Goal: Task Accomplishment & Management: Manage account settings

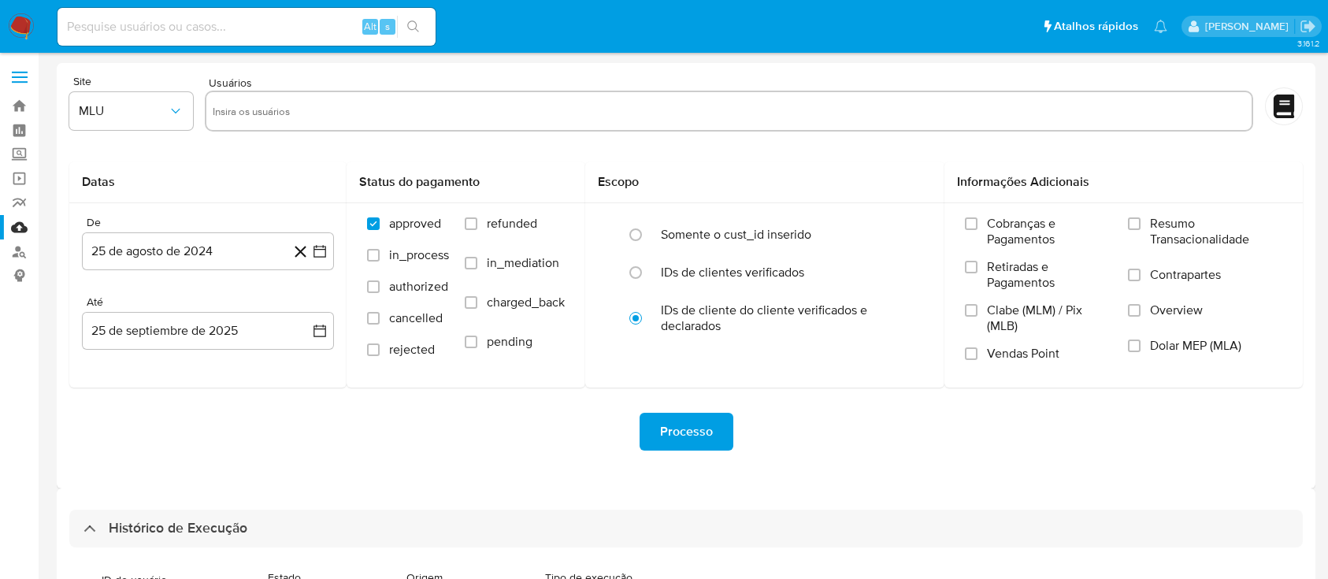
select select "10"
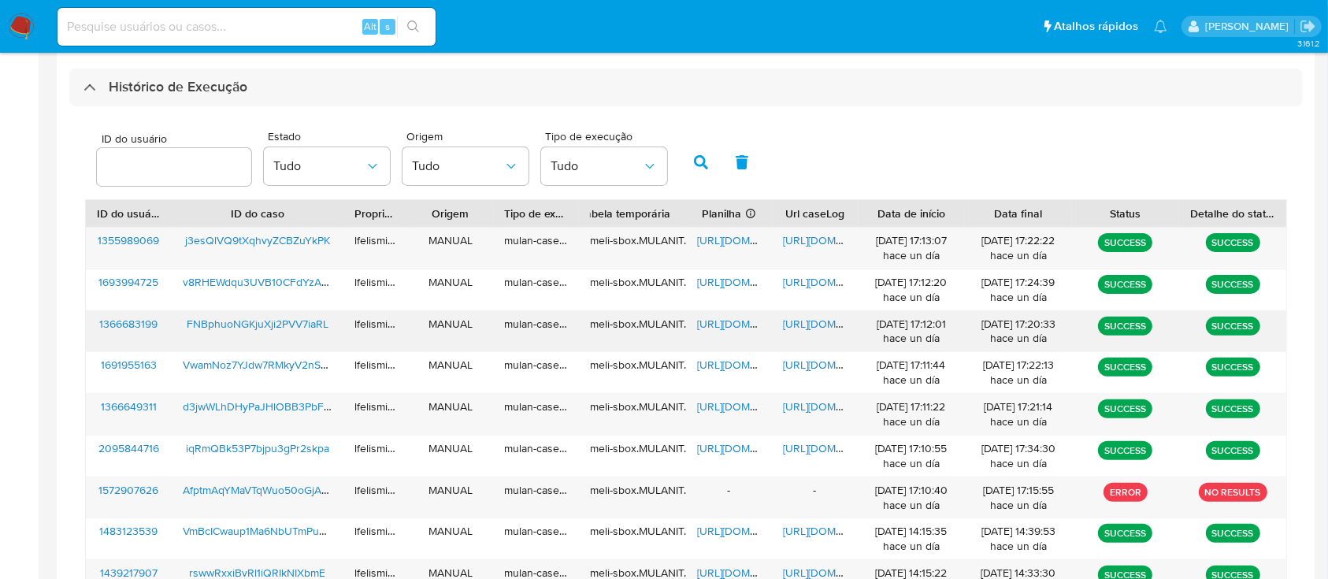
click at [249, 327] on span "FNBphuoNGKjuXji2PVV7iaRL" at bounding box center [258, 324] width 142 height 16
click at [830, 326] on span "https://docs.google.com/document/d/1E5VsqKTwXi6pXKjM7TCCIWCr6T6bHB2To7SVLrrFYX4…" at bounding box center [837, 324] width 109 height 16
click at [715, 331] on span "https://docs.google.com/spreadsheets/d/1wTVfm_CkaeBQUBuODCkiuctey_ONmg24IMEvi30…" at bounding box center [751, 324] width 109 height 16
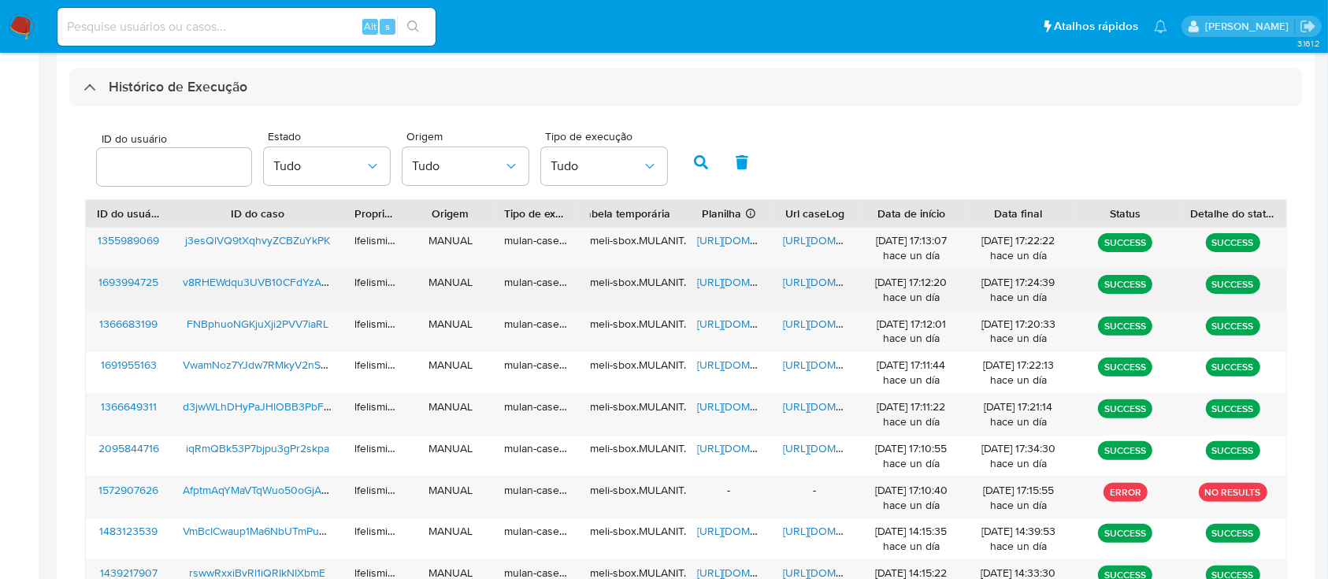
click at [251, 277] on span "v8RHEWdqu3UVB10CFdYzAhH2" at bounding box center [262, 282] width 159 height 16
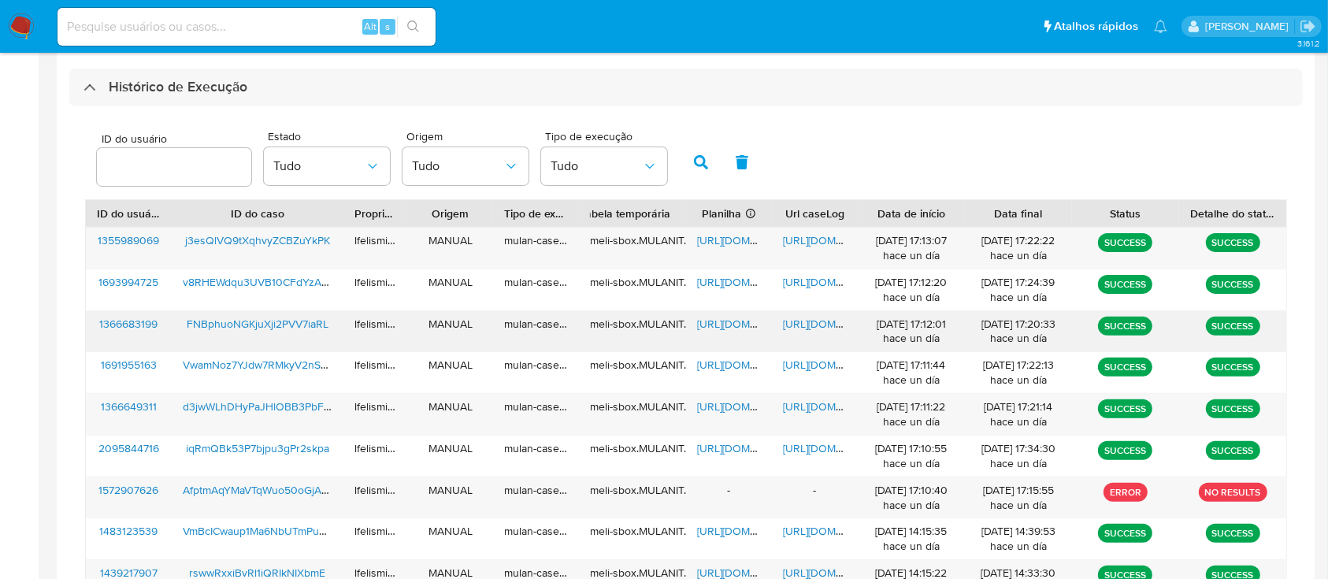
click at [808, 321] on span "https://docs.google.com/document/d/1E5VsqKTwXi6pXKjM7TCCIWCr6T6bHB2To7SVLrrFYX4…" at bounding box center [837, 324] width 109 height 16
click at [733, 325] on span "https://docs.google.com/spreadsheets/d/1wTVfm_CkaeBQUBuODCkiuctey_ONmg24IMEvi30…" at bounding box center [751, 324] width 109 height 16
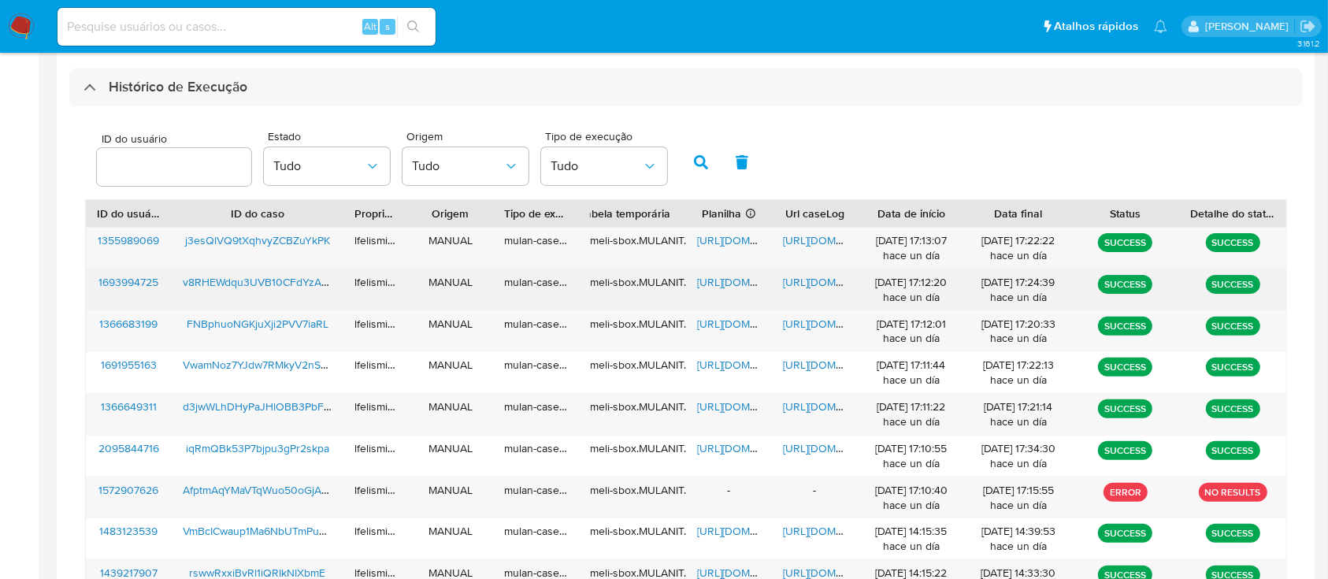
click at [234, 278] on span "v8RHEWdqu3UVB10CFdYzAhH2" at bounding box center [262, 282] width 159 height 16
click at [804, 279] on span "[URL][DOMAIN_NAME]" at bounding box center [837, 282] width 109 height 16
click at [744, 283] on span "https://docs.google.com/spreadsheets/d/1UxNQvCEizQicE7Xgc0yJb99fGja7U4N9sOEcFgh…" at bounding box center [751, 282] width 109 height 16
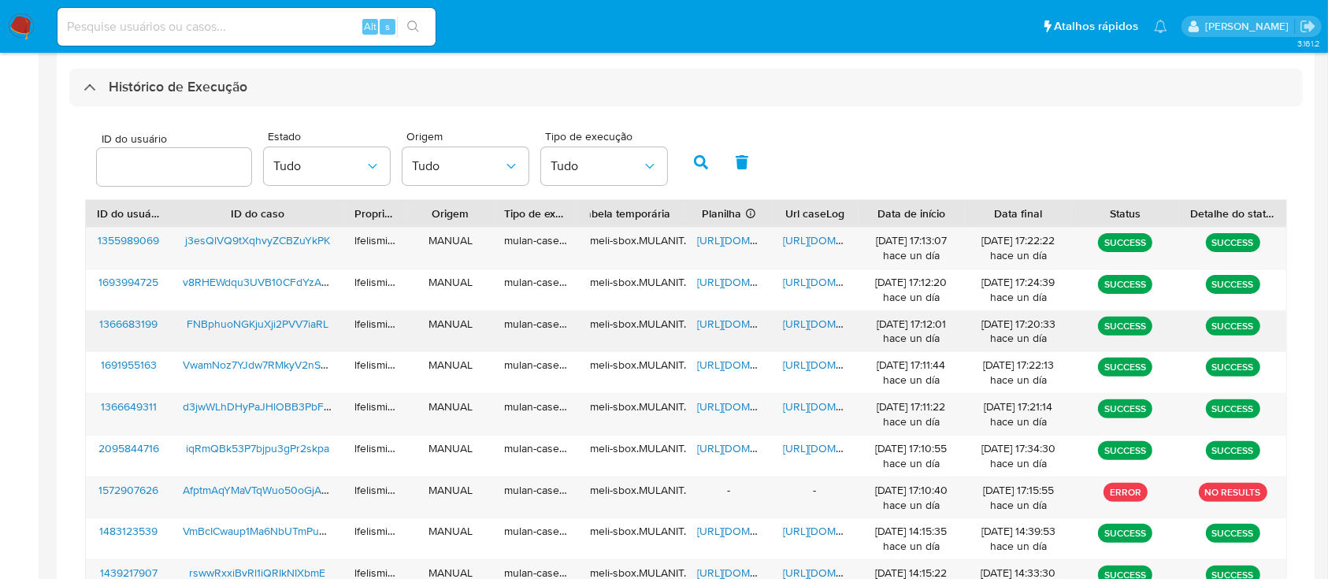
click at [813, 318] on span "https://docs.google.com/document/d/1E5VsqKTwXi6pXKjM7TCCIWCr6T6bHB2To7SVLrrFYX4…" at bounding box center [837, 324] width 109 height 16
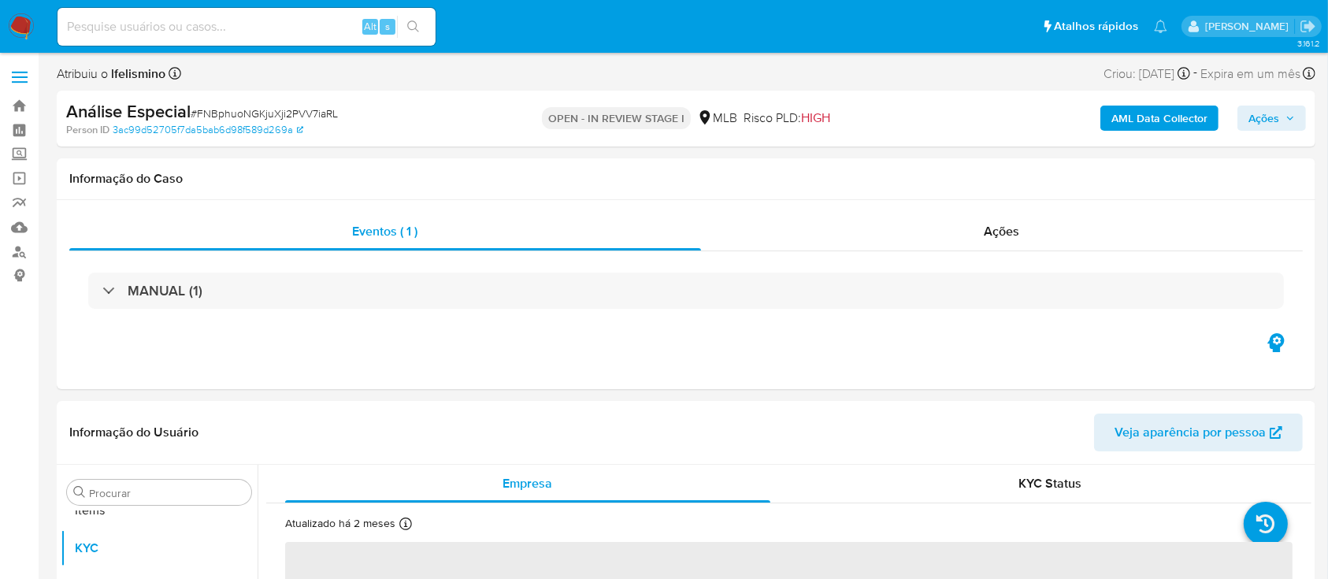
scroll to position [817, 0]
select select "10"
click at [283, 112] on span "# FNBphuoNGKjuXji2PVV7iaRL" at bounding box center [264, 114] width 147 height 16
copy span "FNBphuoNGKjuXji2PVV7iaRL"
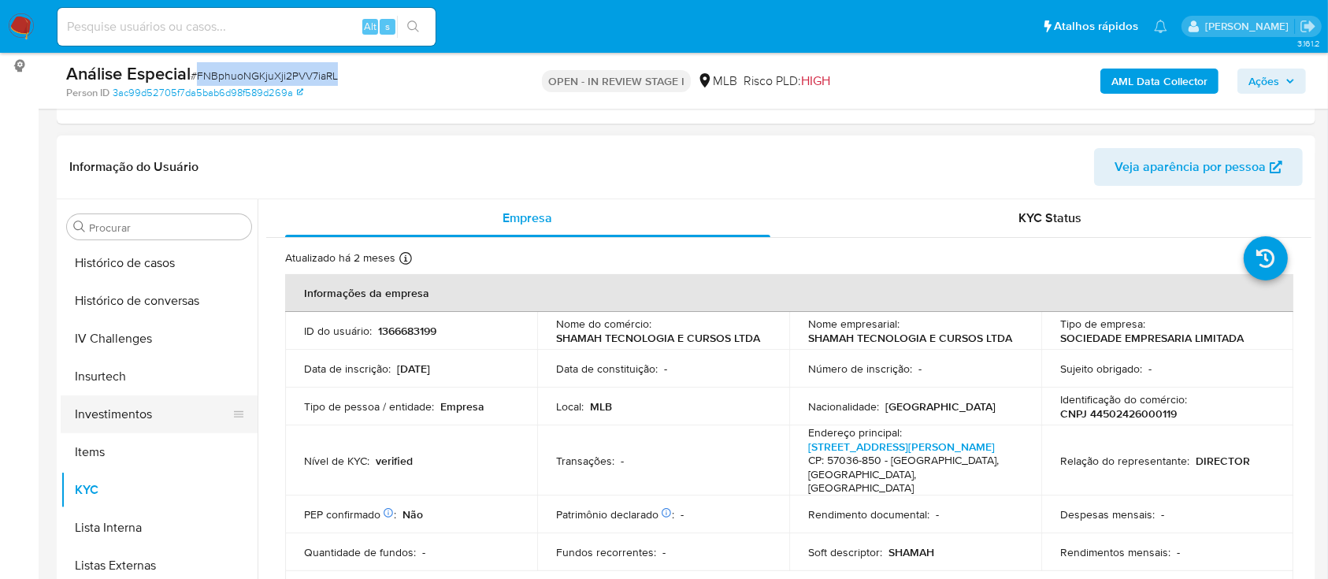
scroll to position [502, 0]
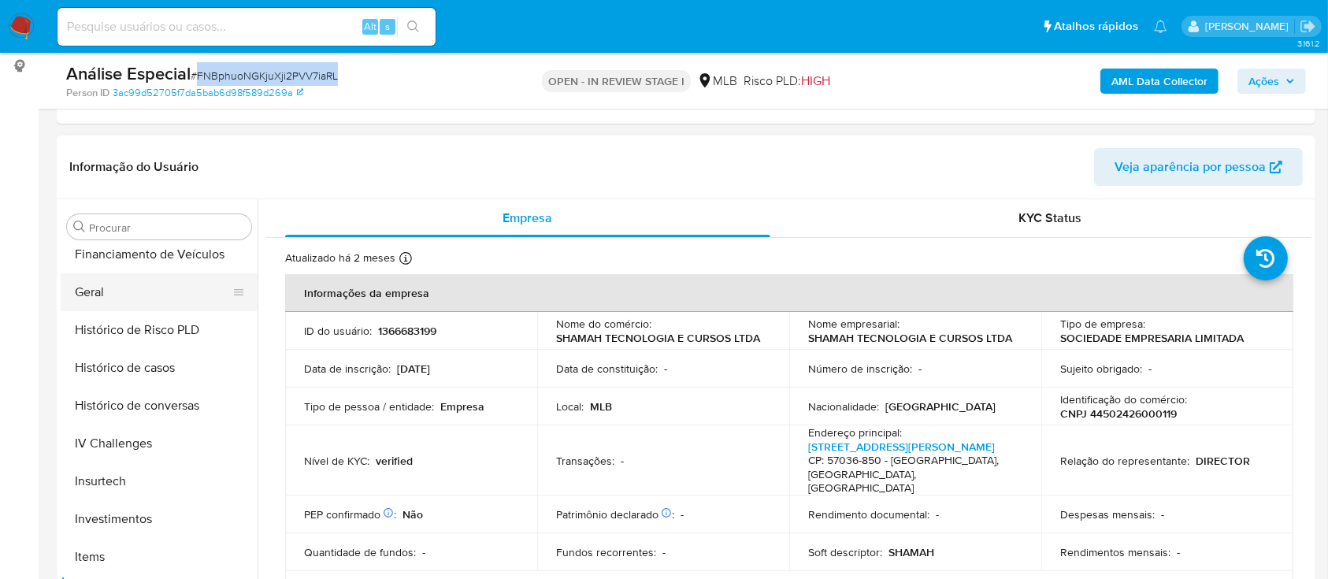
click at [146, 303] on button "Geral" at bounding box center [153, 292] width 184 height 38
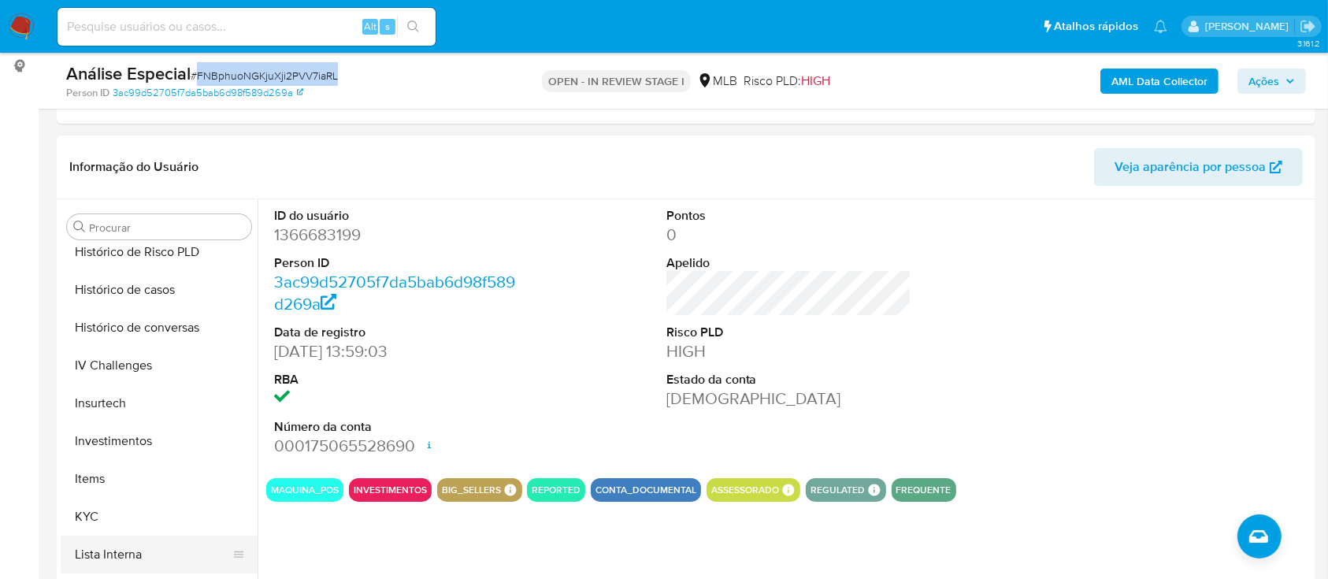
scroll to position [712, 0]
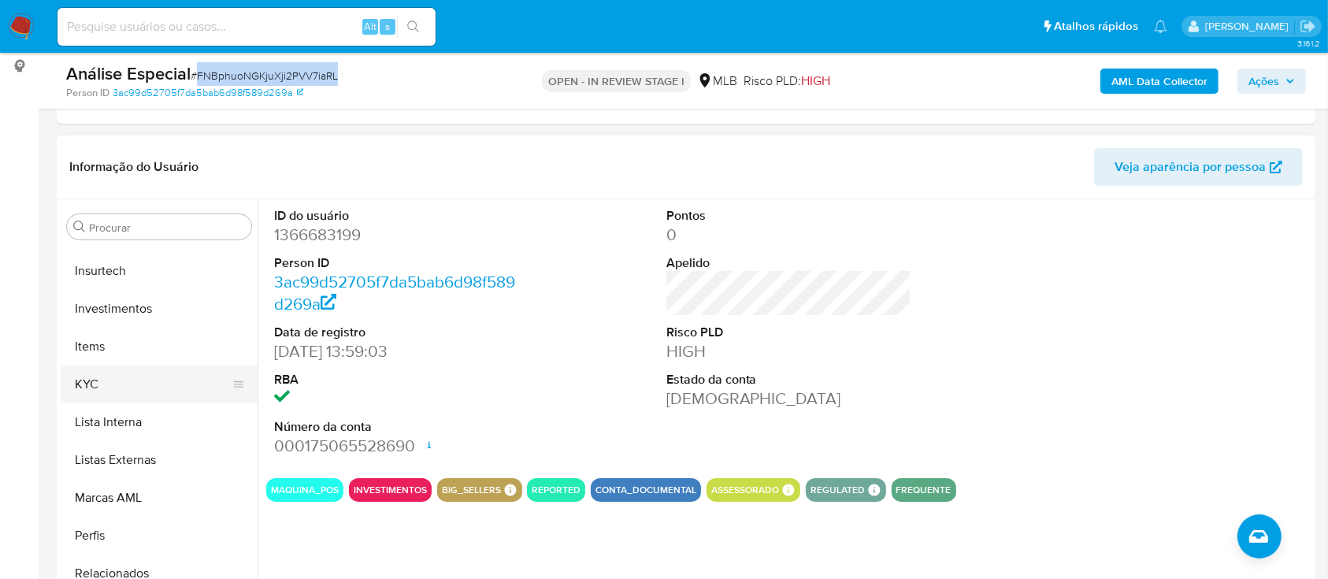
click at [159, 374] on button "KYC" at bounding box center [153, 385] width 184 height 38
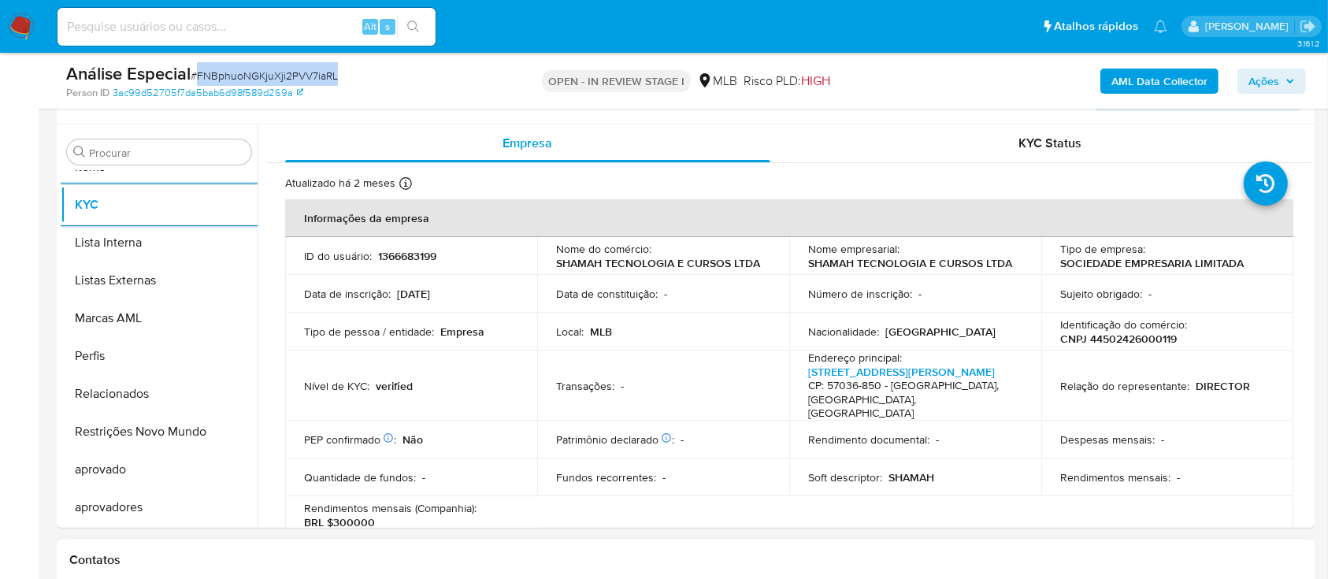
scroll to position [315, 0]
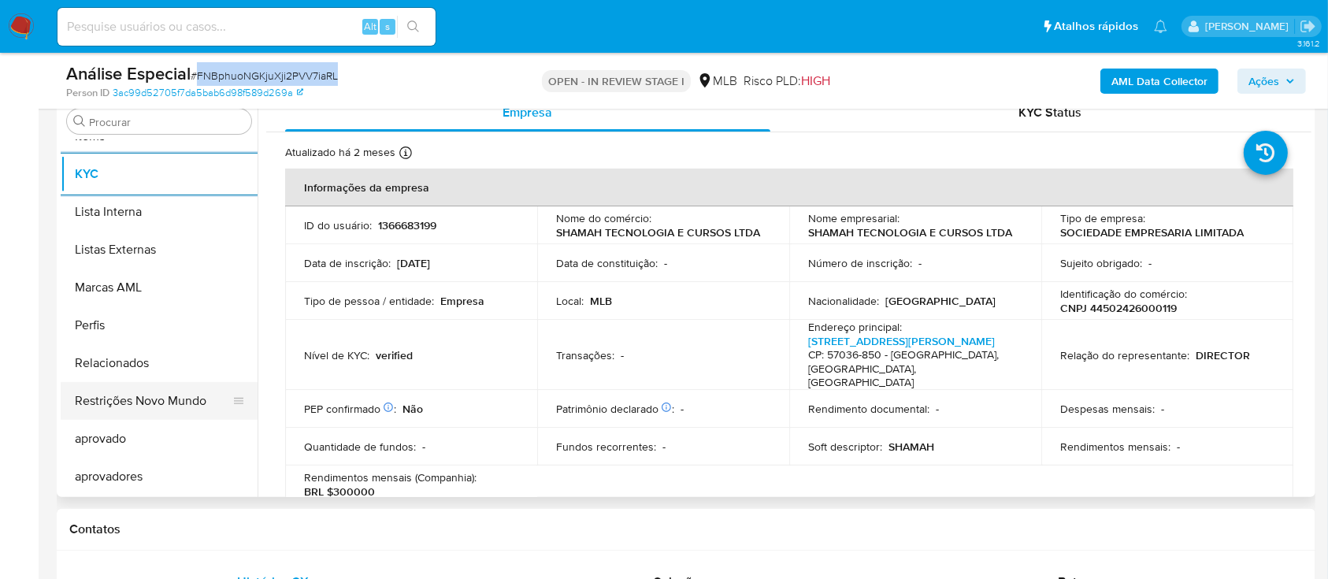
click at [166, 400] on button "Restrições Novo Mundo" at bounding box center [153, 401] width 184 height 38
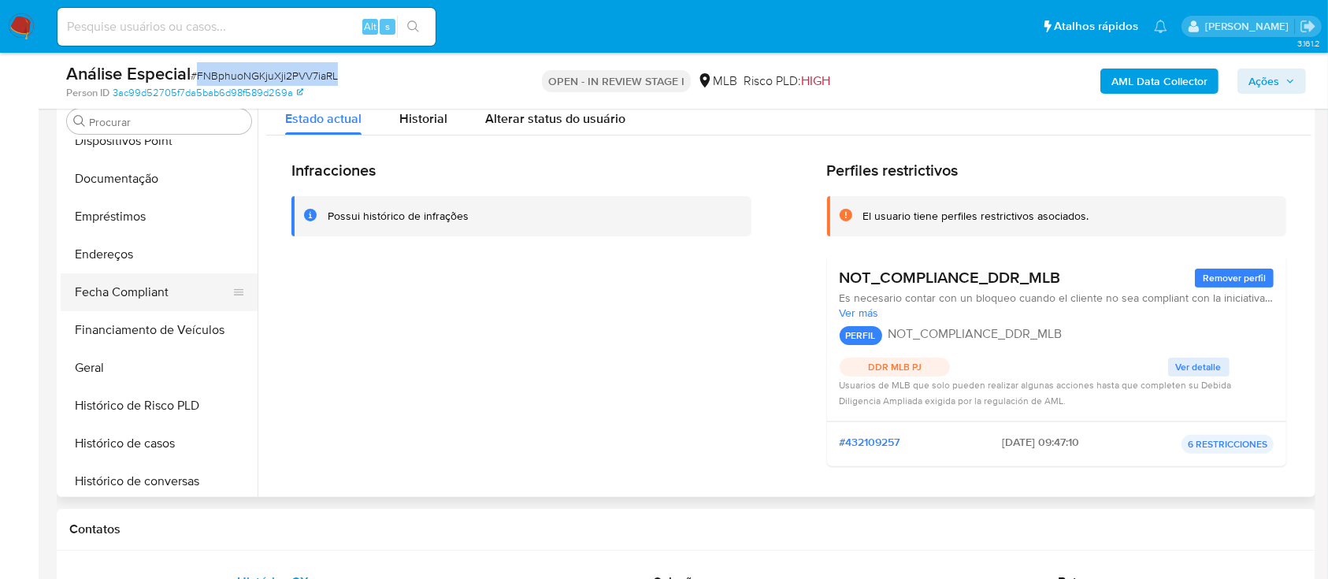
scroll to position [291, 0]
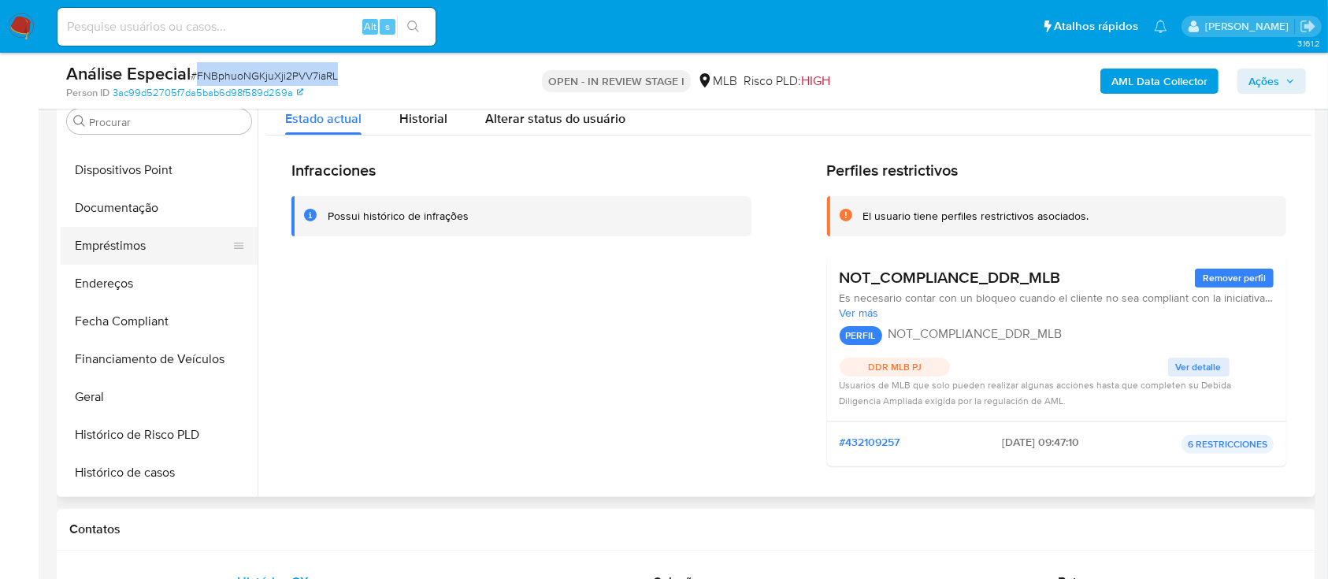
click at [179, 256] on button "Empréstimos" at bounding box center [153, 246] width 184 height 38
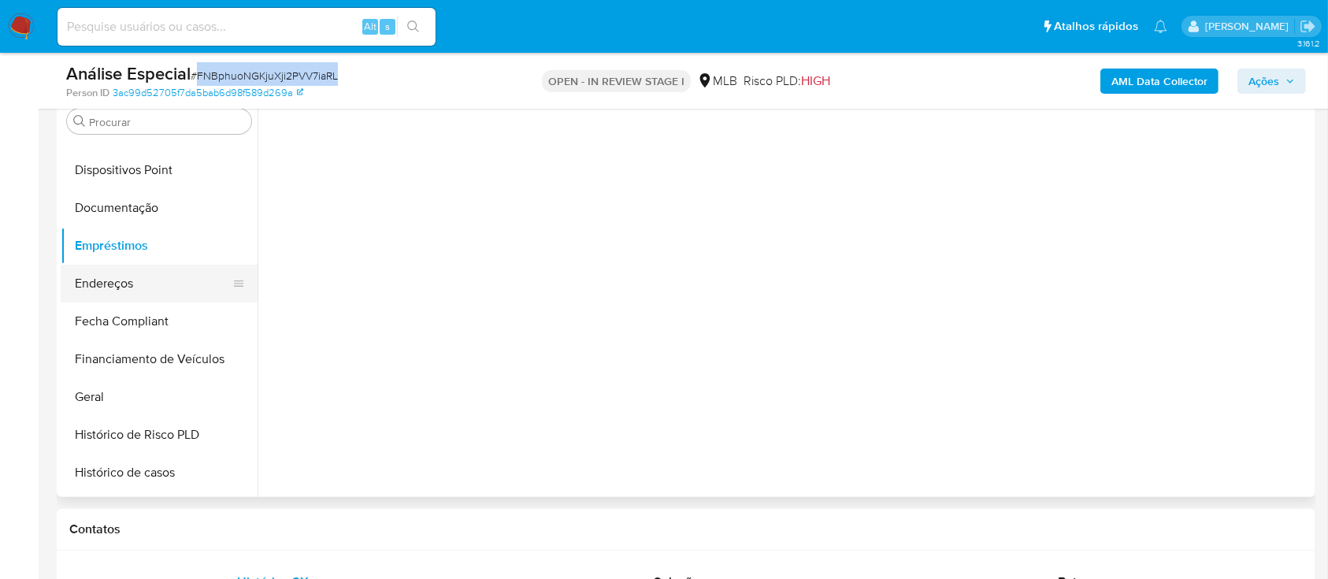
click at [166, 283] on button "Endereços" at bounding box center [153, 284] width 184 height 38
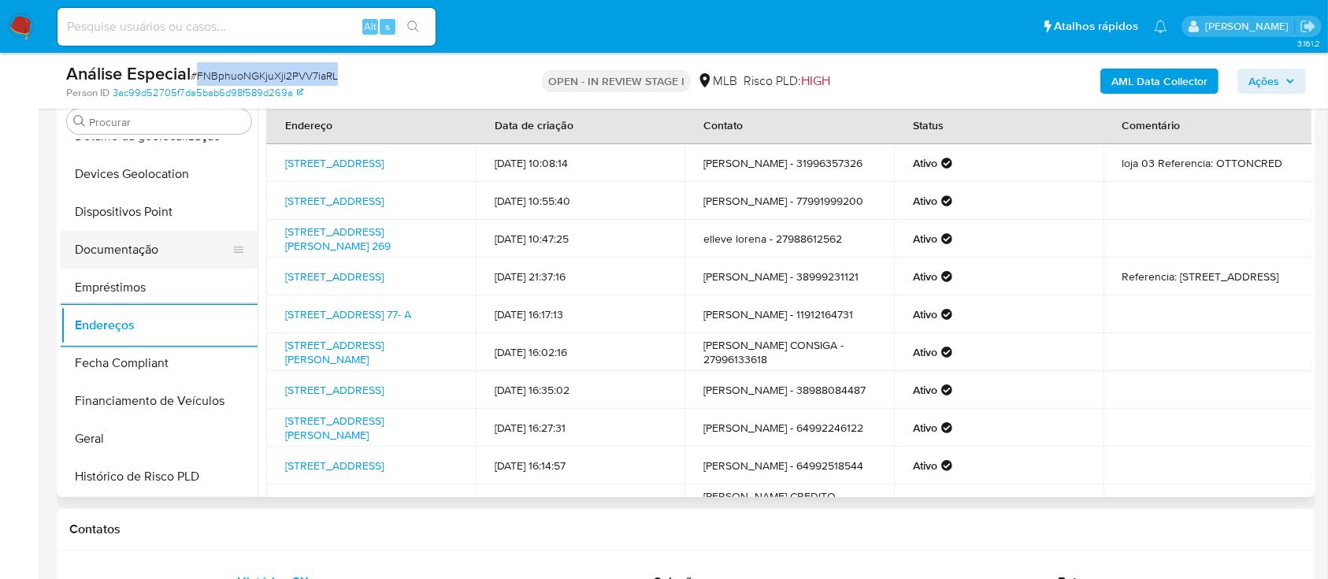
scroll to position [187, 0]
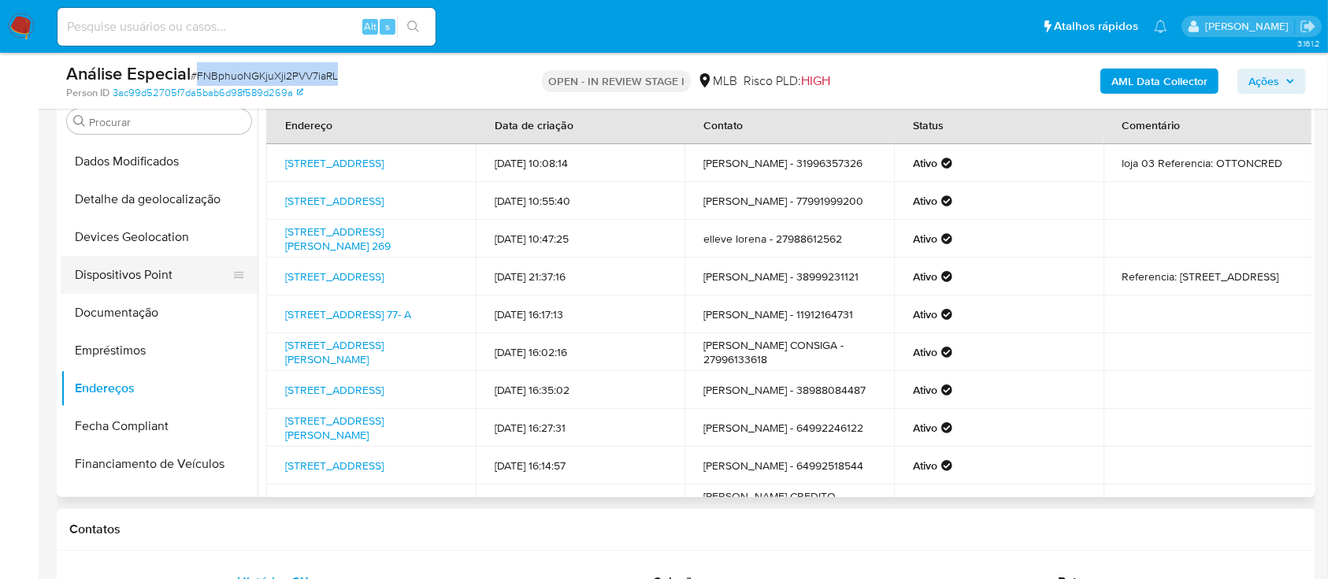
click at [195, 268] on button "Dispositivos Point" at bounding box center [153, 275] width 184 height 38
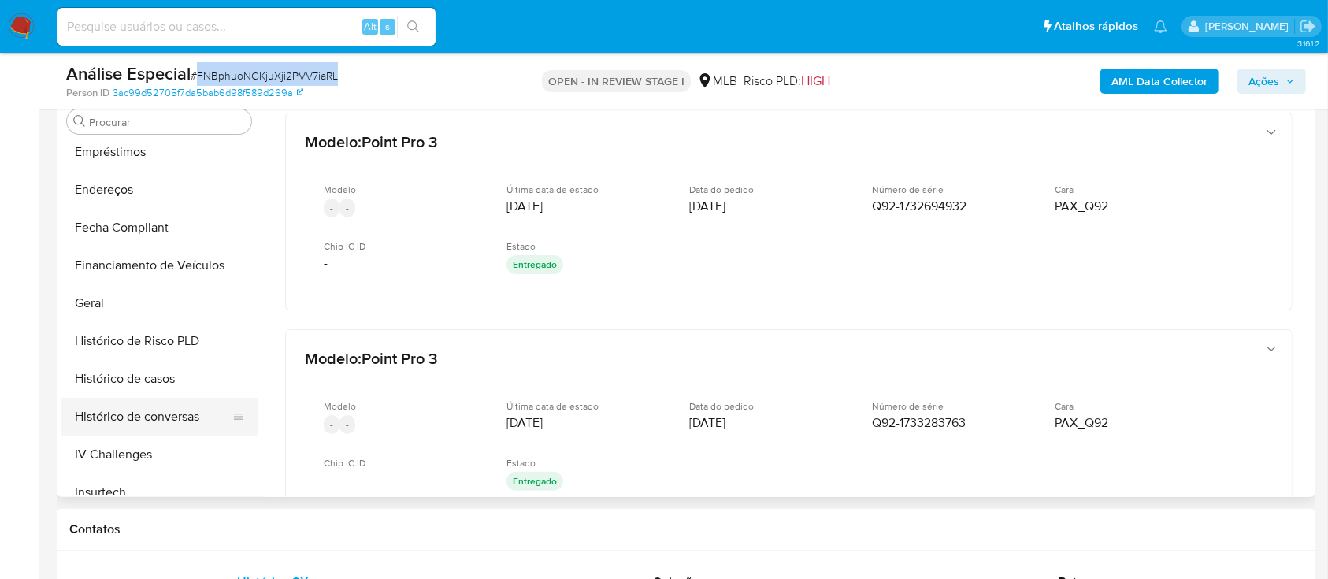
scroll to position [397, 0]
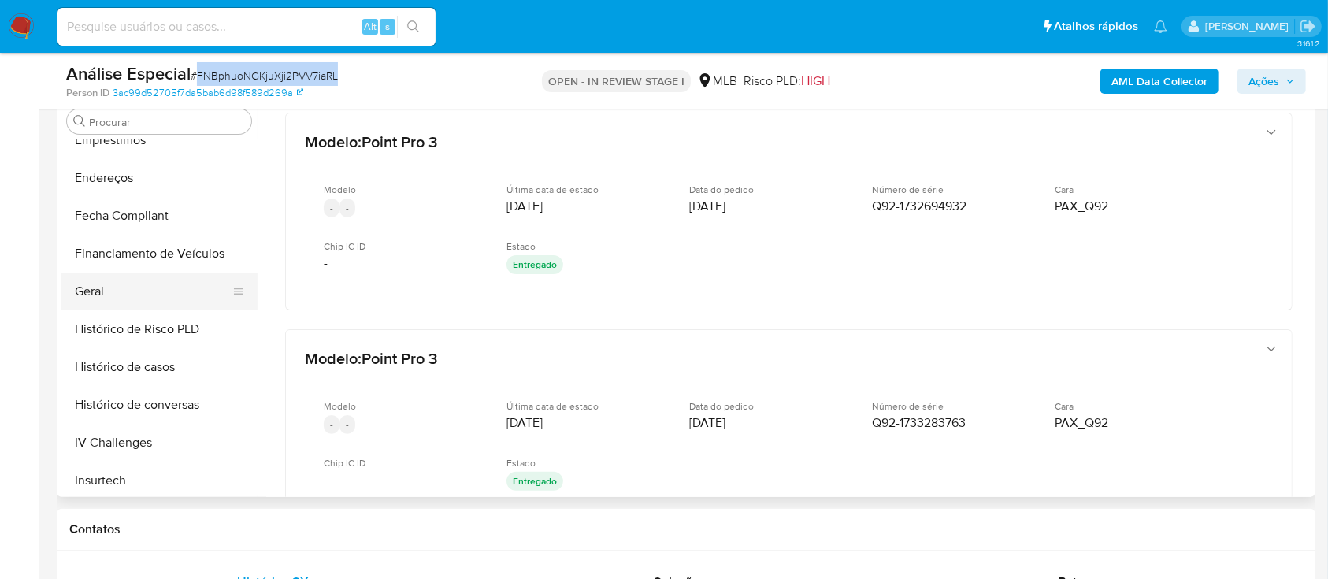
click at [163, 306] on button "Geral" at bounding box center [153, 292] width 184 height 38
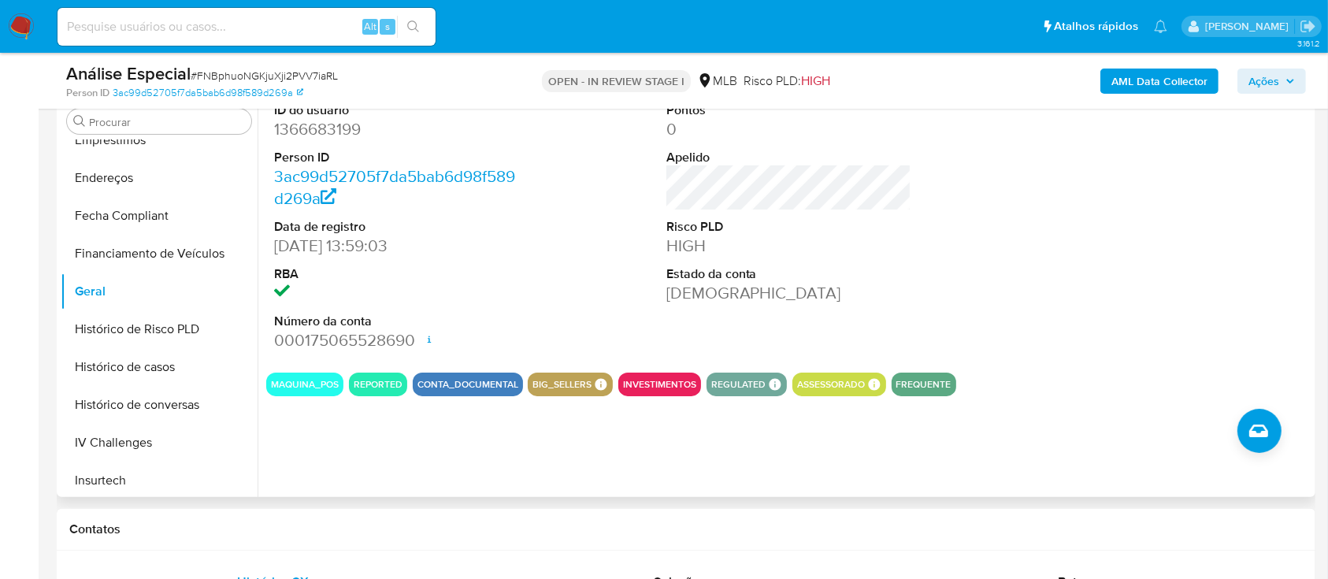
click at [334, 132] on dd "1366683199" at bounding box center [397, 129] width 246 height 22
copy dd "1366683199"
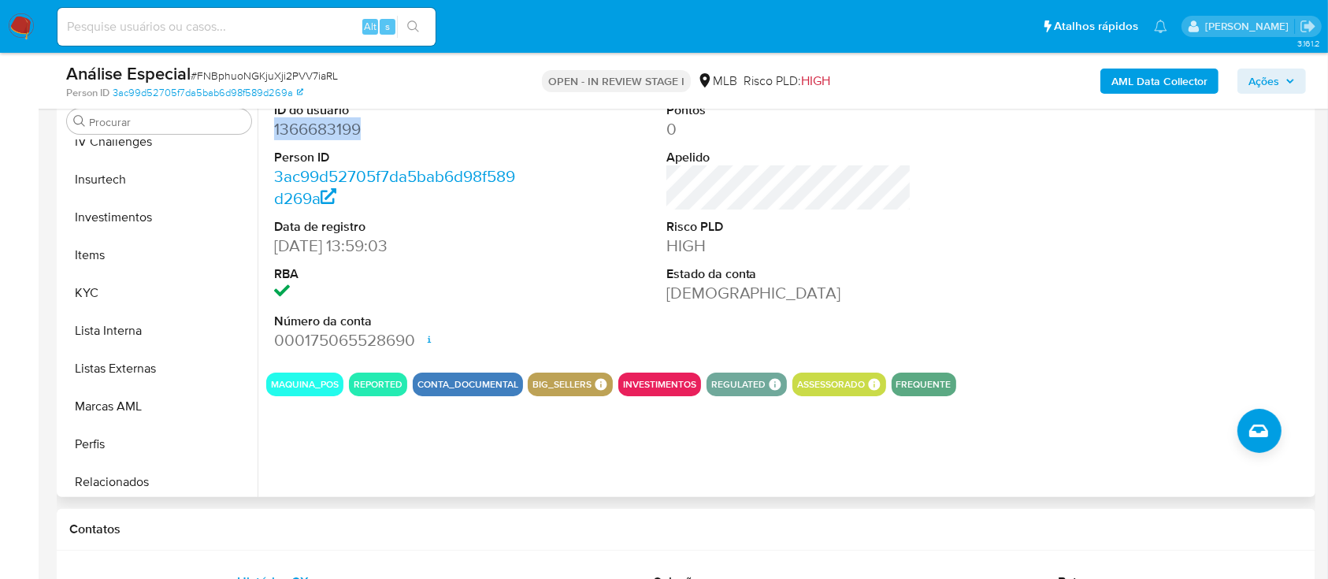
scroll to position [817, 0]
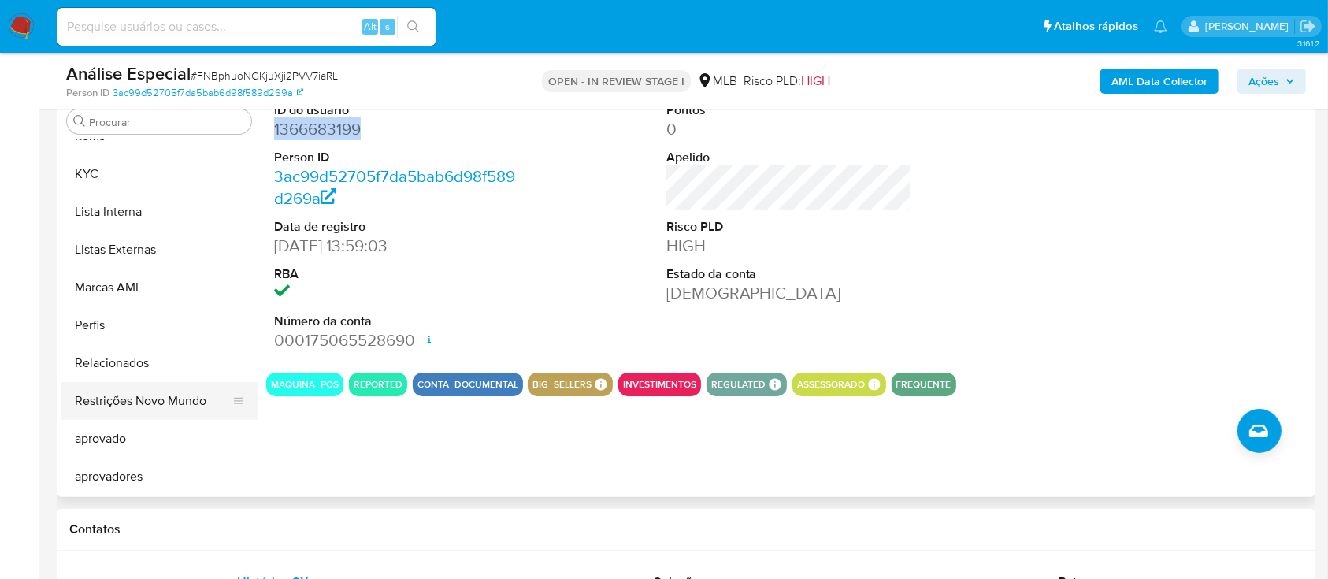
click at [139, 416] on button "Restrições Novo Mundo" at bounding box center [153, 401] width 184 height 38
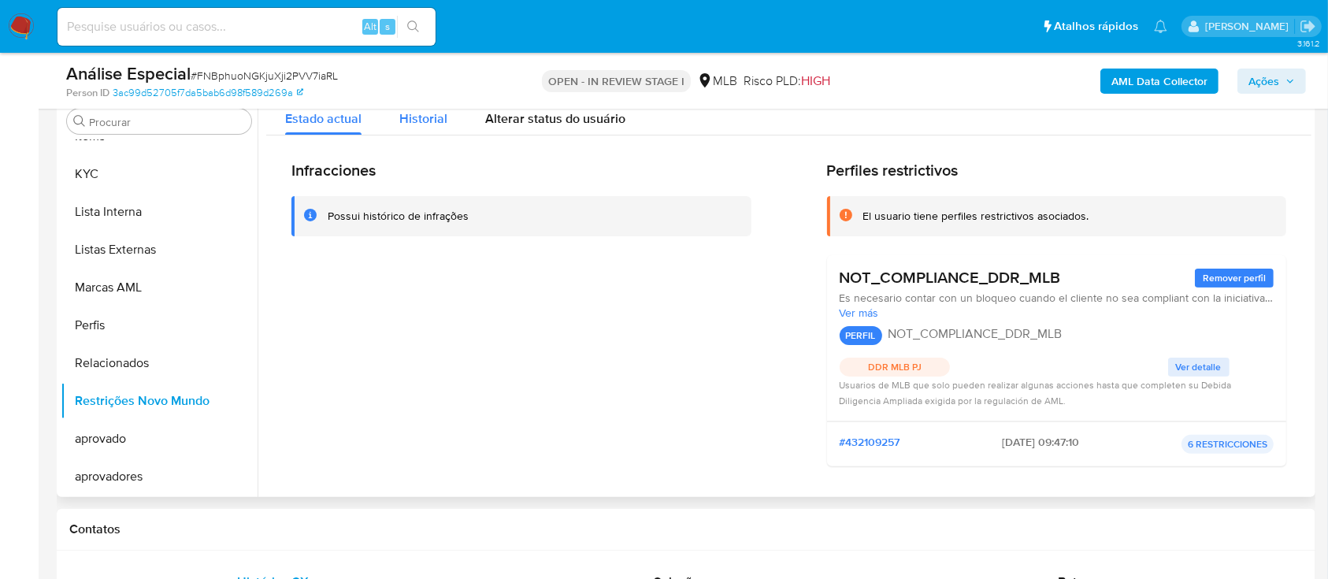
click at [429, 104] on div "Análise Especial # FNBphuoNGKjuXji2PVV7iaRL Person ID 3ac99d52705f7da5bab6d98f5…" at bounding box center [686, 81] width 1259 height 56
click at [426, 117] on span "Historial" at bounding box center [423, 119] width 48 height 18
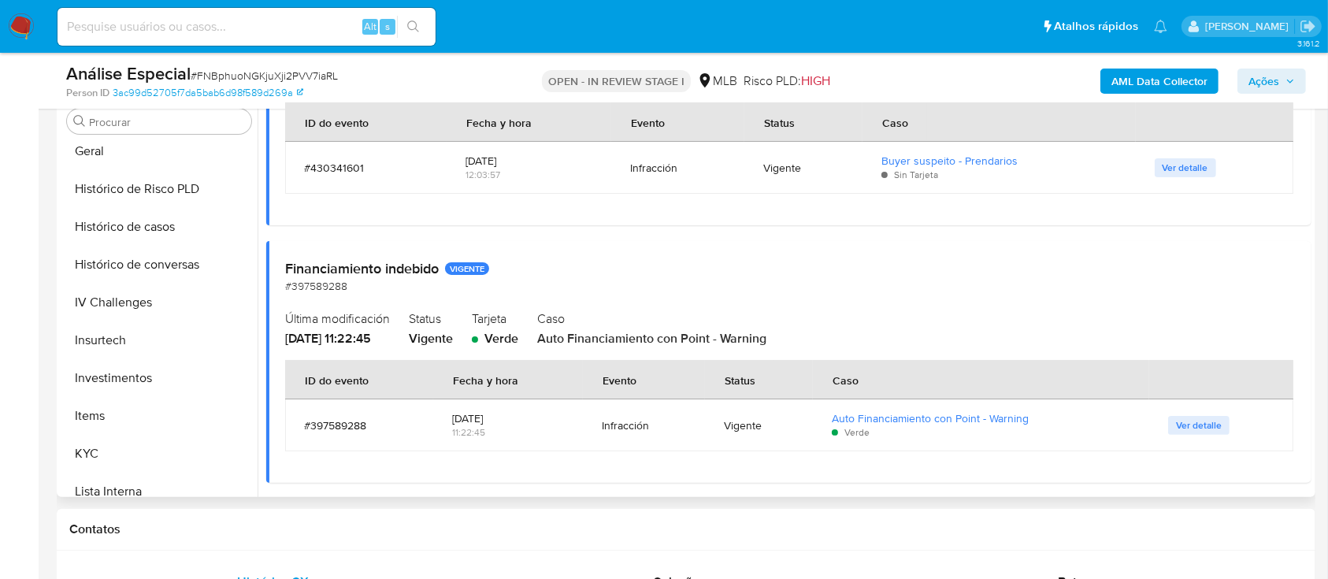
scroll to position [0, 0]
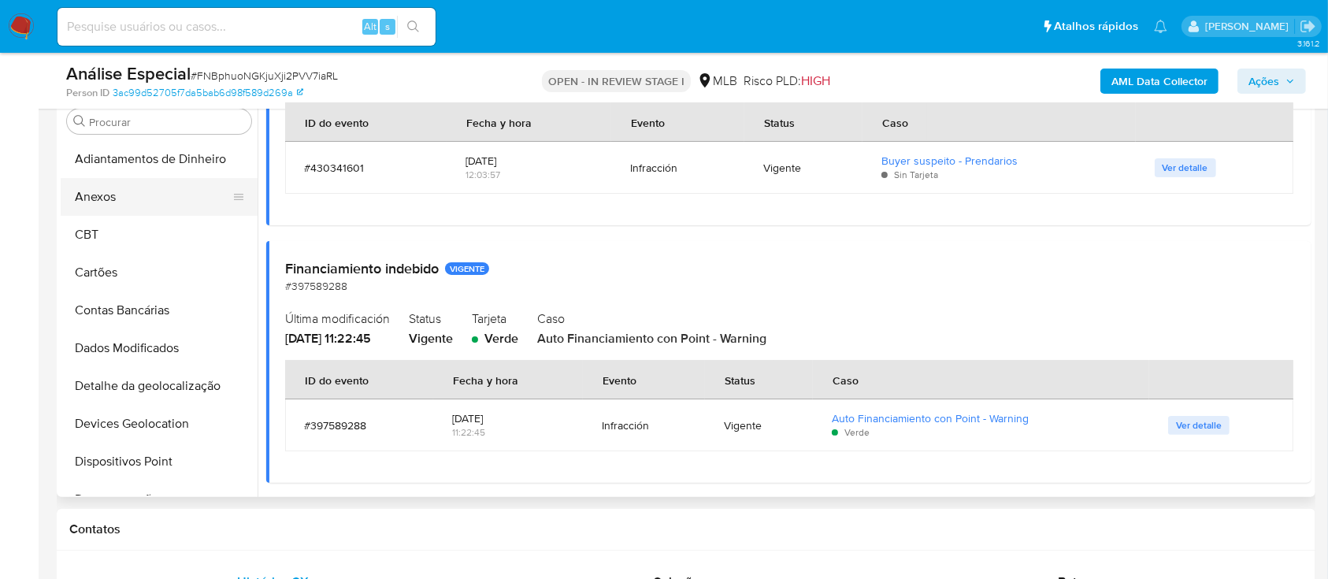
click at [170, 195] on button "Anexos" at bounding box center [153, 197] width 184 height 38
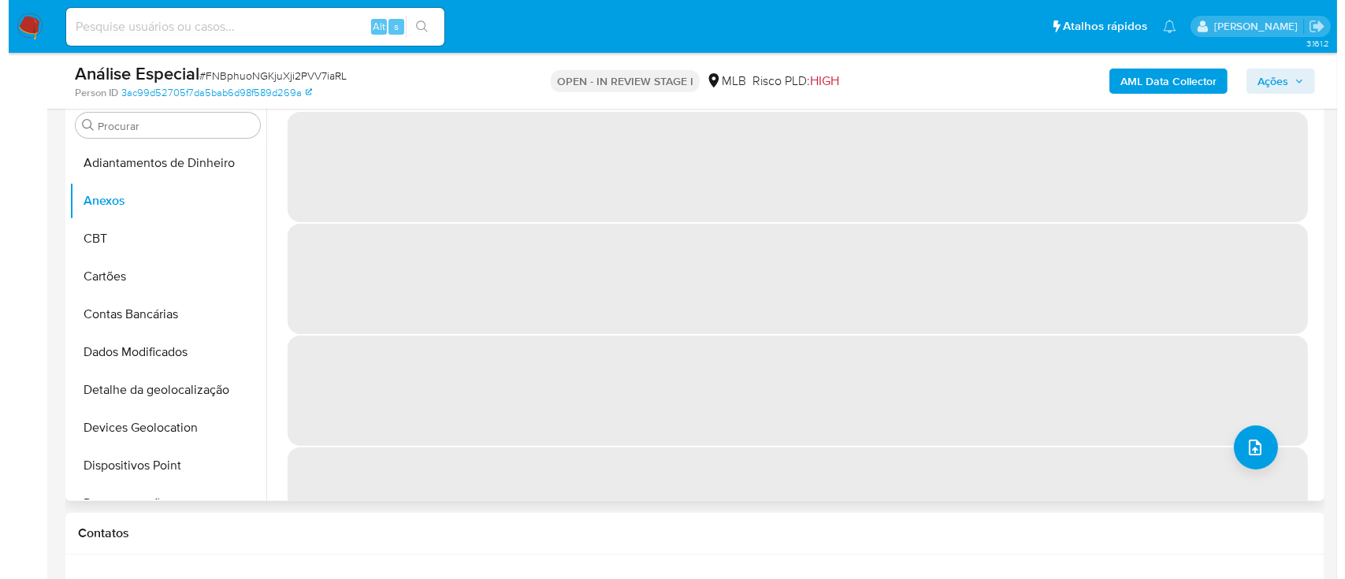
scroll to position [315, 0]
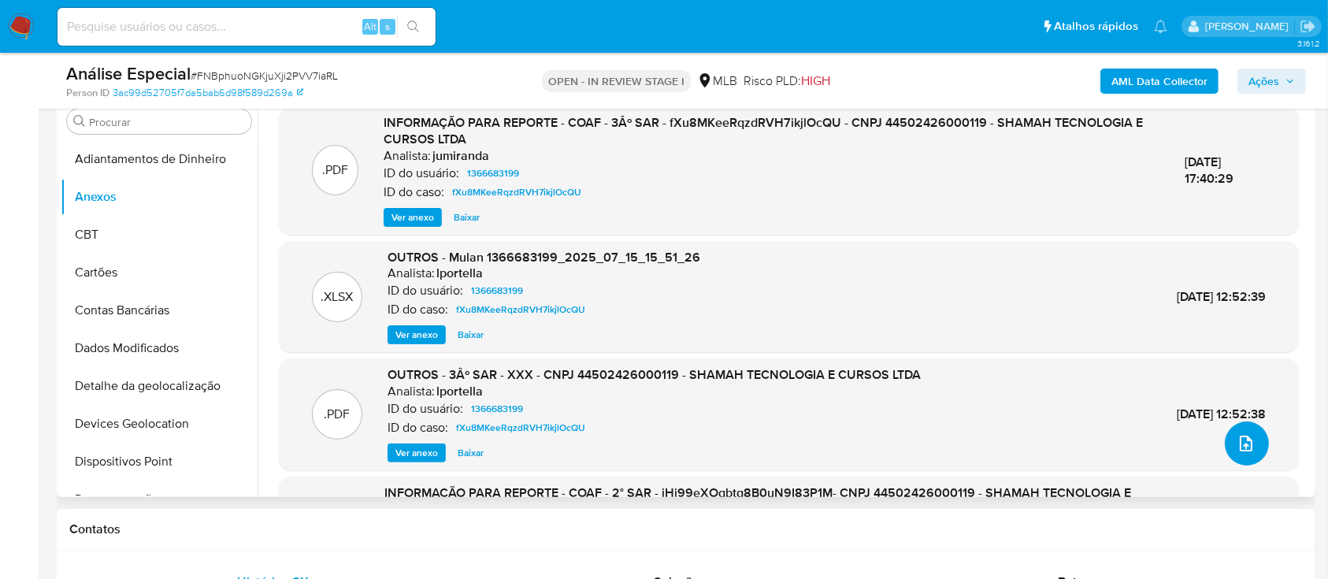
click at [1242, 444] on icon "upload-file" at bounding box center [1246, 443] width 19 height 19
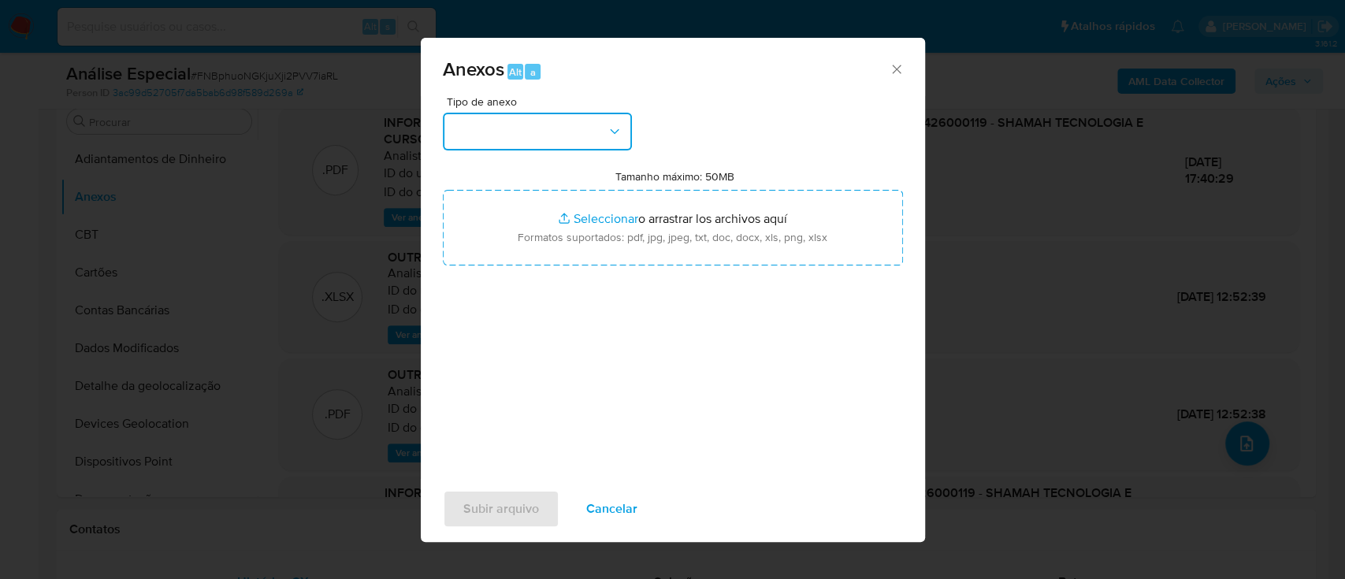
click at [465, 141] on button "button" at bounding box center [537, 132] width 189 height 38
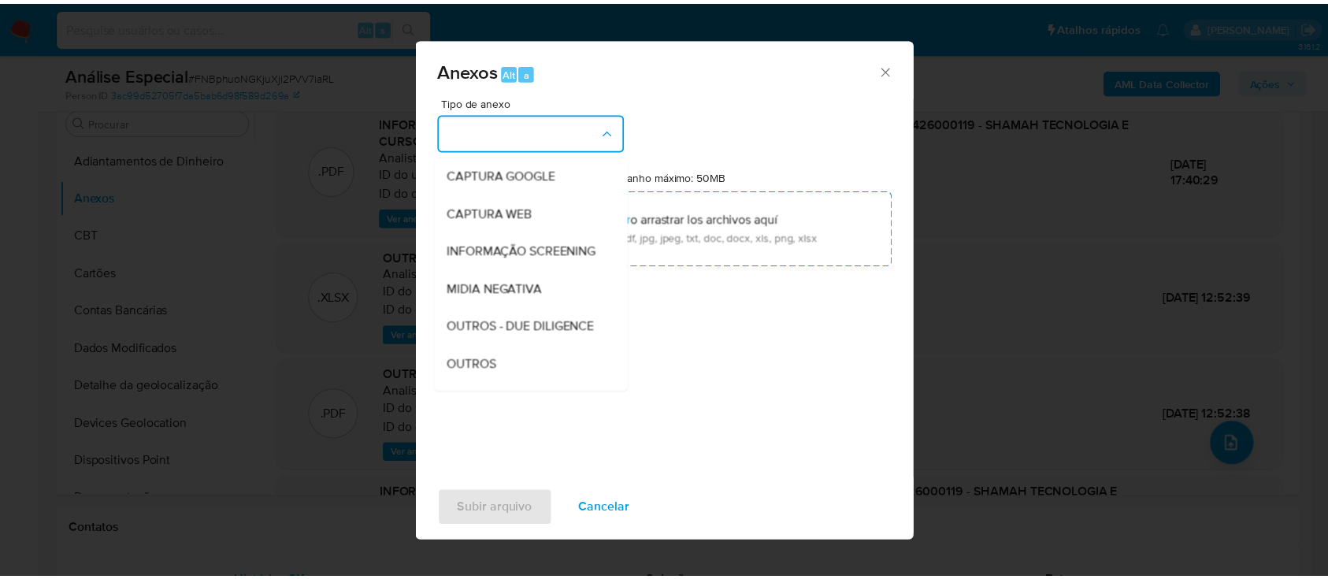
scroll to position [210, 0]
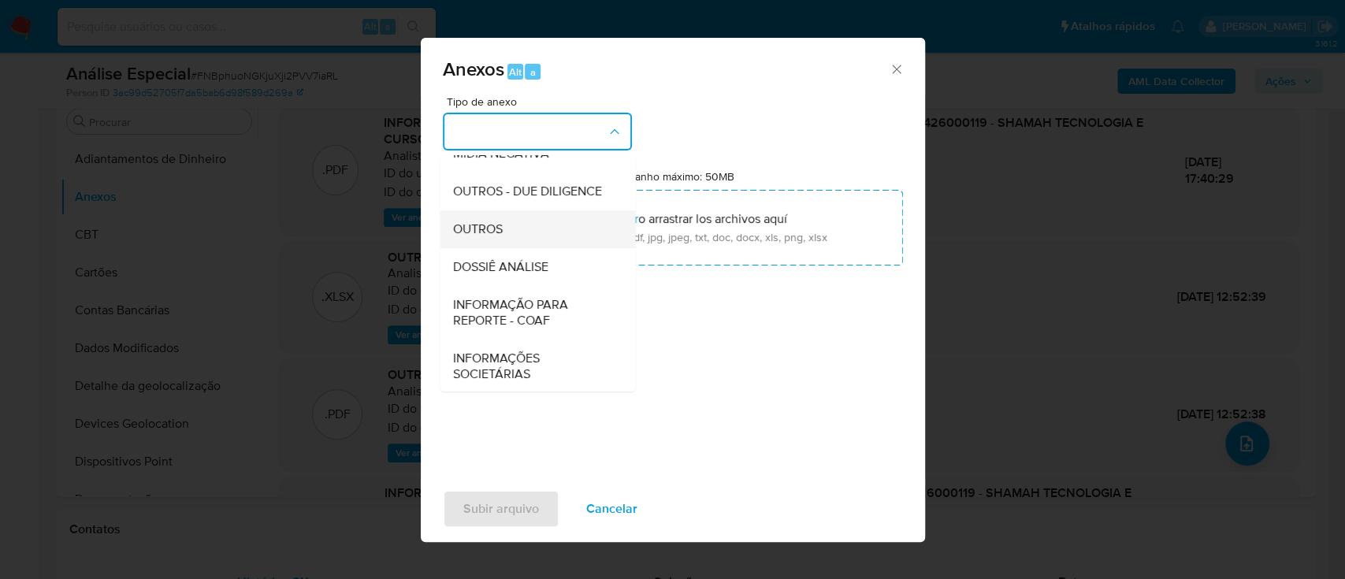
click at [504, 248] on div "OUTROS" at bounding box center [532, 229] width 161 height 38
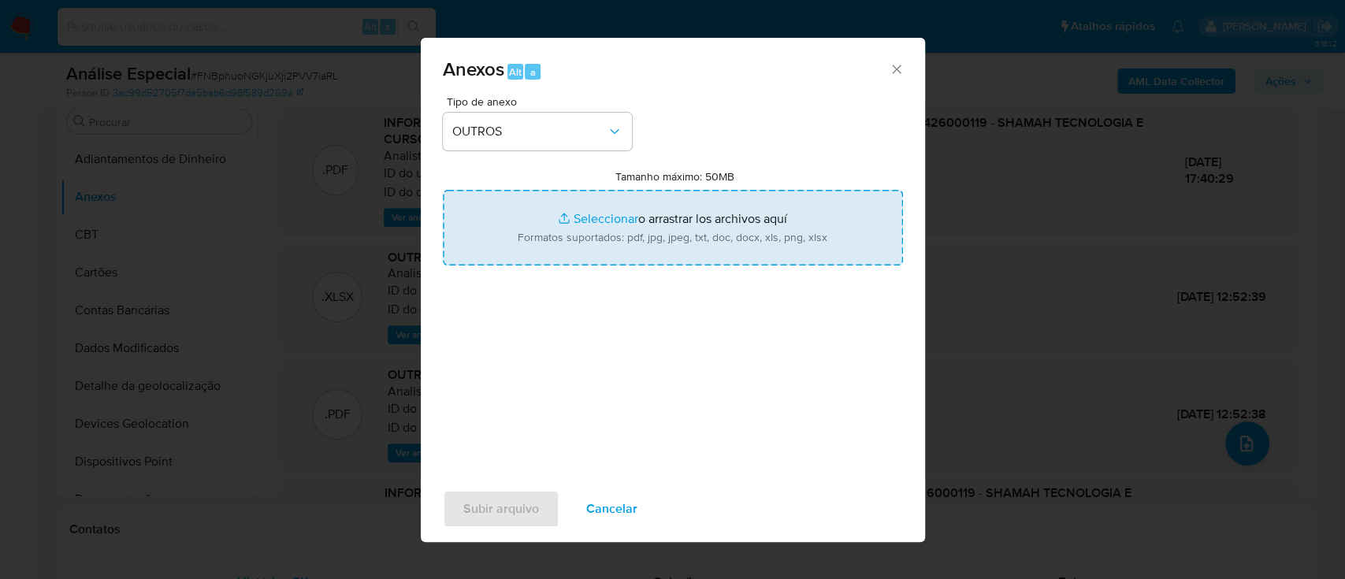
type input "C:\fakepath\Mulan 1366683199_2025_09_24_16_18_17 SHAMAH TECNOLOGIA E CURSOS LTD…"
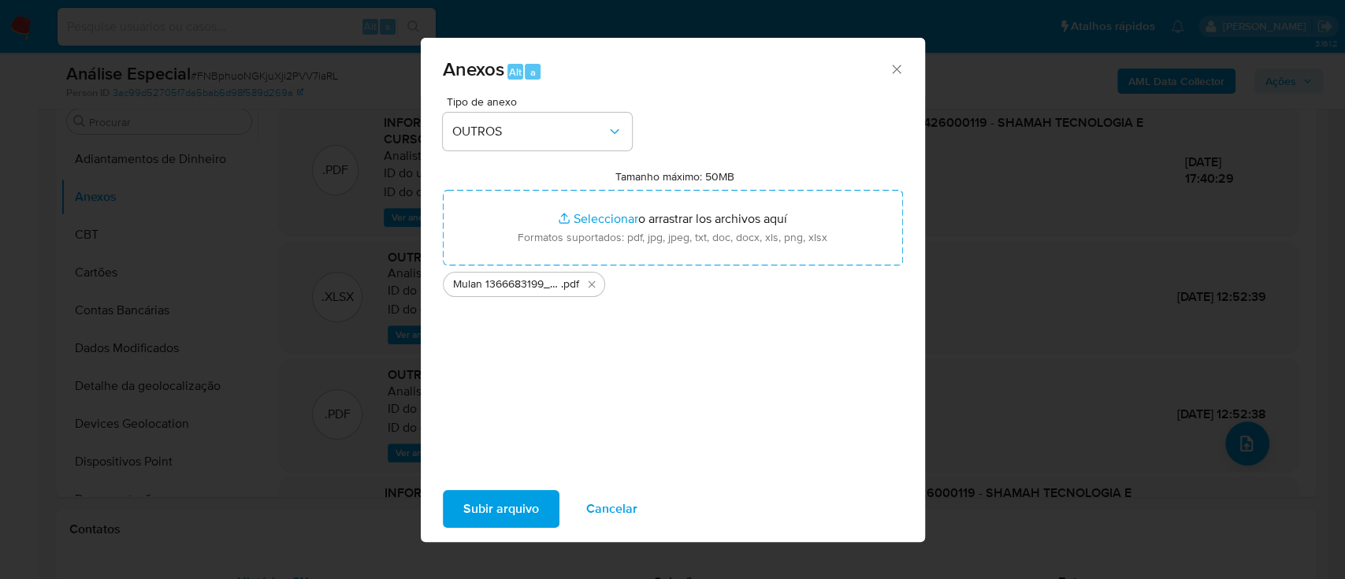
click at [484, 509] on span "Subir arquivo" at bounding box center [501, 509] width 76 height 35
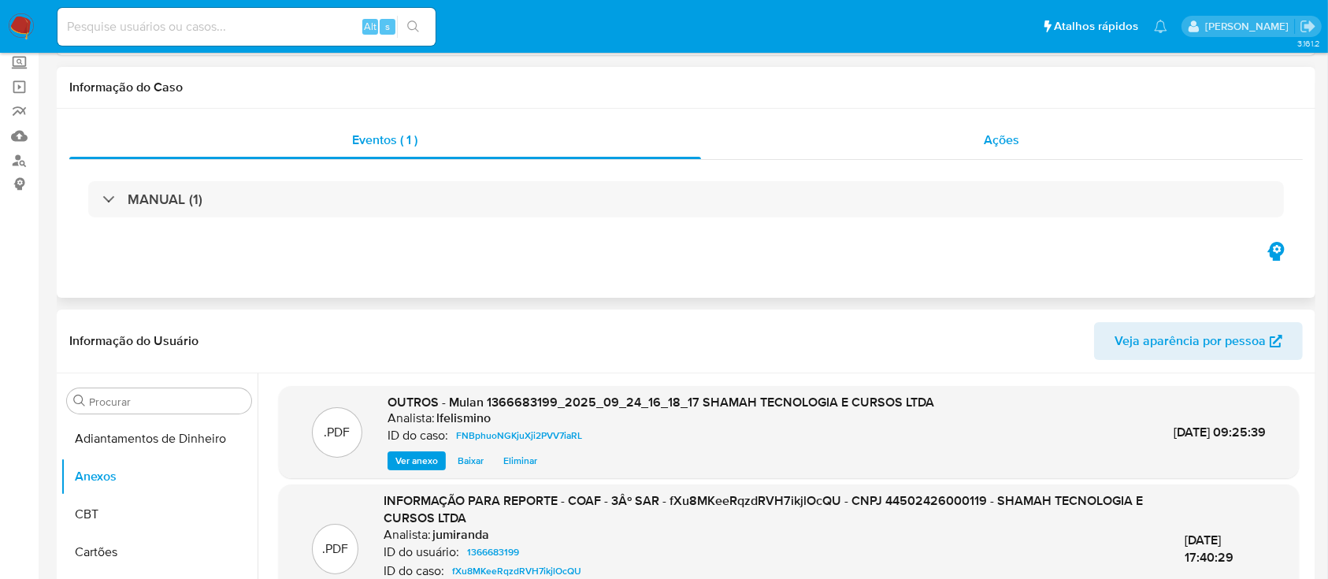
scroll to position [0, 0]
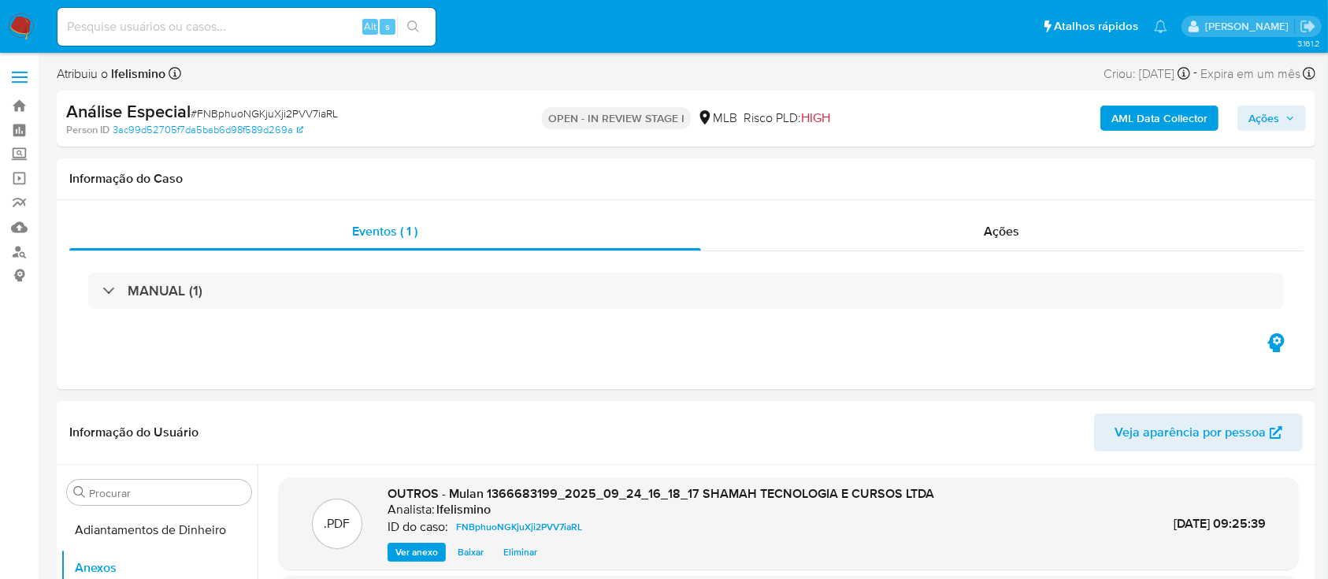
click at [1185, 110] on b "AML Data Collector" at bounding box center [1160, 118] width 96 height 25
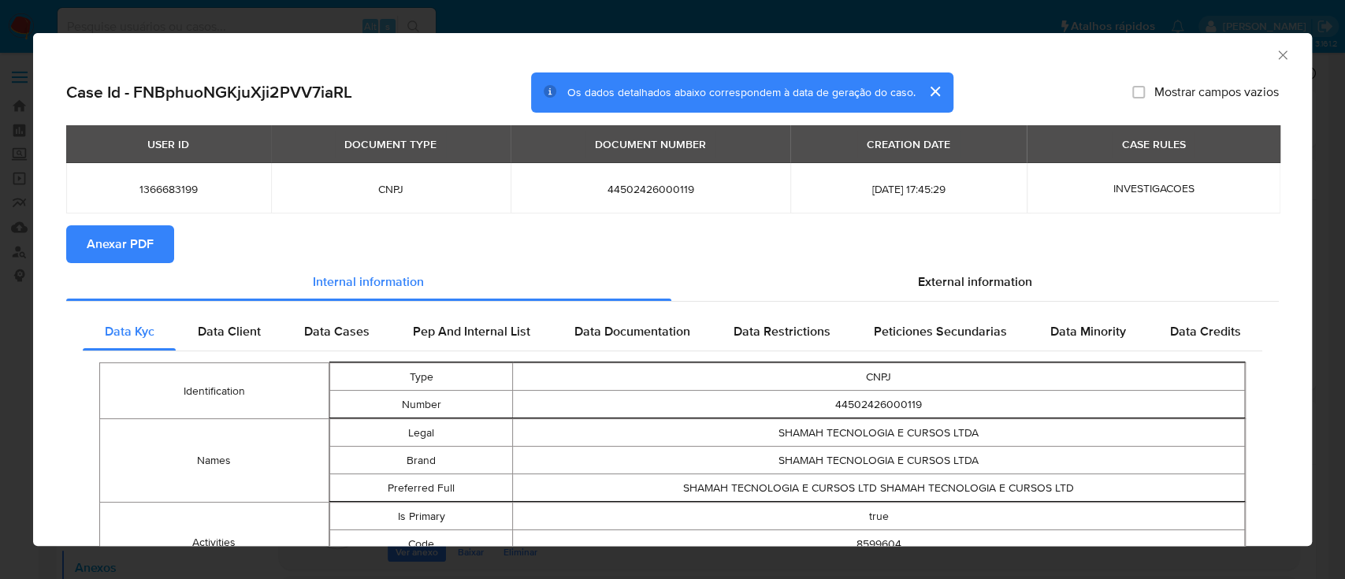
click at [103, 251] on span "Anexar PDF" at bounding box center [120, 244] width 67 height 35
click at [249, 23] on div "AML Data Collector Case Id - FNBphuoNGKjuXji2PVV7iaRL Os dados detalhados abaix…" at bounding box center [672, 289] width 1345 height 579
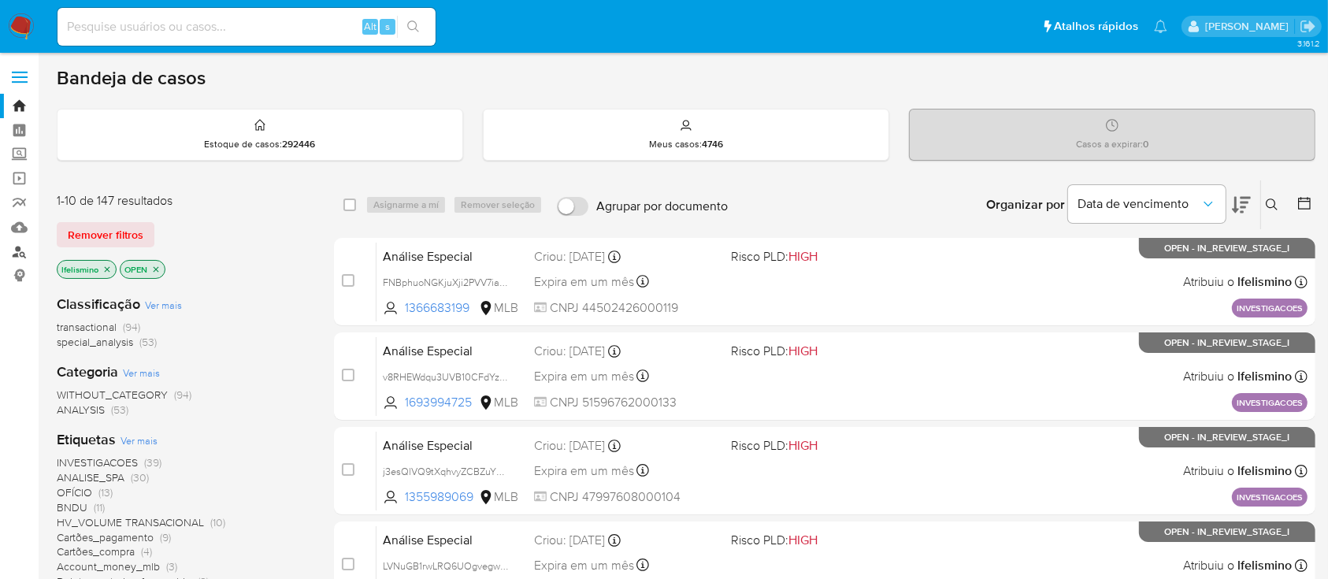
click at [14, 249] on link "Localizador de pessoas" at bounding box center [93, 251] width 187 height 24
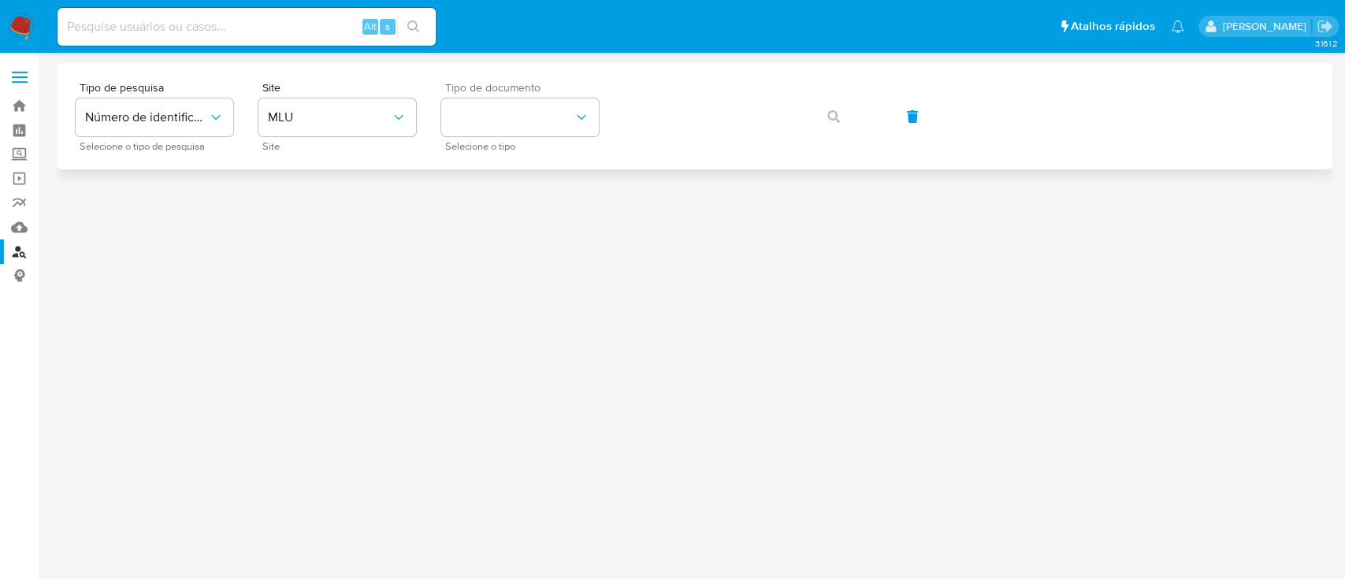
click at [490, 95] on div "Tipo de documento Selecione o tipo" at bounding box center [520, 116] width 158 height 69
click at [498, 123] on button "identificationType" at bounding box center [520, 117] width 158 height 38
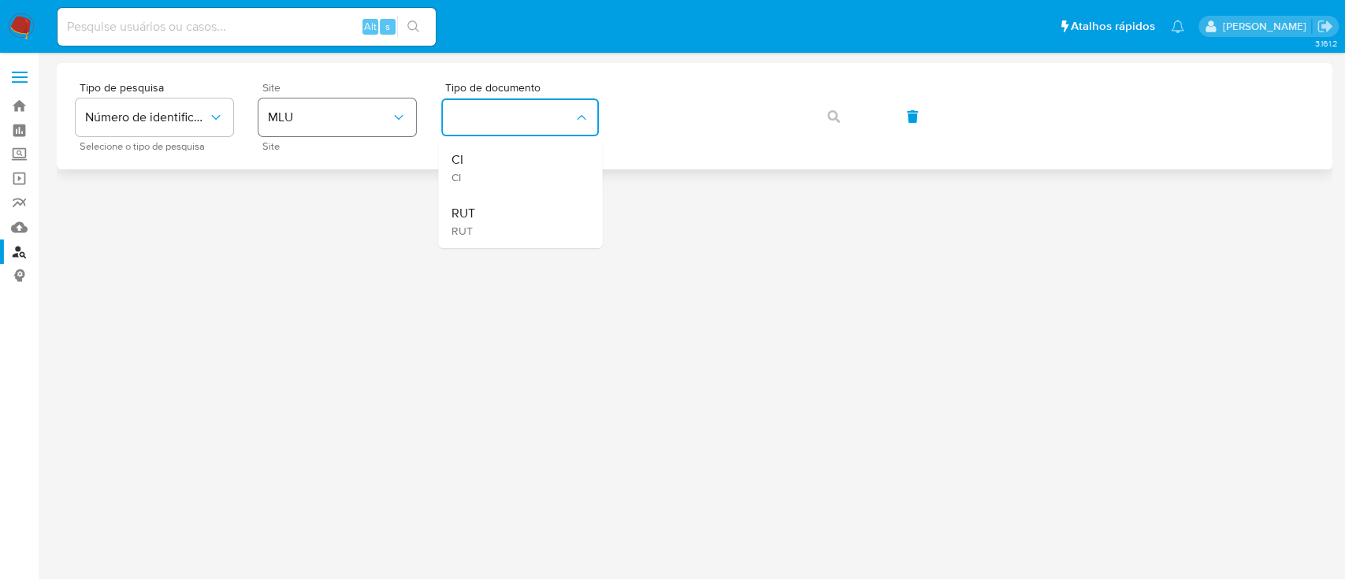
click at [327, 125] on button "MLU" at bounding box center [337, 117] width 158 height 38
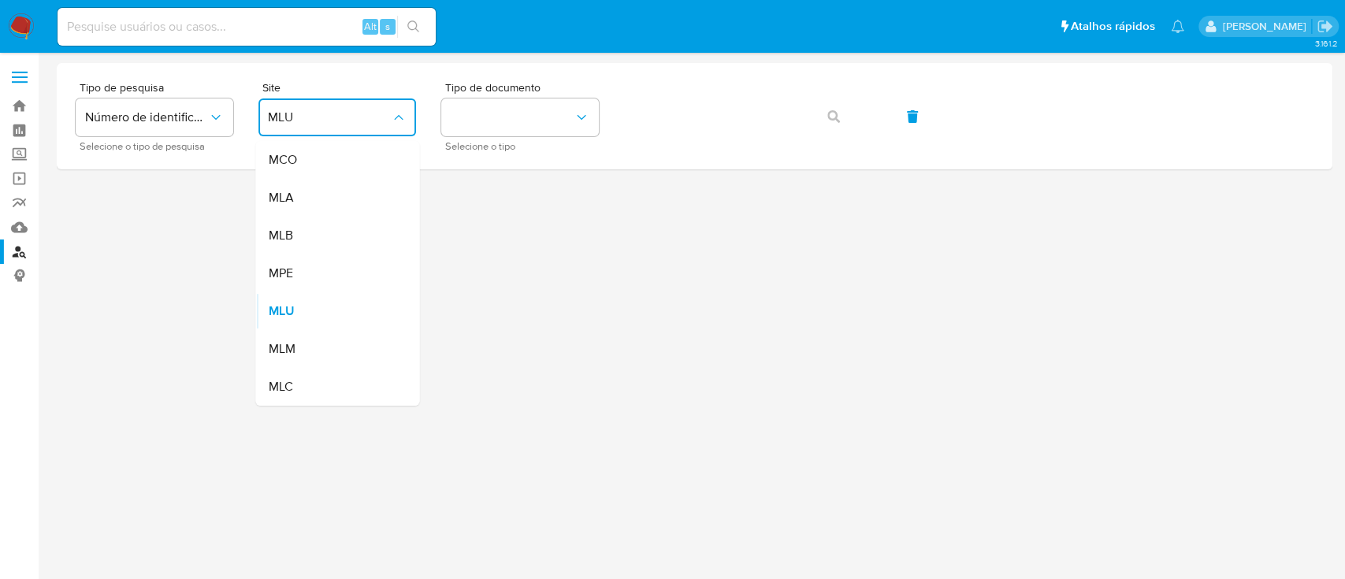
drag, startPoint x: 344, startPoint y: 240, endPoint x: 363, endPoint y: 233, distance: 20.2
click at [348, 236] on div "MLB" at bounding box center [332, 236] width 129 height 38
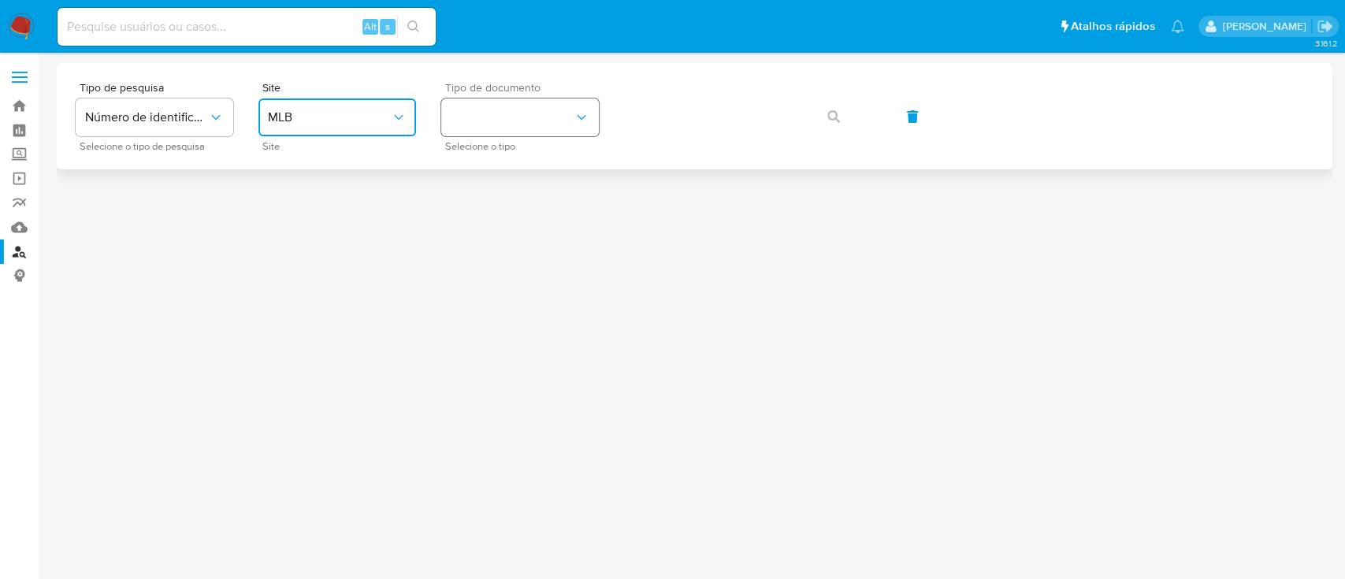
drag, startPoint x: 782, startPoint y: 133, endPoint x: 514, endPoint y: 125, distance: 268.7
click at [510, 110] on button "identificationType" at bounding box center [520, 117] width 158 height 38
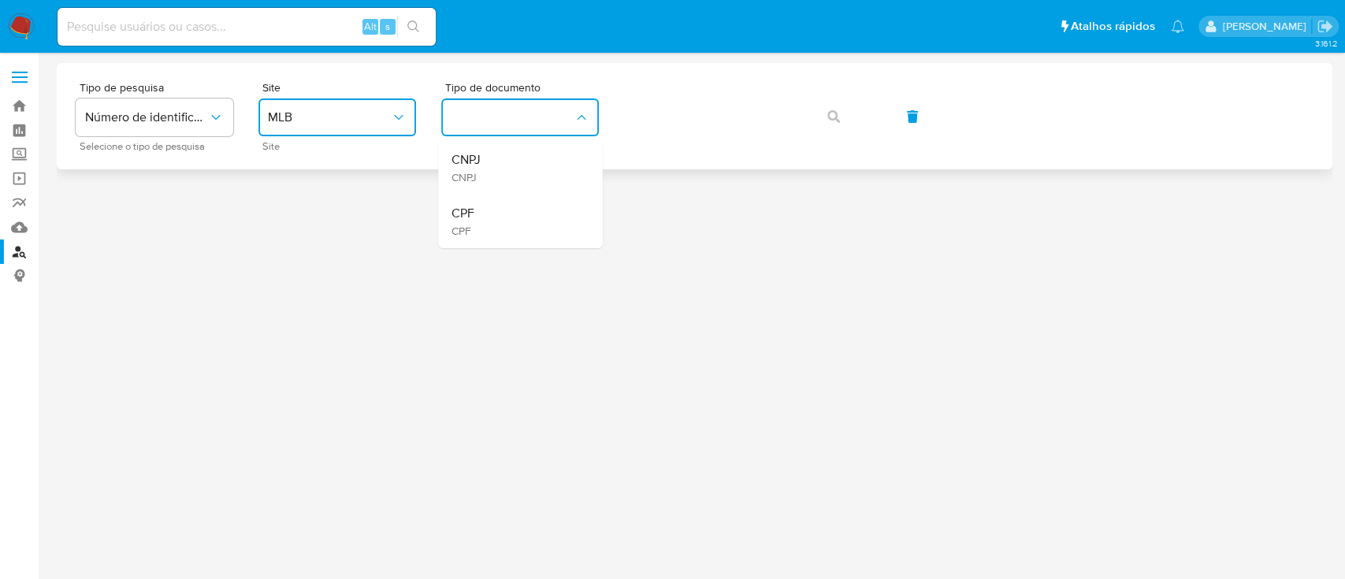
drag, startPoint x: 518, startPoint y: 225, endPoint x: 619, endPoint y: 150, distance: 126.0
click at [518, 226] on div "CPF CPF" at bounding box center [515, 222] width 129 height 54
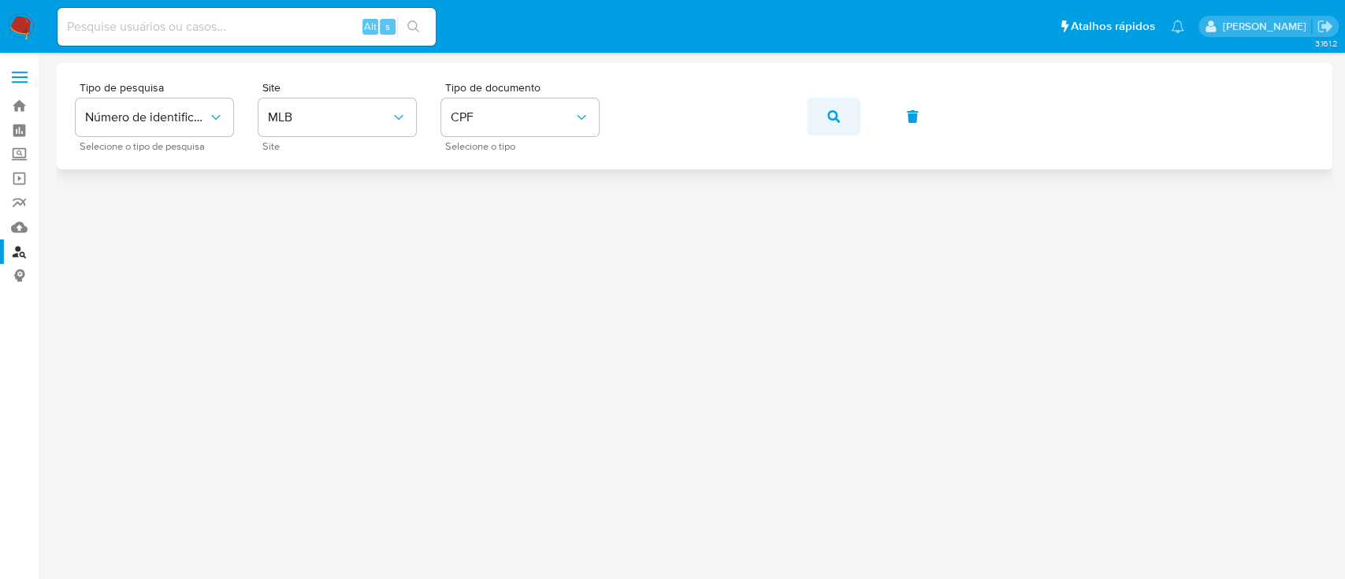
click at [834, 110] on icon "button" at bounding box center [833, 116] width 13 height 13
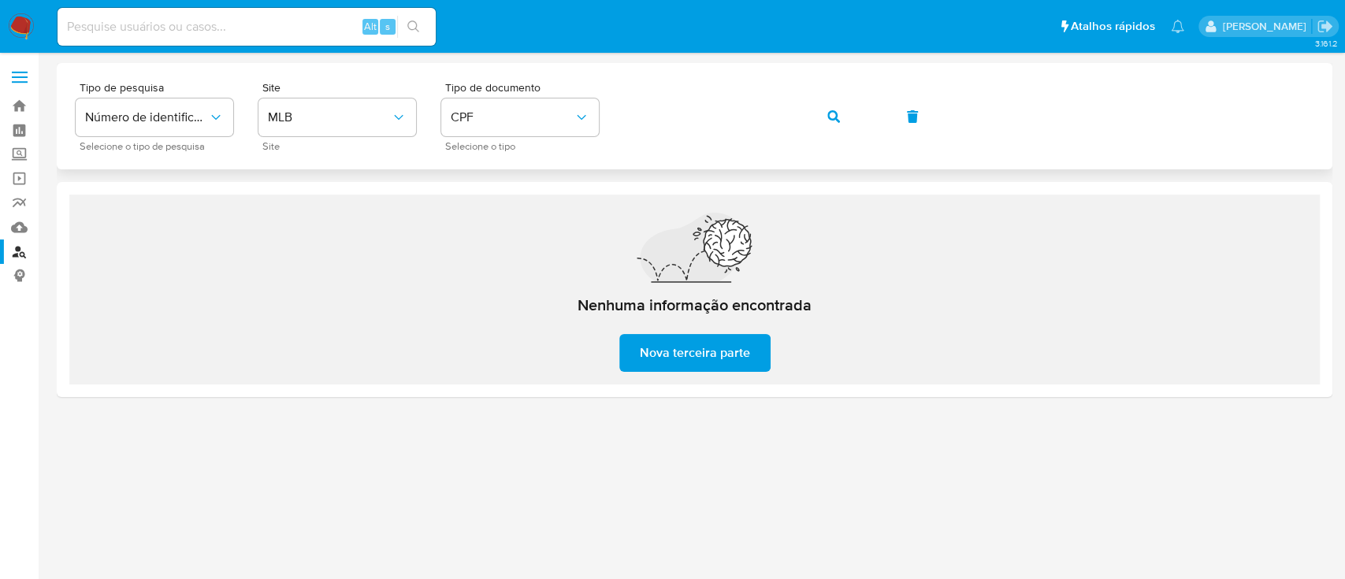
drag, startPoint x: 858, startPoint y: 104, endPoint x: 849, endPoint y: 104, distance: 8.7
click at [859, 103] on button "button" at bounding box center [834, 117] width 54 height 38
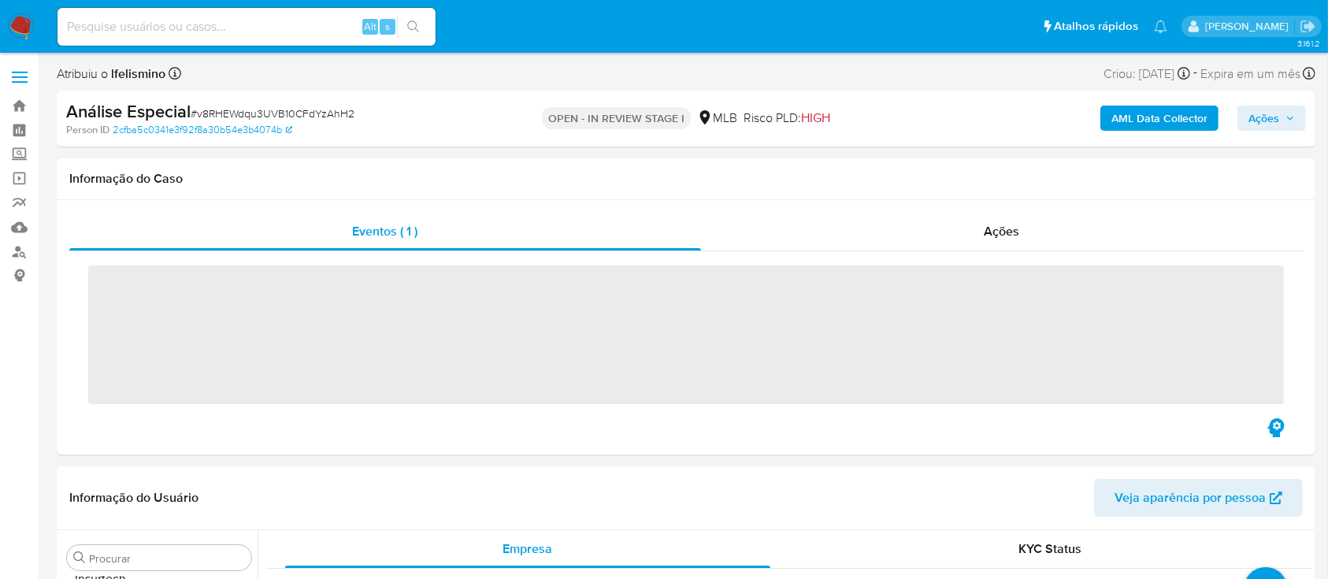
scroll to position [817, 0]
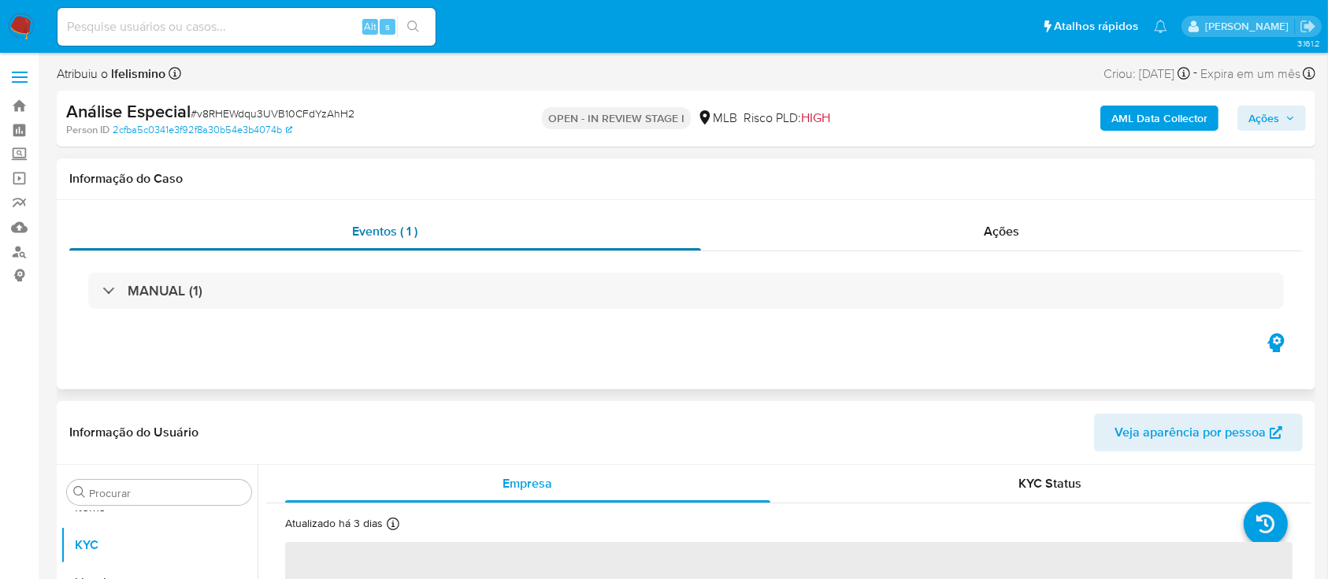
select select "10"
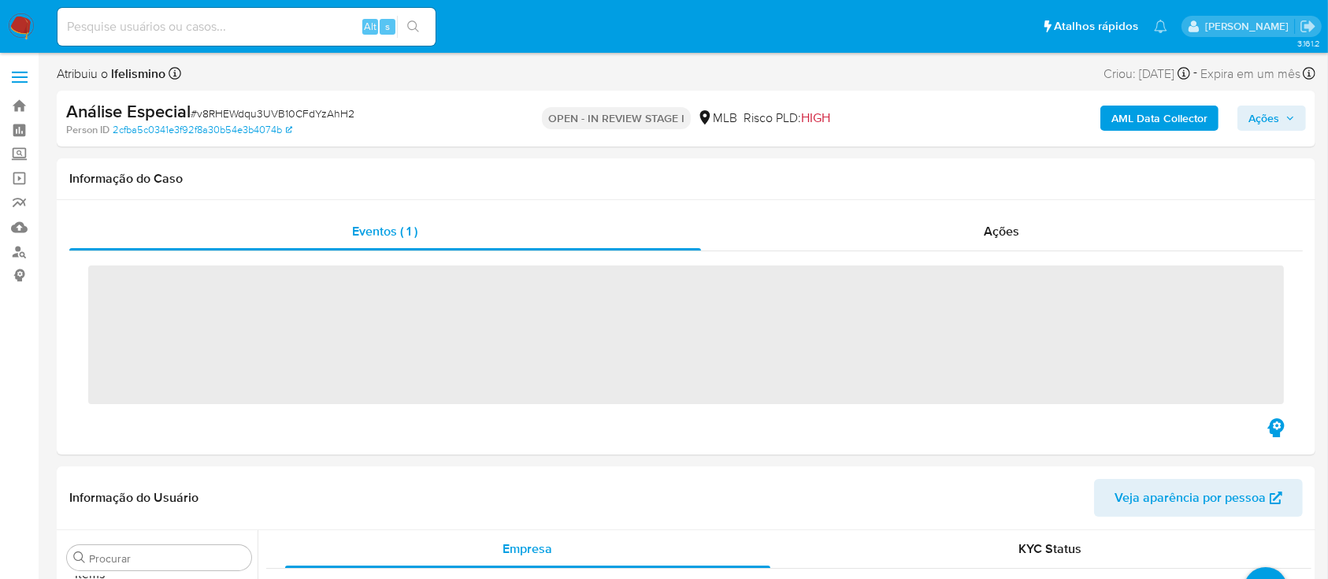
scroll to position [817, 0]
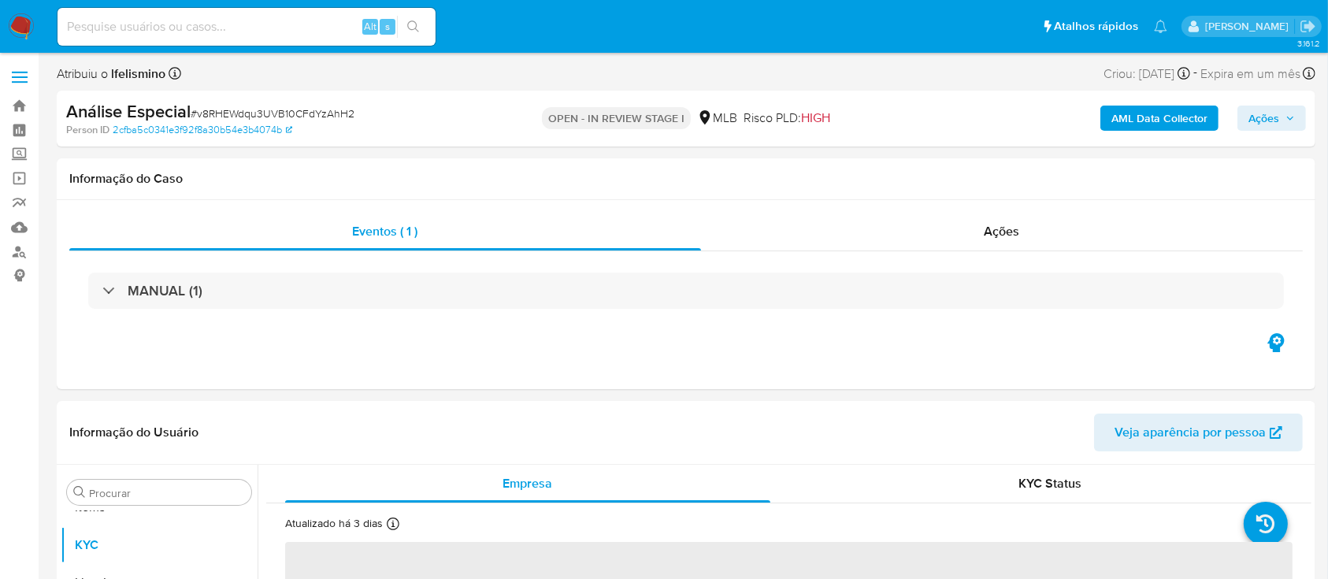
select select "10"
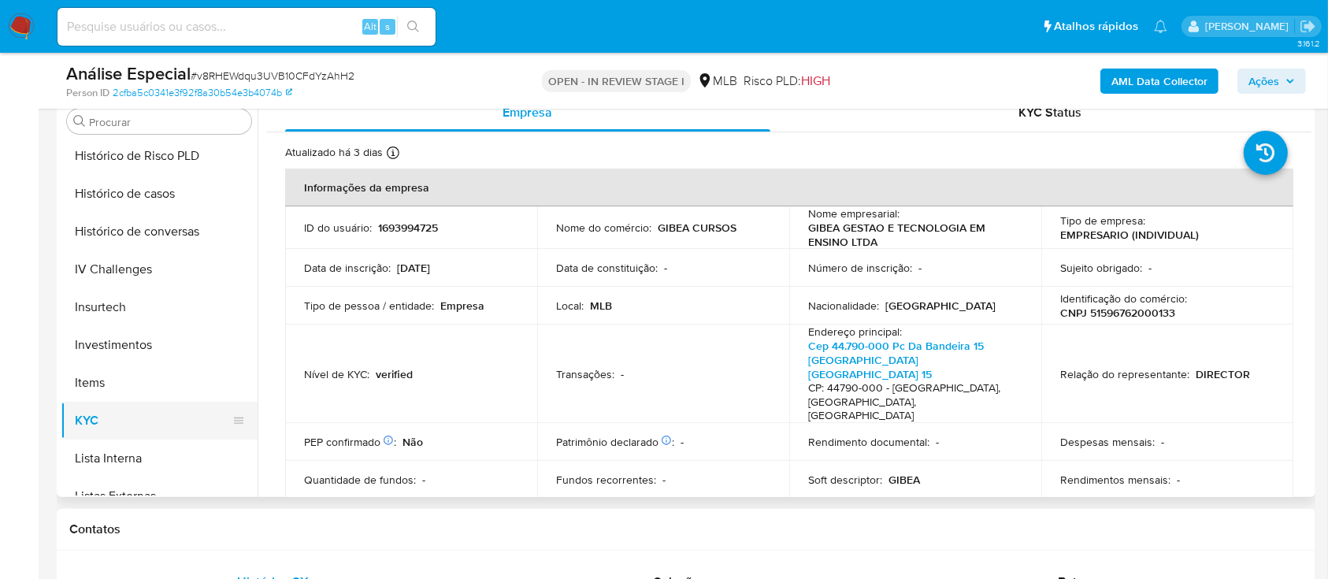
scroll to position [502, 0]
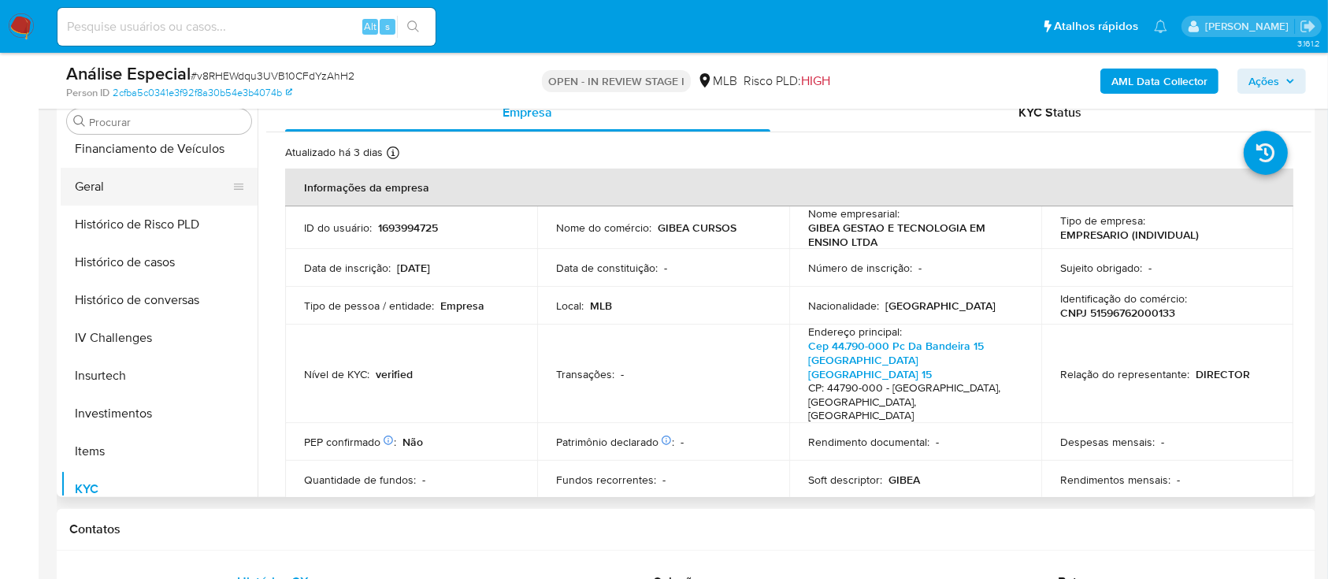
click at [135, 192] on button "Geral" at bounding box center [153, 187] width 184 height 38
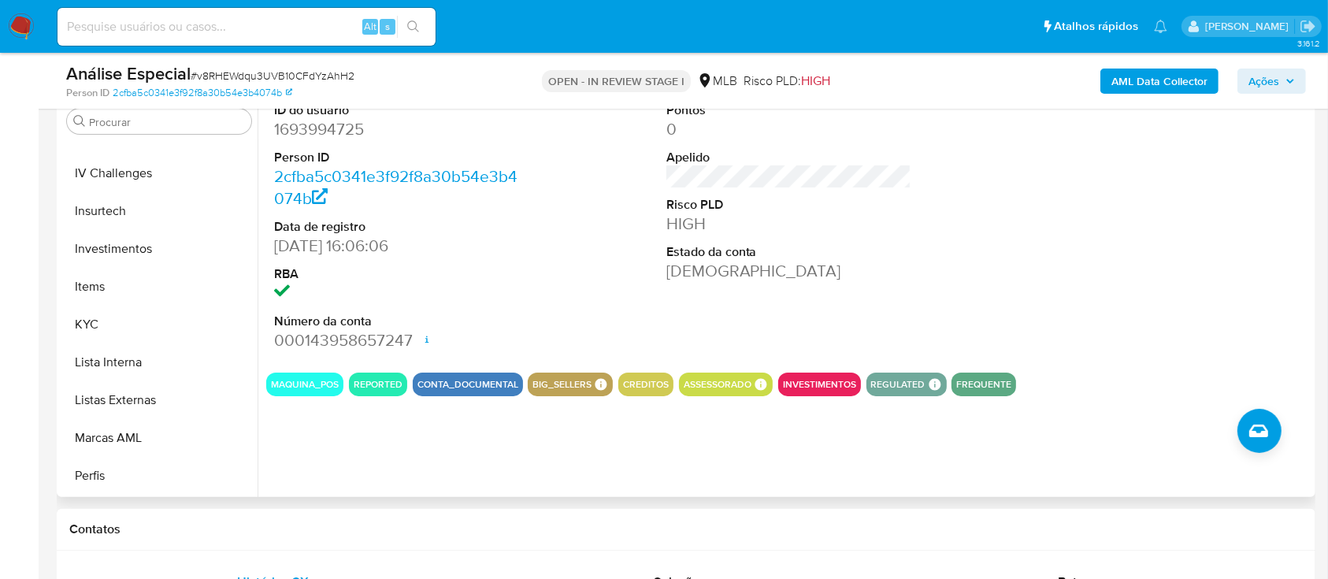
scroll to position [817, 0]
click at [158, 409] on button "Restrições Novo Mundo" at bounding box center [153, 401] width 184 height 38
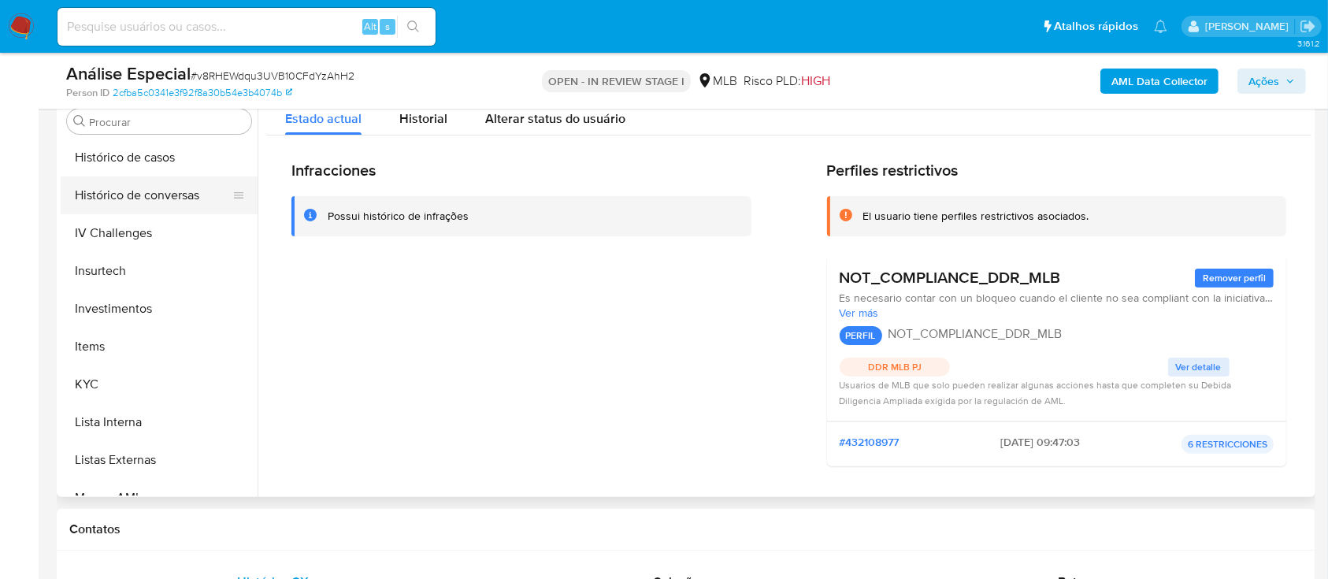
scroll to position [502, 0]
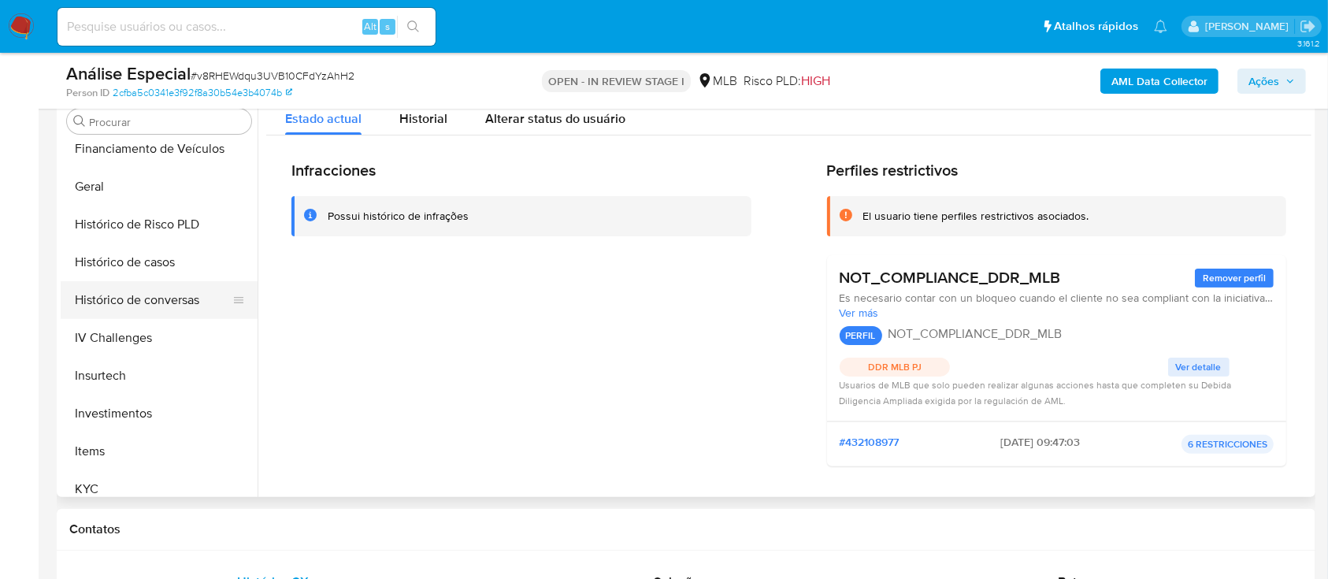
click at [152, 193] on button "Geral" at bounding box center [159, 187] width 197 height 38
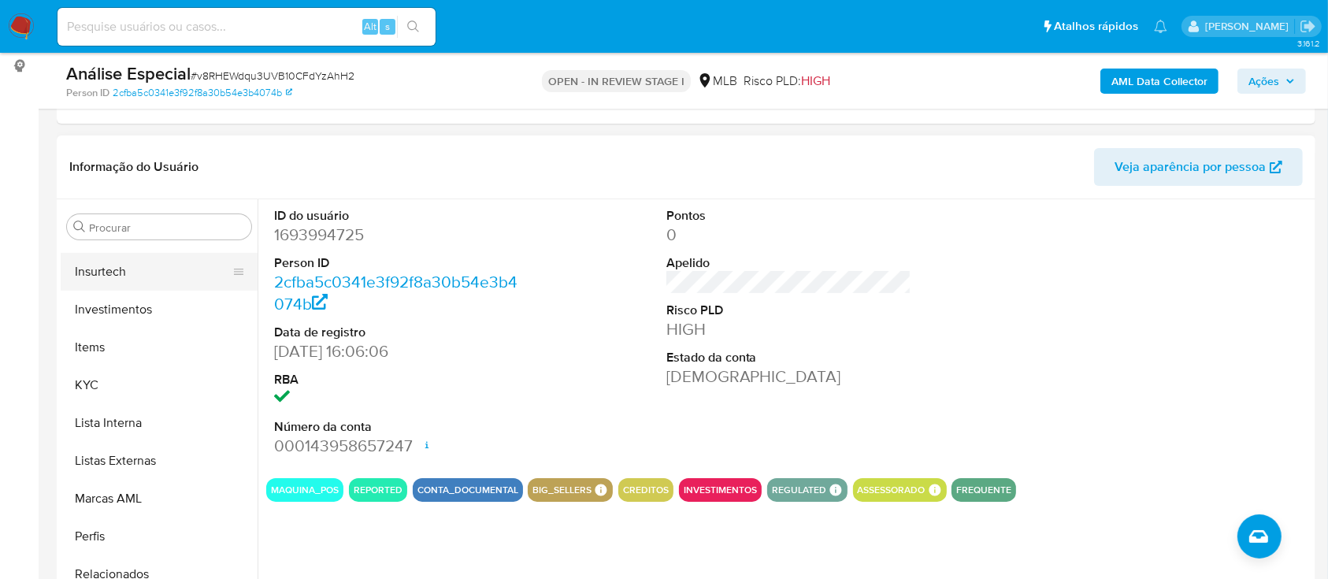
scroll to position [712, 0]
click at [158, 378] on button "KYC" at bounding box center [153, 385] width 184 height 38
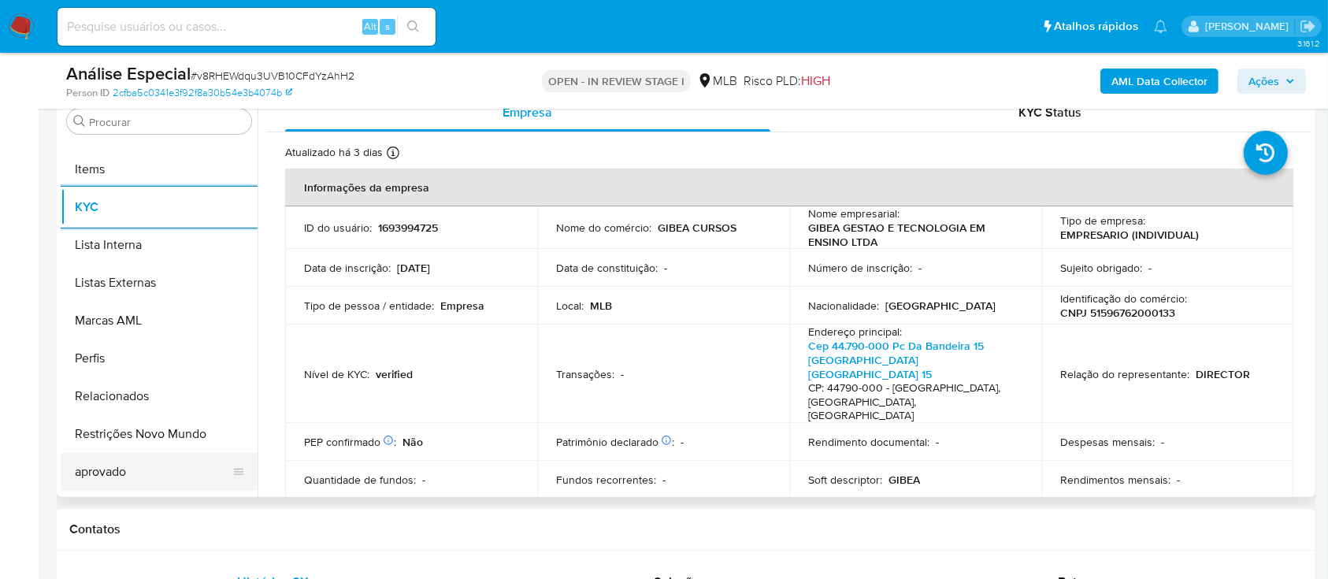
scroll to position [817, 0]
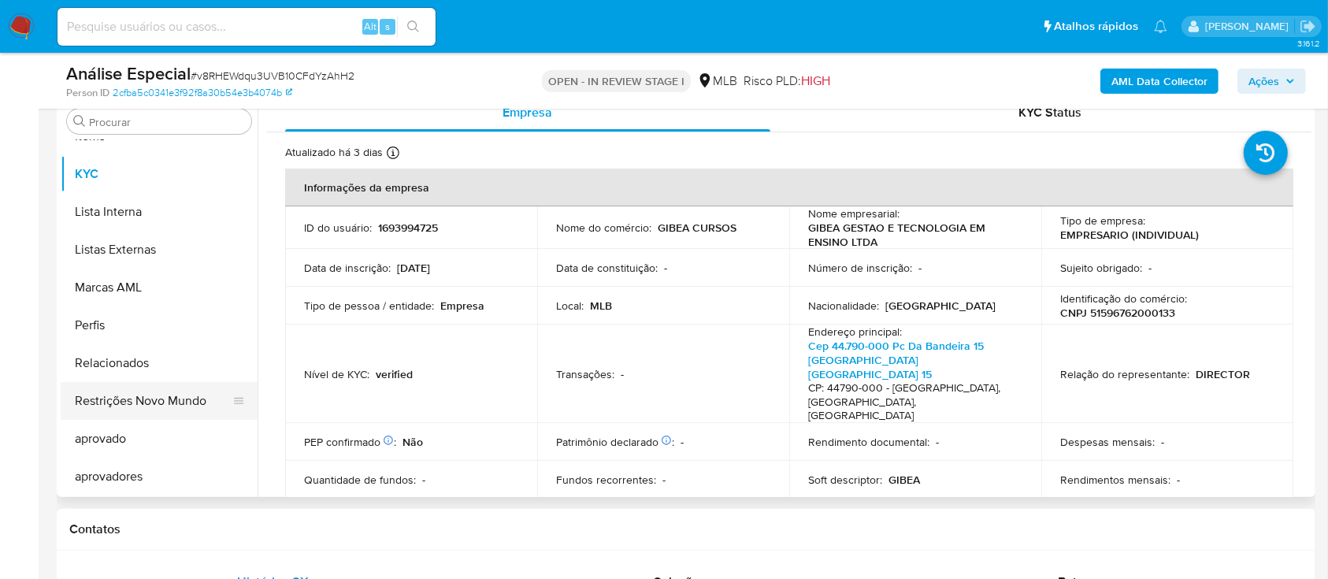
click at [179, 394] on button "Restrições Novo Mundo" at bounding box center [153, 401] width 184 height 38
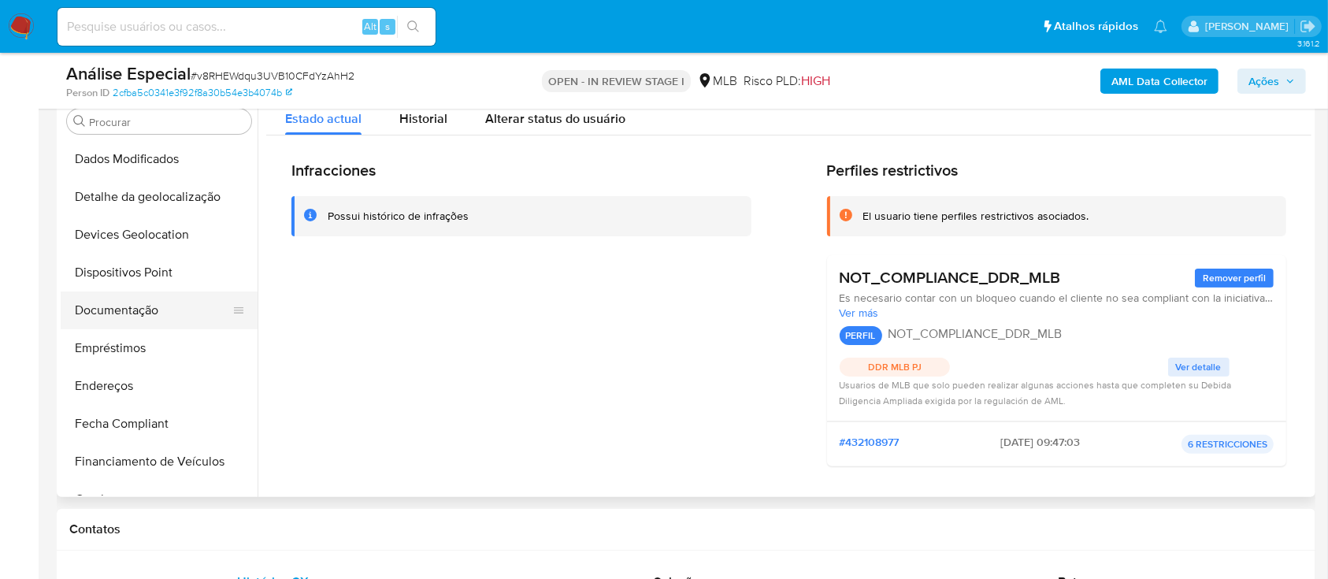
scroll to position [187, 0]
click at [191, 301] on button "Documentação" at bounding box center [153, 313] width 184 height 38
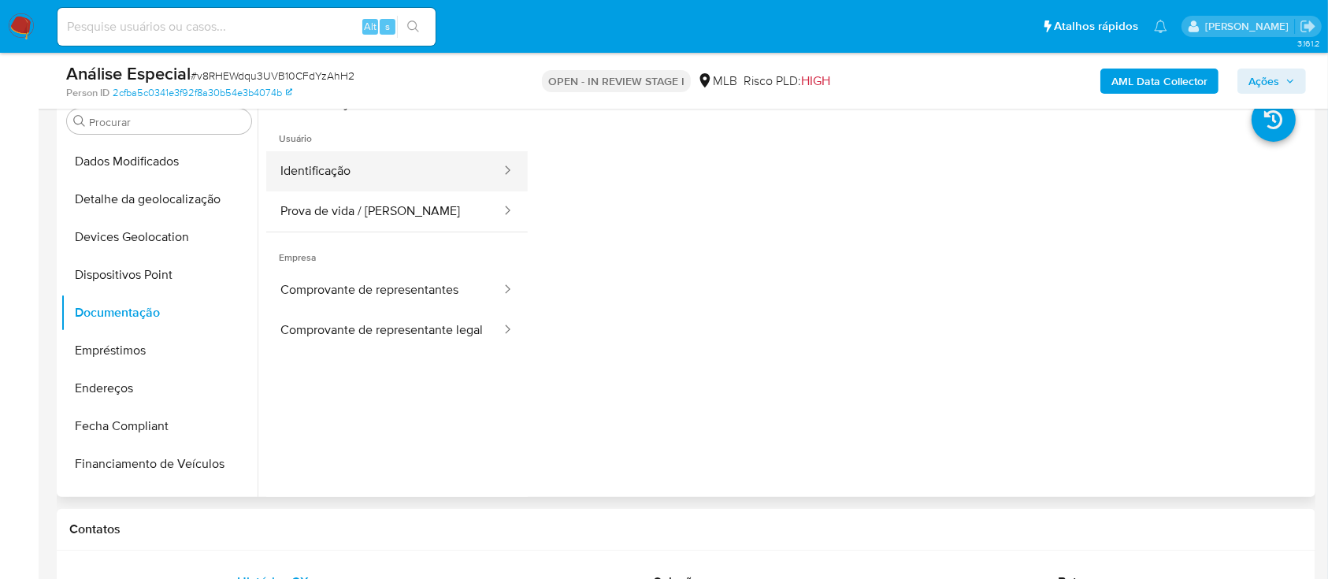
click at [314, 173] on button "Identificação" at bounding box center [384, 171] width 236 height 40
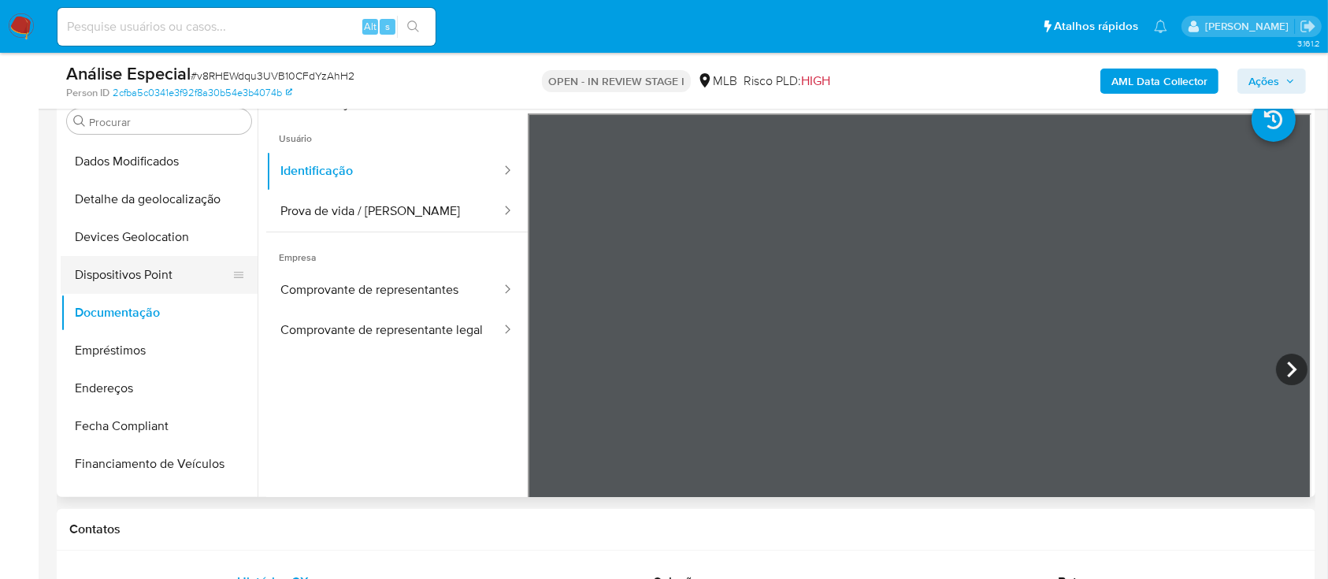
click at [169, 268] on button "Dispositivos Point" at bounding box center [153, 275] width 184 height 38
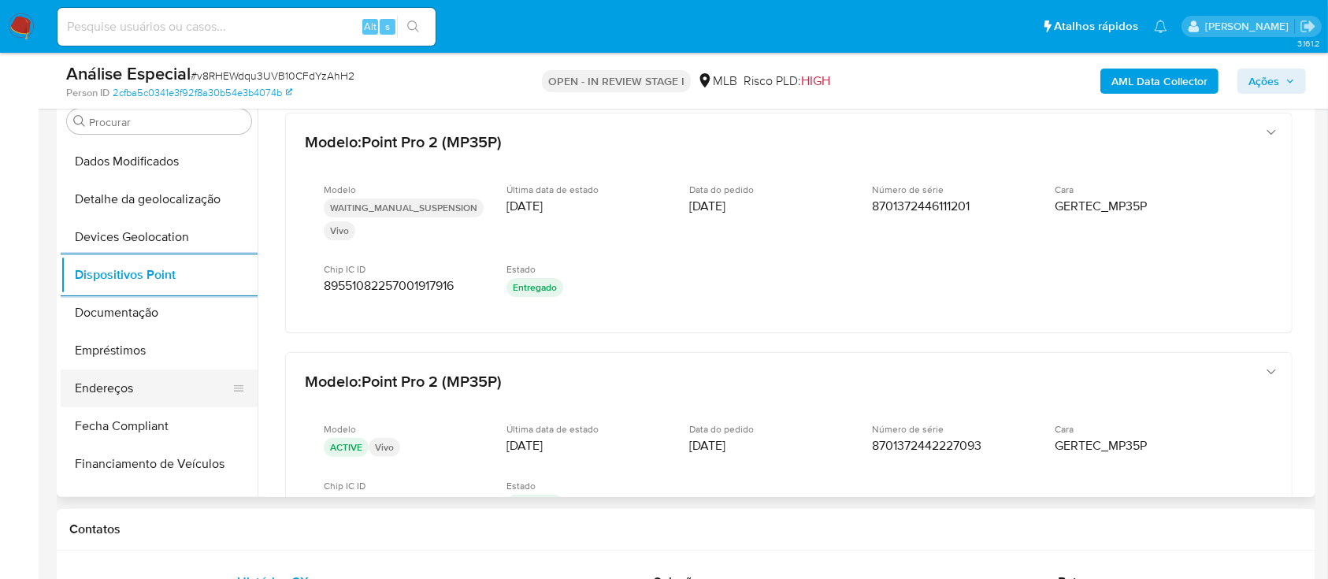
click at [95, 380] on button "Endereços" at bounding box center [153, 388] width 184 height 38
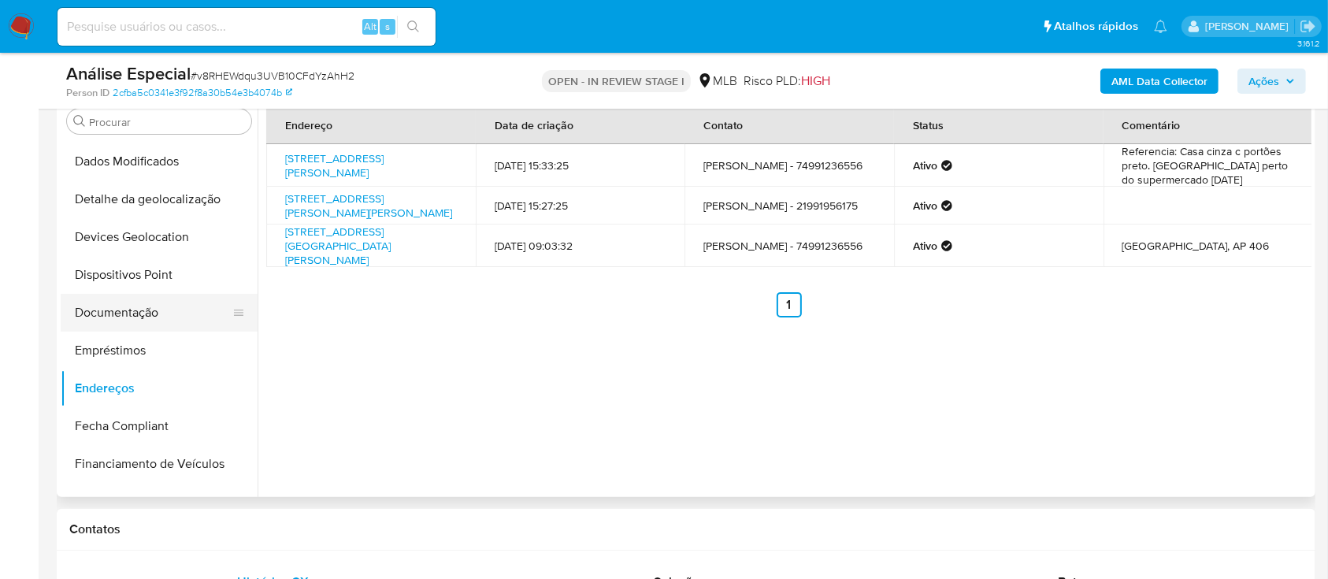
click at [161, 328] on button "Documentação" at bounding box center [153, 313] width 184 height 38
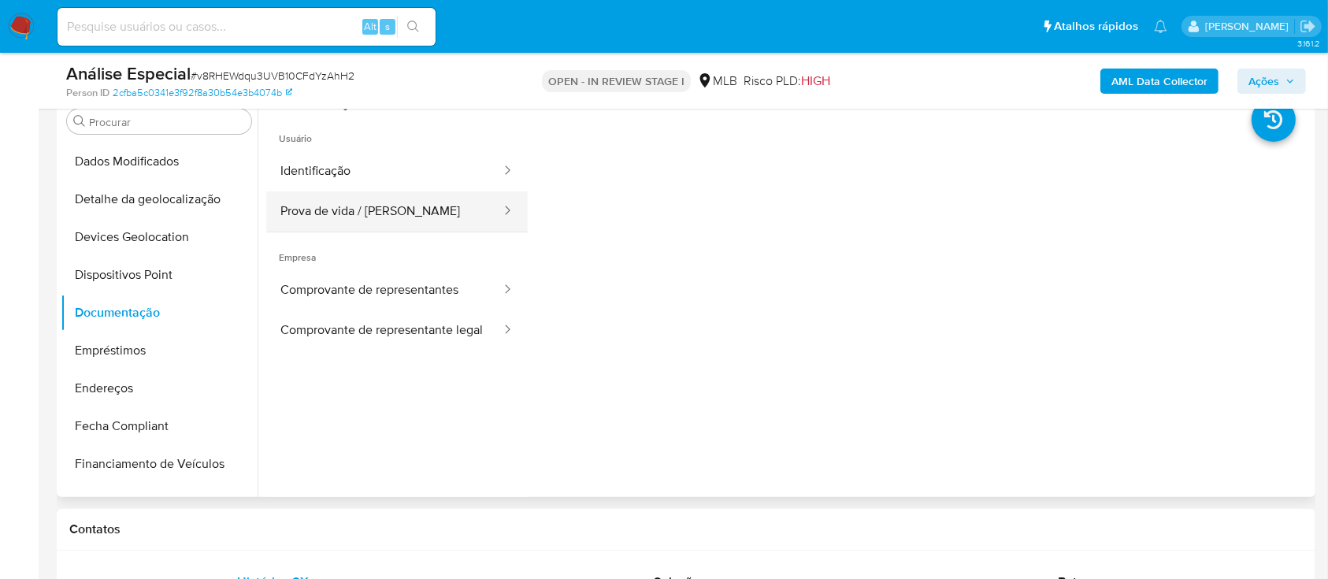
click at [389, 194] on button "Prova de vida / Selfie" at bounding box center [384, 211] width 236 height 40
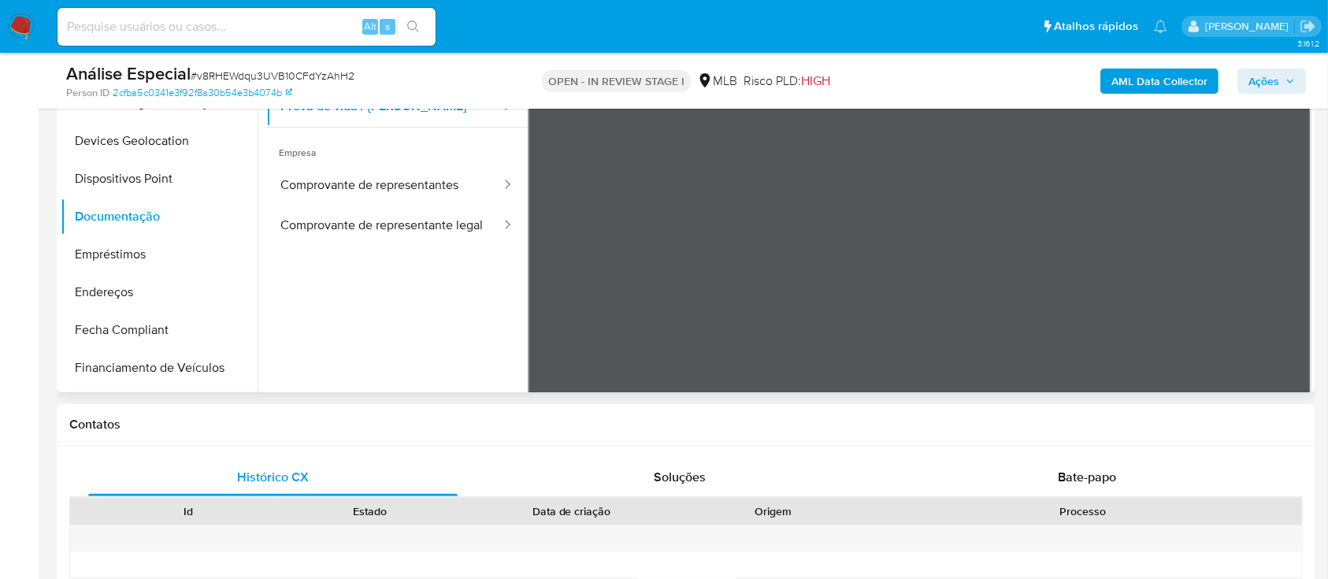
scroll to position [420, 0]
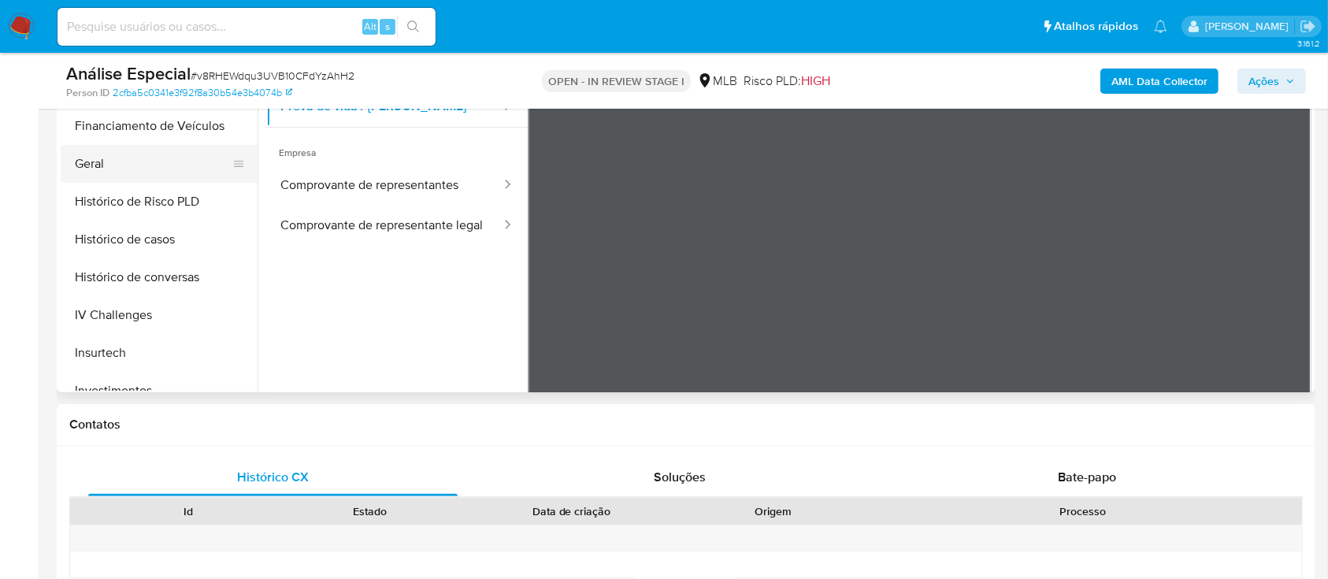
click at [171, 167] on button "Geral" at bounding box center [153, 164] width 184 height 38
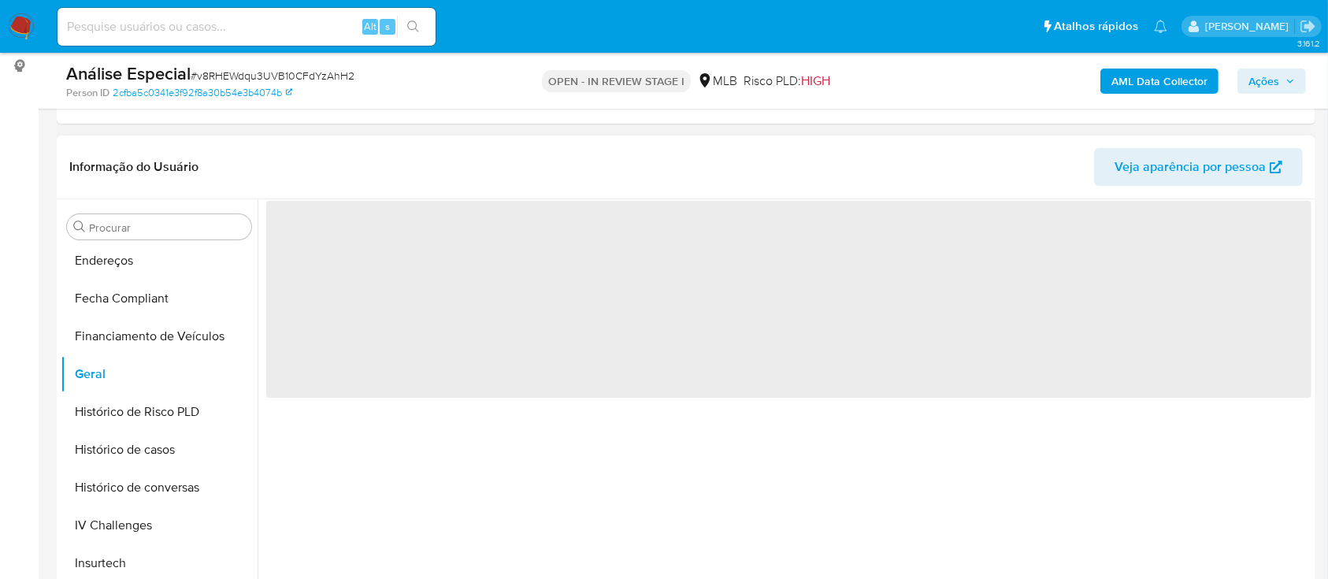
scroll to position [105, 0]
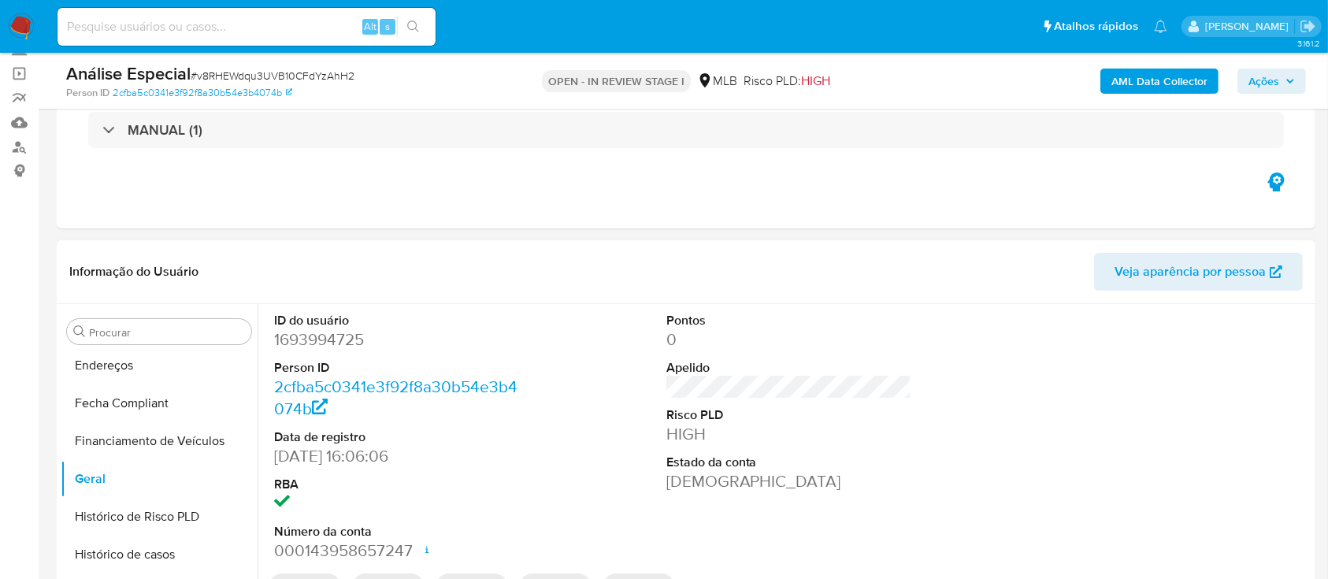
click at [321, 332] on dd "1693994725" at bounding box center [397, 340] width 246 height 22
copy dd "1693994725"
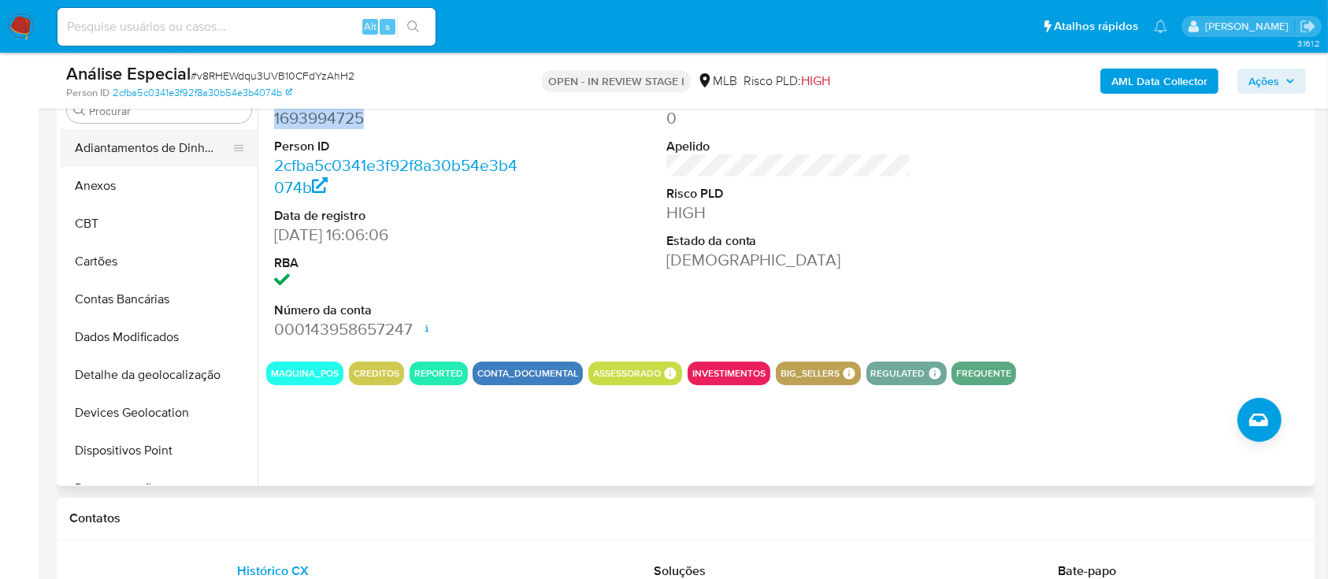
scroll to position [210, 0]
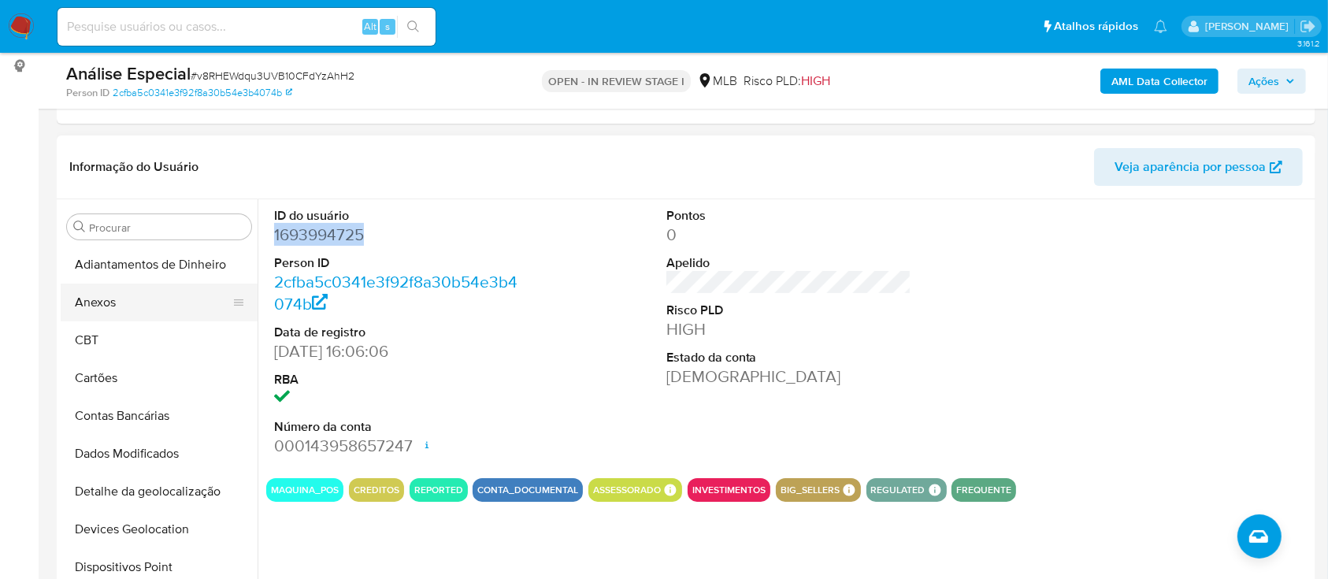
click at [169, 302] on button "Anexos" at bounding box center [153, 303] width 184 height 38
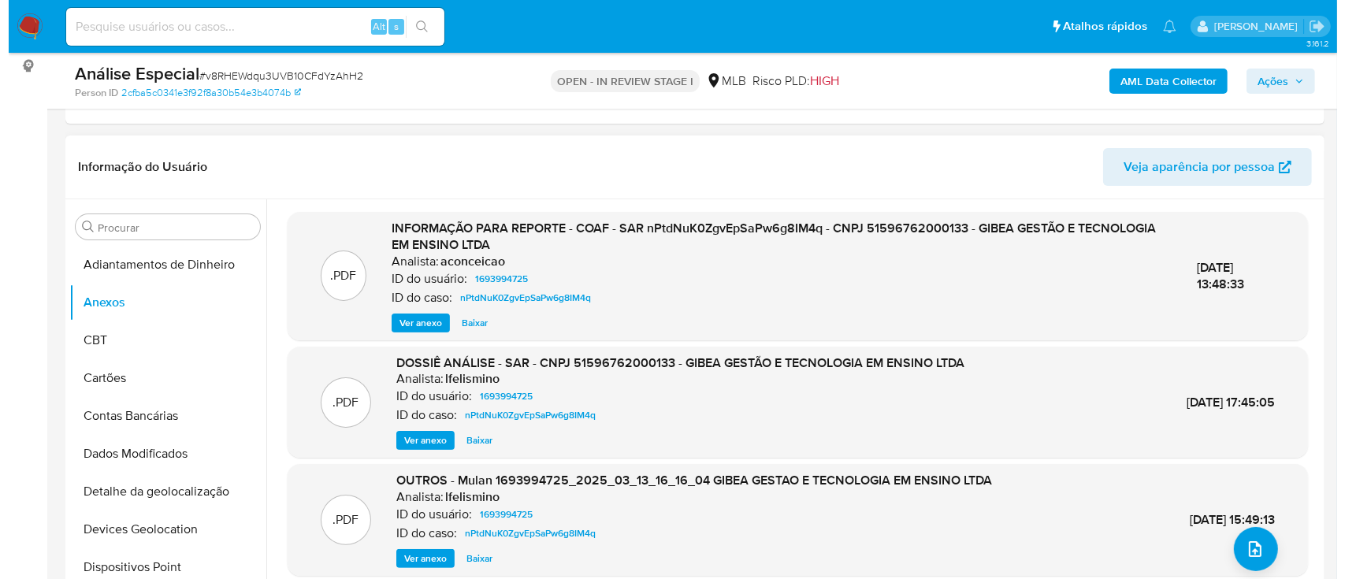
scroll to position [0, 0]
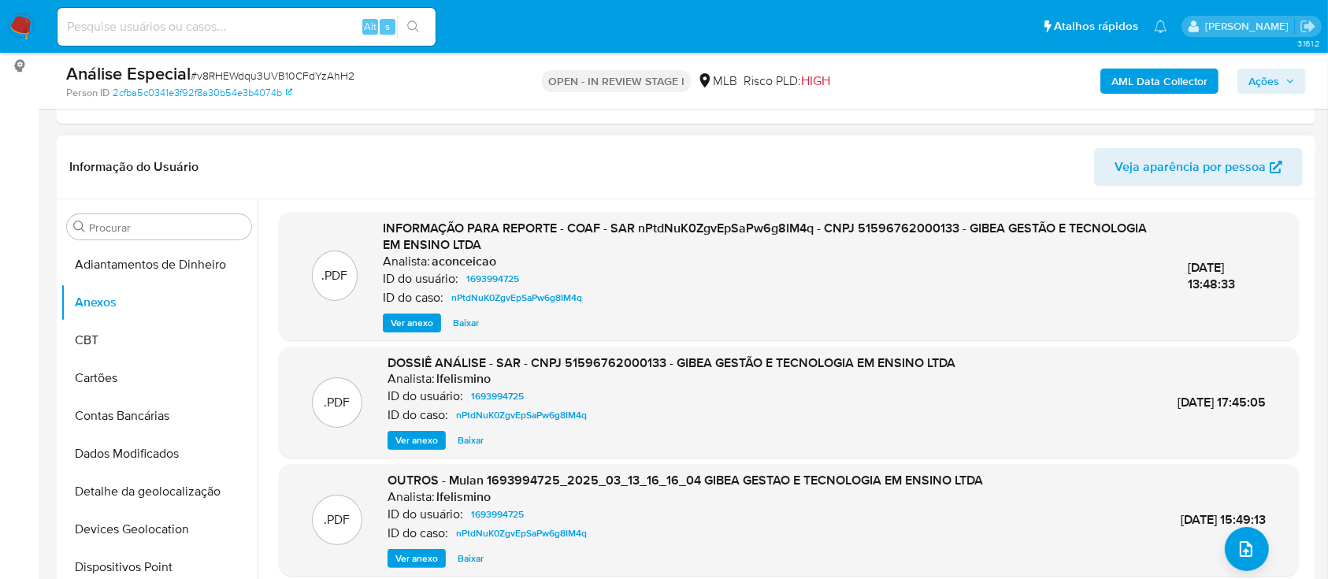
click at [1233, 472] on div ".PDF OUTROS - Mulan 1693994725_2025_03_13_16_16_04 GIBEA GESTAO E TECNOLOGIA EM…" at bounding box center [789, 520] width 1004 height 96
click at [1259, 551] on button "upload-file" at bounding box center [1247, 549] width 44 height 44
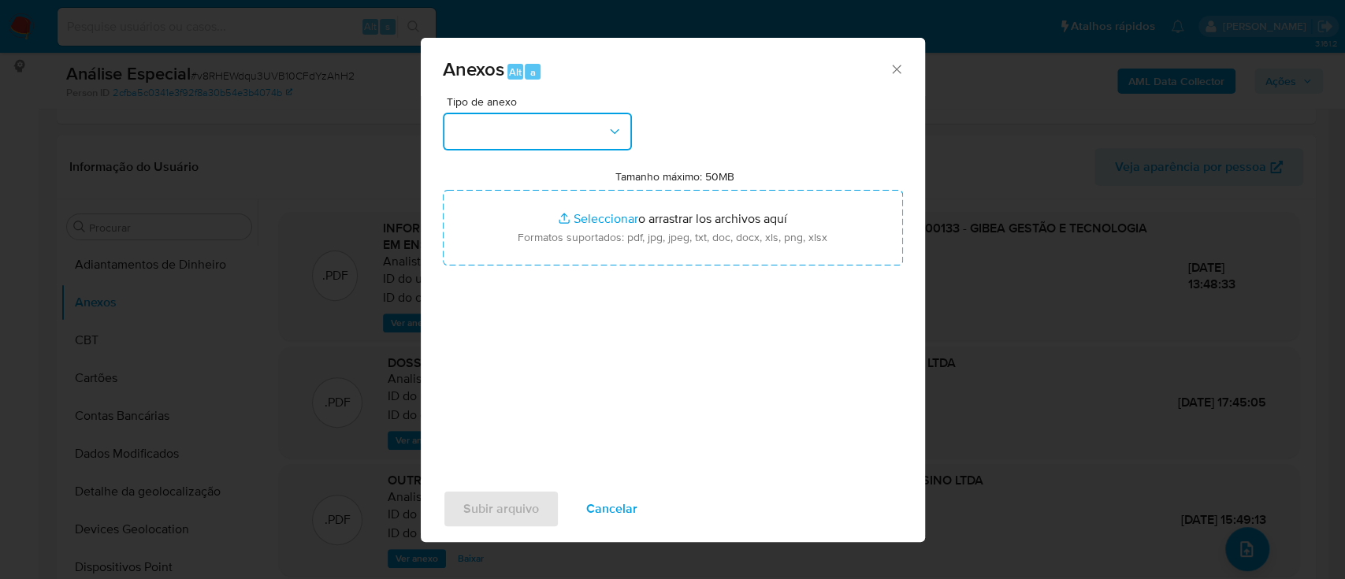
click at [569, 143] on button "button" at bounding box center [537, 132] width 189 height 38
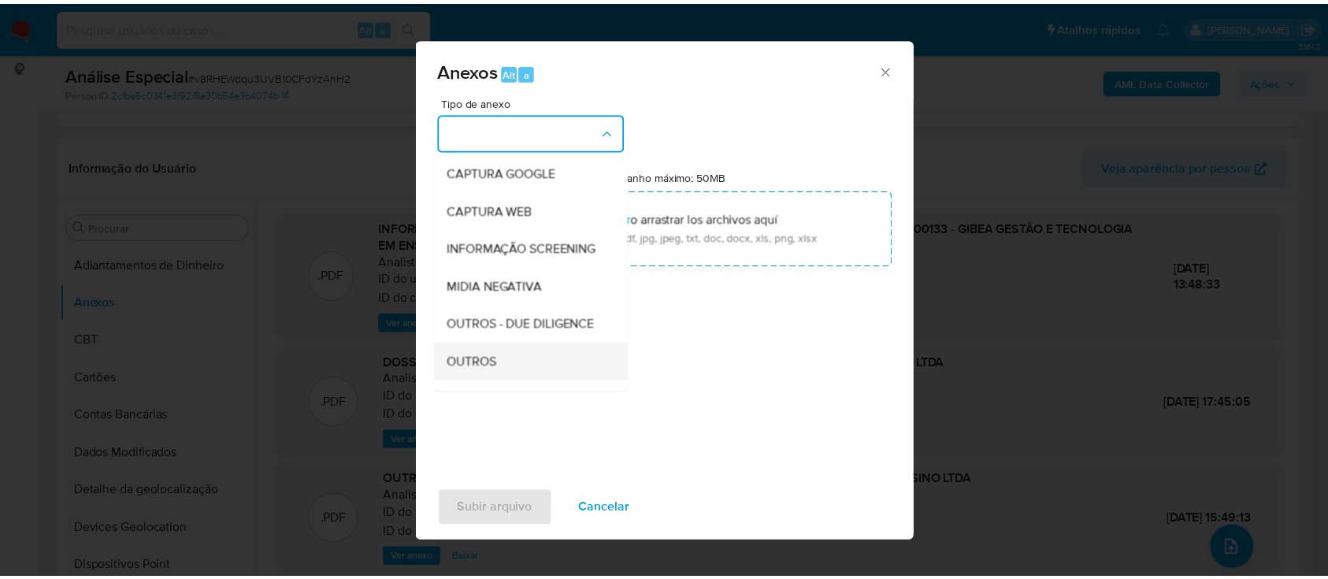
scroll to position [242, 0]
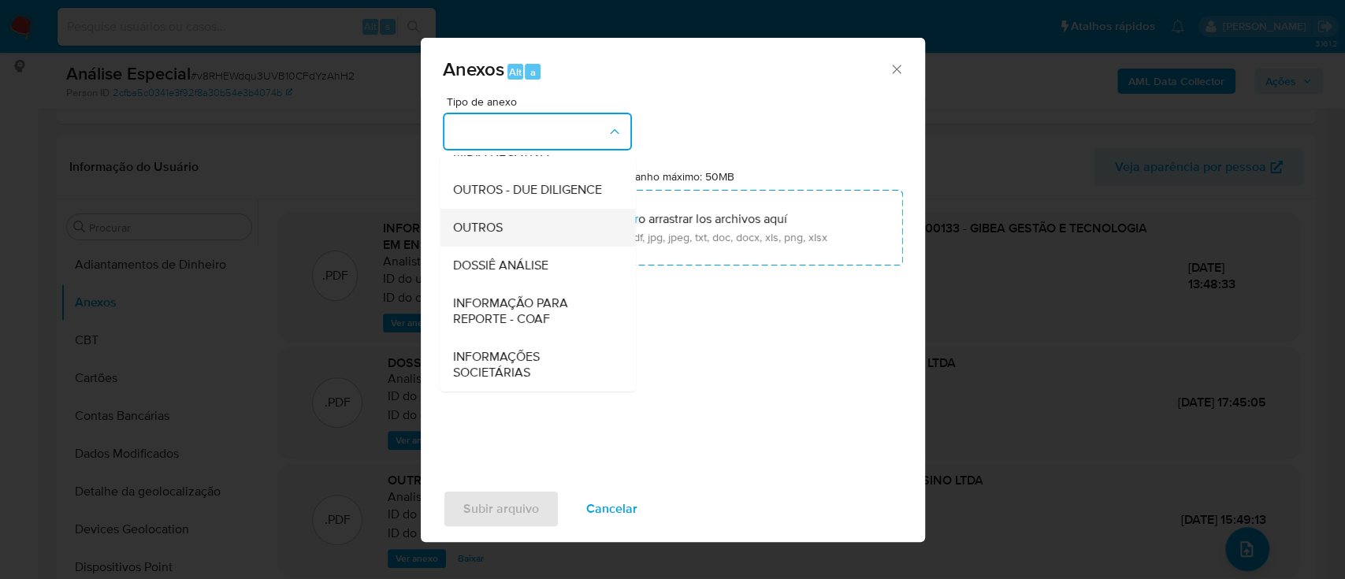
click at [510, 230] on div "OUTROS" at bounding box center [532, 228] width 161 height 38
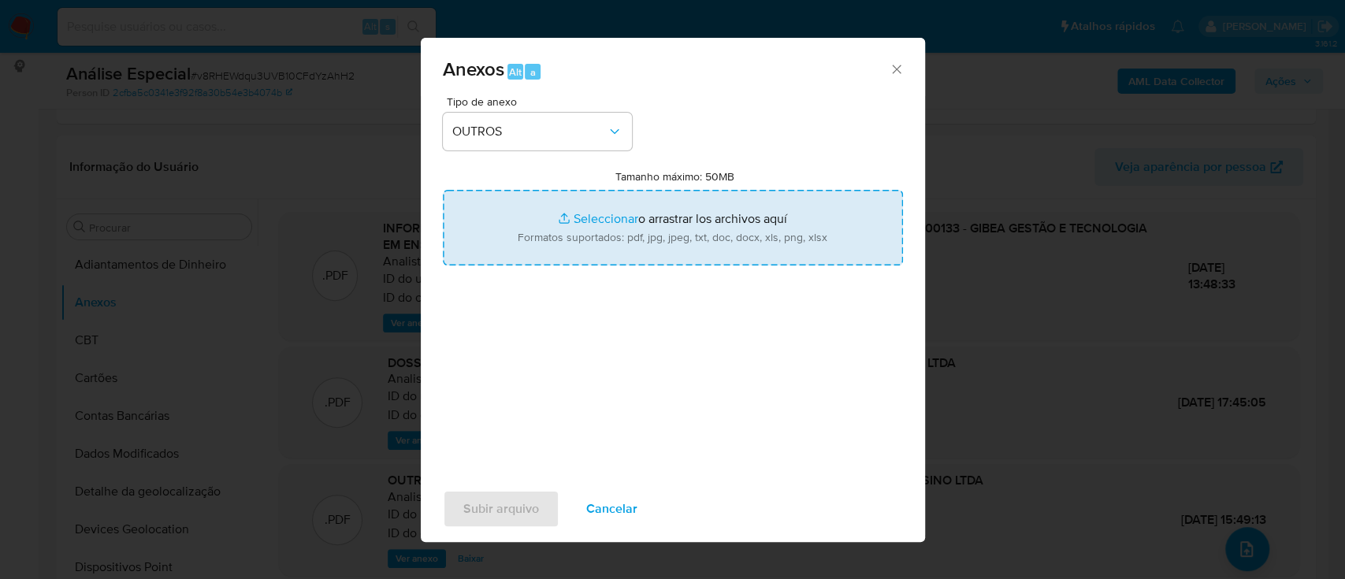
type input "C:\fakepath\Mulan 1693994725_2025_09_24_16_18_56 GIBEA GESTÃO E TECNOLOGIA EM E…"
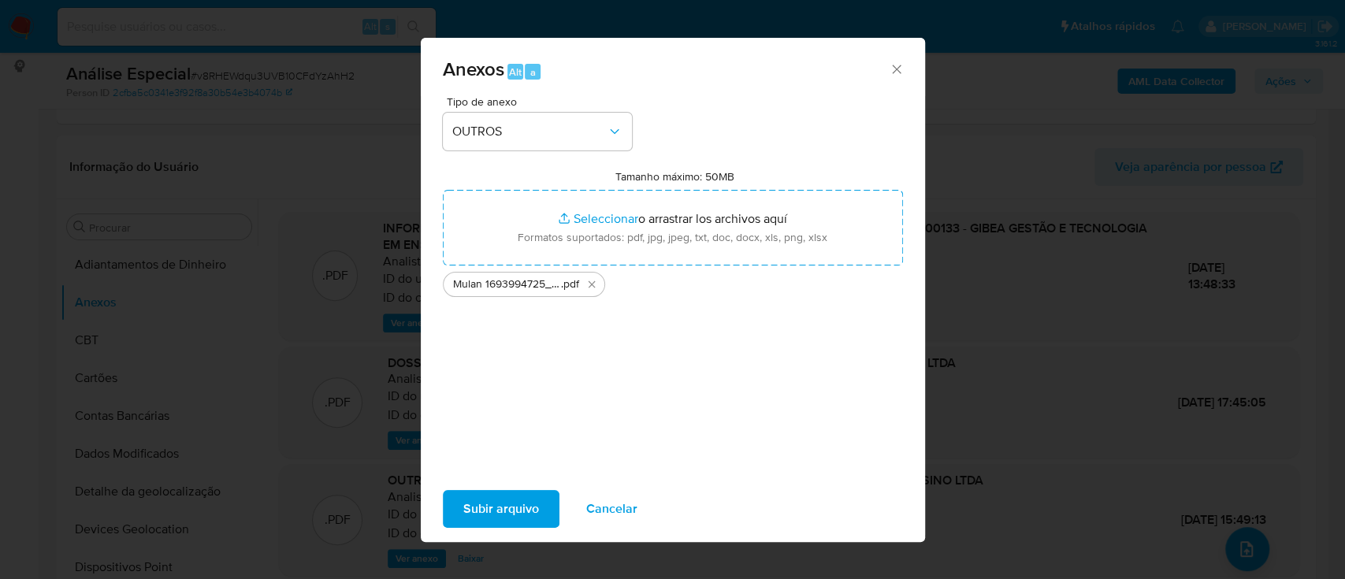
click at [503, 494] on span "Subir arquivo" at bounding box center [501, 509] width 76 height 35
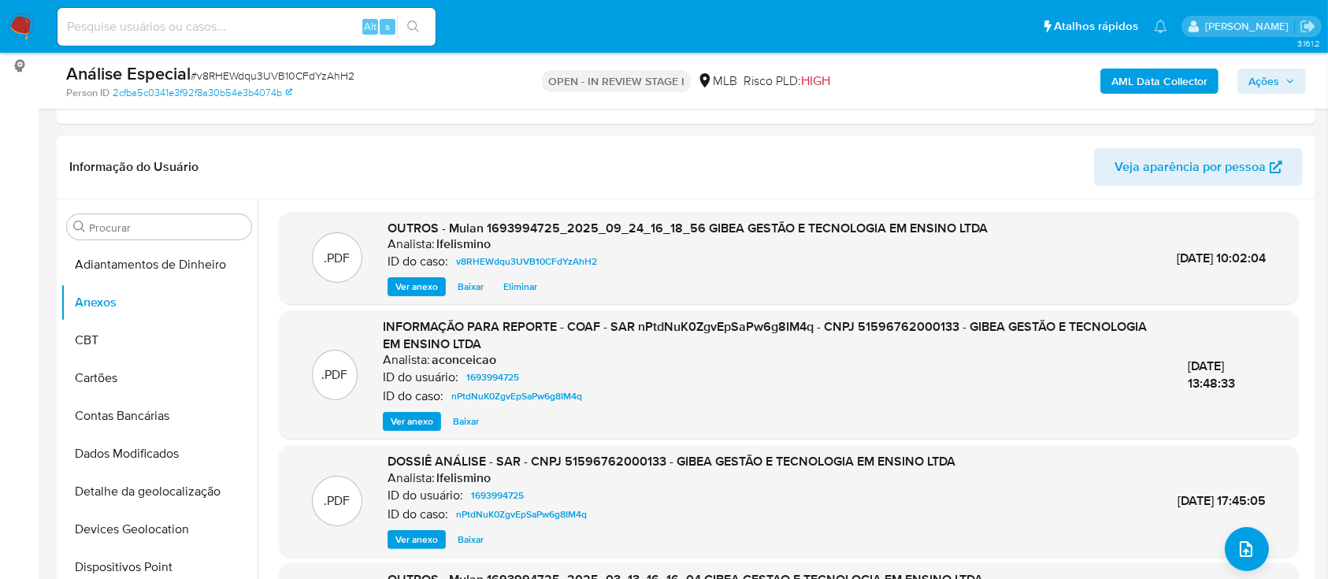
click at [1146, 91] on b "AML Data Collector" at bounding box center [1160, 81] width 96 height 25
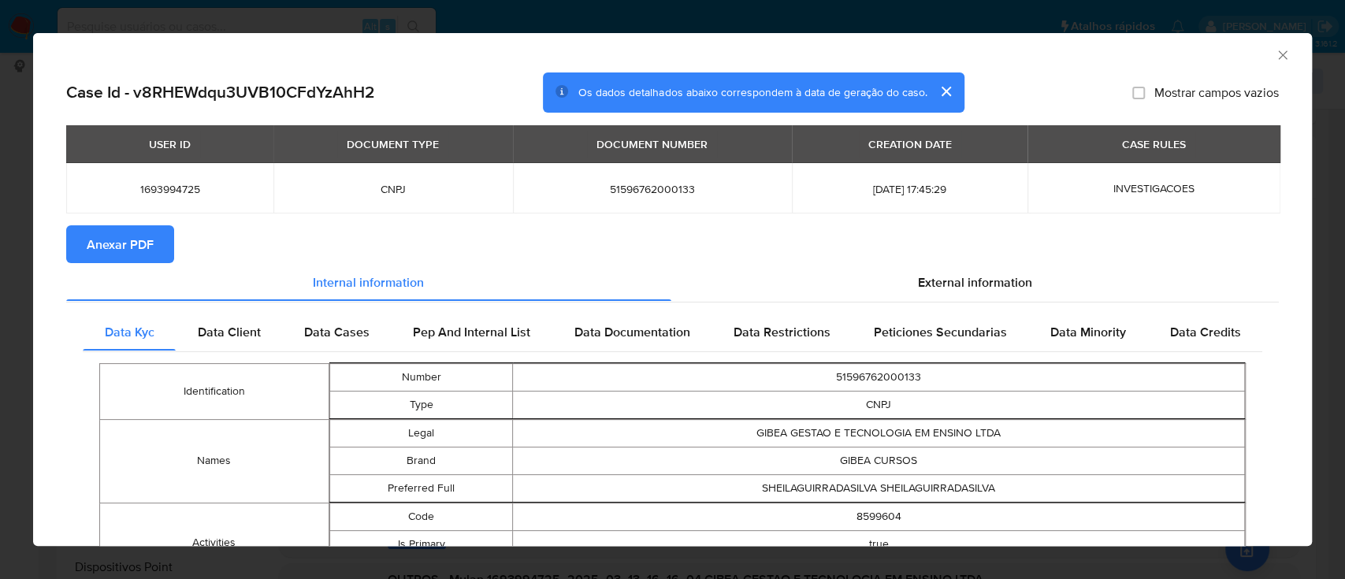
click at [139, 246] on span "Anexar PDF" at bounding box center [120, 244] width 67 height 35
click at [310, 14] on div "AML Data Collector Case Id - v8RHEWdqu3UVB10CFdYzAhH2 Os dados detalhados abaix…" at bounding box center [672, 289] width 1345 height 579
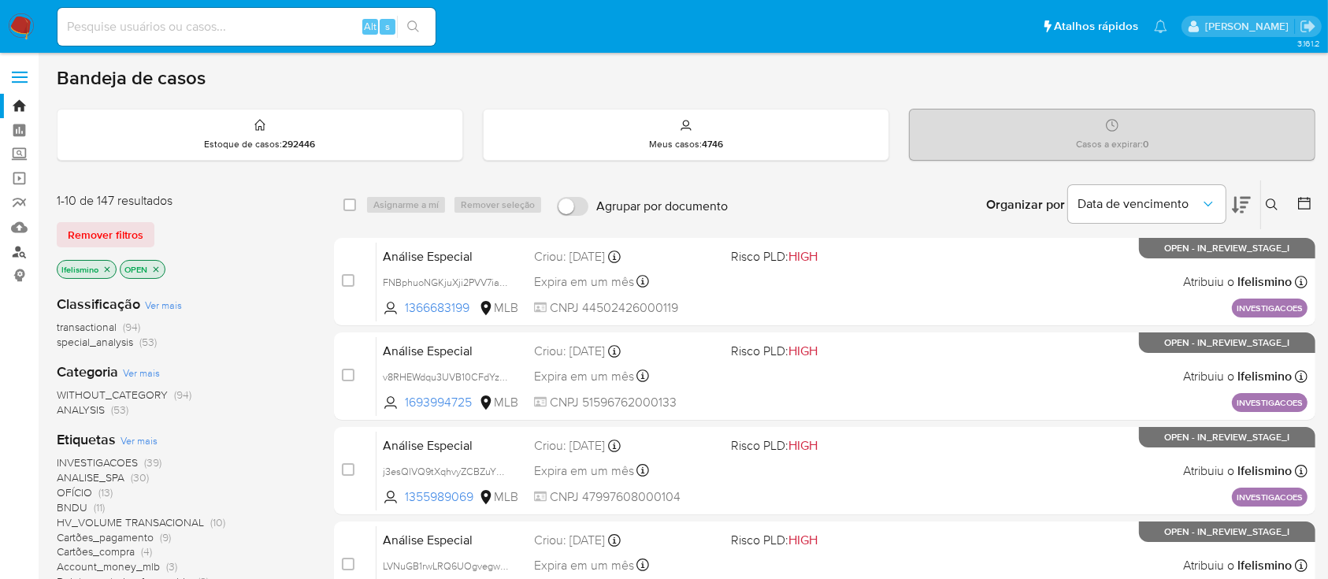
click at [22, 242] on link "Localizador de pessoas" at bounding box center [93, 251] width 187 height 24
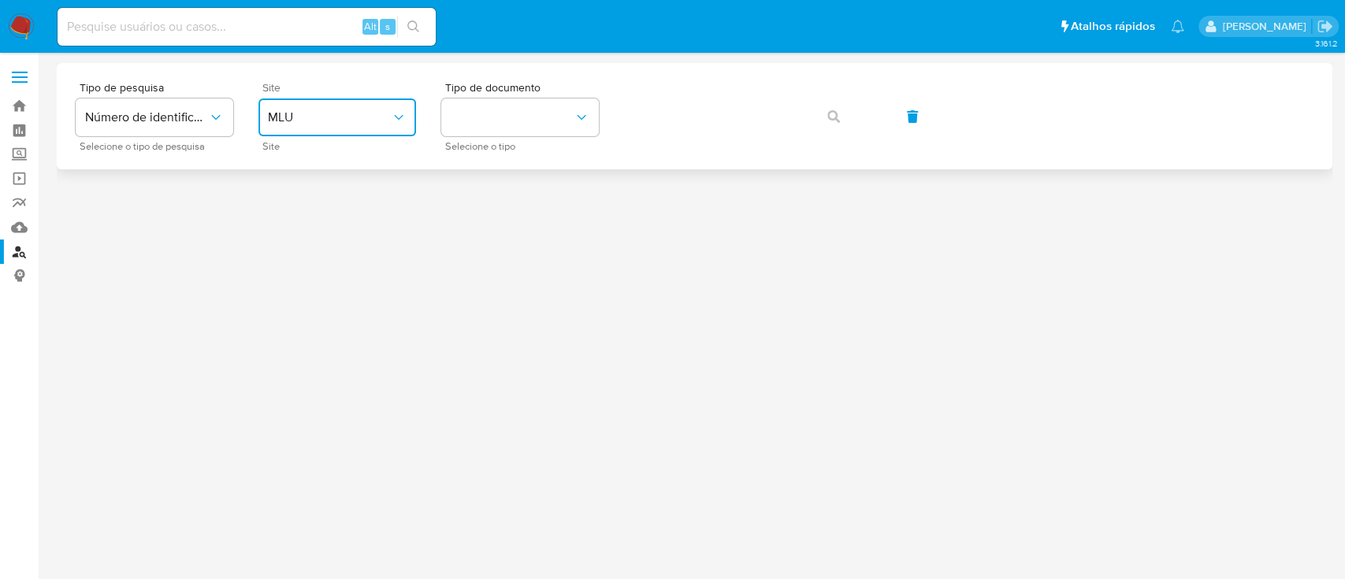
click at [327, 117] on span "MLU" at bounding box center [329, 118] width 123 height 16
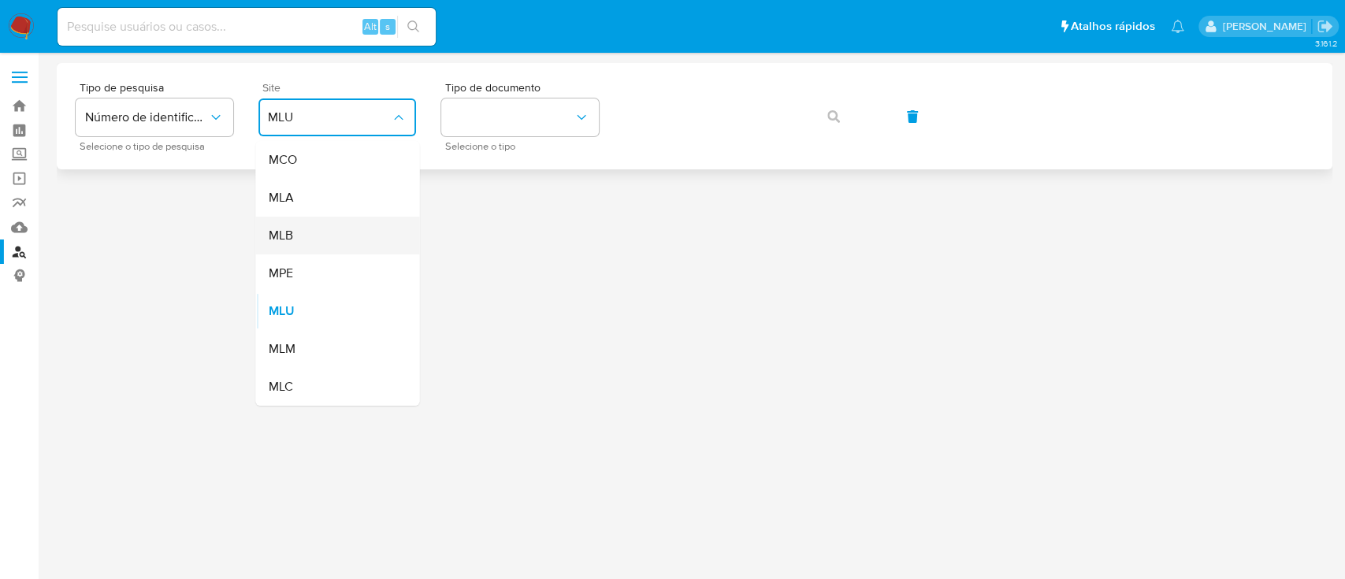
click at [323, 228] on div "MLB" at bounding box center [332, 236] width 129 height 38
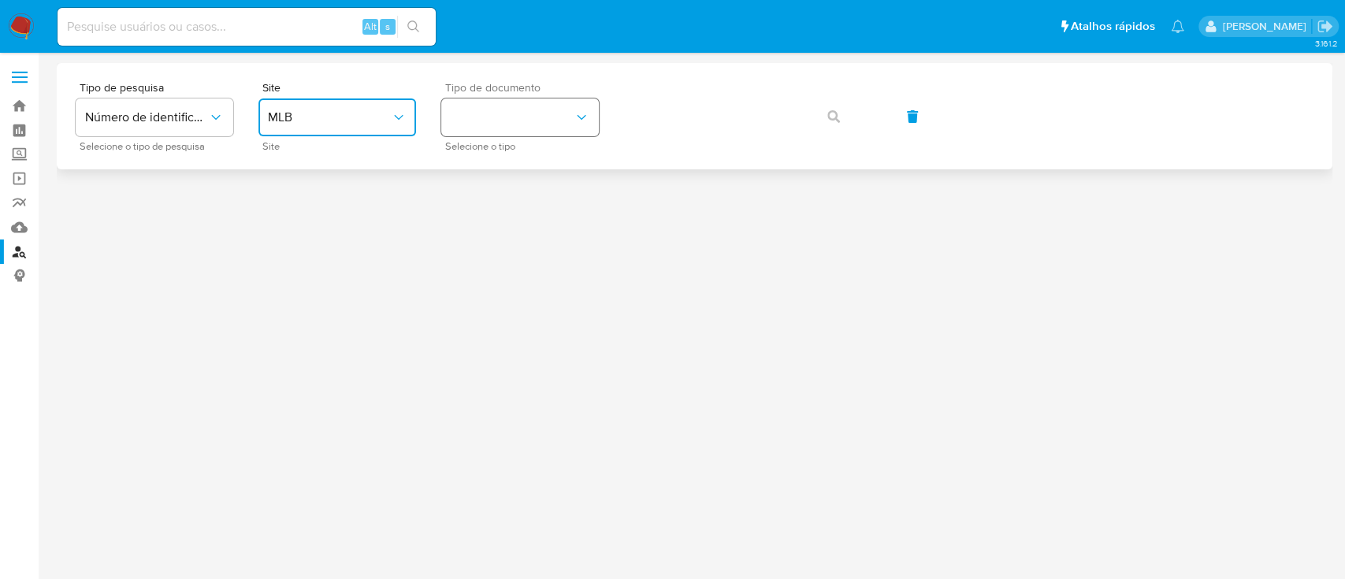
click at [497, 128] on button "identificationType" at bounding box center [520, 117] width 158 height 38
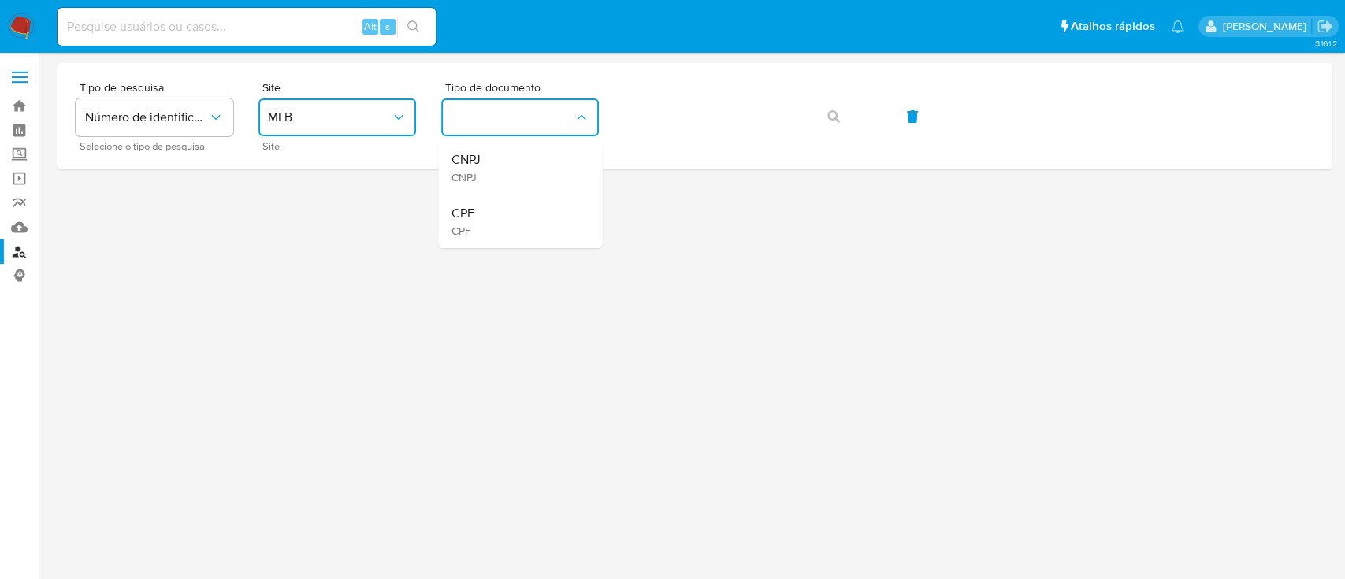
click at [492, 221] on div "CPF CPF" at bounding box center [515, 222] width 129 height 54
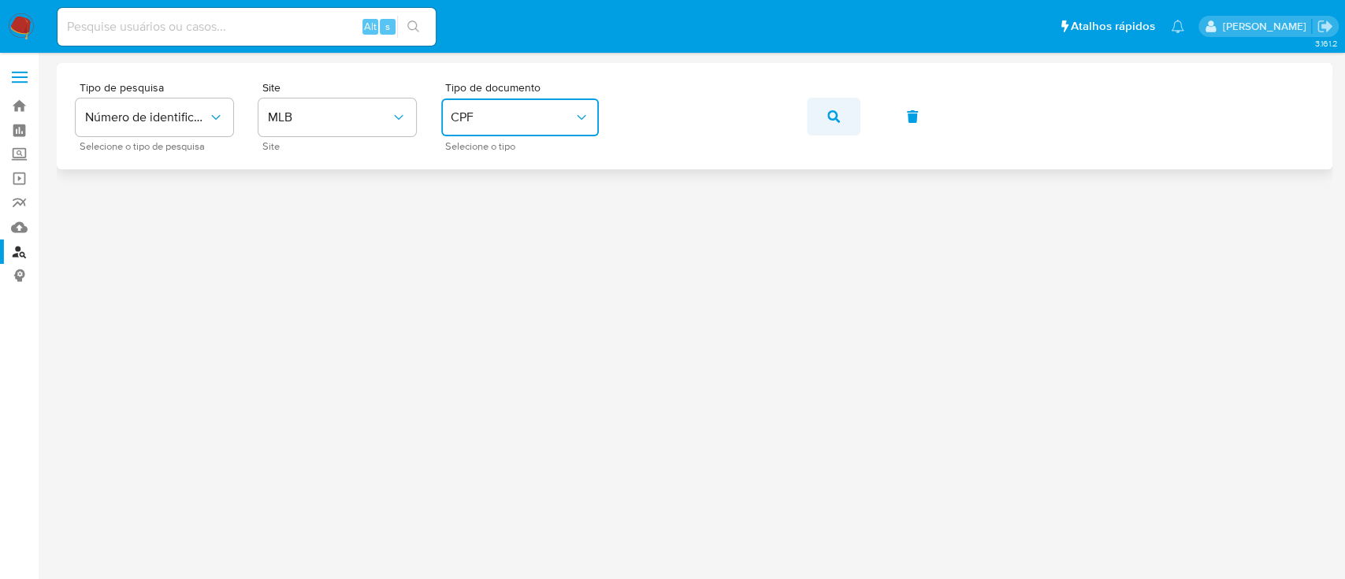
click at [821, 111] on button "button" at bounding box center [834, 117] width 54 height 38
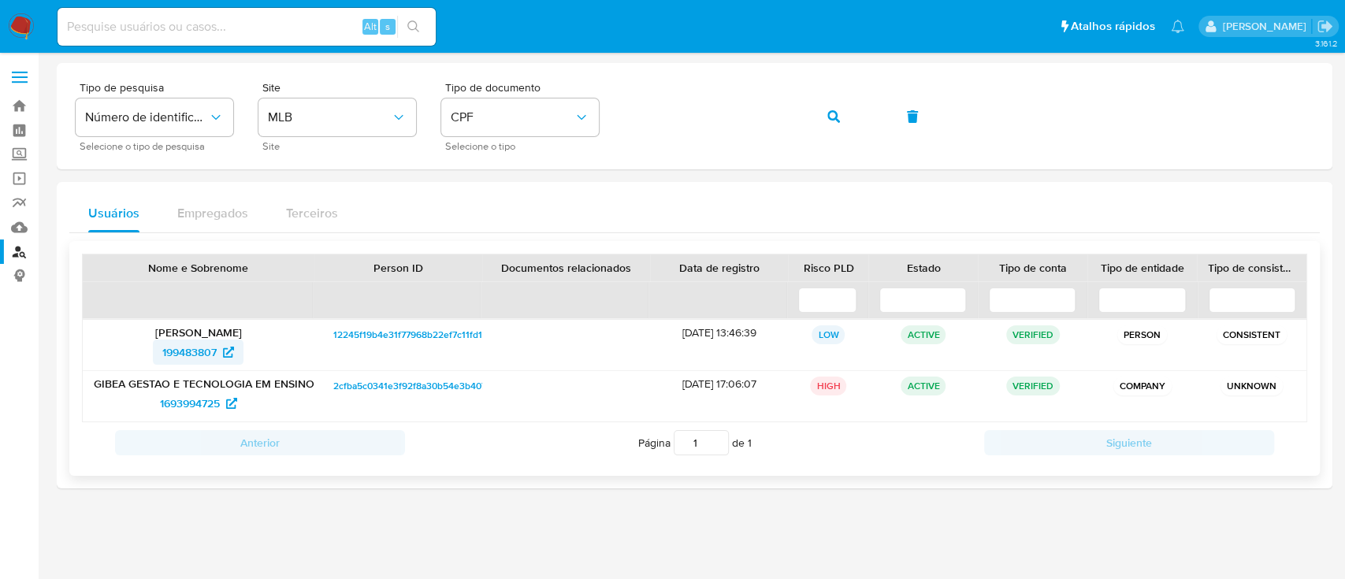
click at [195, 352] on span "199483807" at bounding box center [189, 352] width 54 height 25
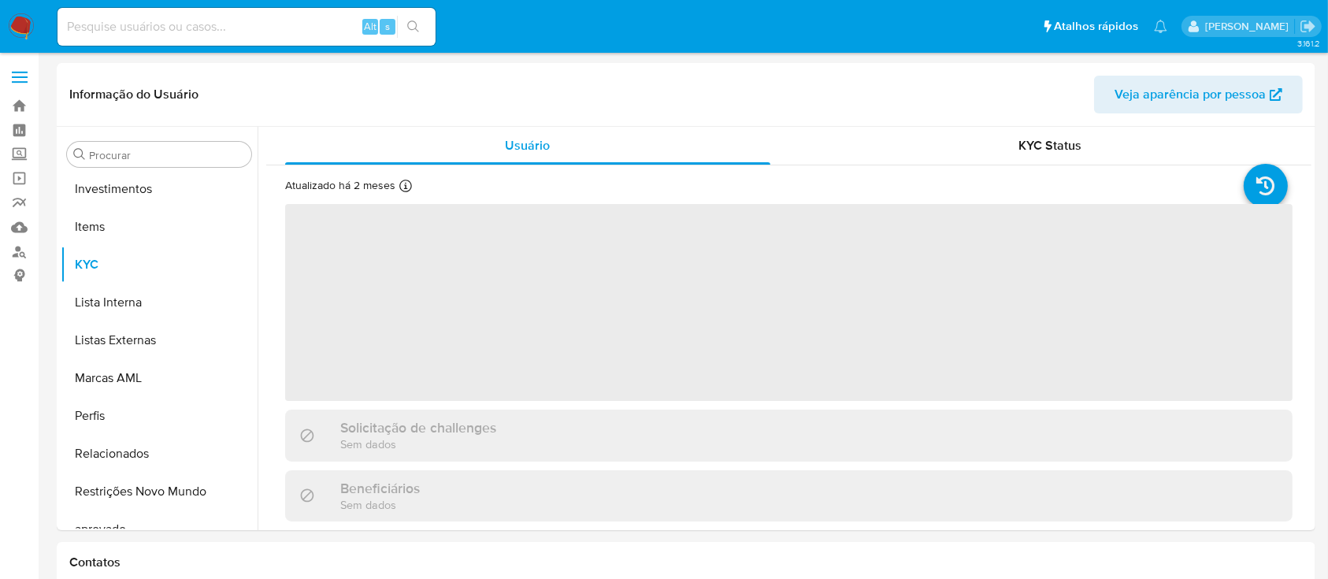
scroll to position [817, 0]
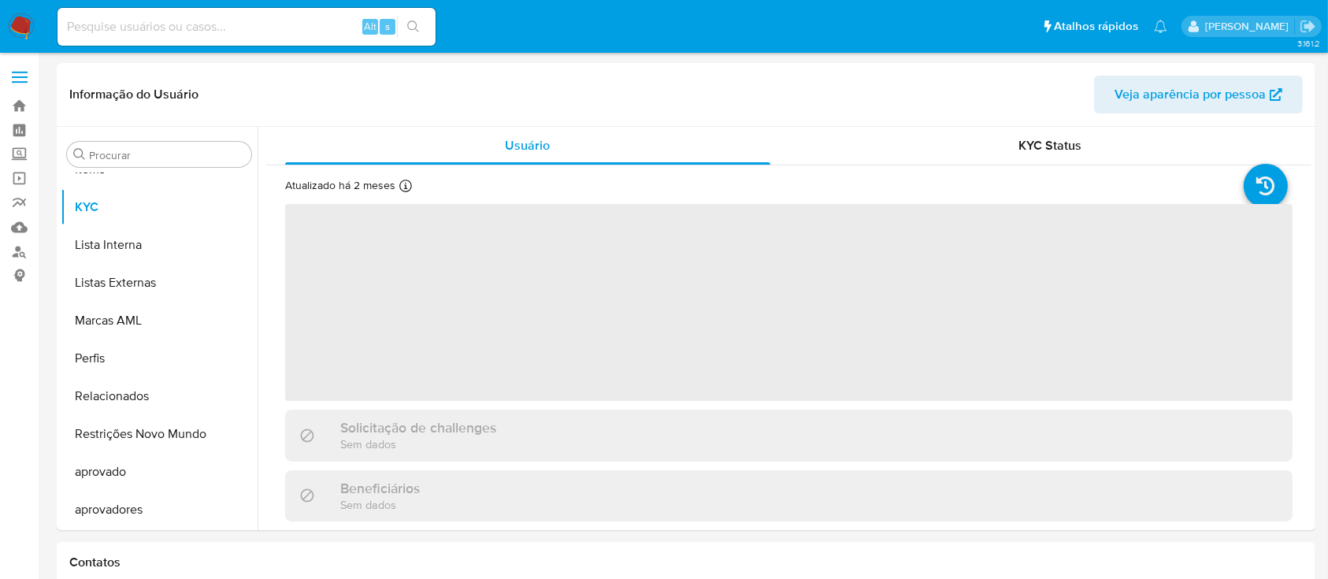
select select "10"
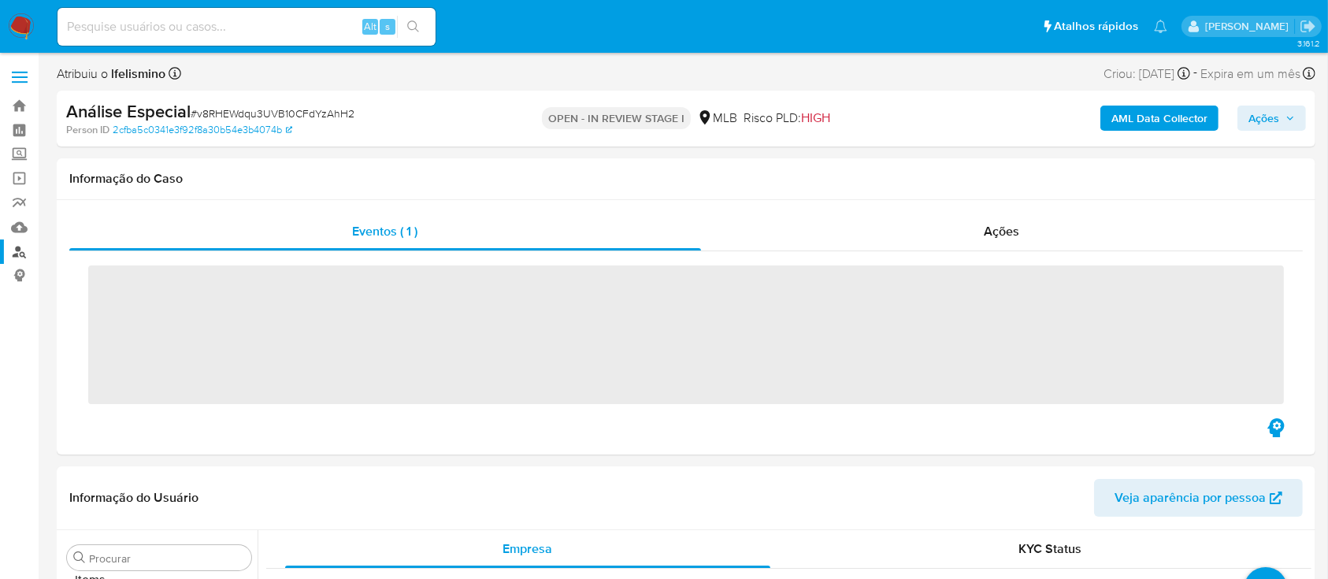
scroll to position [817, 0]
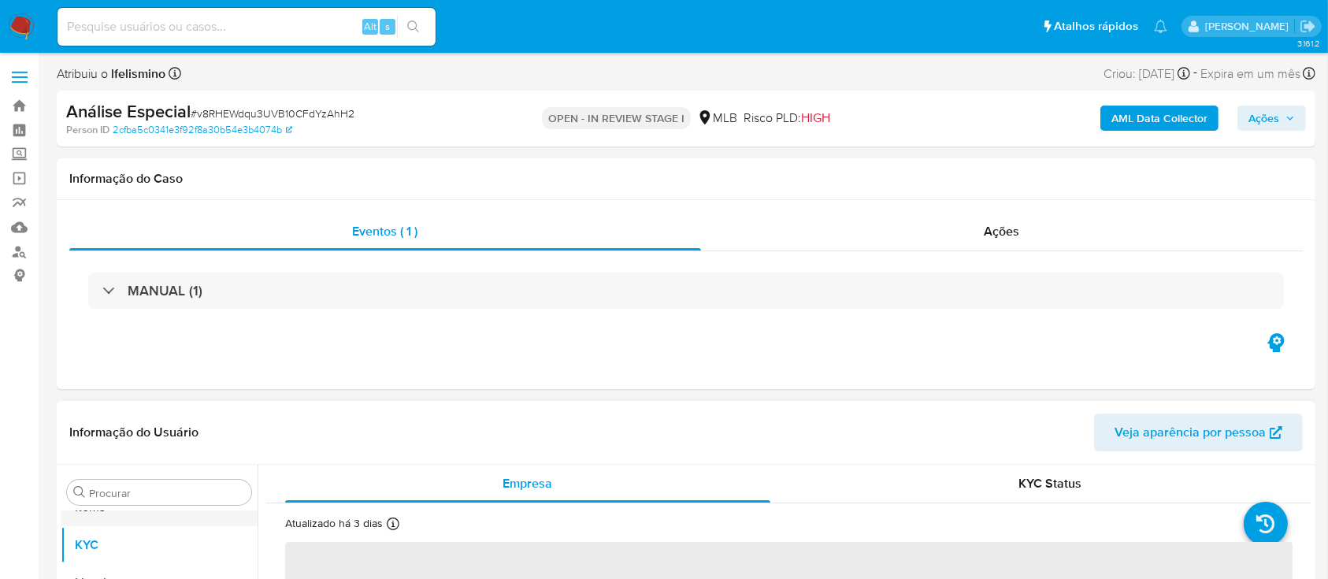
select select "10"
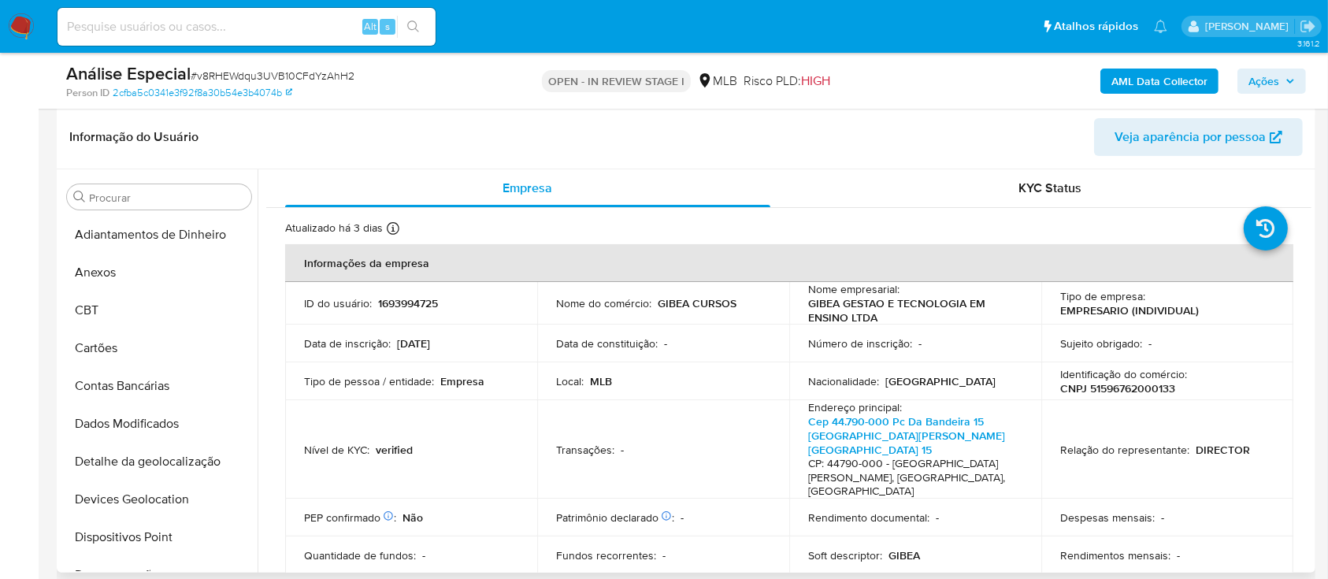
scroll to position [315, 0]
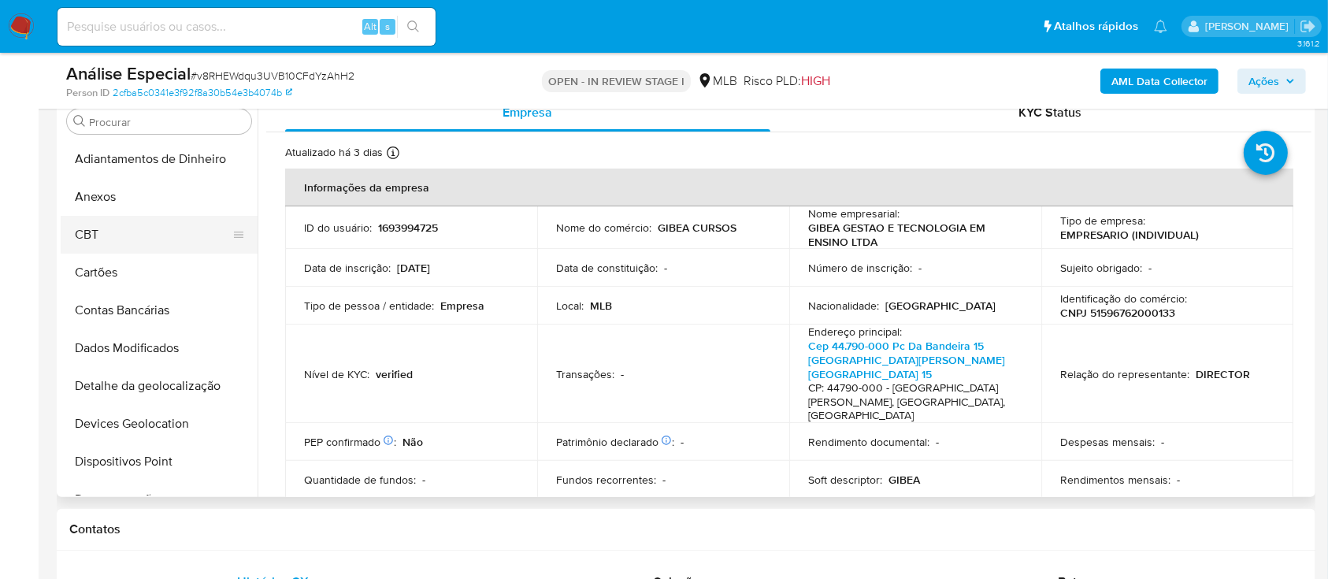
drag, startPoint x: 137, startPoint y: 197, endPoint x: 130, endPoint y: 224, distance: 27.7
click at [137, 197] on button "Anexos" at bounding box center [159, 197] width 197 height 38
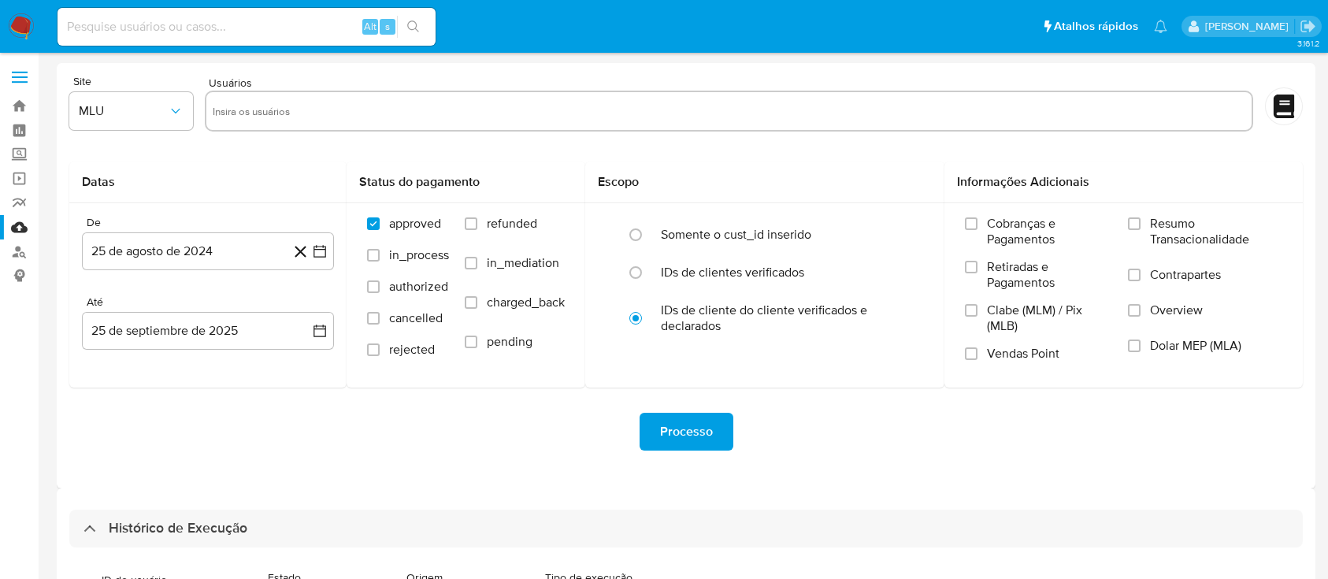
select select "10"
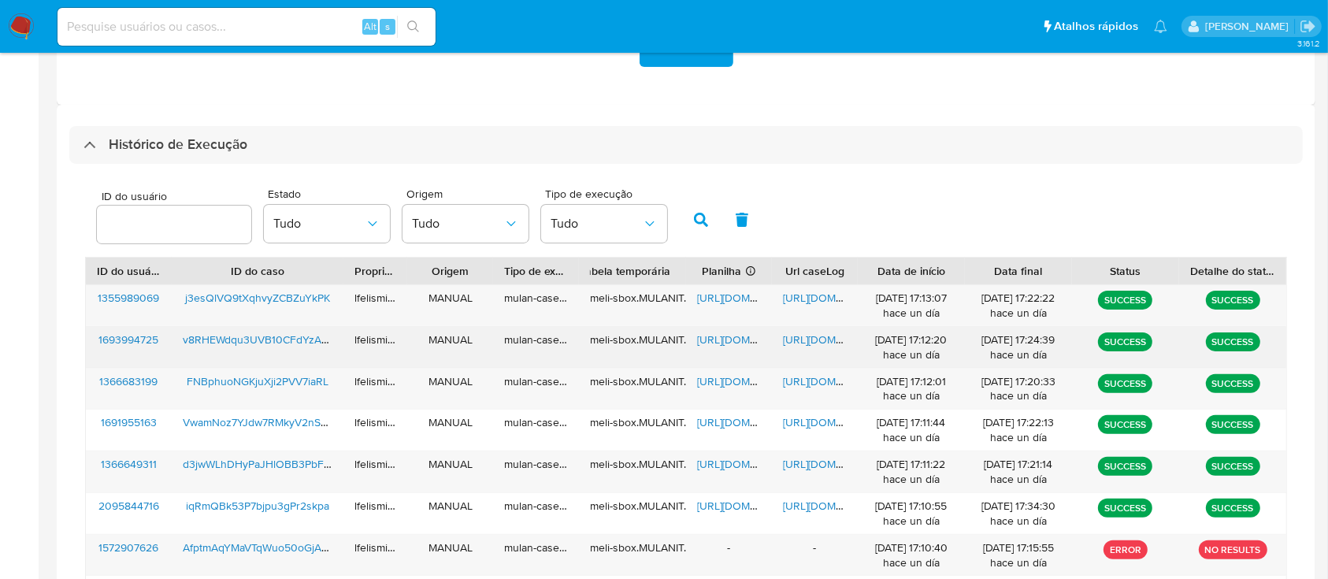
scroll to position [336, 0]
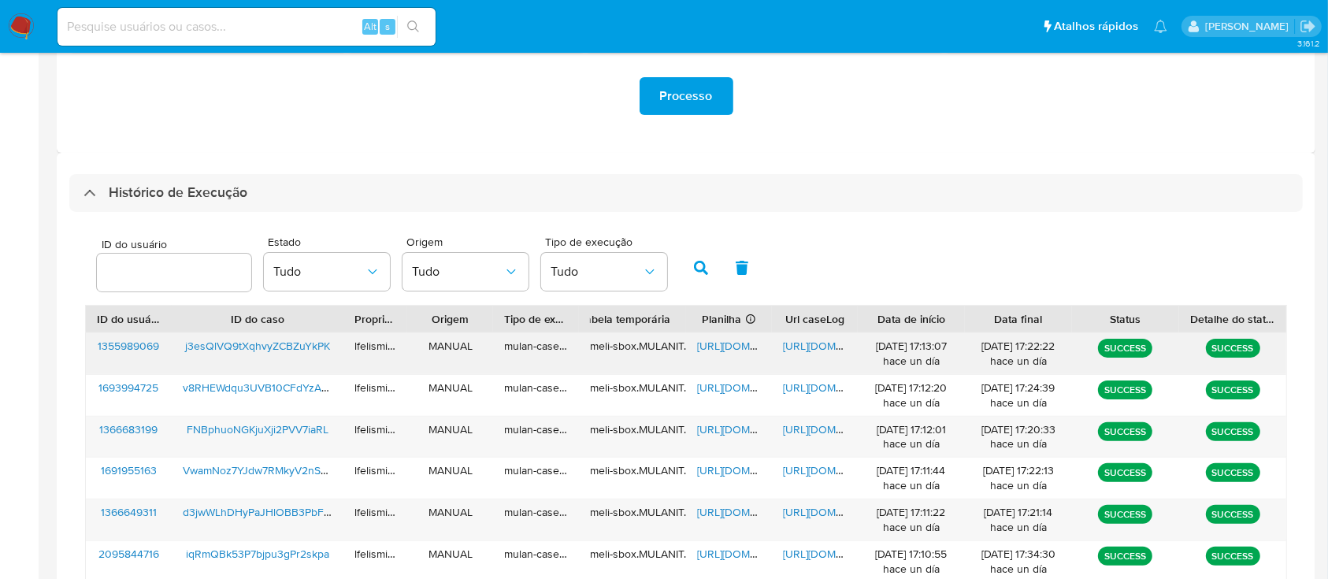
click at [813, 343] on span "[URL][DOMAIN_NAME]" at bounding box center [837, 346] width 109 height 16
click at [718, 345] on span "[URL][DOMAIN_NAME]" at bounding box center [751, 346] width 109 height 16
click at [202, 343] on span "j3esQlVQ9tXqhvyZCBZuYkPK" at bounding box center [257, 346] width 145 height 16
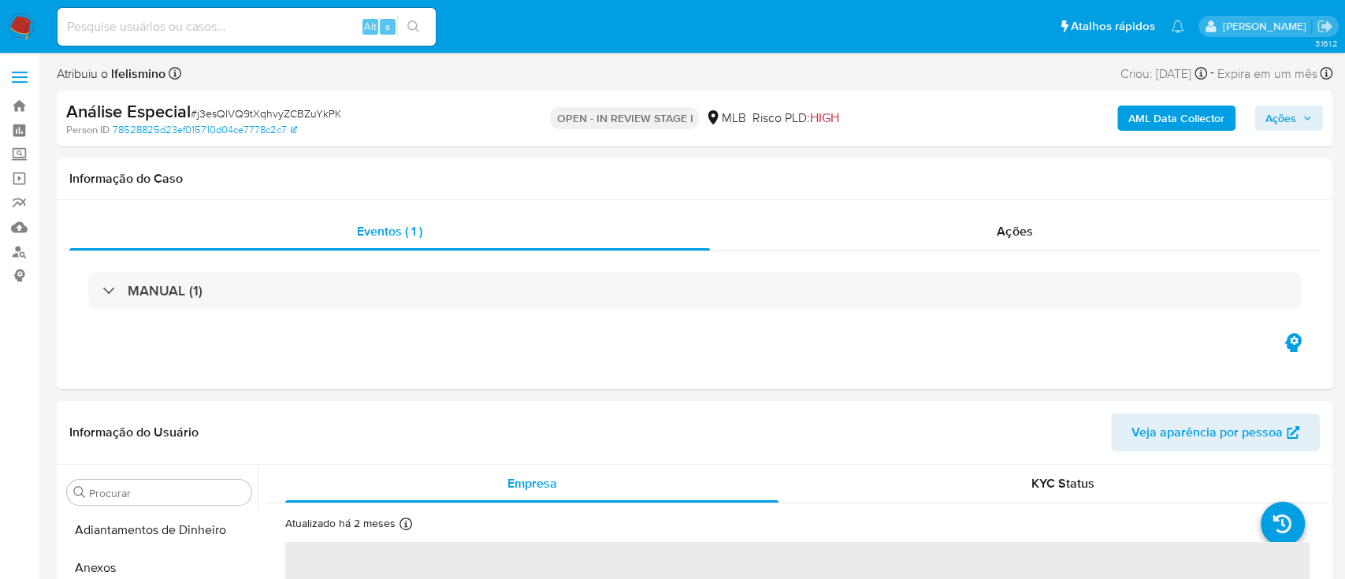
select select "10"
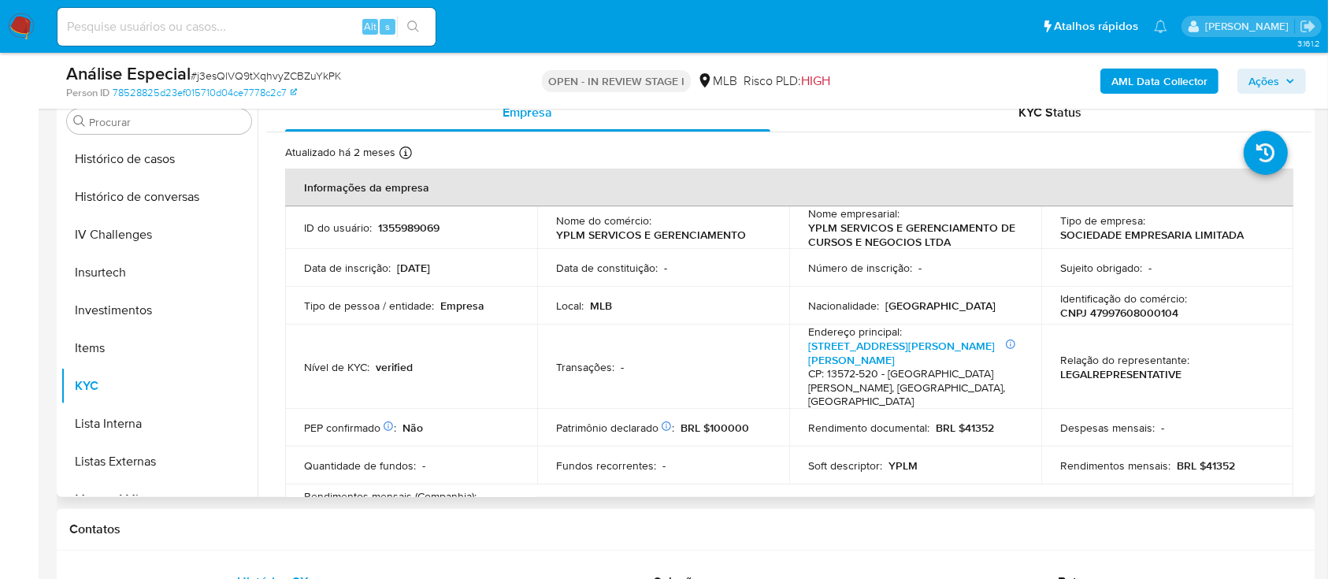
scroll to position [397, 0]
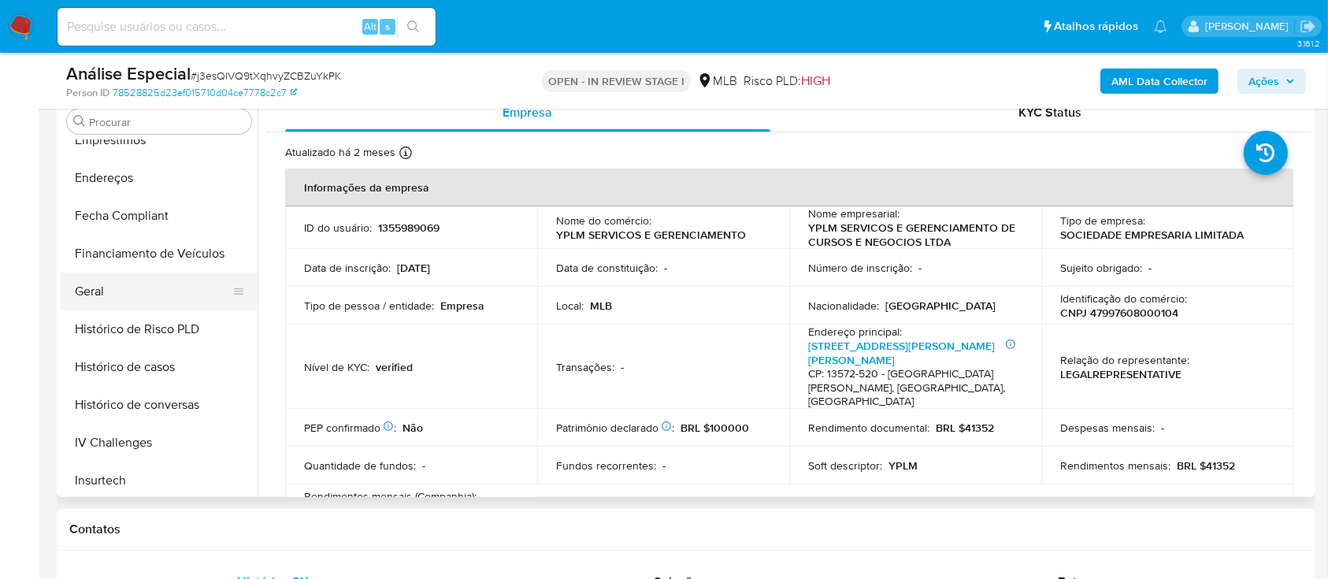
click at [133, 298] on button "Geral" at bounding box center [153, 292] width 184 height 38
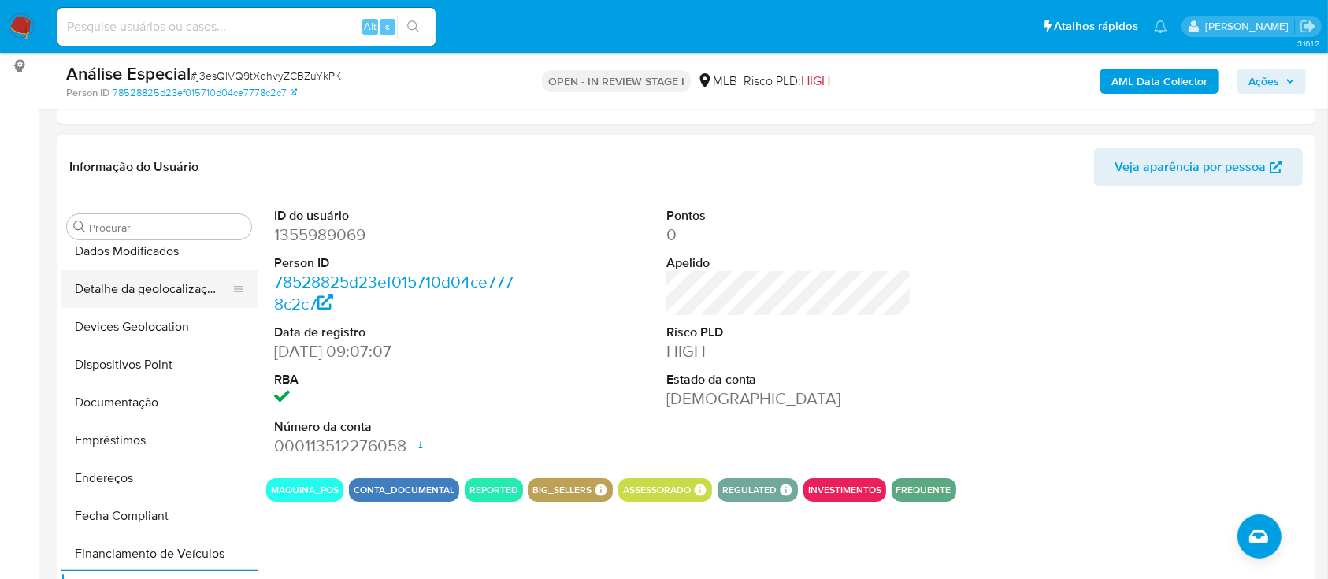
scroll to position [82, 0]
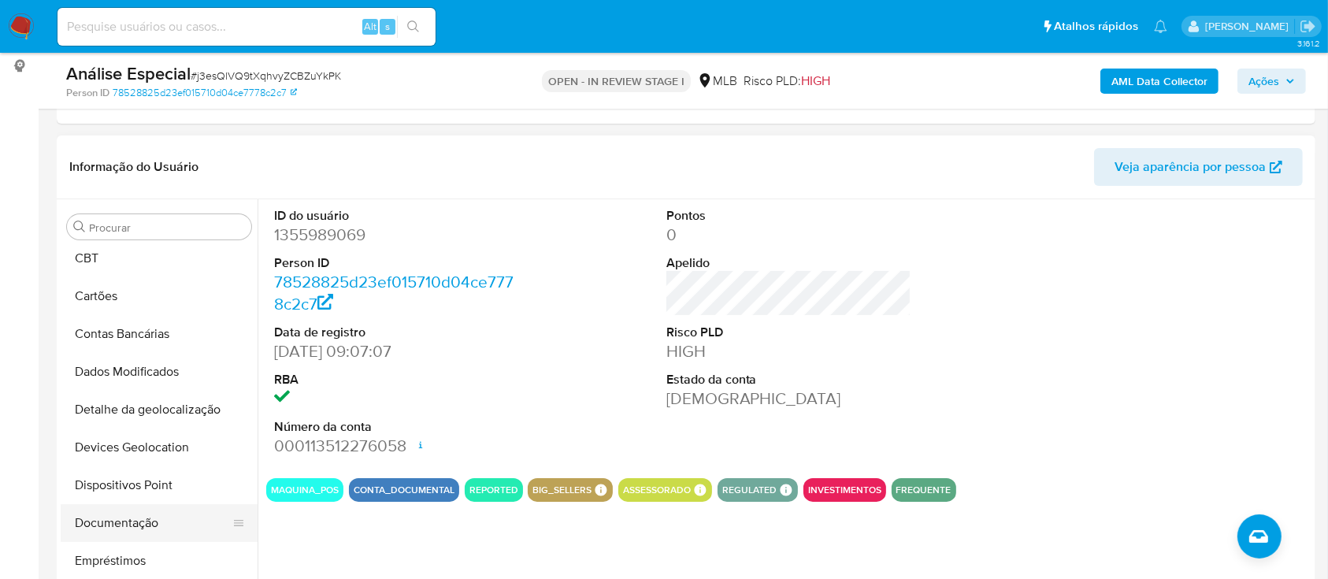
click at [169, 524] on button "Documentação" at bounding box center [153, 523] width 184 height 38
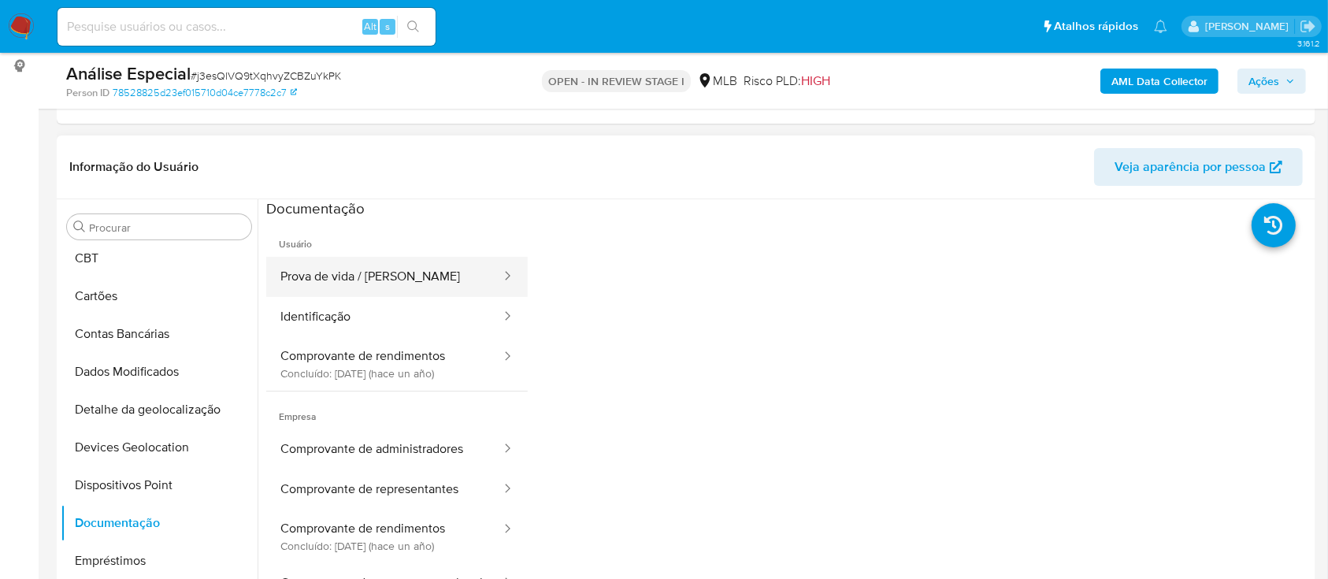
click at [380, 272] on button "Prova de vida / Selfie" at bounding box center [384, 277] width 236 height 40
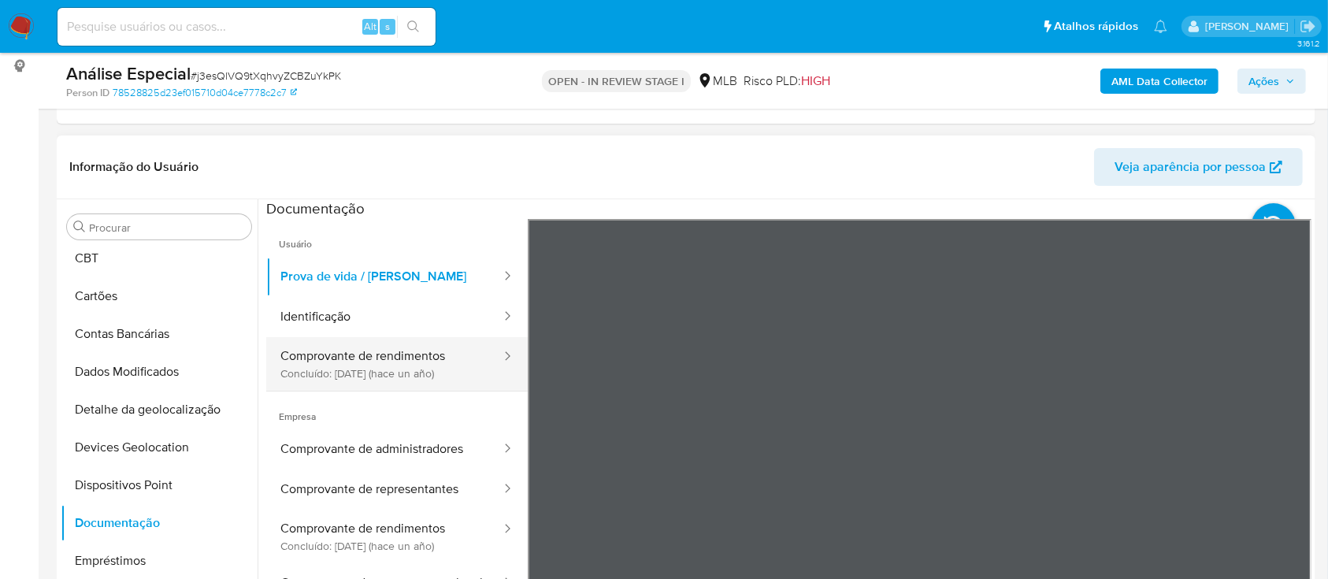
click at [314, 343] on button "Comprovante de rendimentos Concluído: 08/07/2024 (hace un año)" at bounding box center [384, 364] width 236 height 54
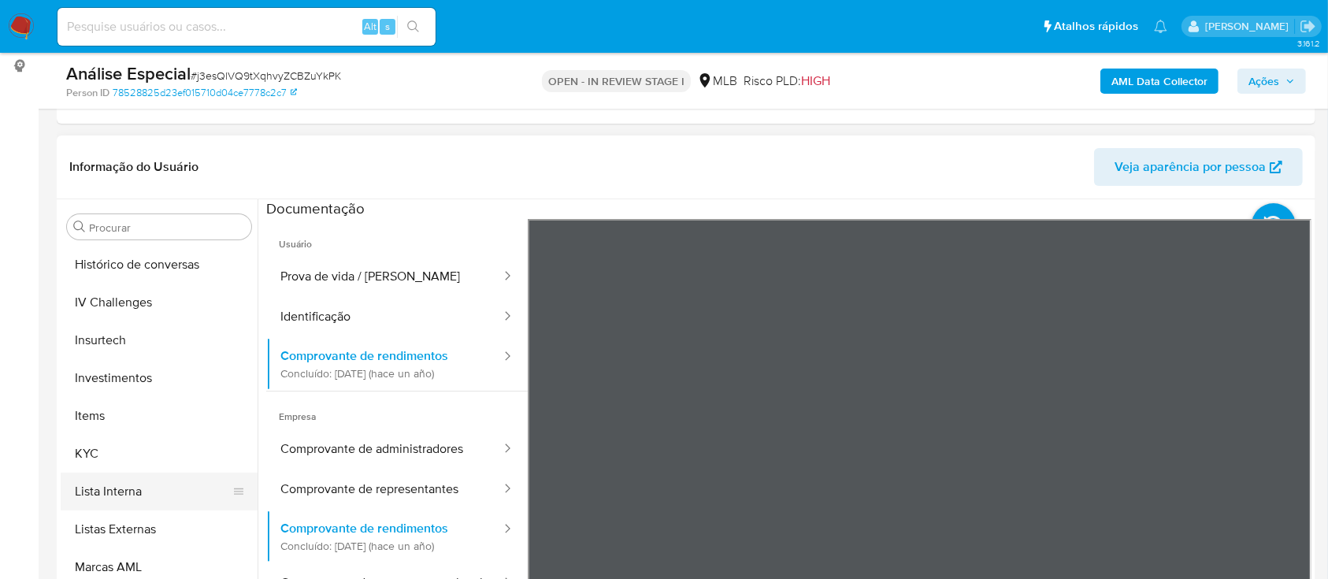
scroll to position [712, 0]
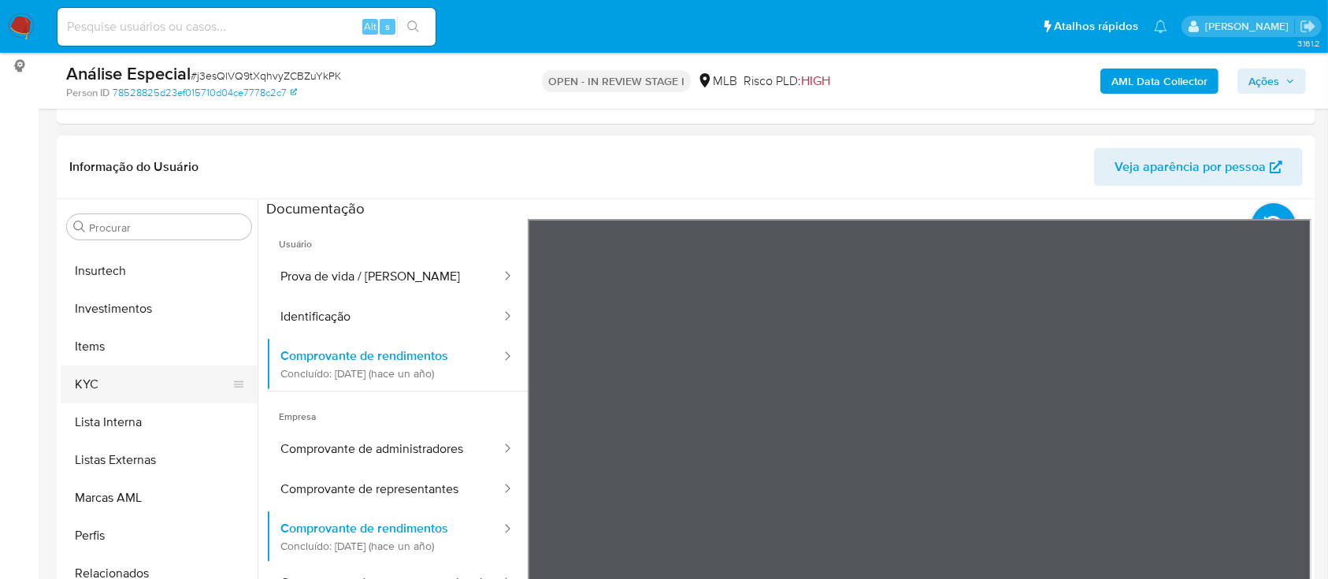
drag, startPoint x: 180, startPoint y: 394, endPoint x: 187, endPoint y: 386, distance: 10.6
click at [180, 392] on button "KYC" at bounding box center [153, 385] width 184 height 38
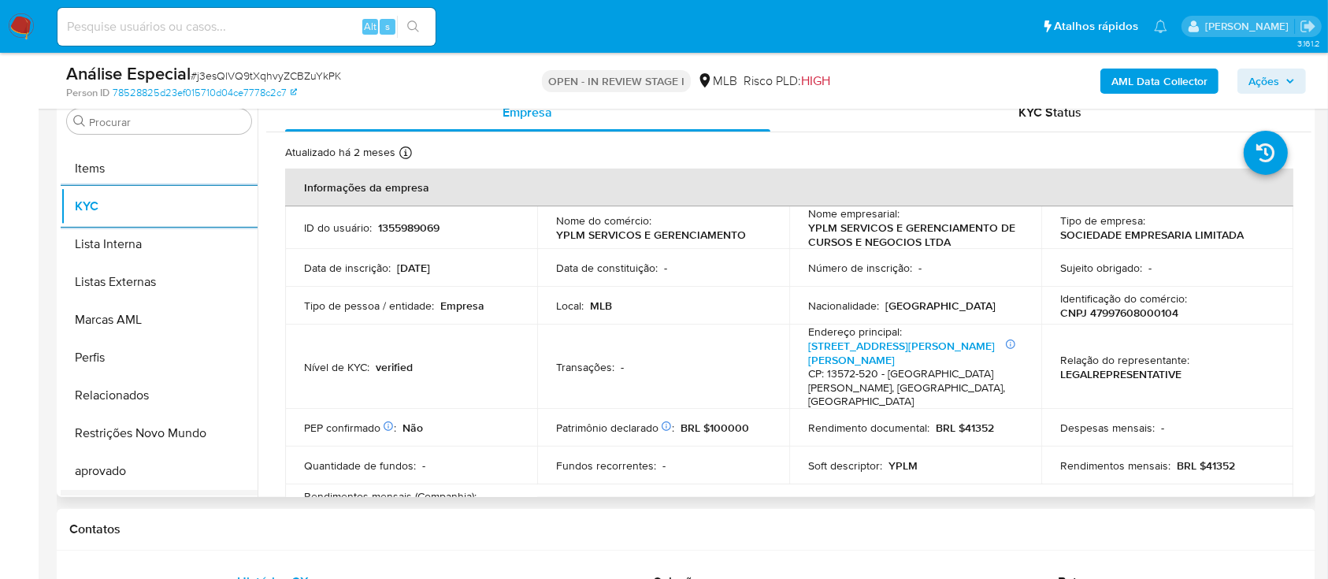
scroll to position [817, 0]
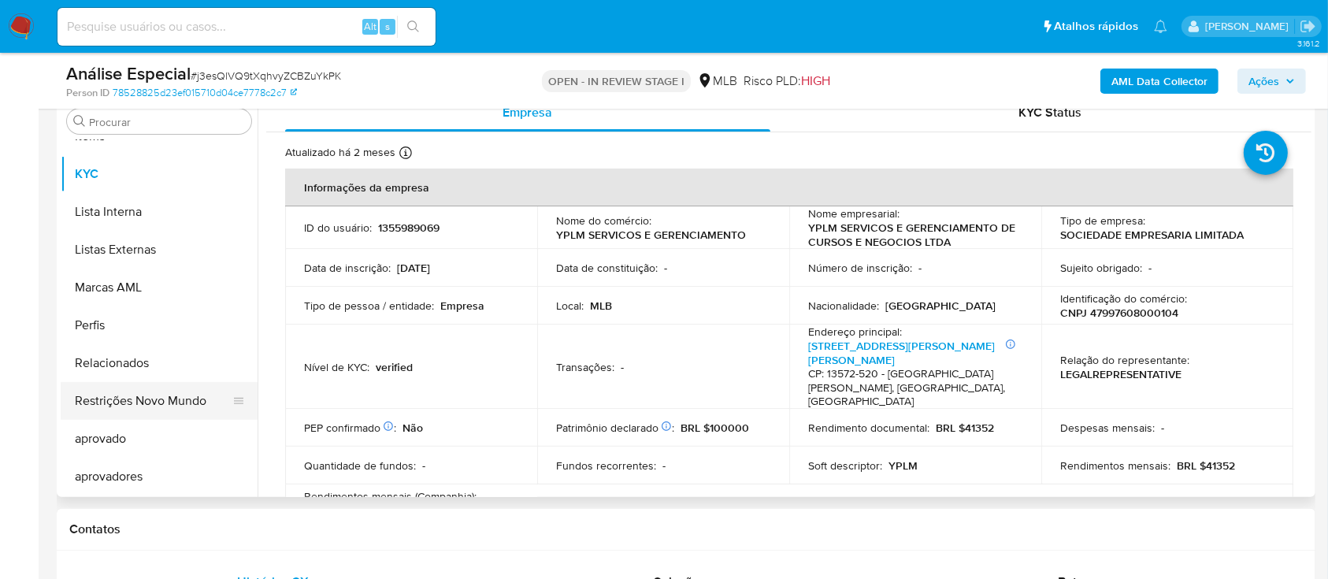
click at [189, 403] on button "Restrições Novo Mundo" at bounding box center [153, 401] width 184 height 38
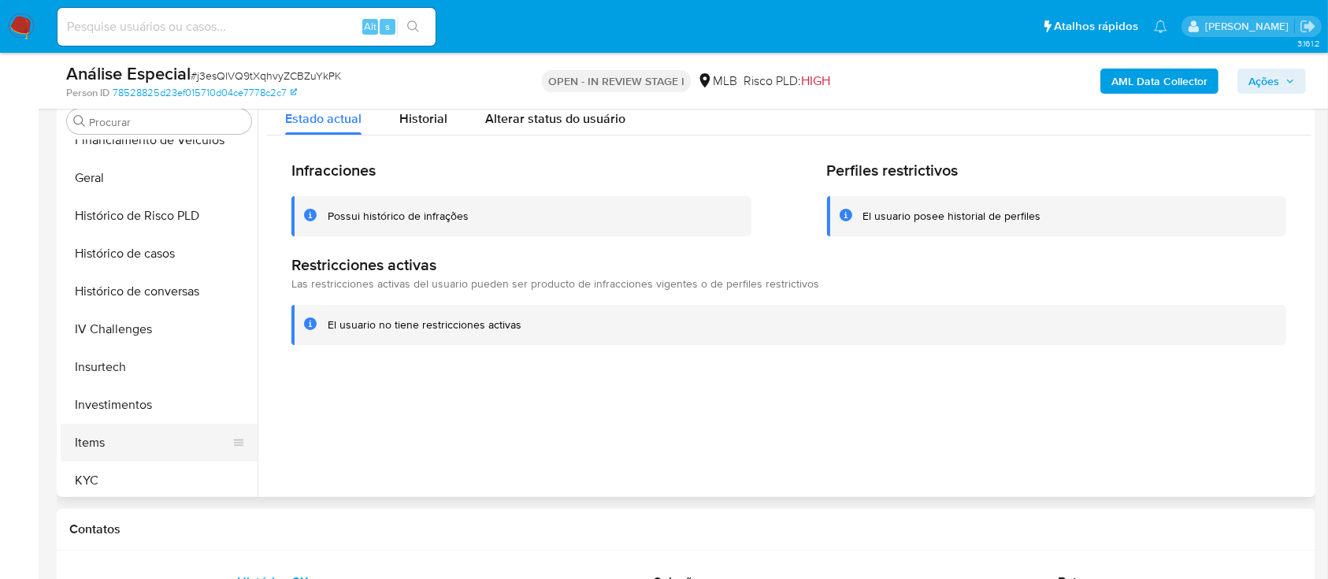
scroll to position [502, 0]
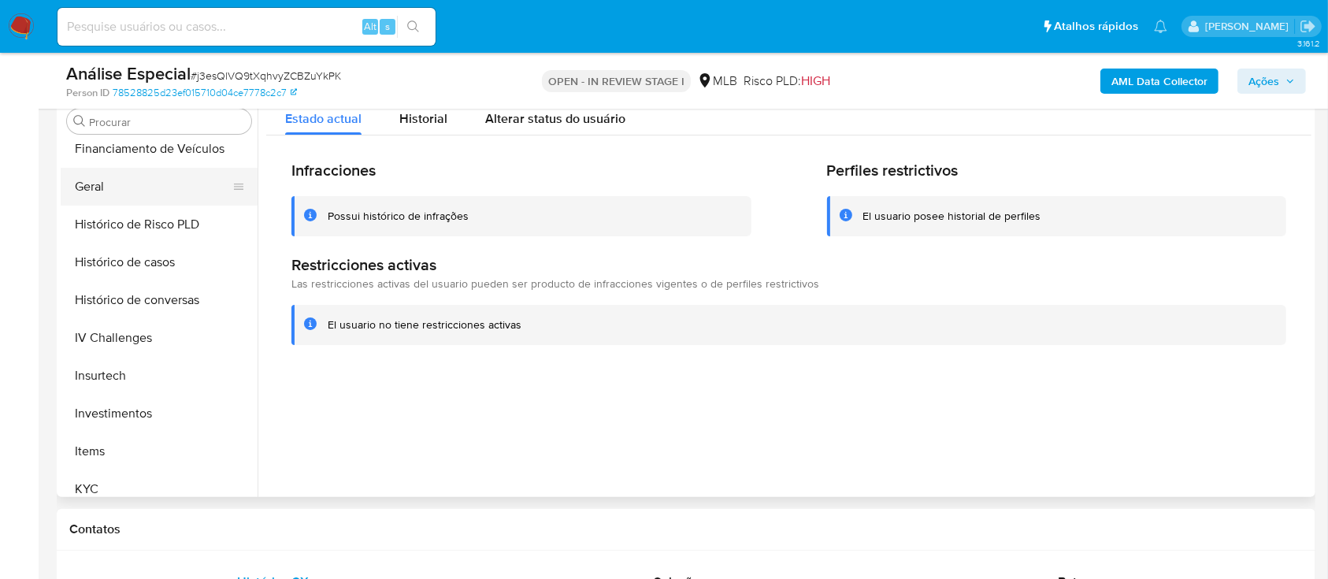
click at [172, 186] on button "Geral" at bounding box center [153, 187] width 184 height 38
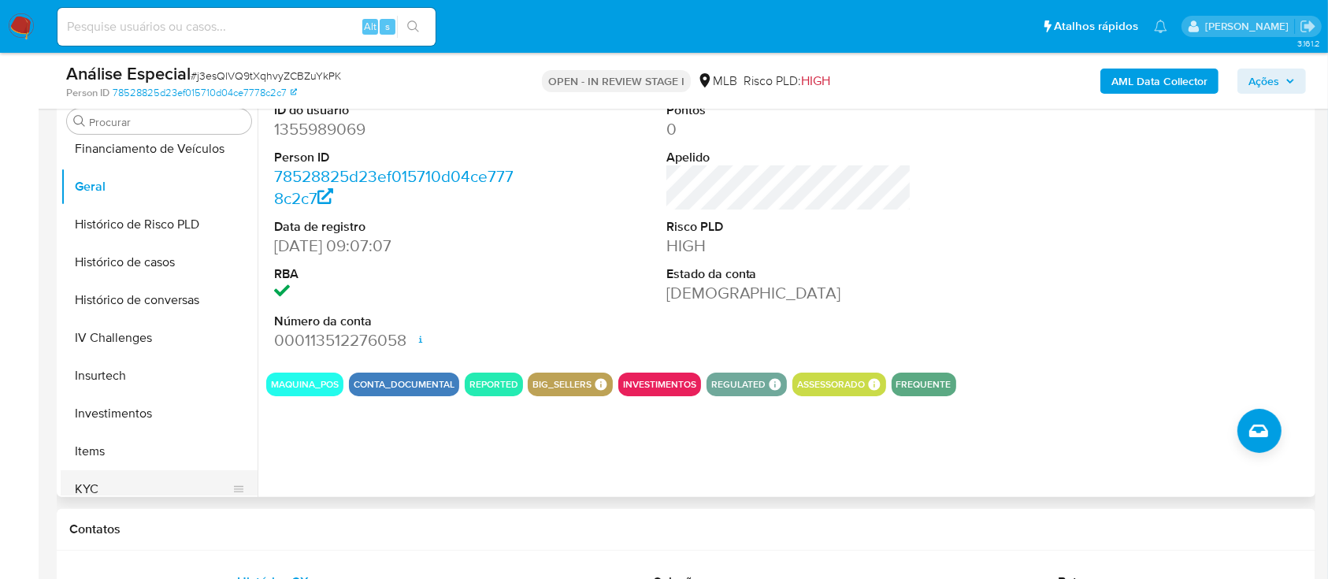
click at [95, 492] on button "KYC" at bounding box center [153, 489] width 184 height 38
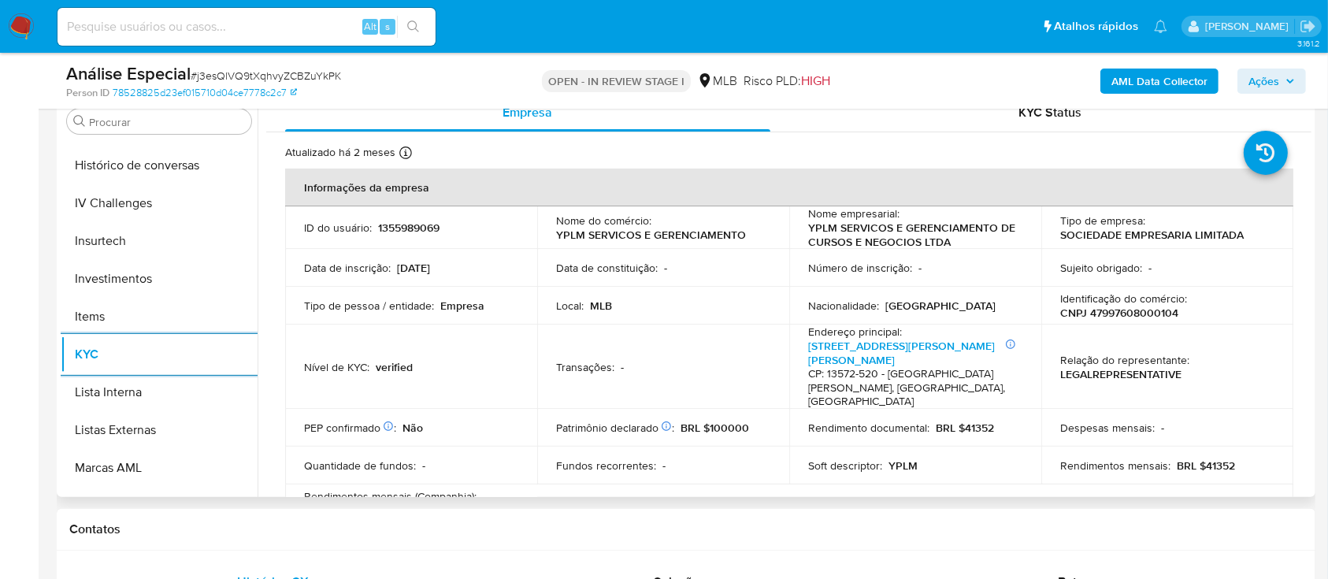
scroll to position [817, 0]
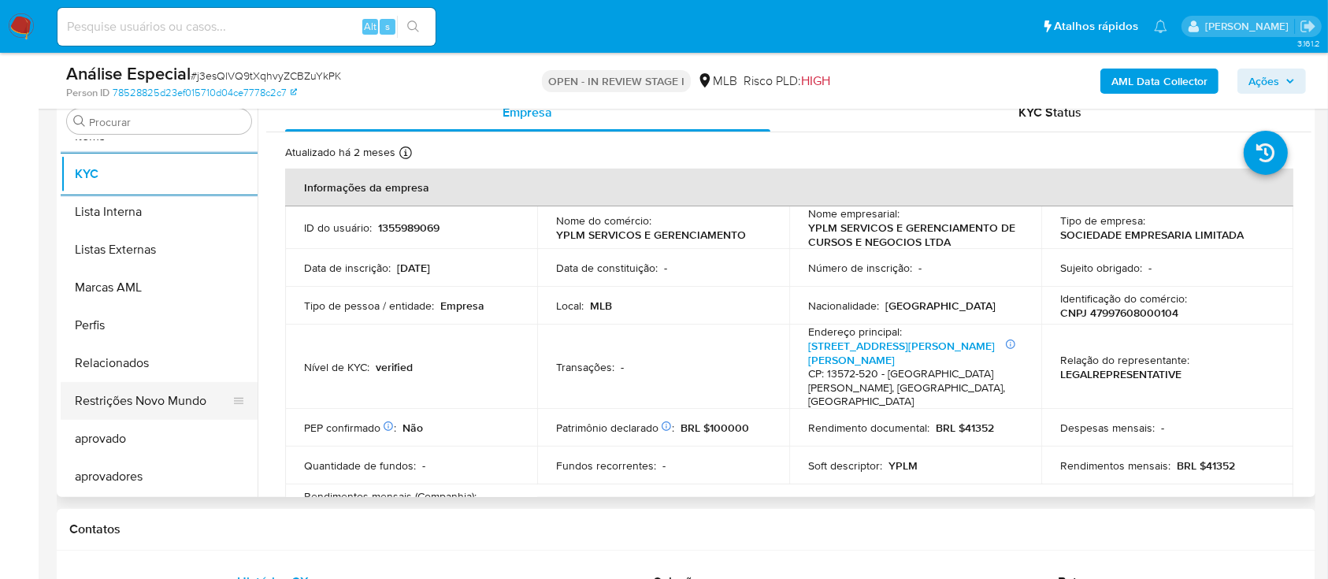
click at [176, 410] on button "Restrições Novo Mundo" at bounding box center [153, 401] width 184 height 38
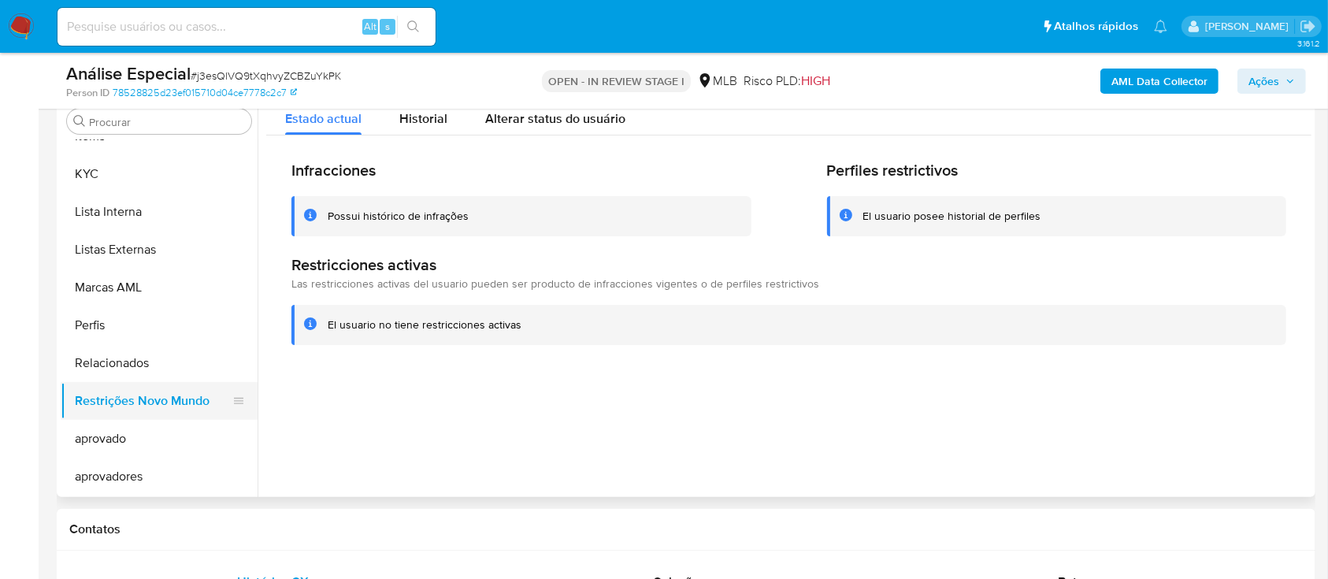
scroll to position [0, 0]
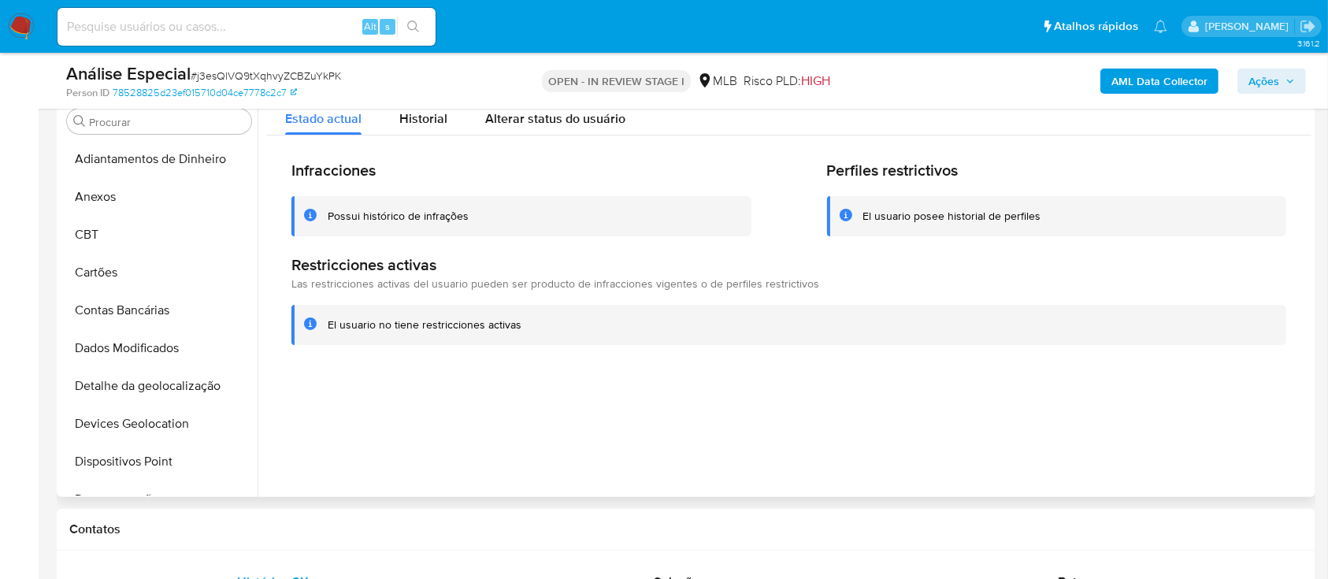
drag, startPoint x: 169, startPoint y: 457, endPoint x: 904, endPoint y: 424, distance: 735.7
click at [172, 457] on button "Dispositivos Point" at bounding box center [159, 462] width 197 height 38
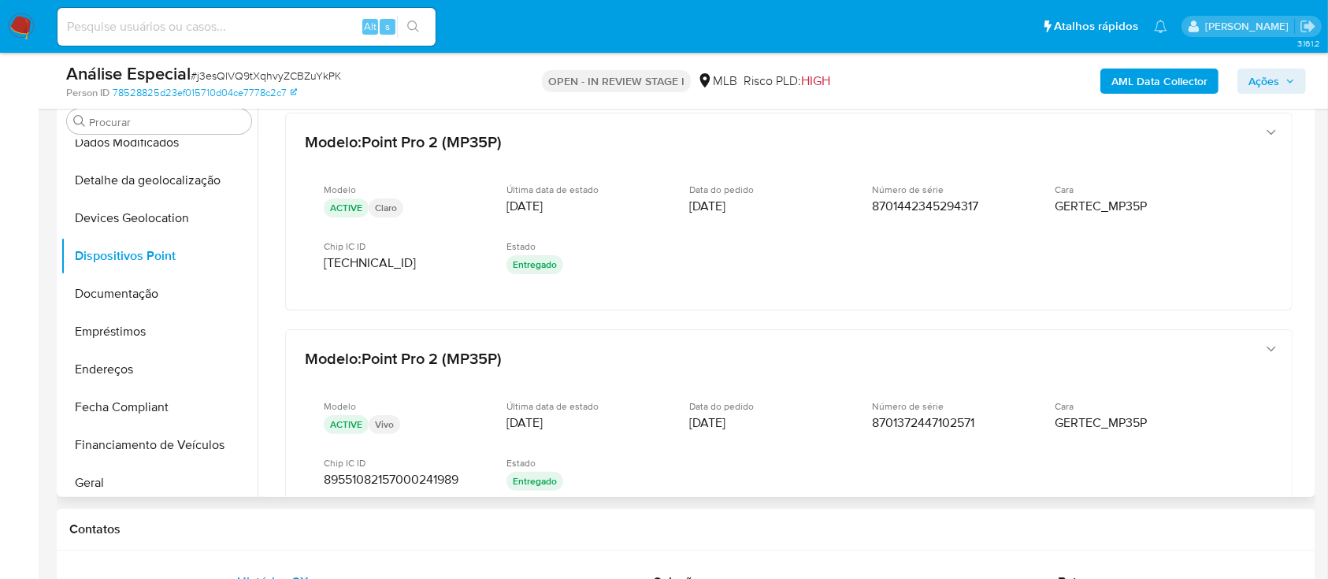
scroll to position [315, 0]
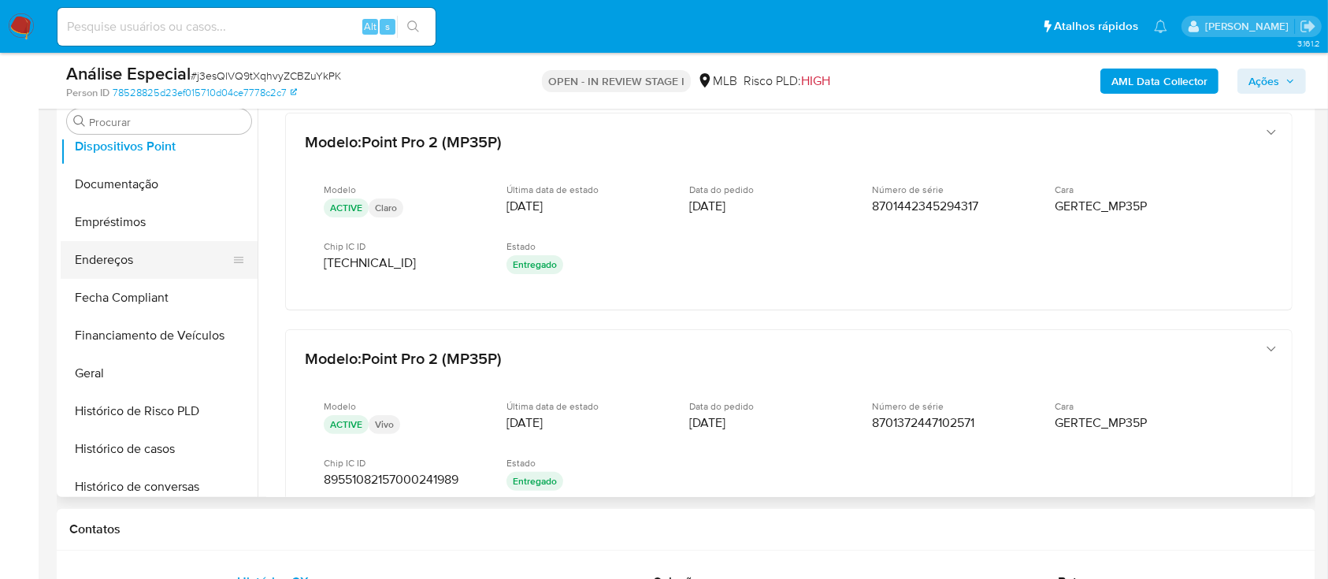
click at [156, 266] on button "Endereços" at bounding box center [153, 260] width 184 height 38
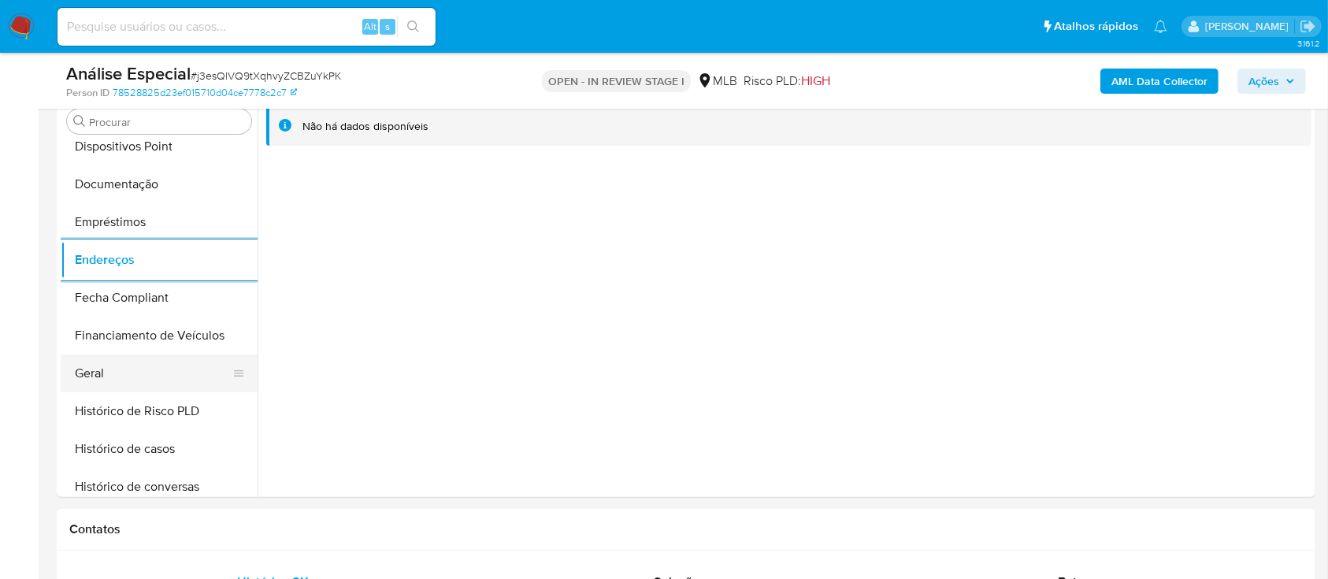
click at [139, 369] on button "Geral" at bounding box center [153, 374] width 184 height 38
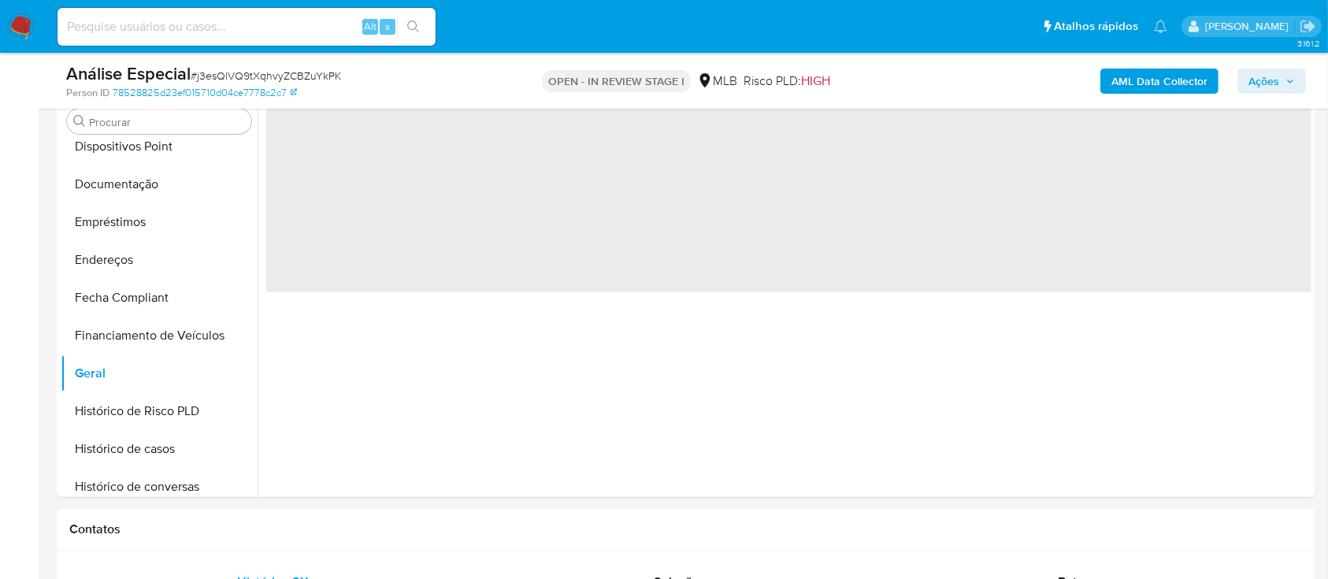
scroll to position [210, 0]
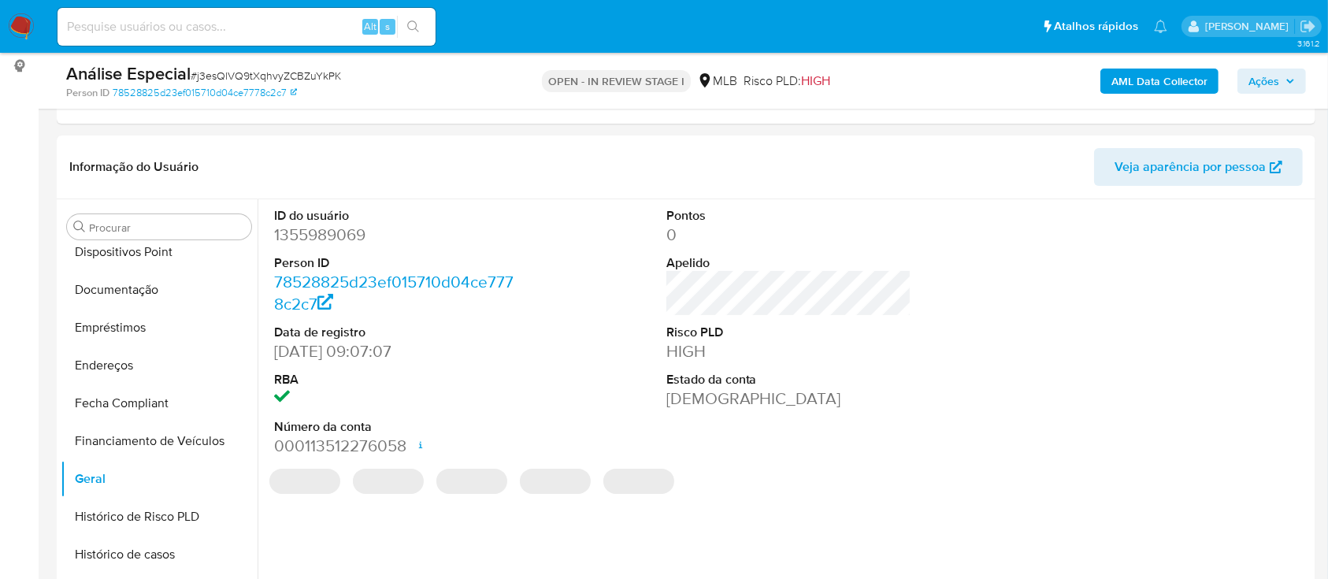
click at [347, 230] on dd "1355989069" at bounding box center [397, 235] width 246 height 22
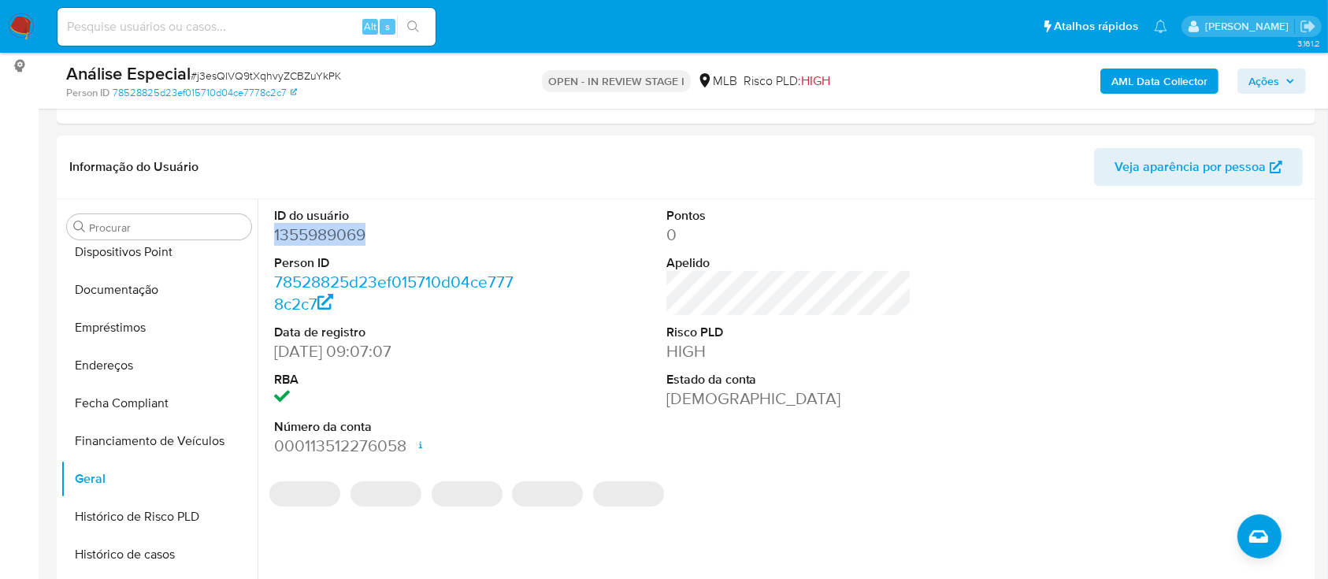
copy dd "1355989069"
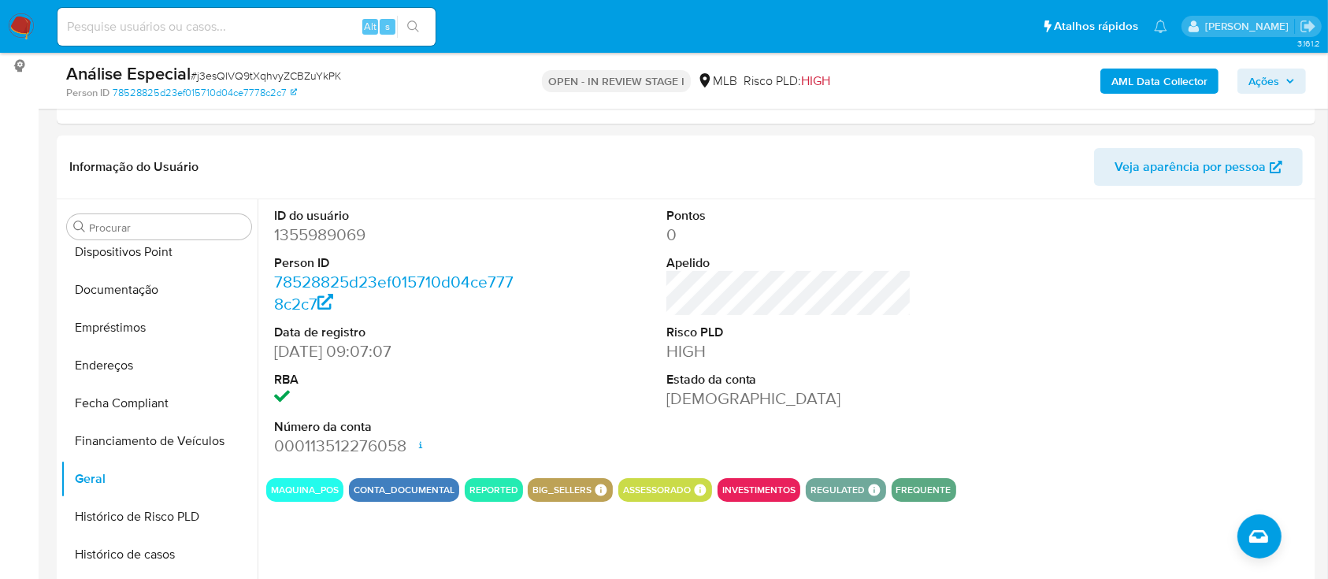
click at [1215, 397] on div at bounding box center [1181, 332] width 262 height 266
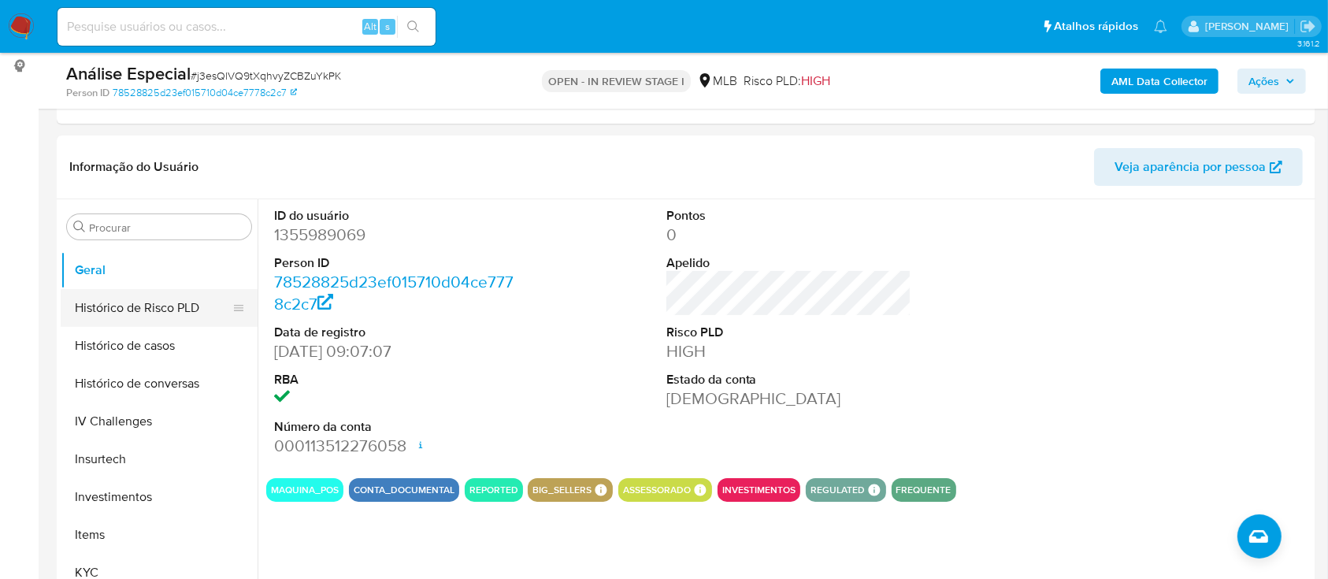
scroll to position [525, 0]
drag, startPoint x: 112, startPoint y: 536, endPoint x: 110, endPoint y: 560, distance: 24.5
click at [112, 540] on button "Items" at bounding box center [159, 534] width 197 height 38
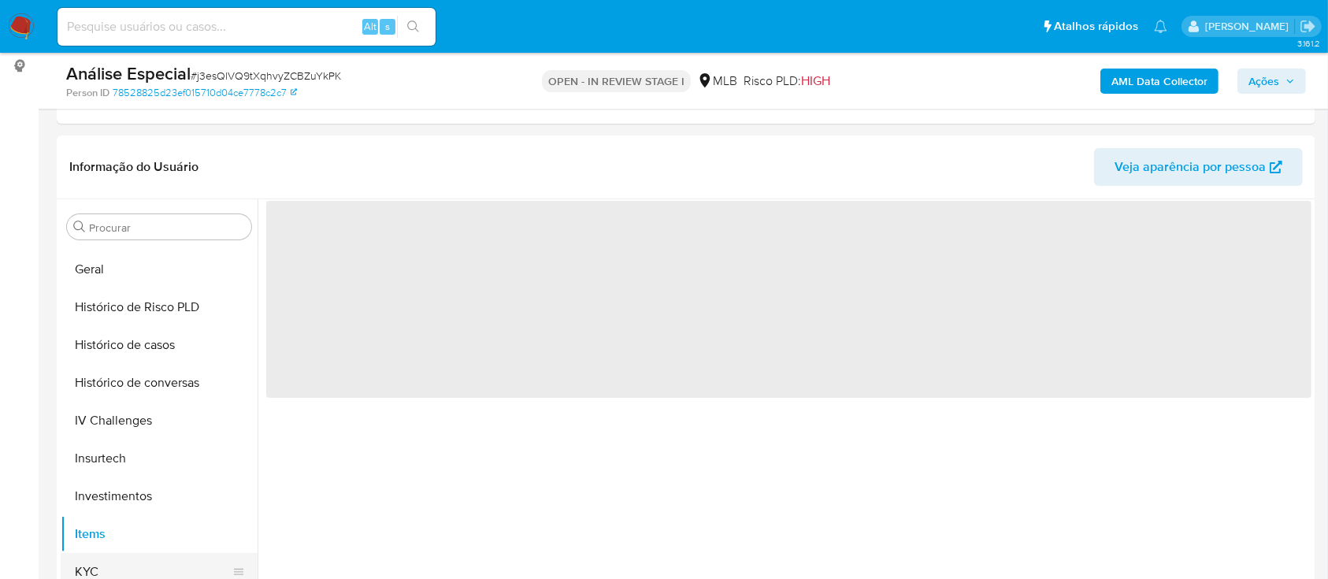
click at [106, 573] on button "KYC" at bounding box center [153, 572] width 184 height 38
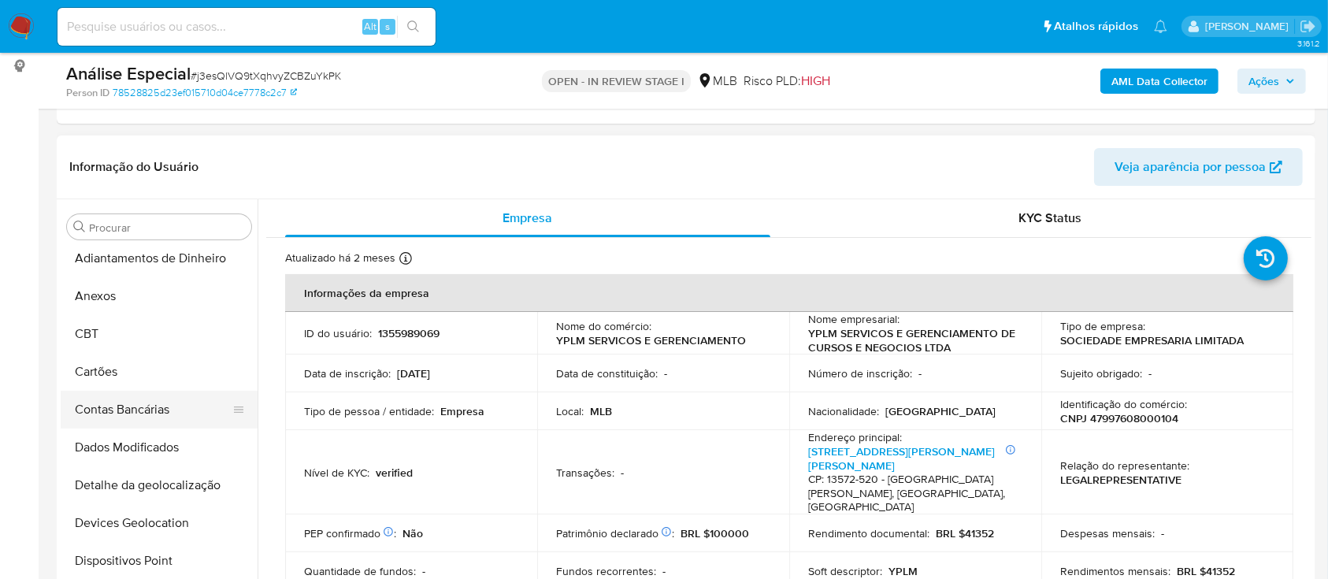
scroll to position [0, 0]
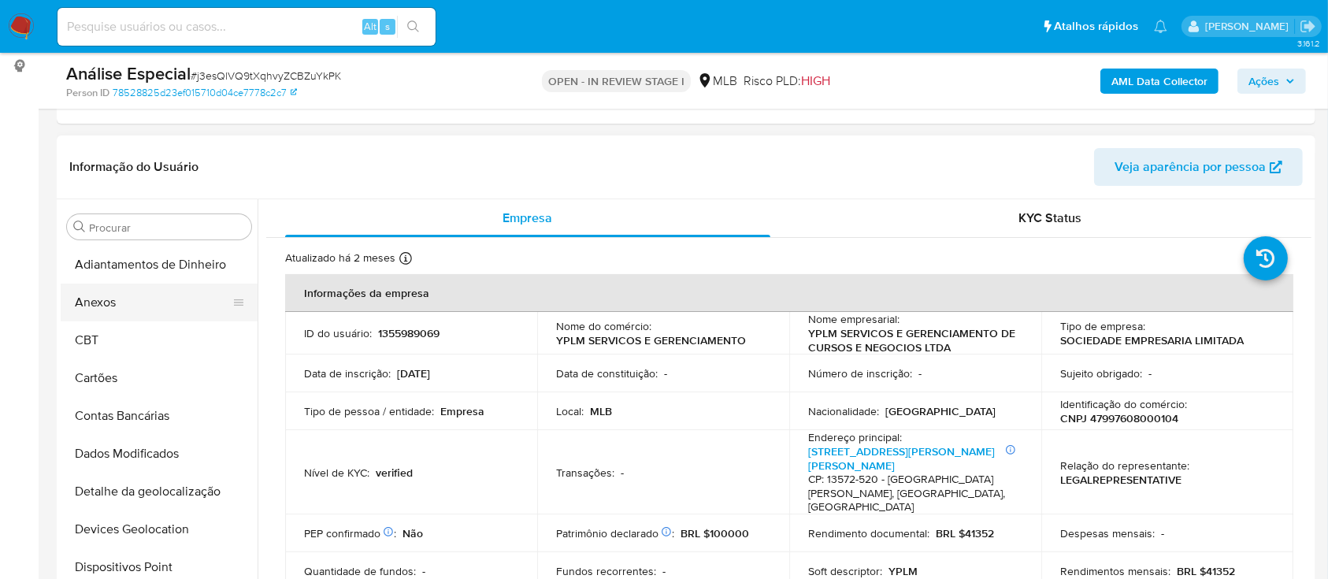
click at [152, 306] on button "Anexos" at bounding box center [153, 303] width 184 height 38
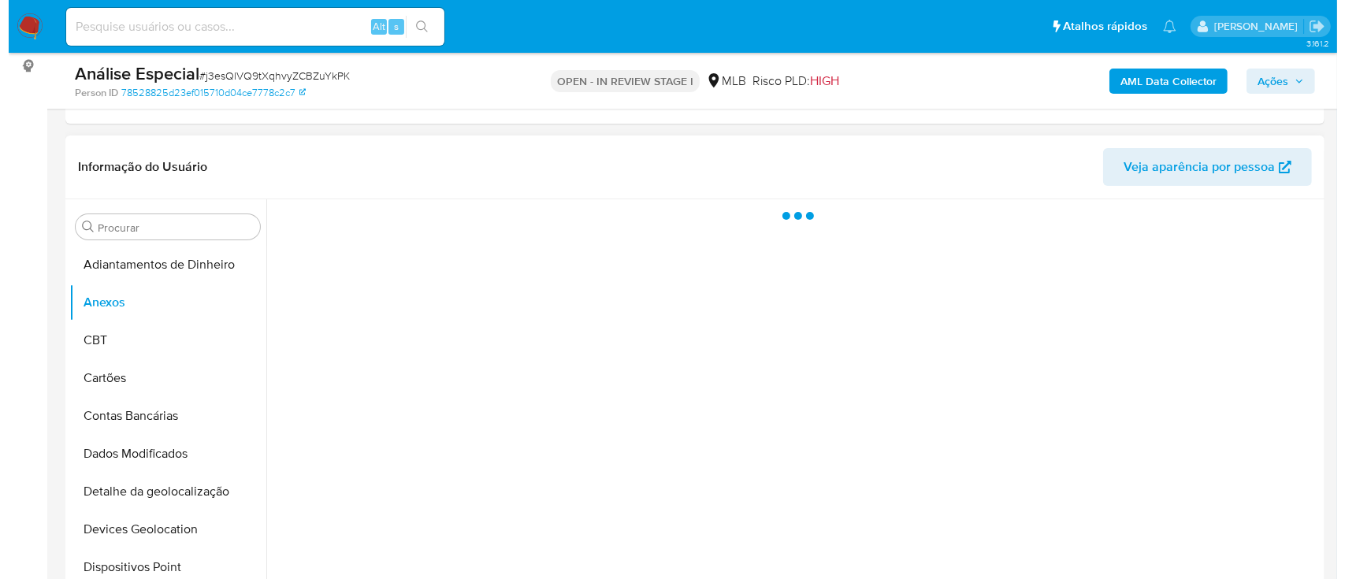
scroll to position [315, 0]
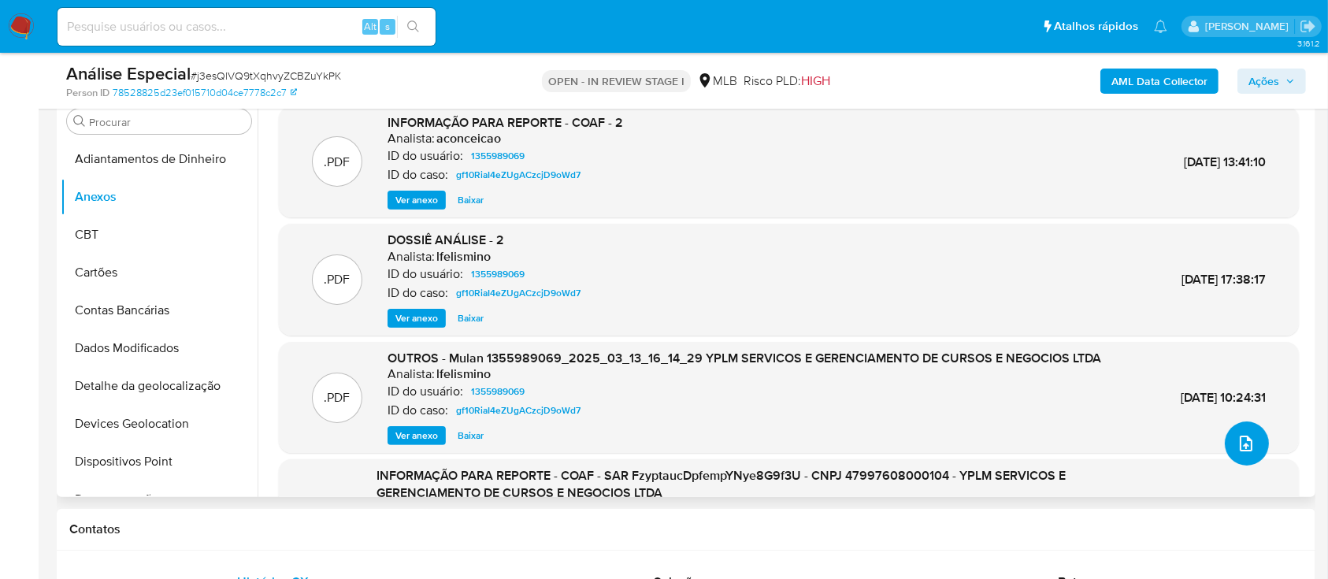
click at [1249, 442] on button "upload-file" at bounding box center [1247, 443] width 44 height 44
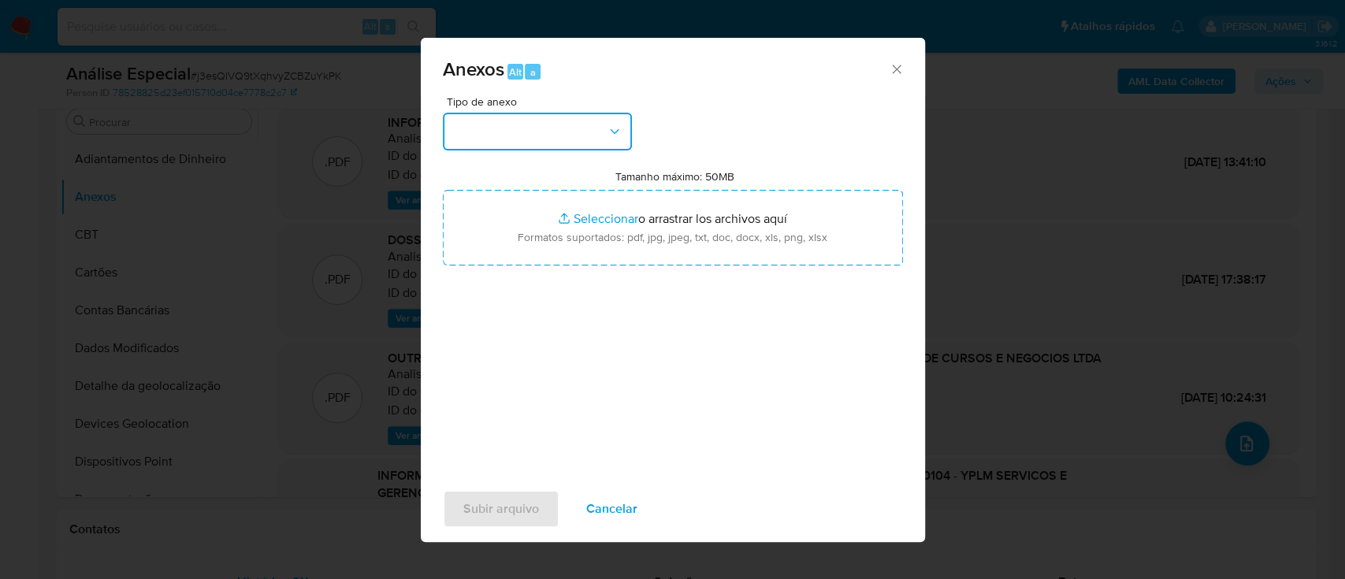
click at [550, 123] on button "button" at bounding box center [537, 132] width 189 height 38
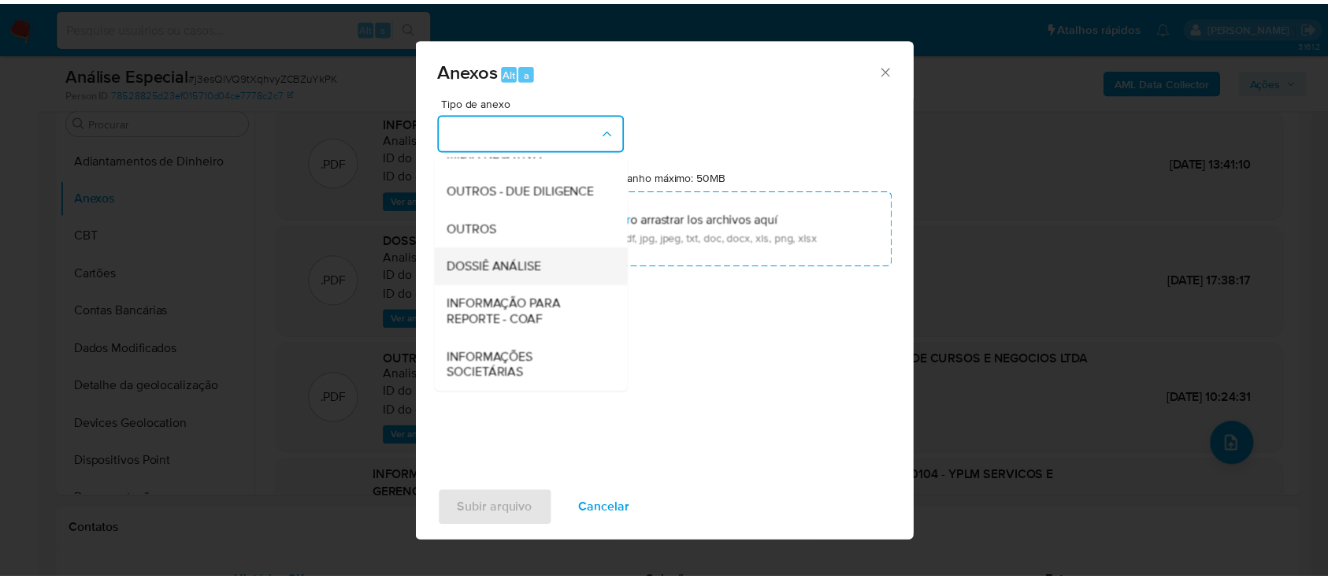
scroll to position [242, 0]
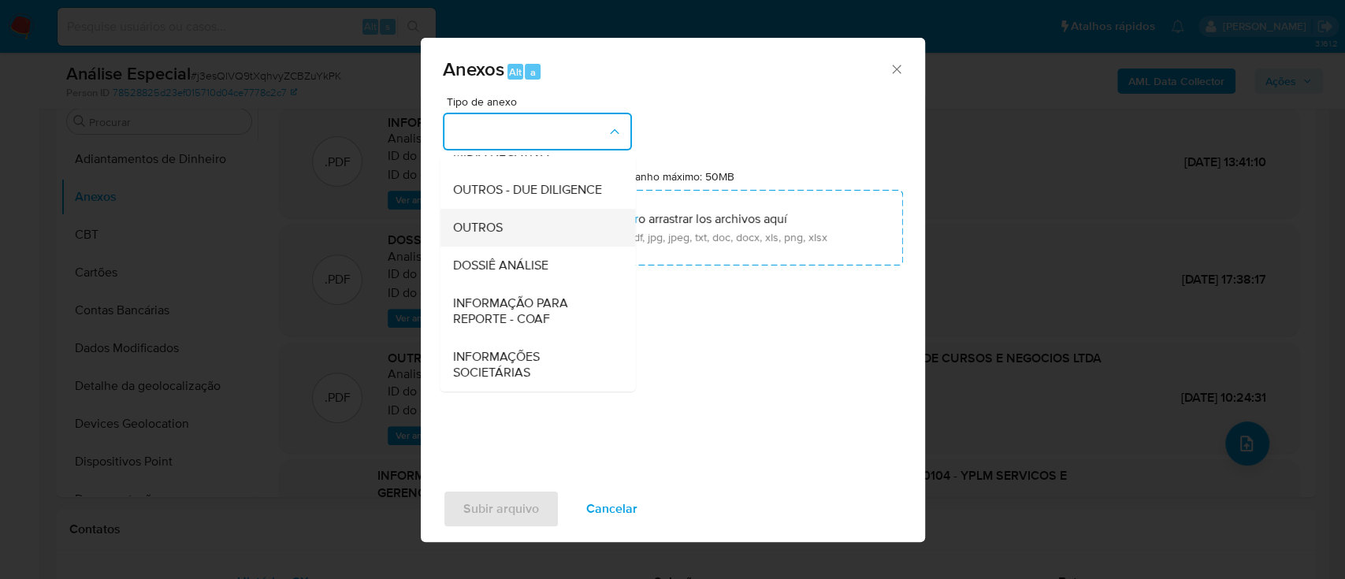
click at [532, 227] on div "OUTROS" at bounding box center [532, 228] width 161 height 38
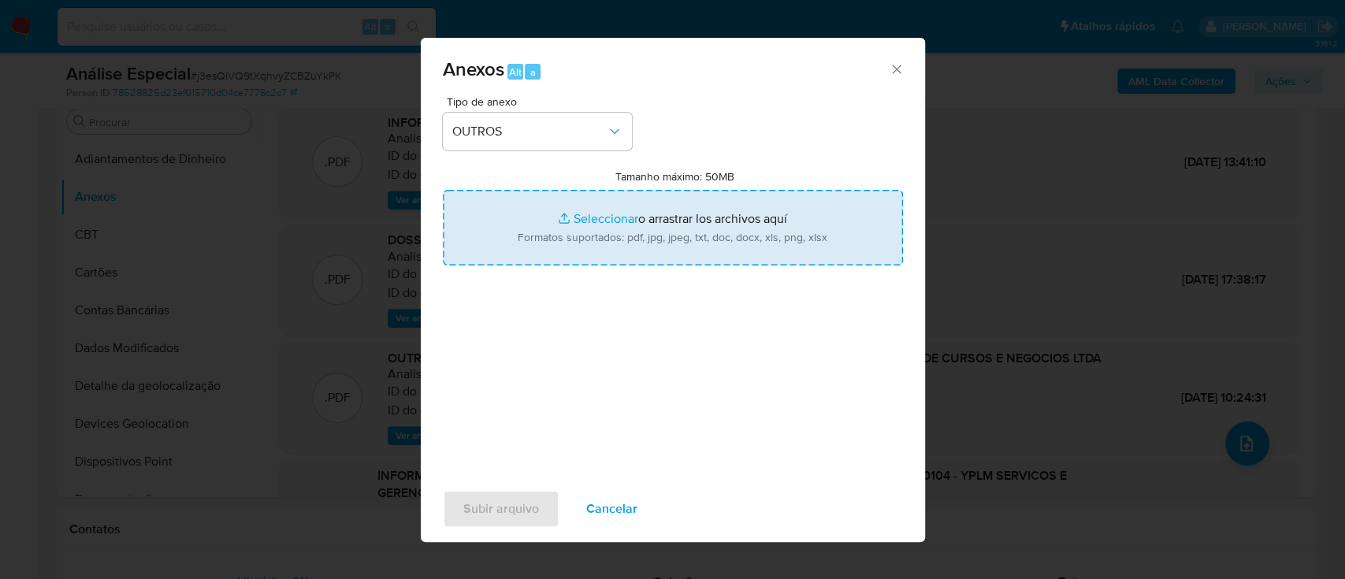
type input "C:\fakepath\Mulan 1355989069_2025_09_24_16_19_39 YPLM SERVIÇOS E GERENCIAMENTO …"
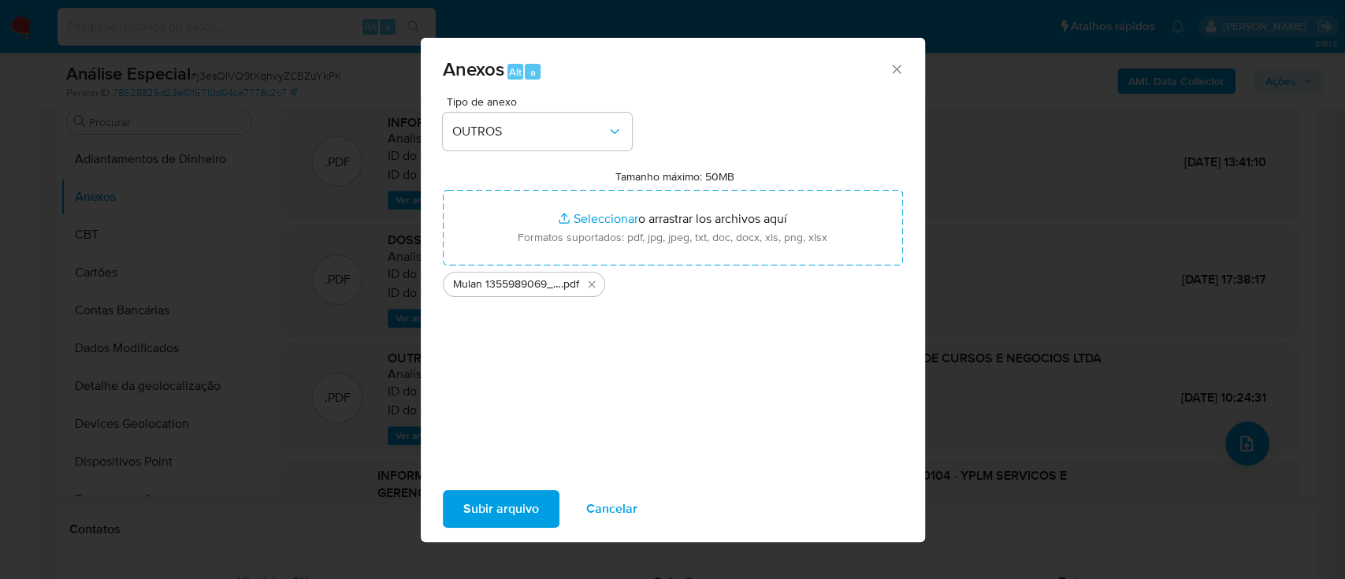
click at [510, 496] on span "Subir arquivo" at bounding box center [501, 509] width 76 height 35
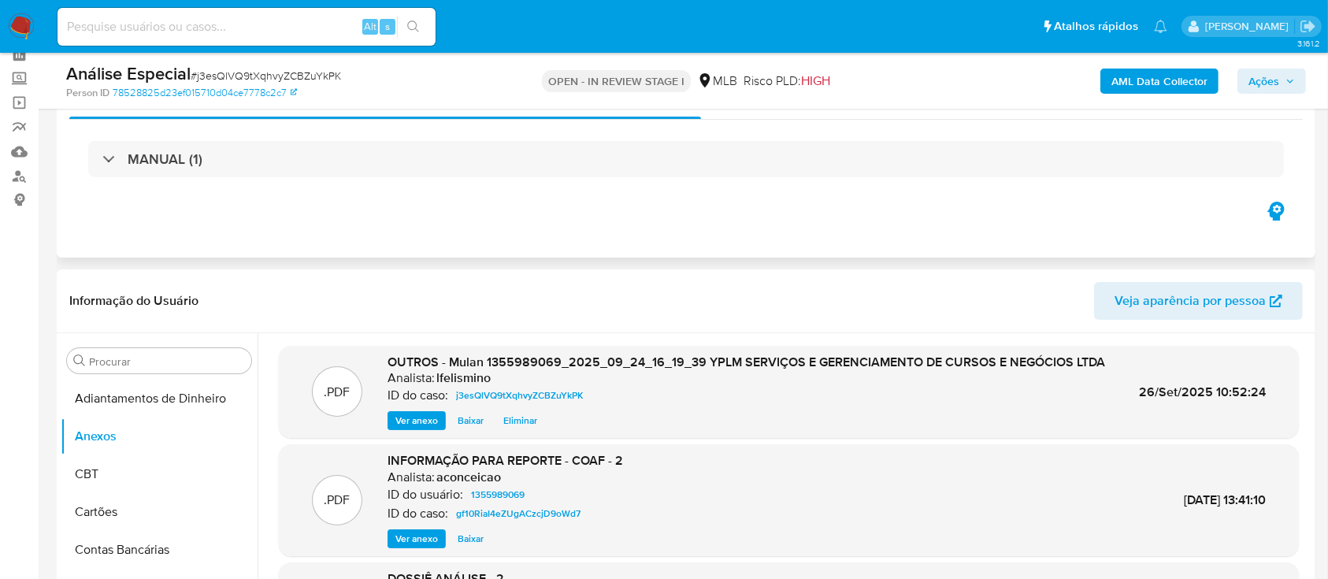
scroll to position [0, 0]
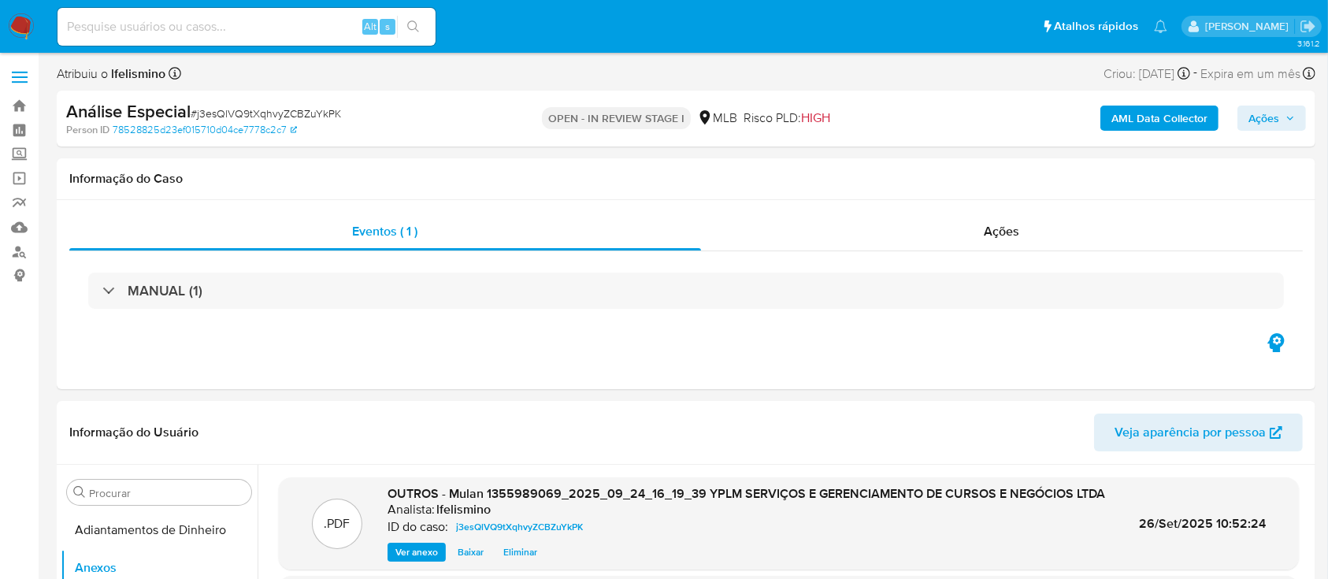
click at [1126, 123] on b "AML Data Collector" at bounding box center [1160, 118] width 96 height 25
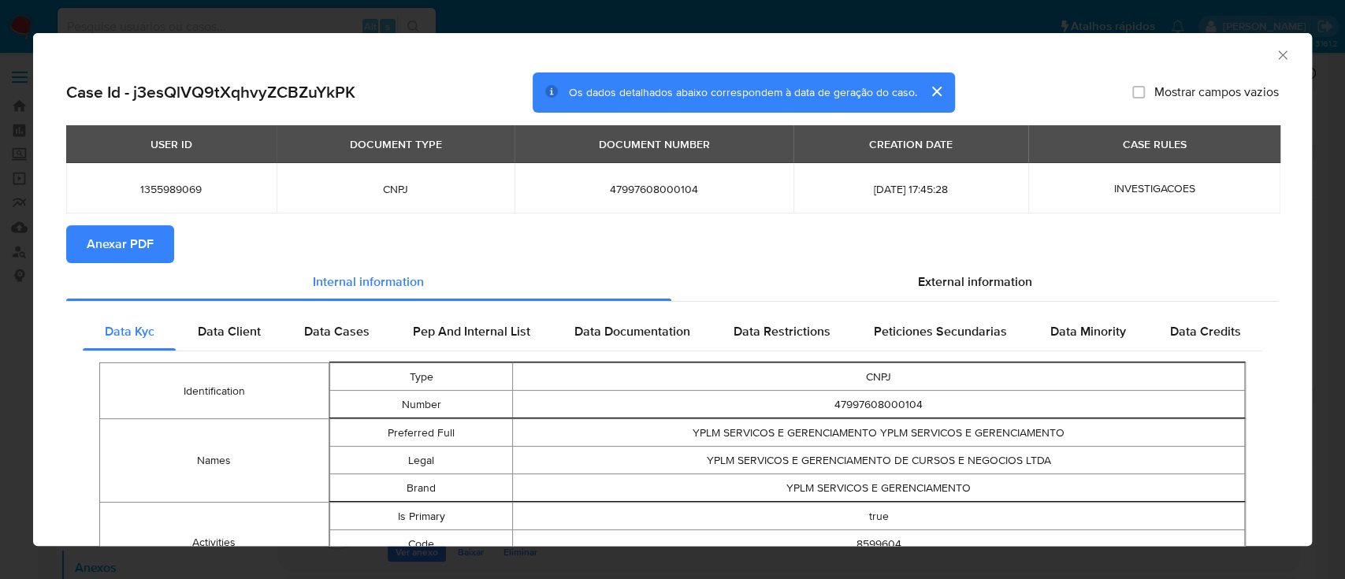
click at [80, 228] on button "Anexar PDF" at bounding box center [120, 244] width 108 height 38
click at [690, 29] on div "AML Data Collector Case Id - j3esQlVQ9tXqhvyZCBZuYkPK Os dados detalhados abaix…" at bounding box center [672, 289] width 1345 height 579
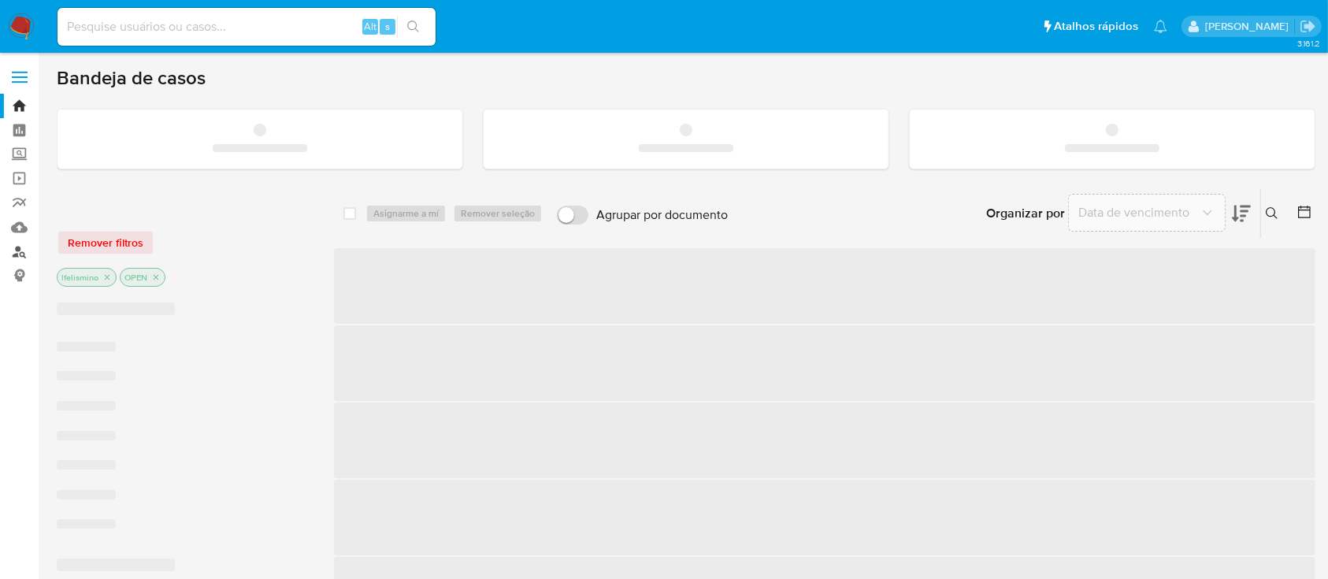
click at [25, 251] on link "Localizador de pessoas" at bounding box center [93, 251] width 187 height 24
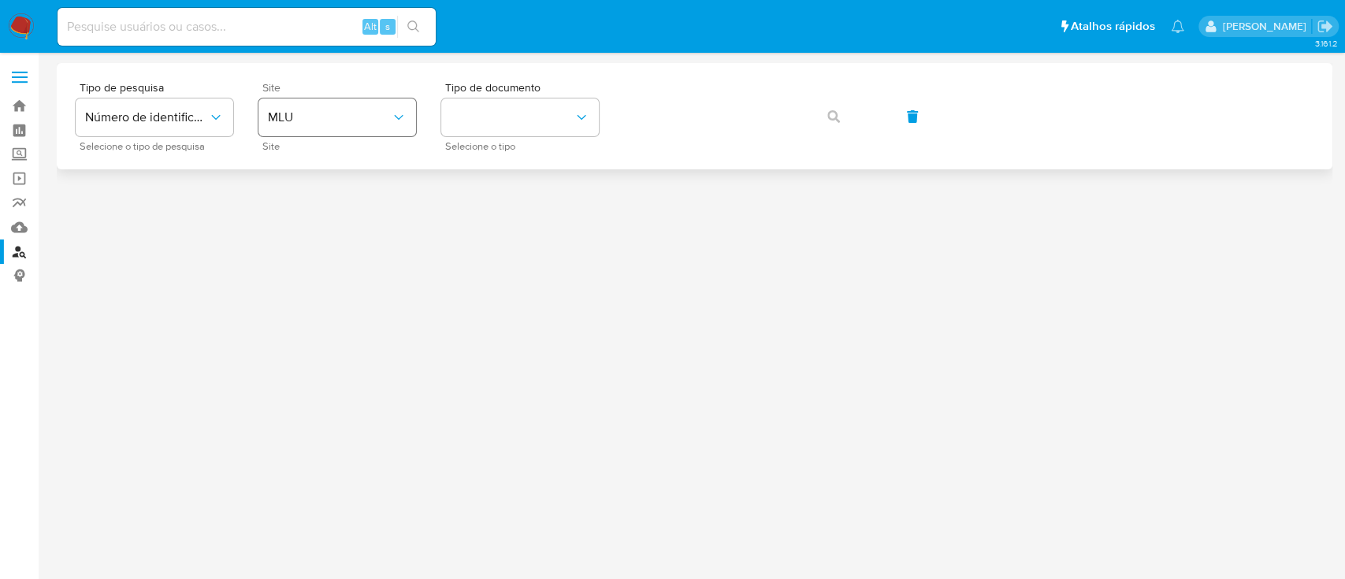
drag, startPoint x: 315, startPoint y: 88, endPoint x: 312, endPoint y: 125, distance: 37.2
click at [315, 88] on span "Site" at bounding box center [341, 87] width 158 height 11
click at [312, 125] on button "MLU" at bounding box center [337, 117] width 158 height 38
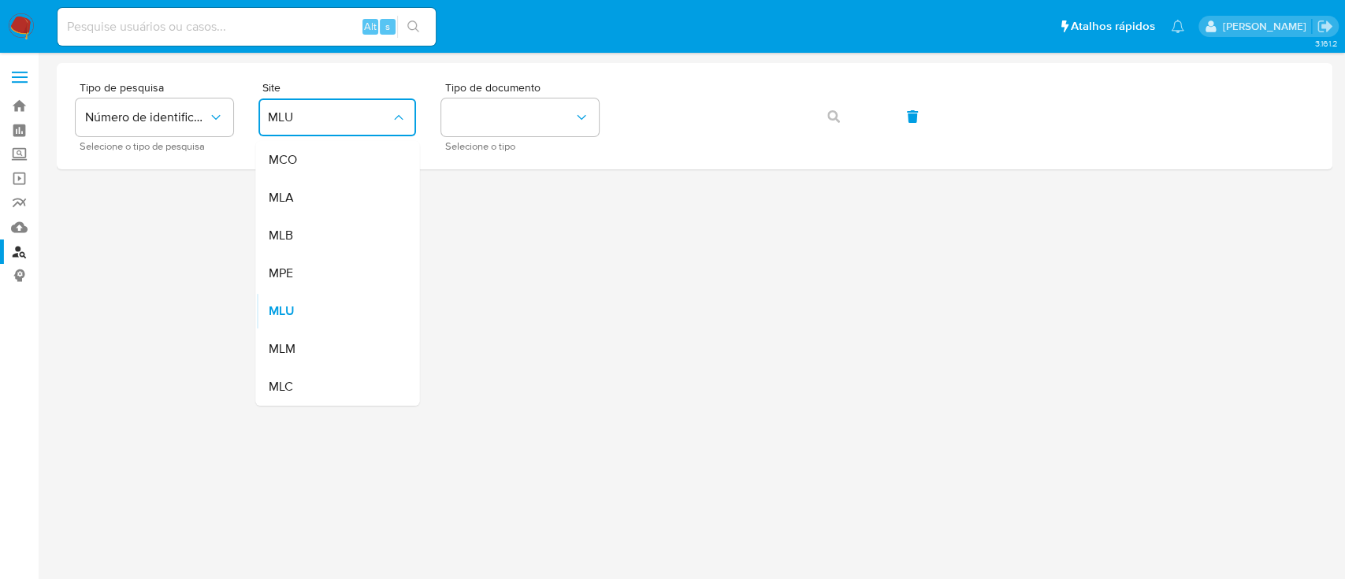
click at [291, 264] on div "MPE" at bounding box center [332, 273] width 129 height 38
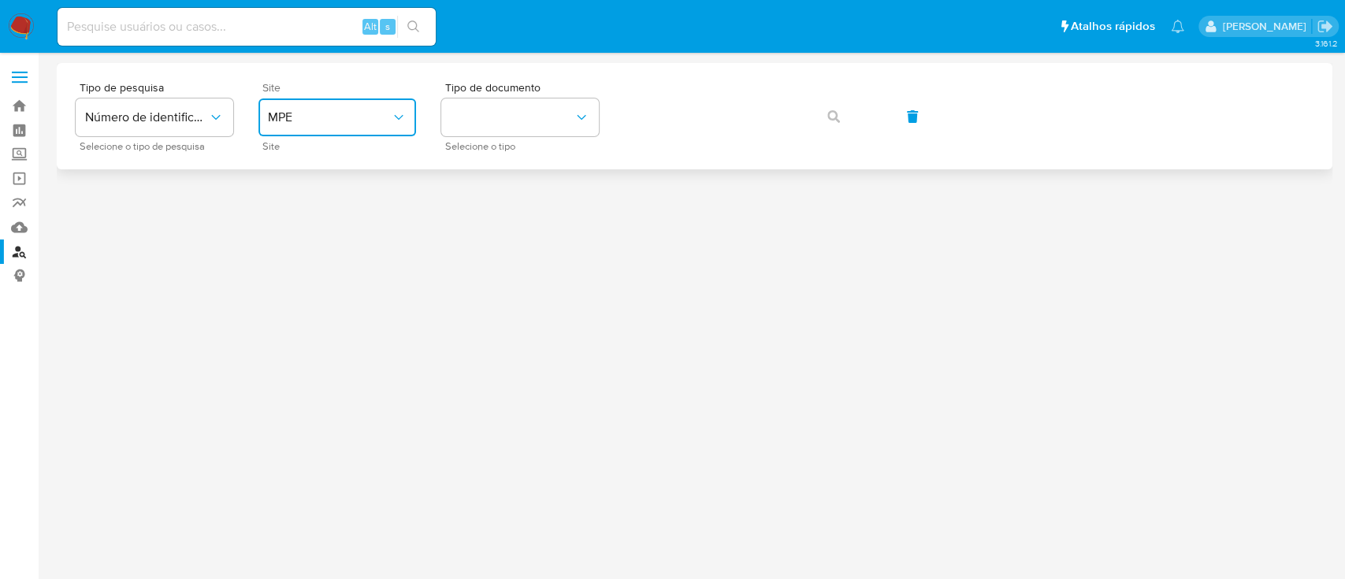
click at [321, 129] on button "MPE" at bounding box center [337, 117] width 158 height 38
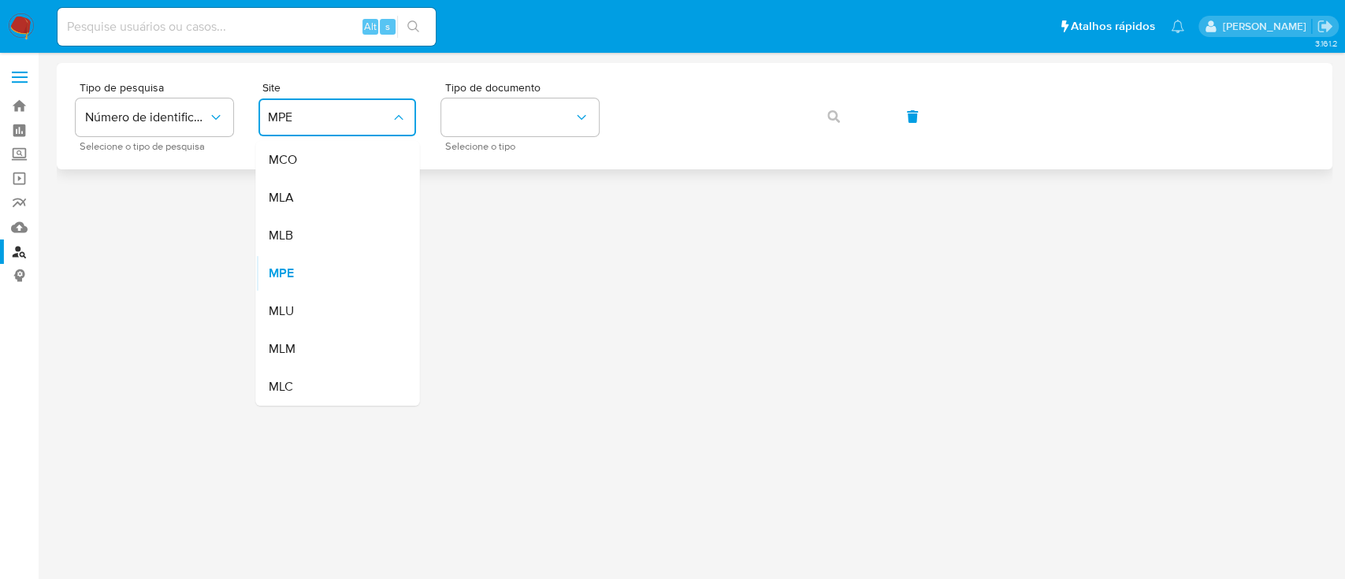
drag, startPoint x: 305, startPoint y: 224, endPoint x: 495, endPoint y: 165, distance: 198.8
click at [305, 224] on div "MLB" at bounding box center [332, 236] width 129 height 38
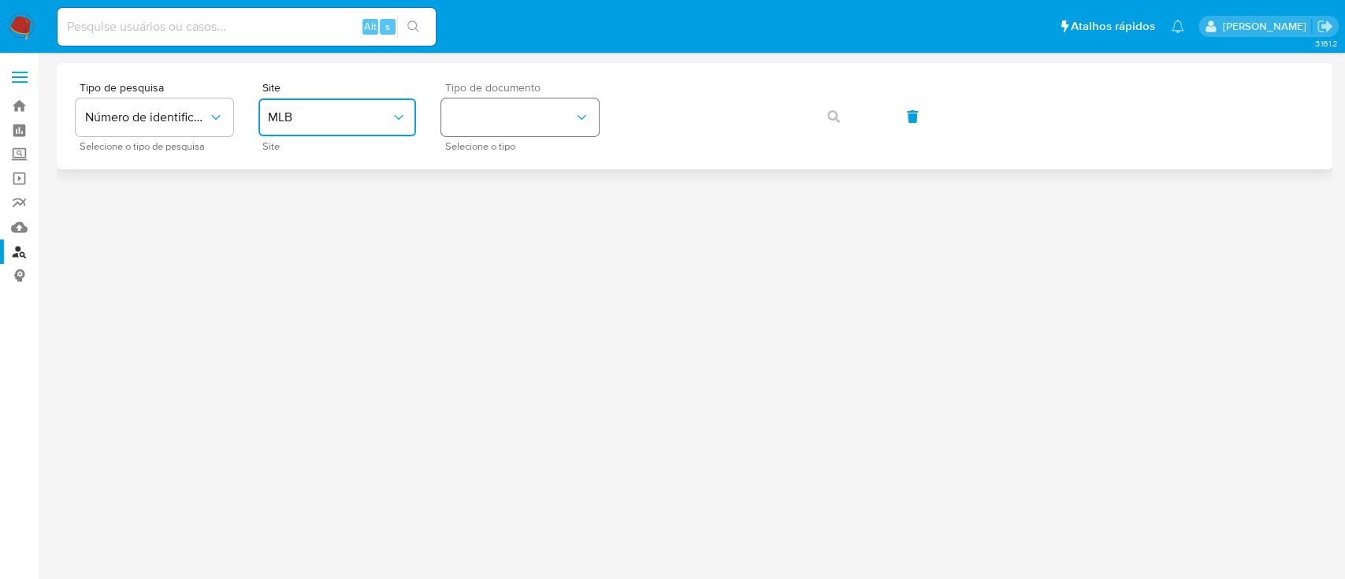
click at [513, 121] on button "identificationType" at bounding box center [520, 117] width 158 height 38
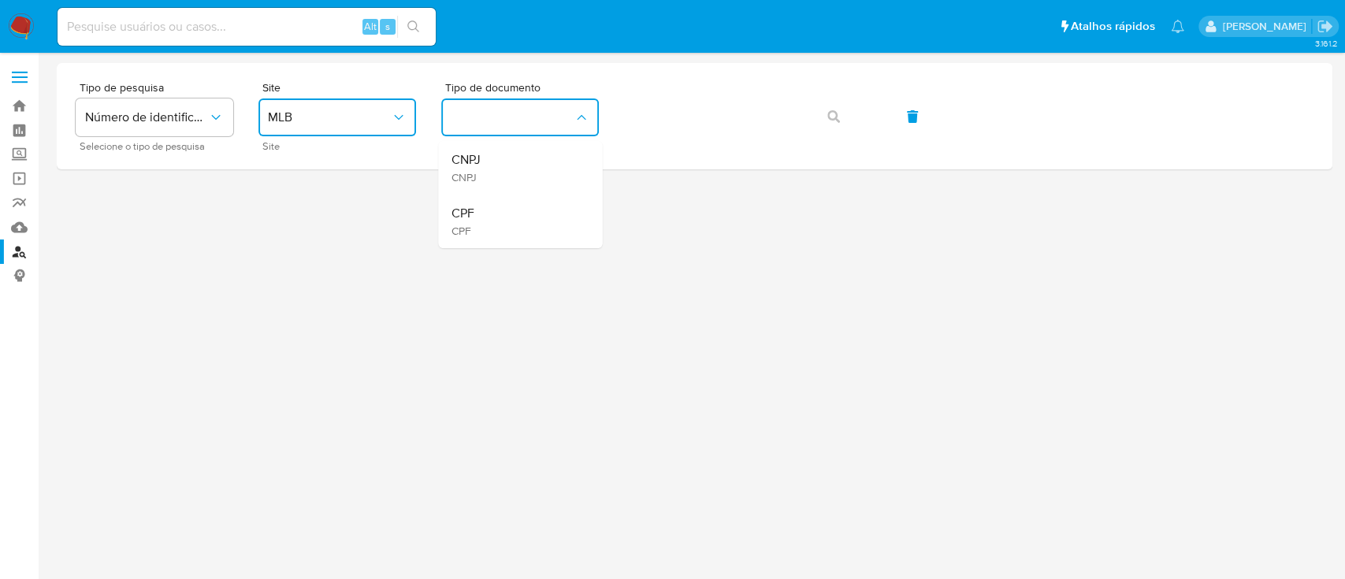
click at [488, 225] on div "CPF CPF" at bounding box center [515, 222] width 129 height 54
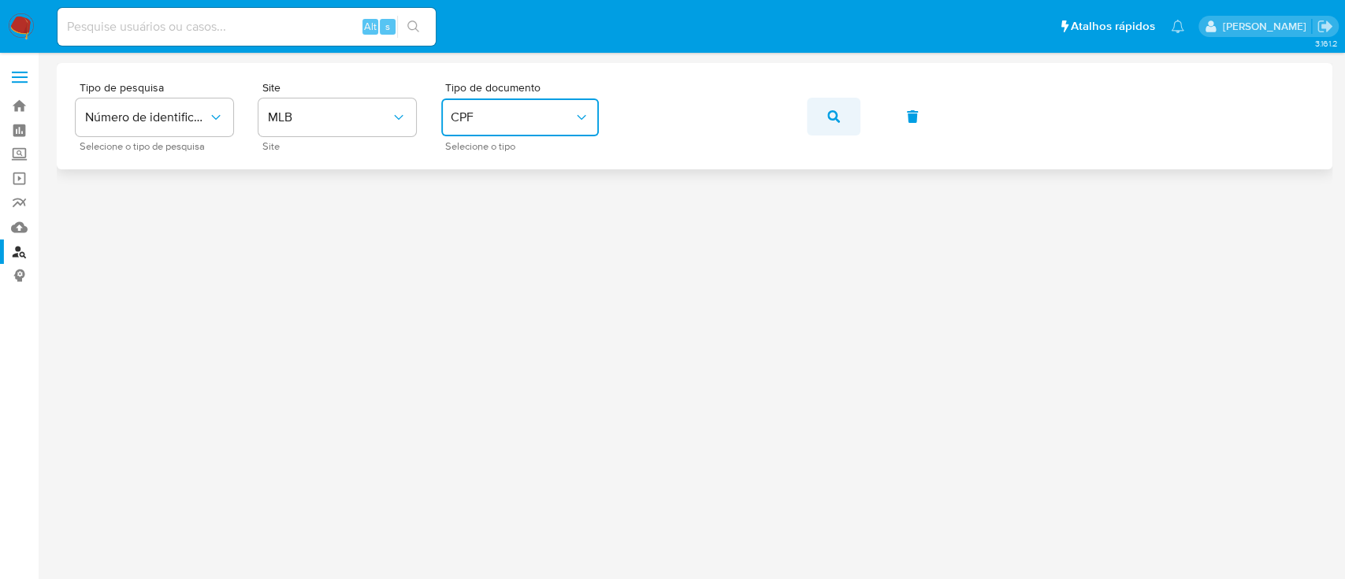
click at [856, 121] on button "button" at bounding box center [834, 117] width 54 height 38
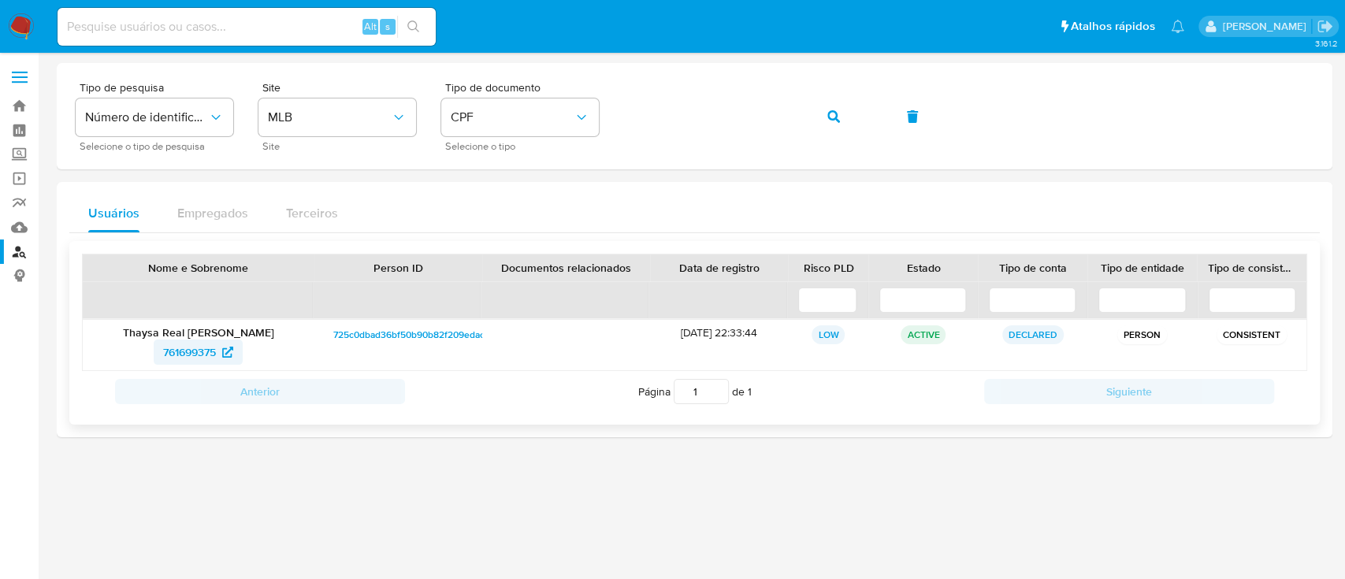
click at [223, 356] on icon at bounding box center [227, 352] width 11 height 11
click at [184, 342] on span "761699375" at bounding box center [189, 352] width 53 height 25
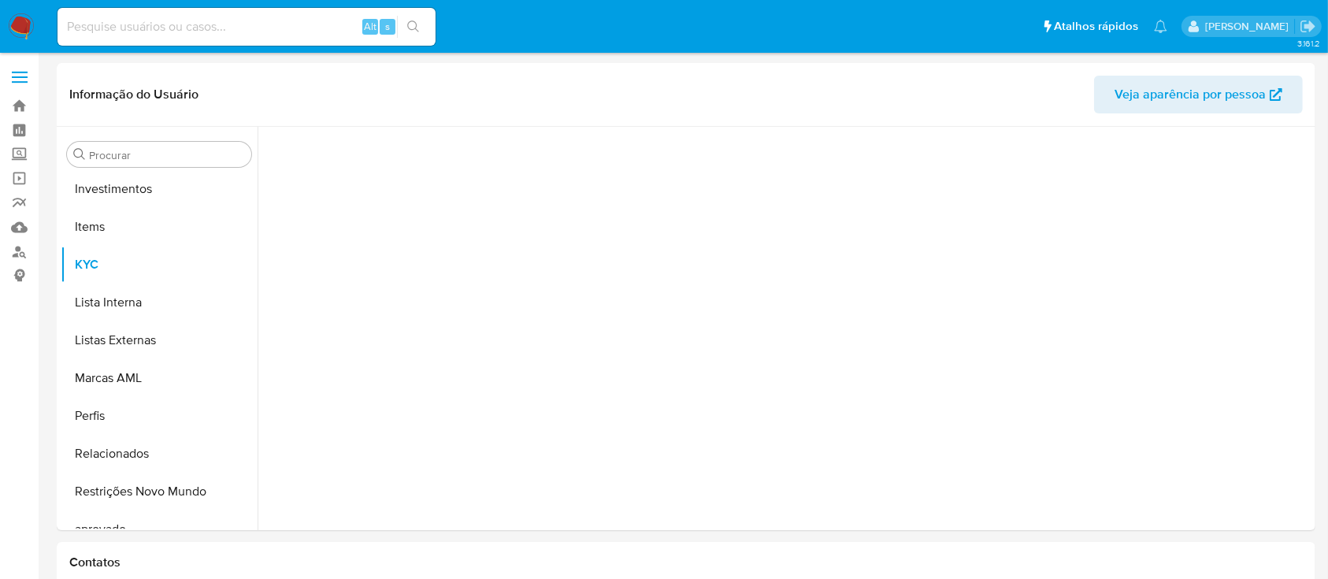
scroll to position [817, 0]
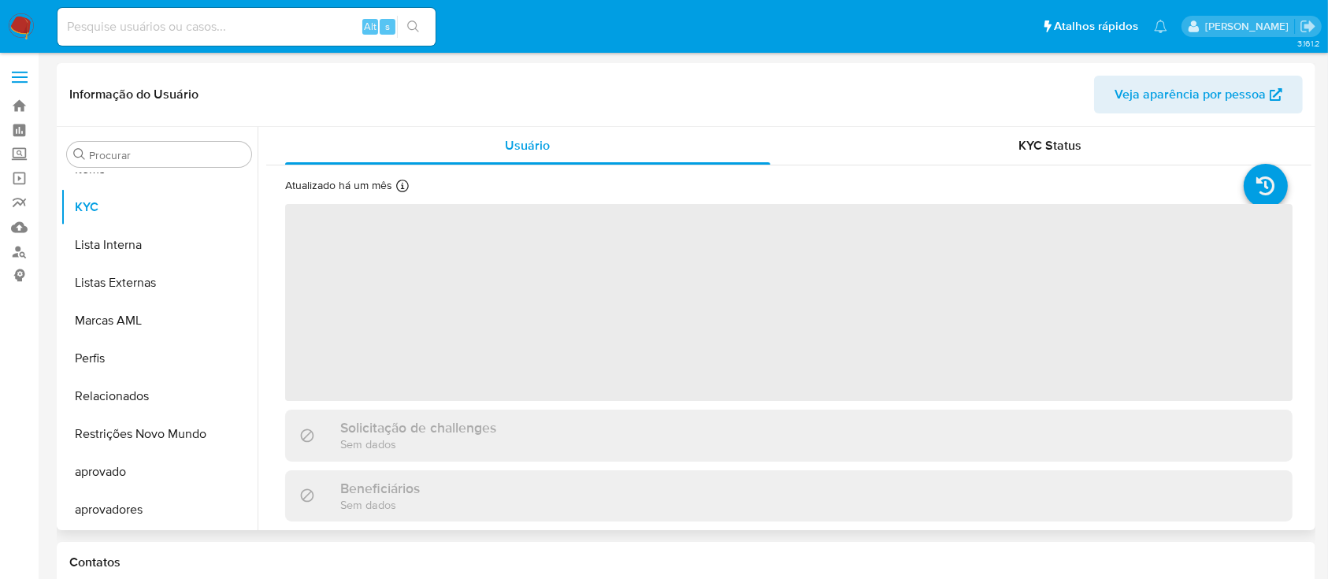
select select "10"
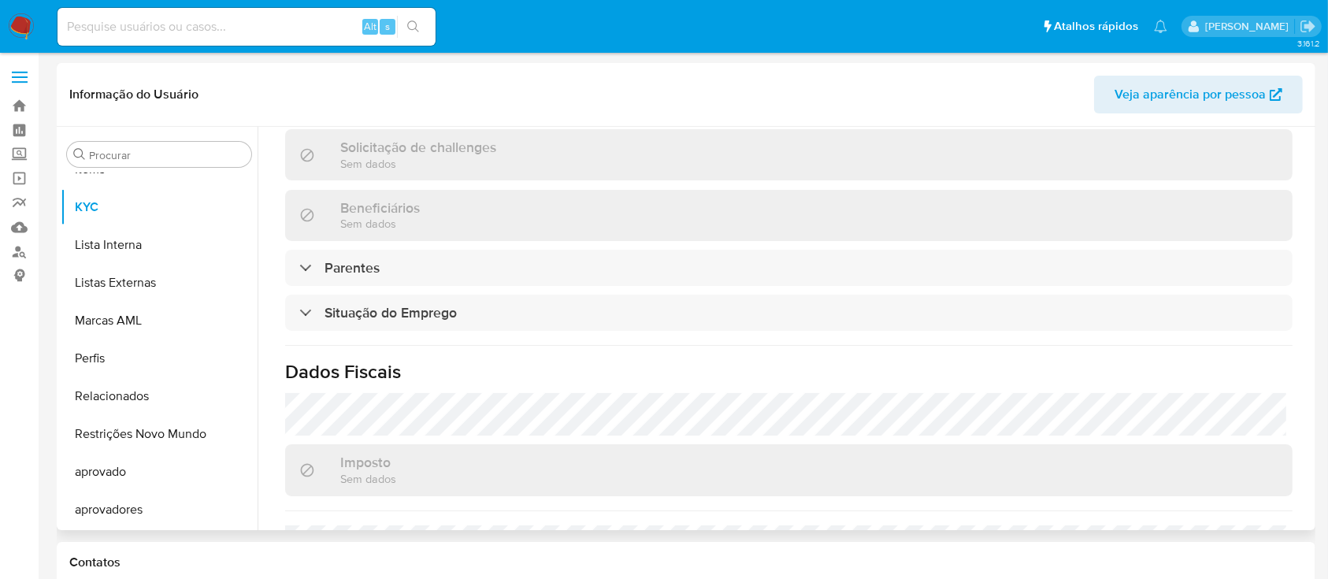
scroll to position [704, 0]
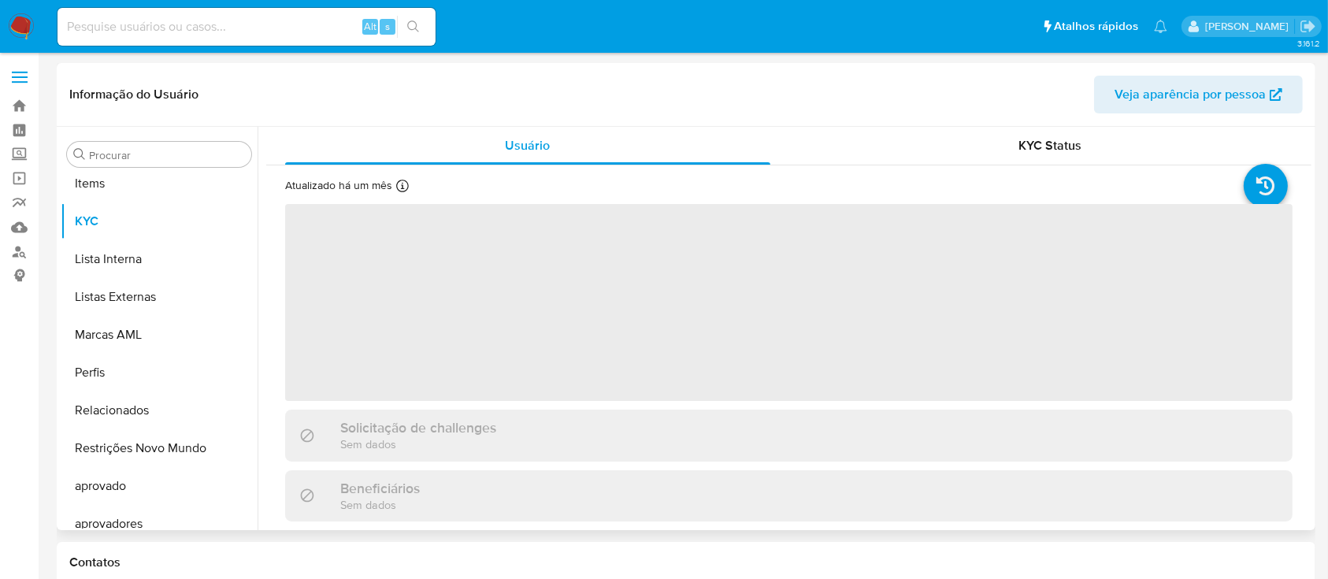
scroll to position [817, 0]
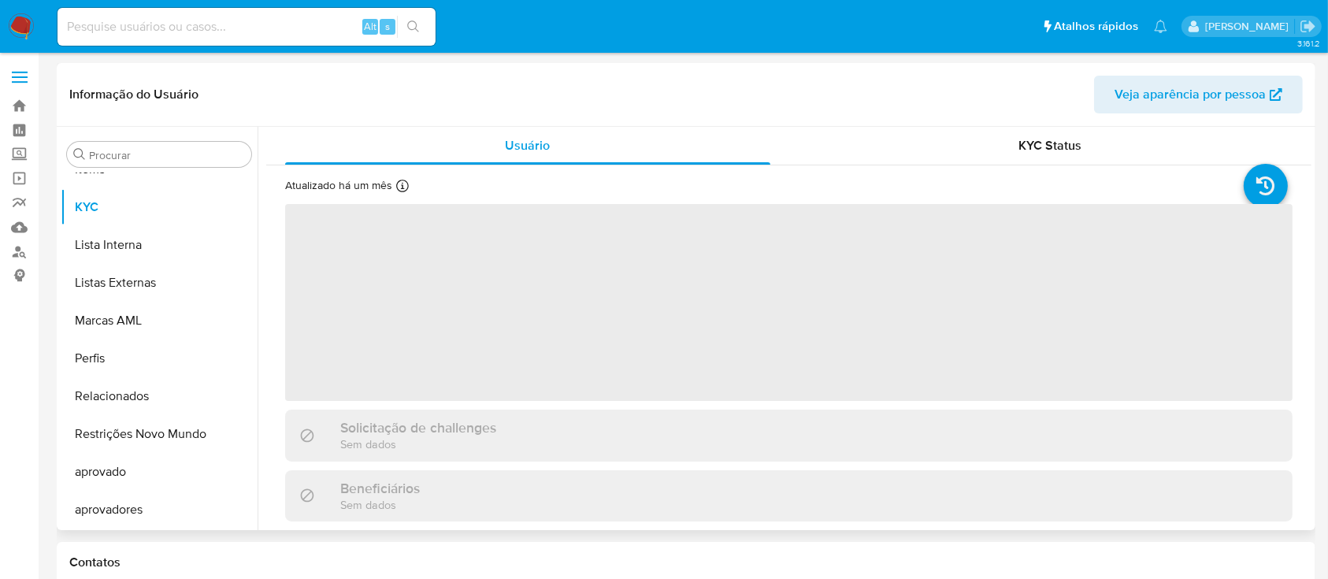
select select "10"
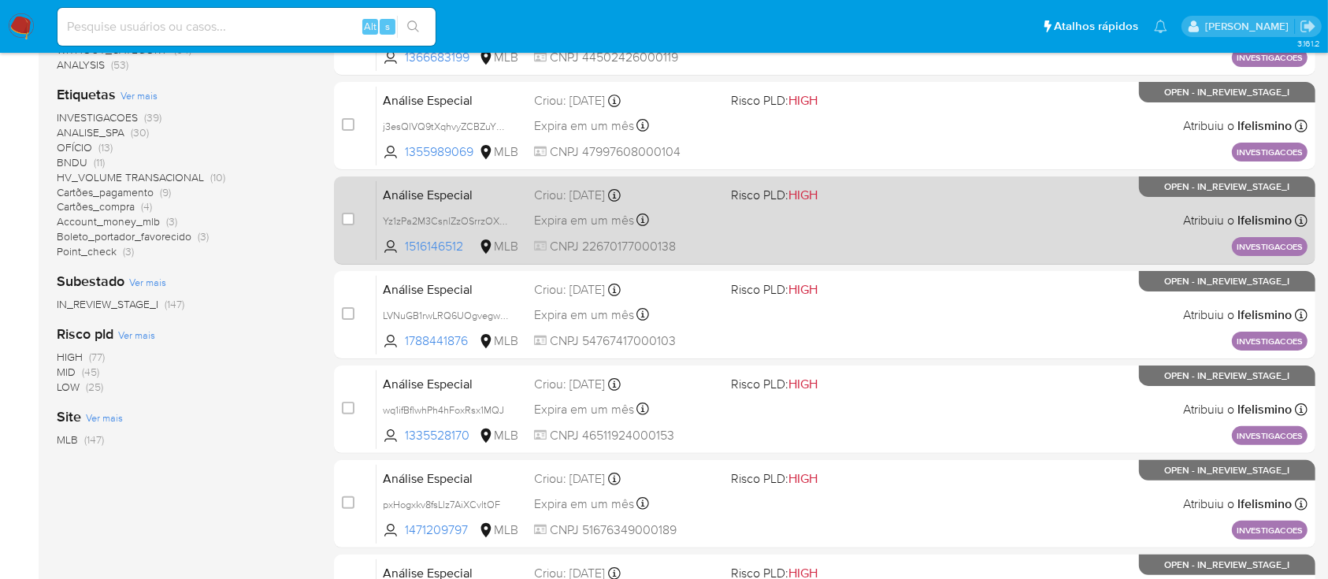
scroll to position [315, 0]
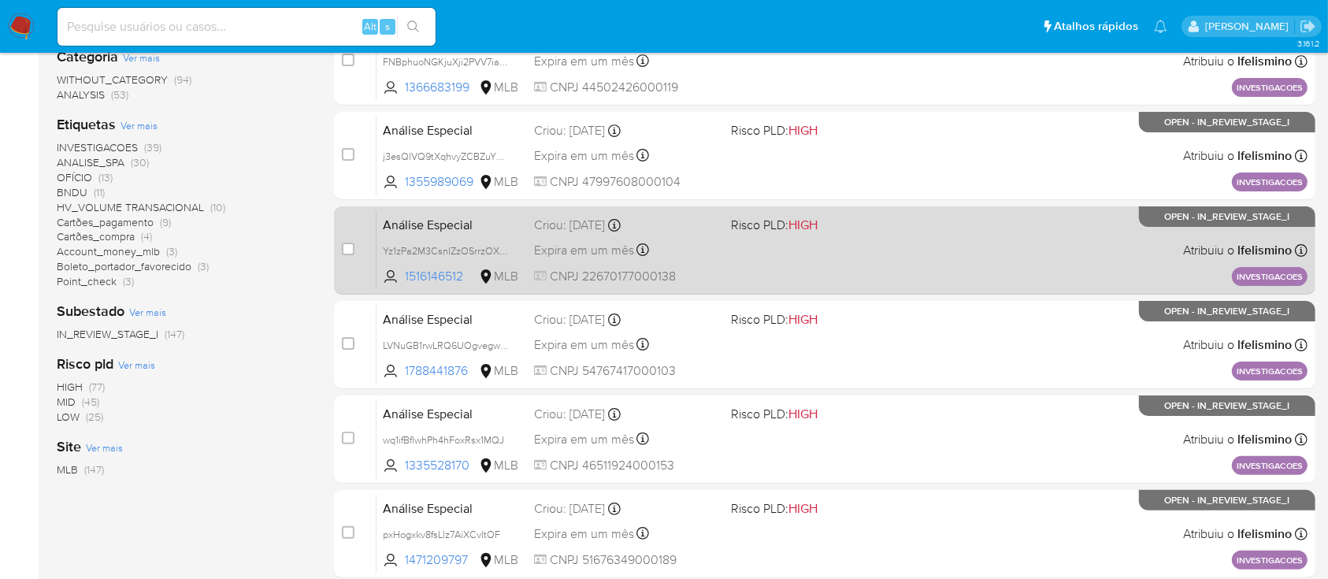
click at [790, 262] on div "Análise Especial Yz1zPa2M3CsnlZzOSrrzOX4T 1516146512 MLB Risco PLD: HIGH Criou:…" at bounding box center [842, 250] width 931 height 80
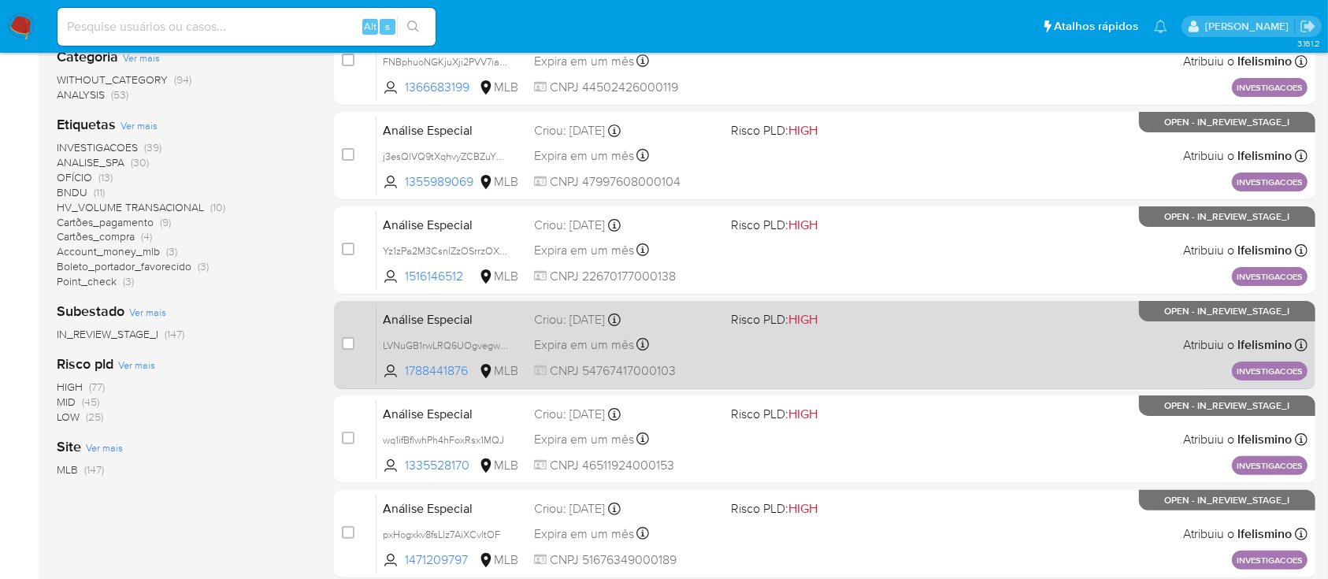
click at [804, 350] on div "Análise Especial LVNuGB1rwLRQ6UOgvegwhfyp 1788441876 MLB Risco PLD: HIGH Criou:…" at bounding box center [842, 345] width 931 height 80
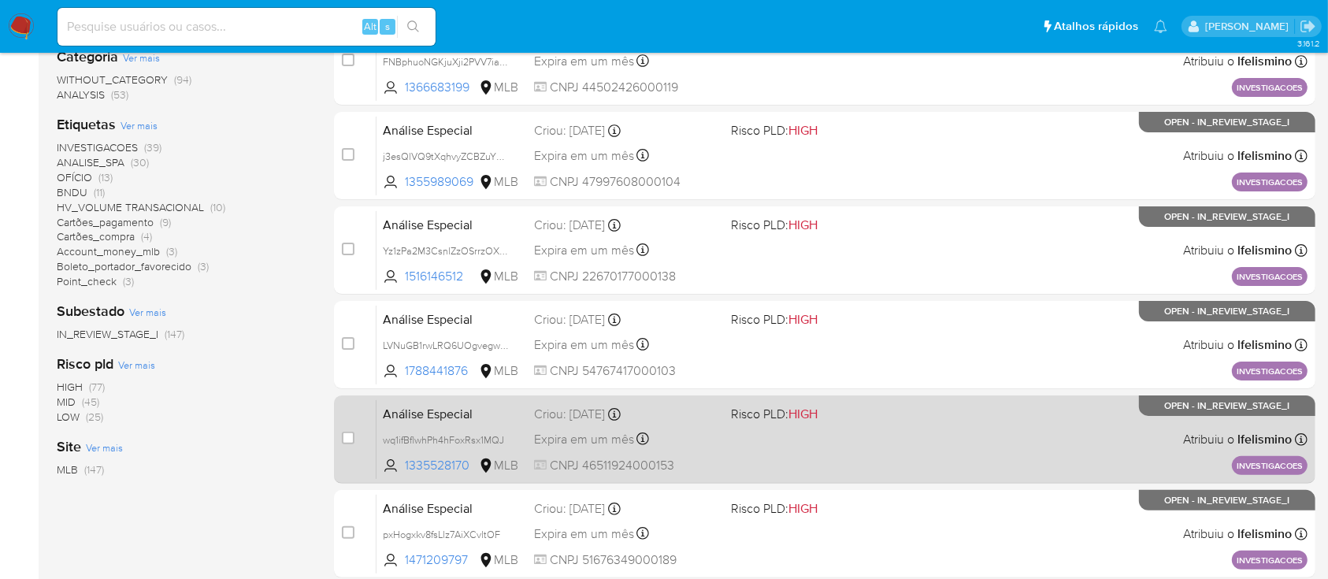
click at [937, 445] on div "Análise Especial wq1ifBflwhPh4hFoxRsx1MQJ 1335528170 MLB Risco PLD: HIGH Criou:…" at bounding box center [842, 439] width 931 height 80
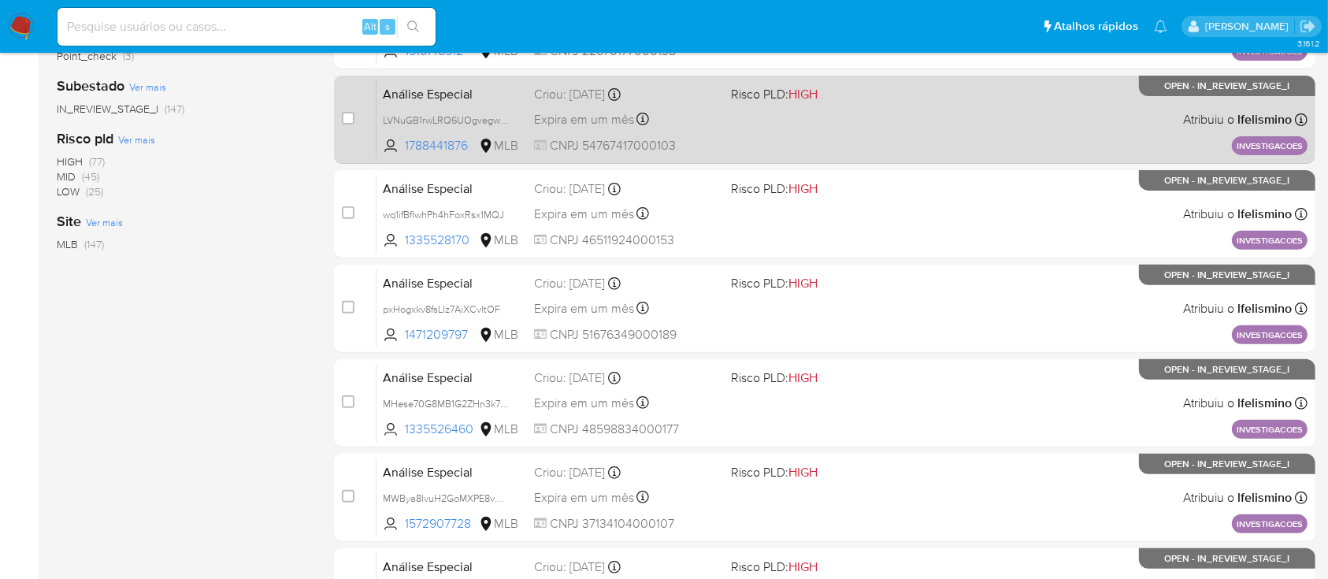
scroll to position [630, 0]
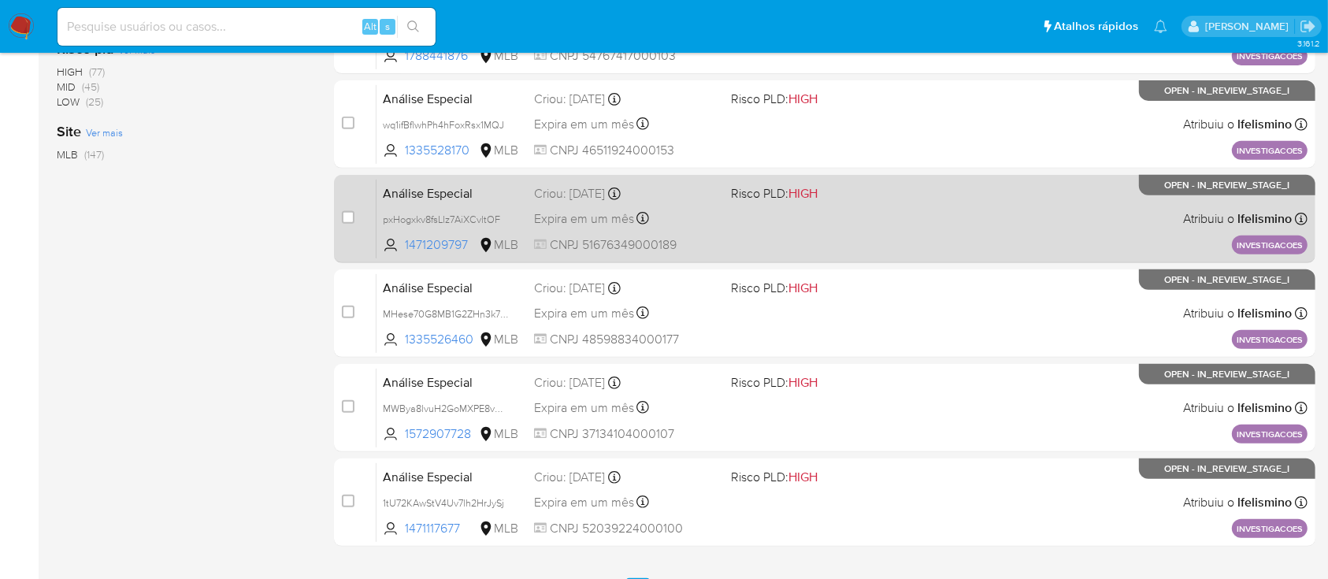
click at [827, 221] on div "Análise Especial pxHogxkv8fsLlz7AiXCvltOF 1471209797 MLB Risco PLD: HIGH Criou:…" at bounding box center [842, 219] width 931 height 80
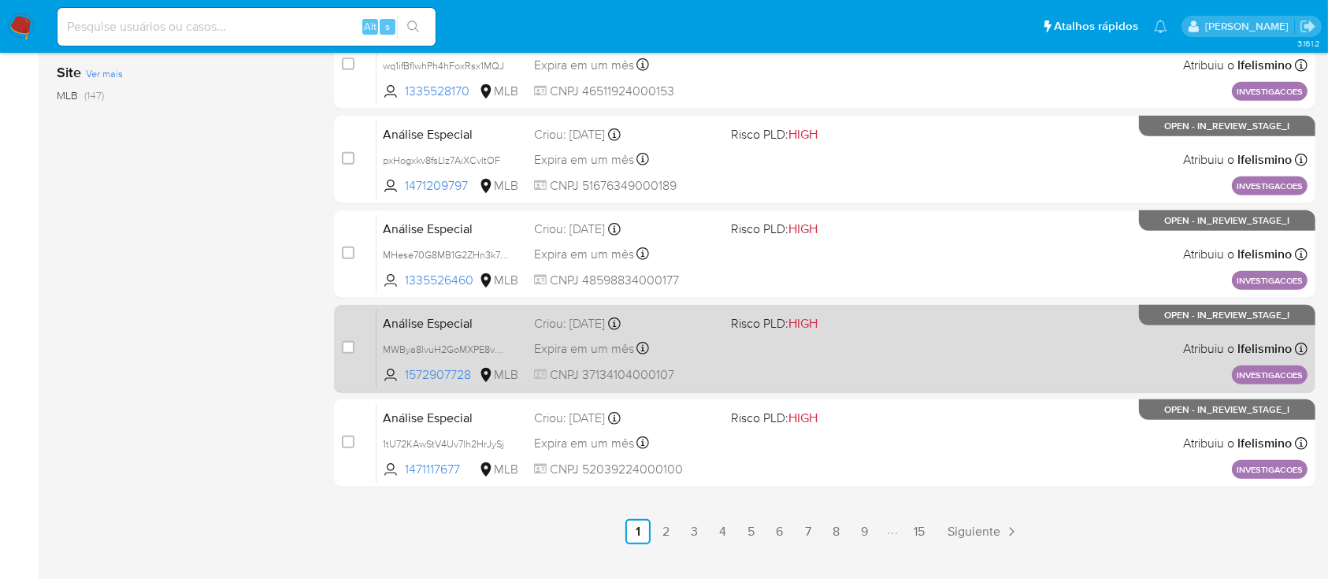
scroll to position [720, 0]
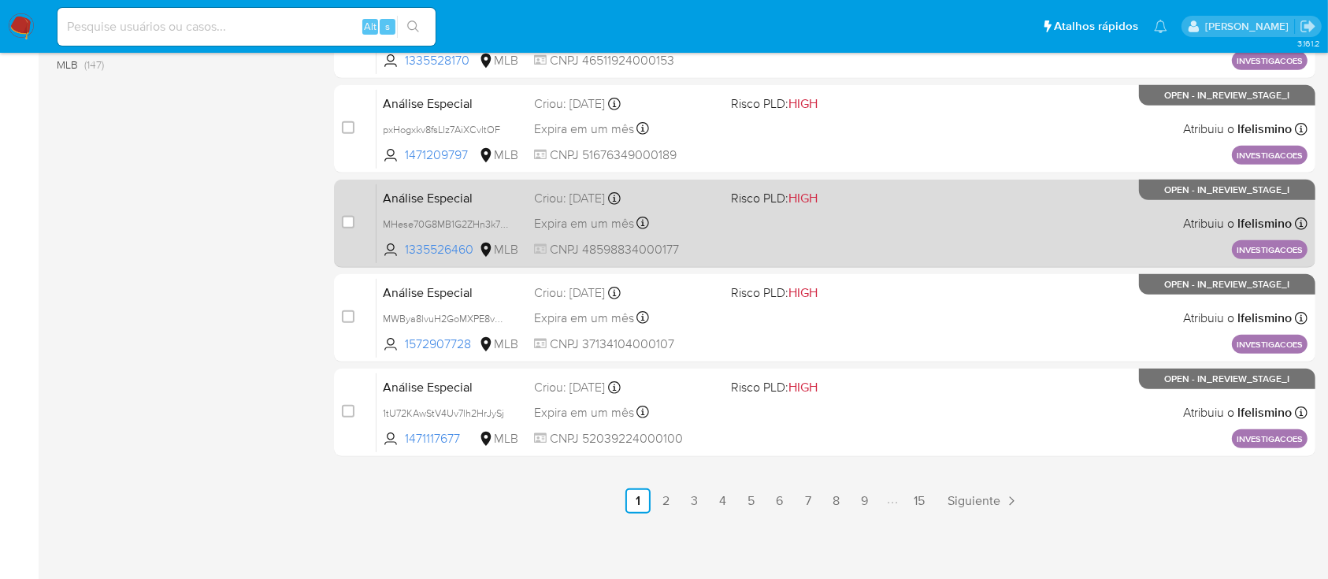
click at [807, 235] on div "Análise Especial MHese70G8MB1G2ZHn3k7X2Ai 1335526460 MLB Risco PLD: HIGH Criou:…" at bounding box center [842, 224] width 931 height 80
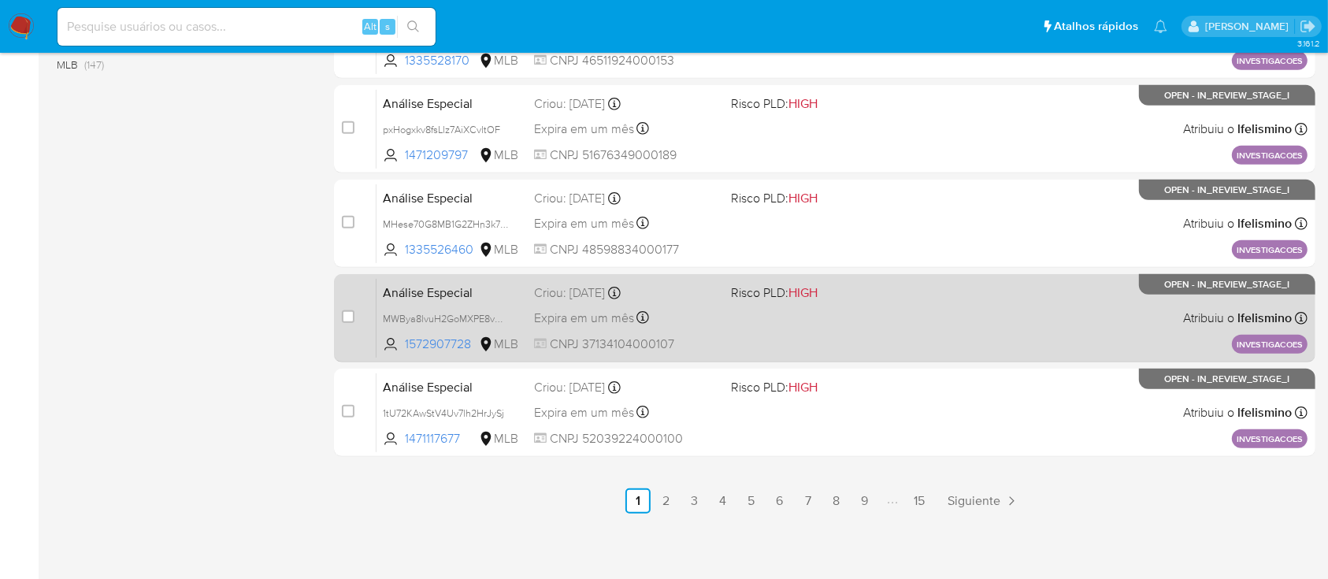
click at [757, 332] on div "Análise Especial MWBya8lvuH2GoMXPE8vK4v58 1572907728 MLB Risco PLD: HIGH Criou:…" at bounding box center [842, 318] width 931 height 80
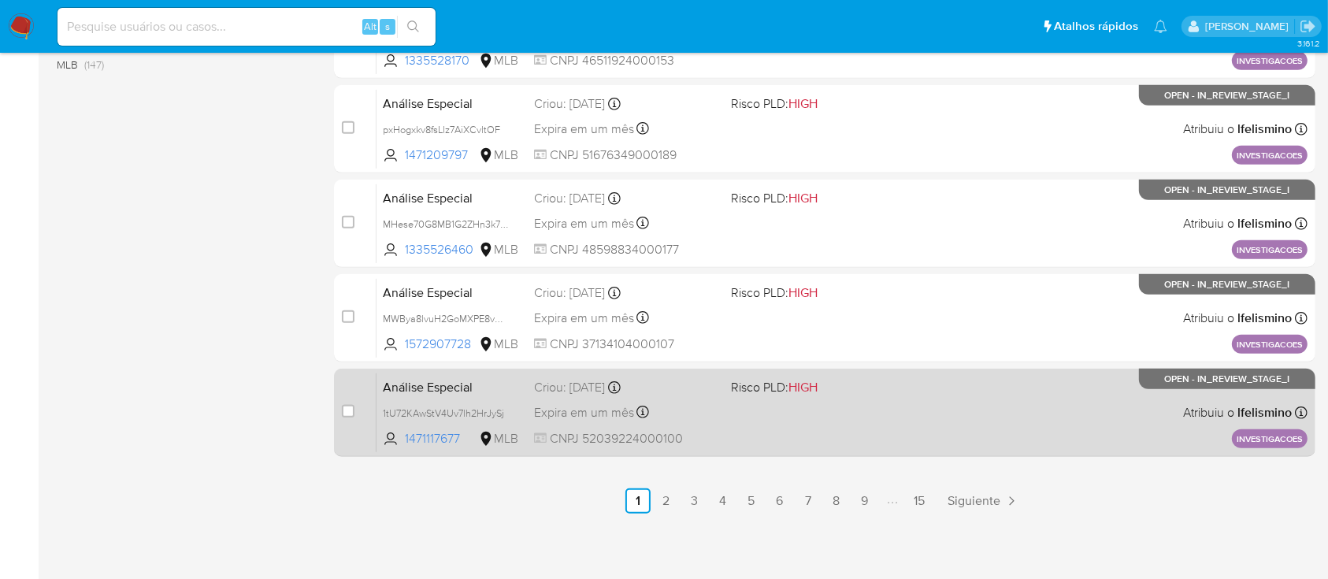
click at [1026, 420] on div "Análise Especial 1tU72KAwStV4Uv7lh2HrJySj 1471117677 MLB Risco PLD: HIGH Criou:…" at bounding box center [842, 413] width 931 height 80
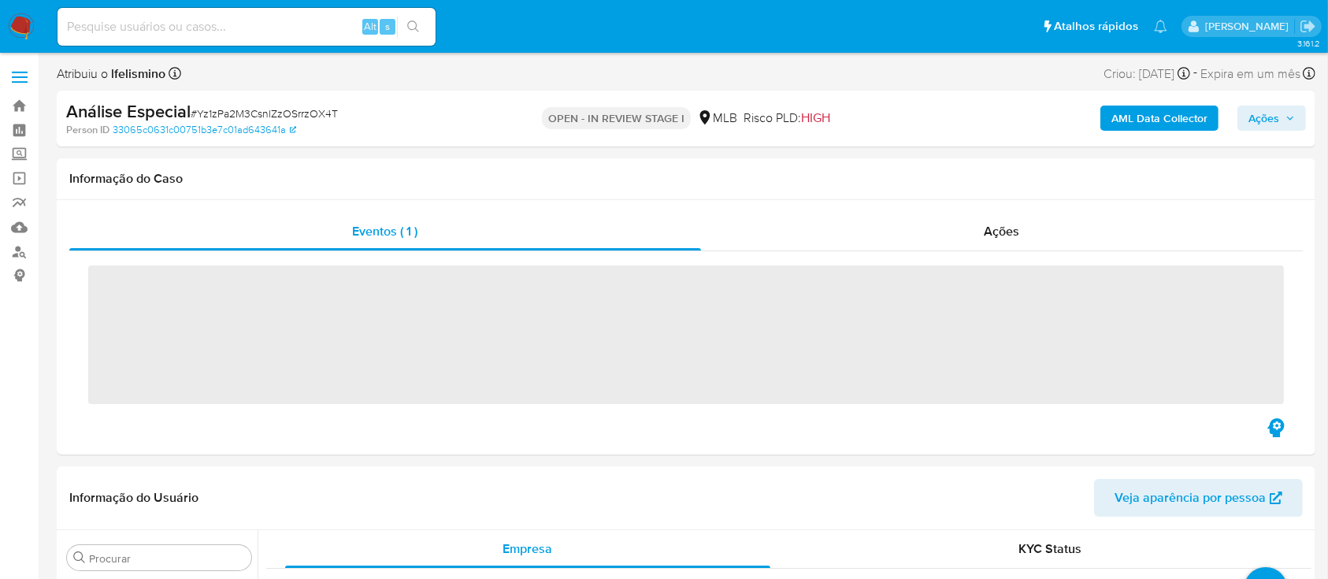
scroll to position [817, 0]
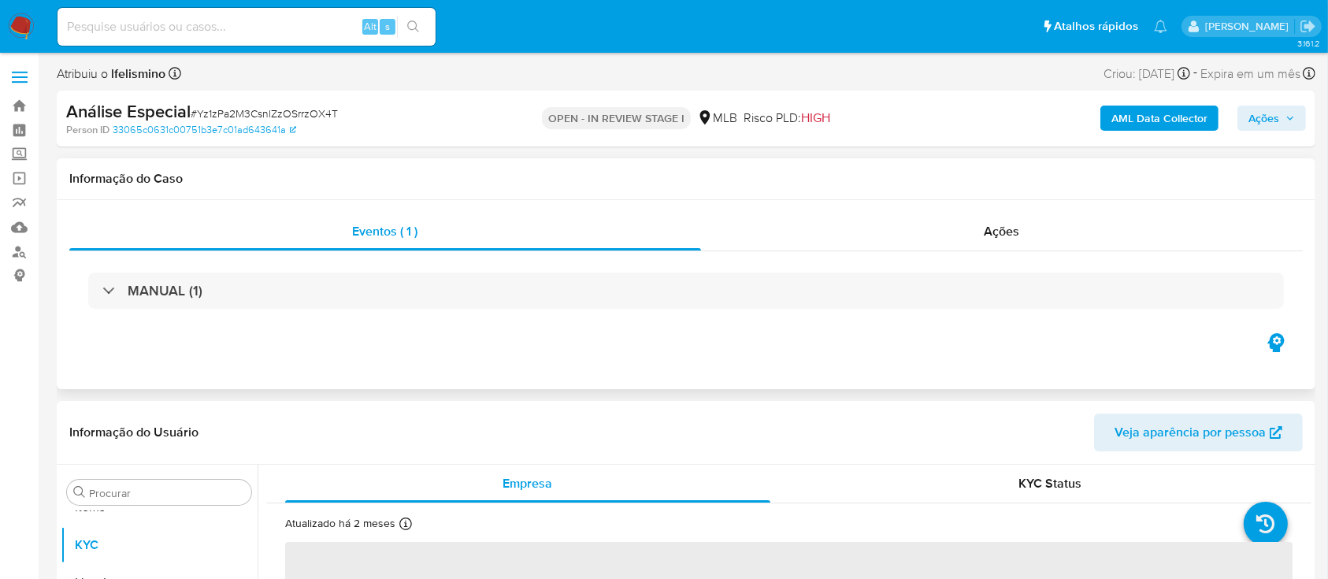
select select "10"
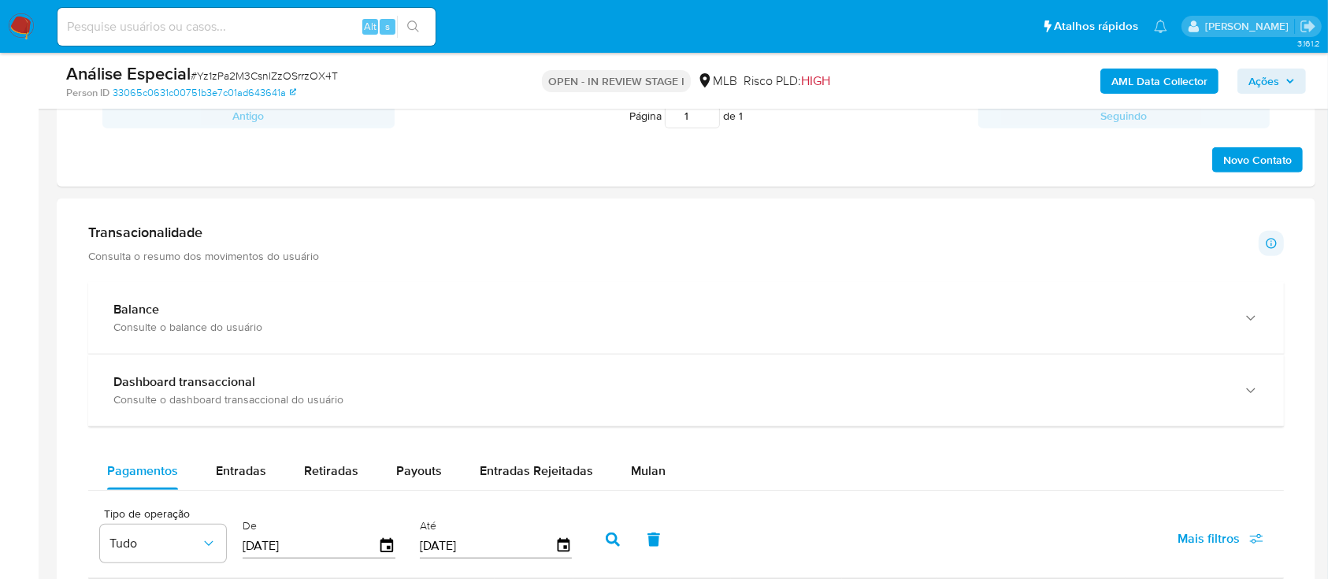
scroll to position [945, 0]
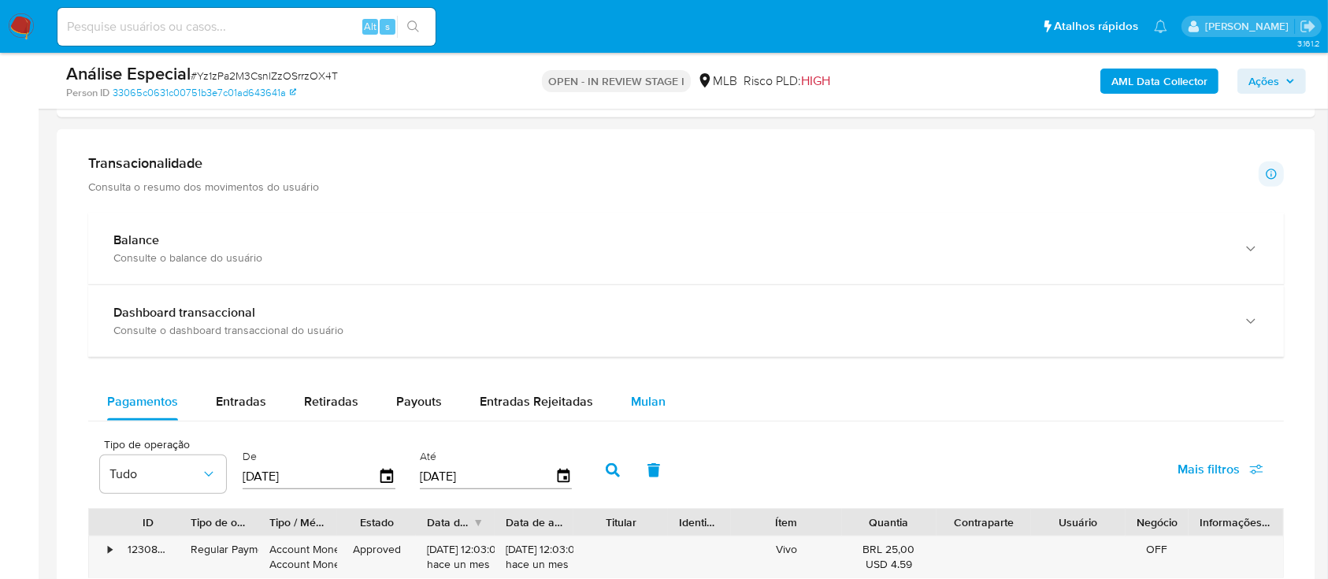
click at [643, 410] on span "Mulan" at bounding box center [648, 401] width 35 height 18
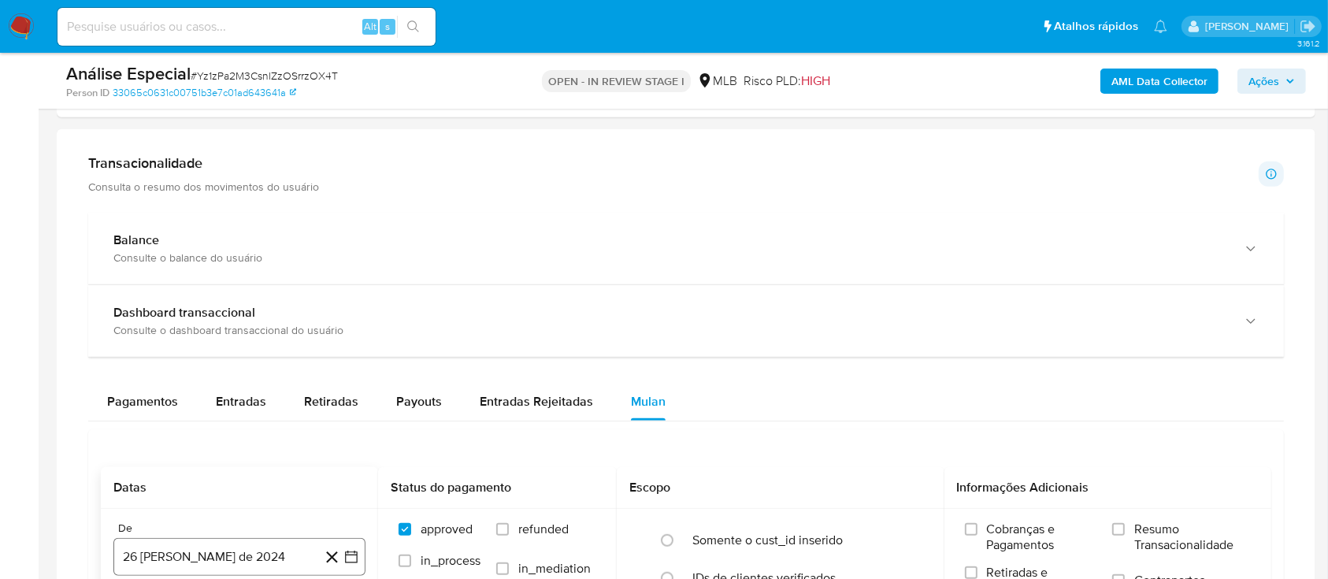
click at [232, 542] on button "26 [PERSON_NAME] de 2024" at bounding box center [239, 557] width 252 height 38
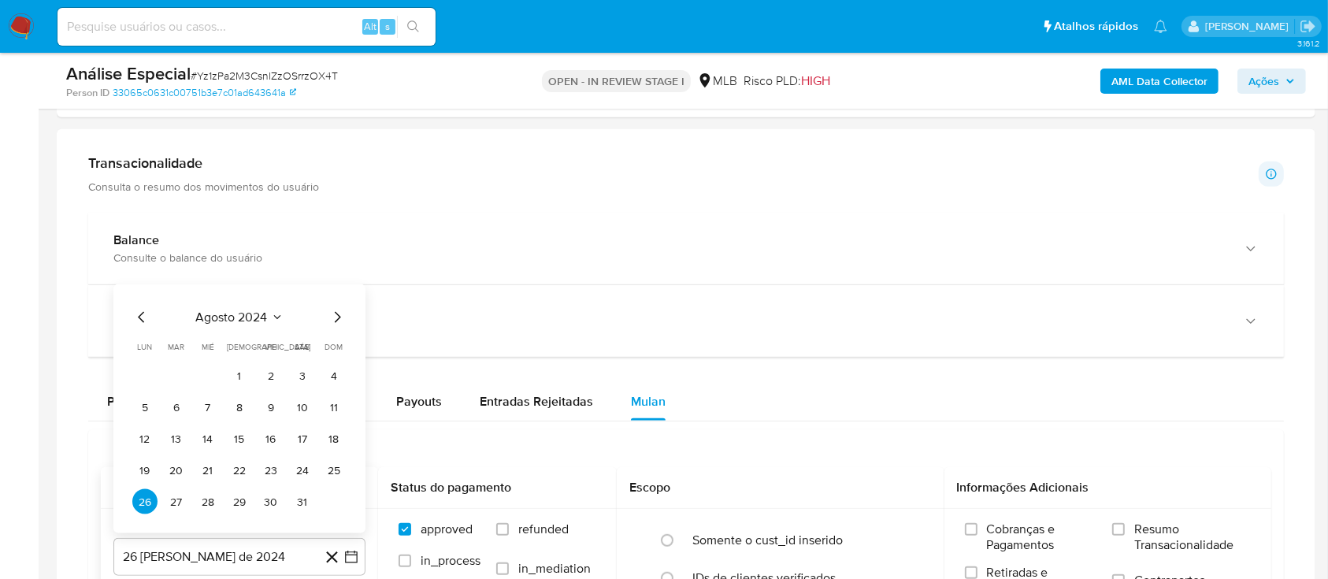
click at [258, 313] on span "agosto 2024" at bounding box center [232, 318] width 72 height 16
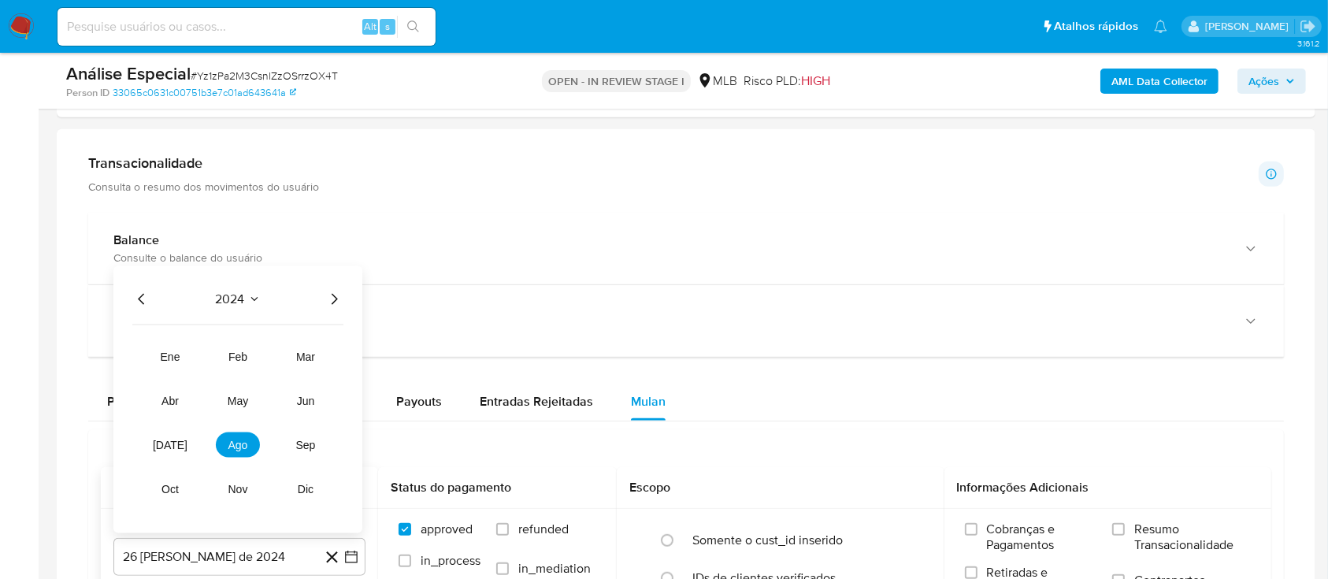
click at [334, 298] on icon "Año siguiente" at bounding box center [334, 299] width 19 height 19
click at [237, 436] on button "ago" at bounding box center [238, 444] width 44 height 25
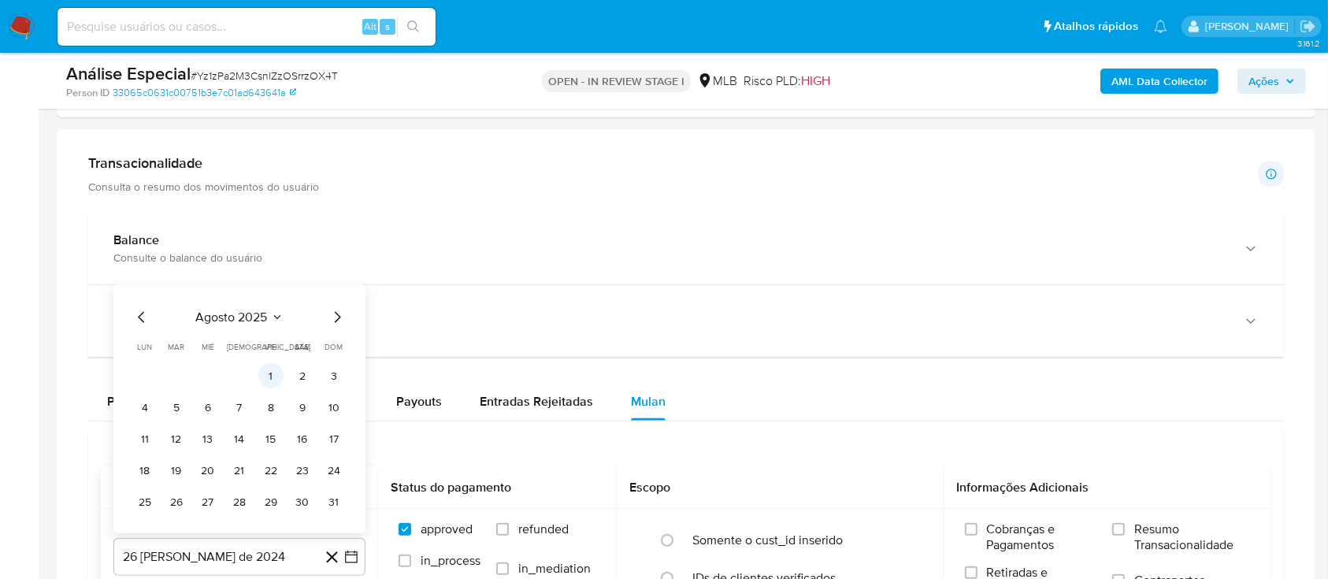
click at [271, 369] on button "1" at bounding box center [270, 375] width 25 height 25
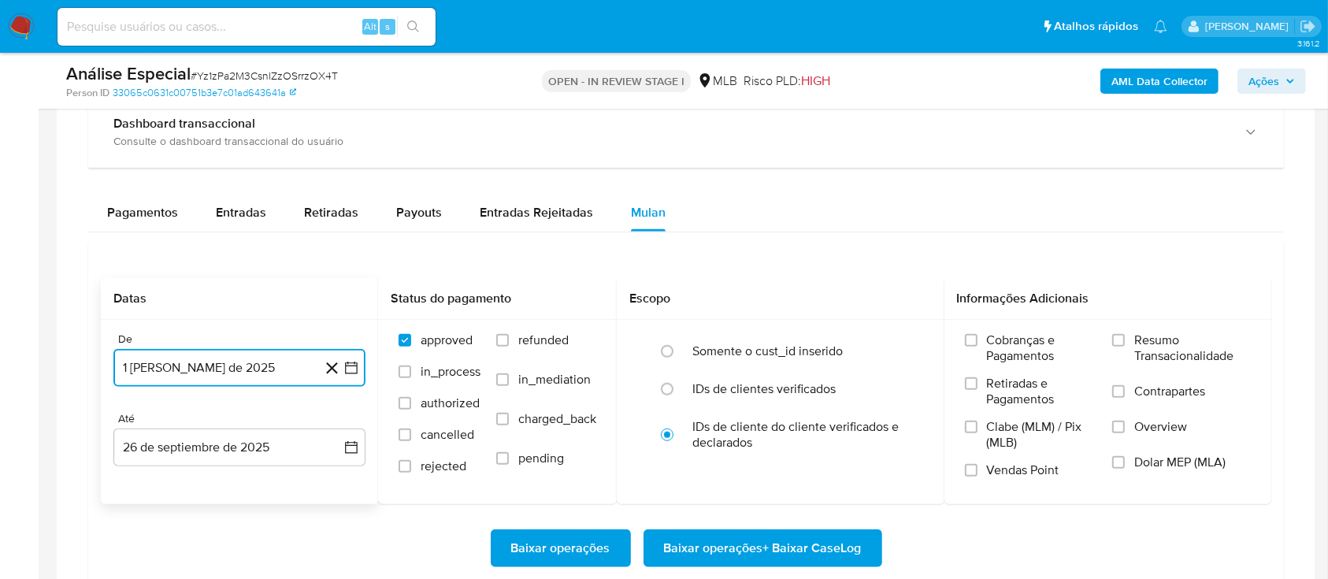
scroll to position [1155, 0]
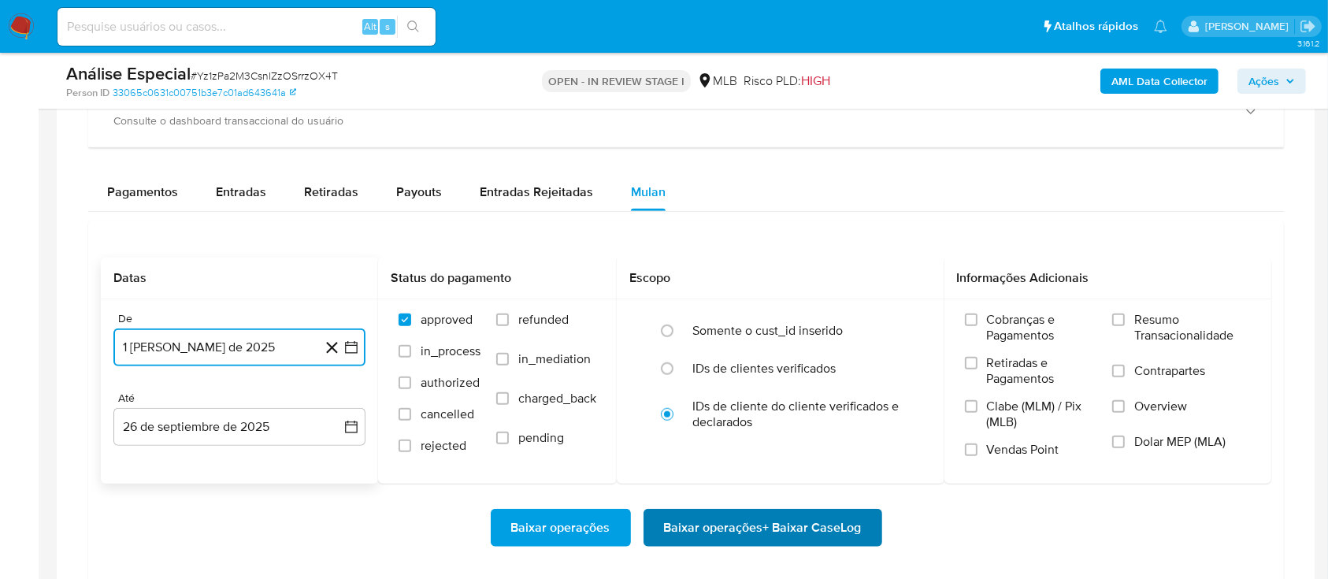
click at [741, 525] on span "Baixar operações + Baixar CaseLog" at bounding box center [763, 527] width 198 height 35
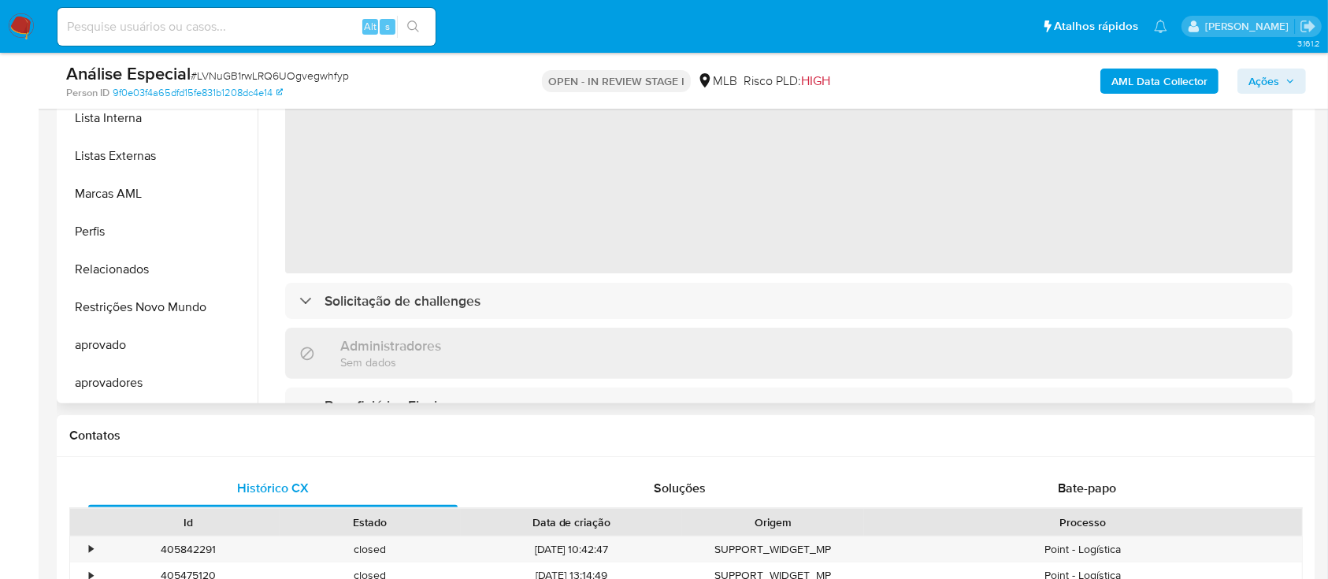
scroll to position [420, 0]
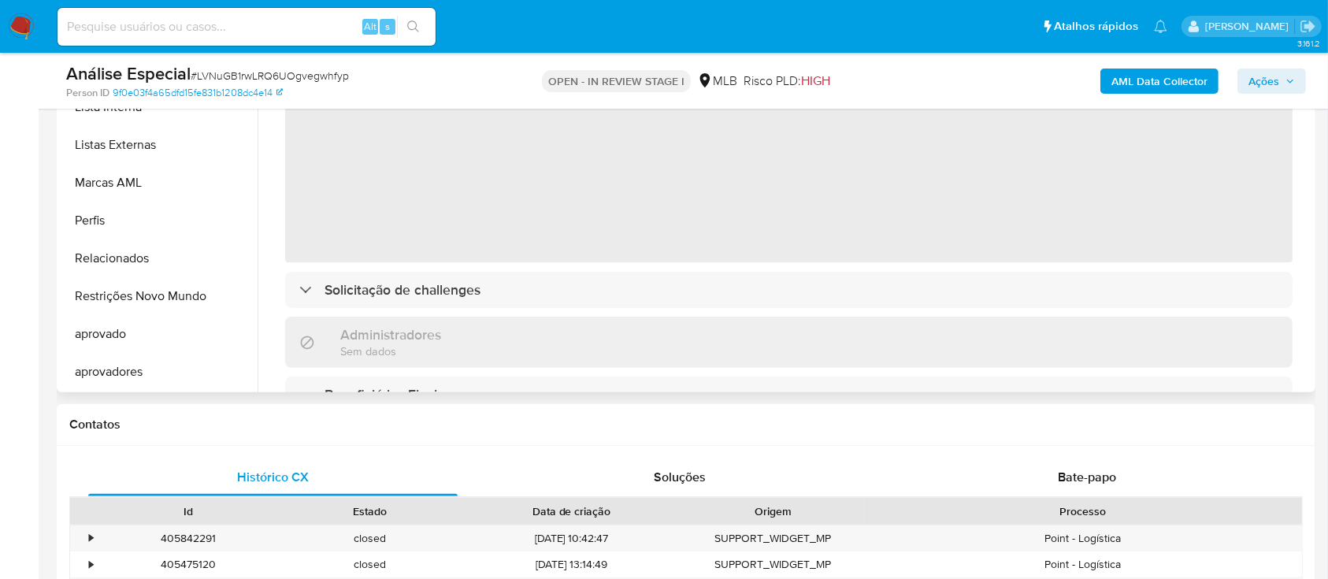
select select "10"
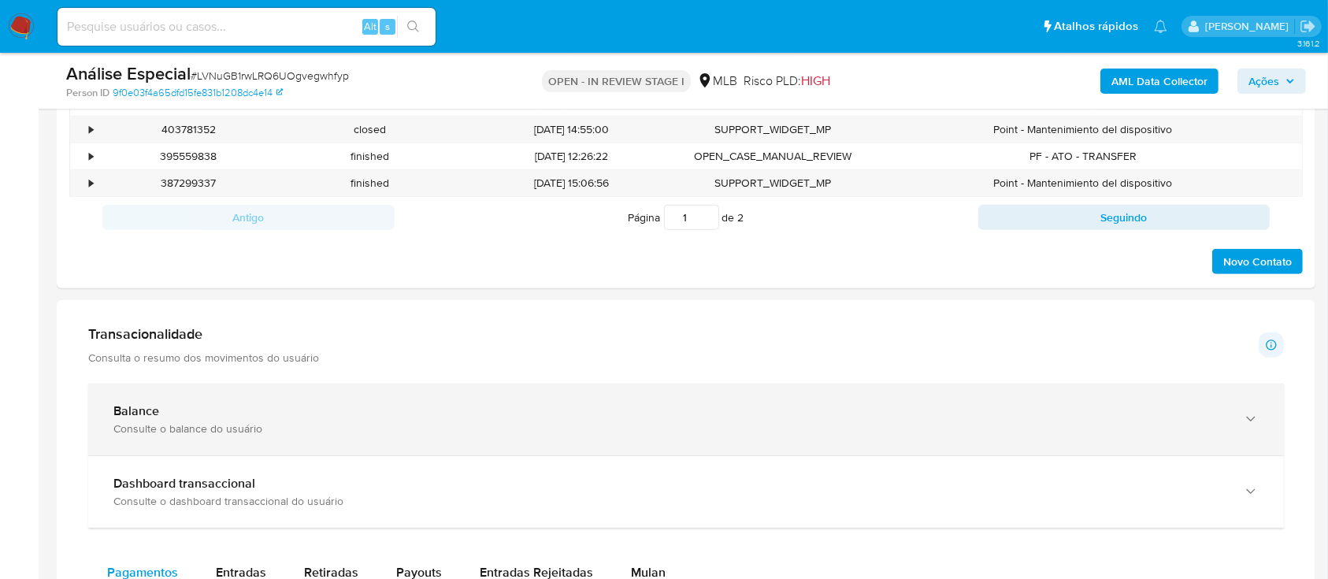
scroll to position [945, 0]
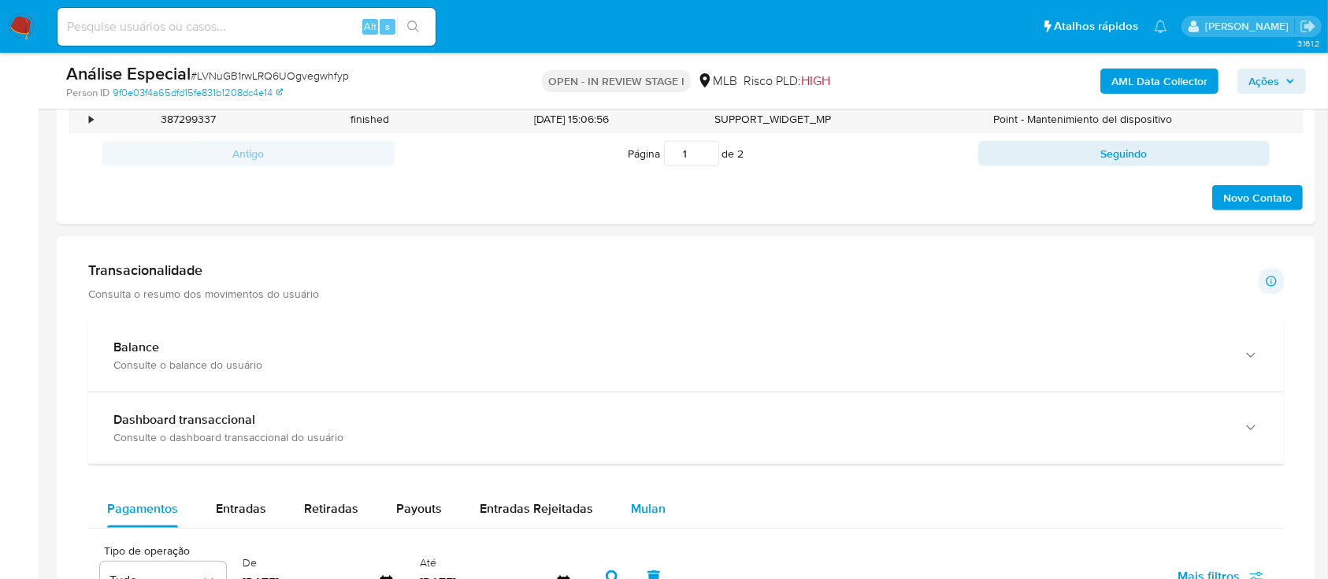
click at [631, 507] on span "Mulan" at bounding box center [648, 508] width 35 height 18
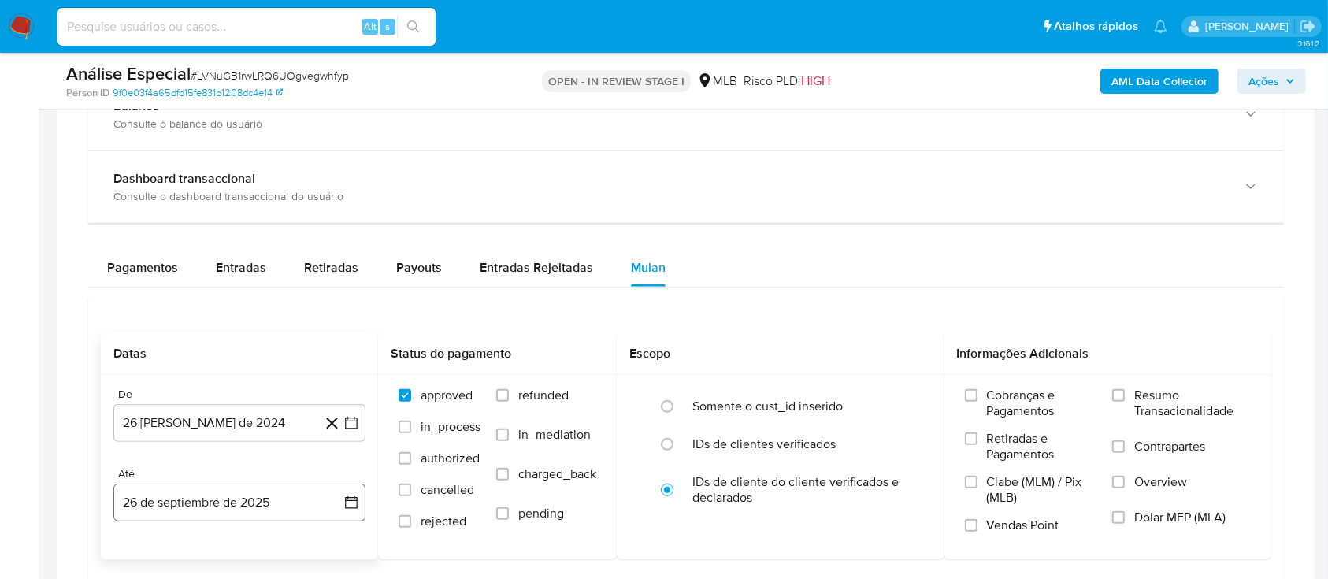
scroll to position [1260, 0]
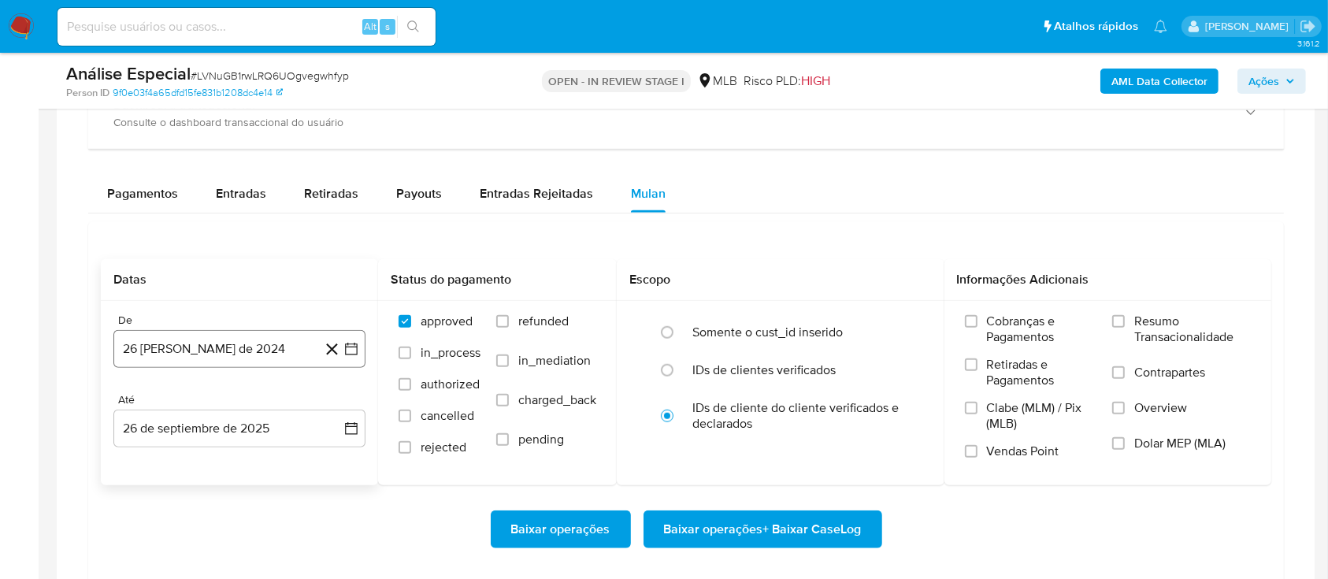
click at [240, 328] on div "De 26 [PERSON_NAME] de 2024 [DATE]" at bounding box center [239, 341] width 252 height 54
click at [224, 360] on button "26 [PERSON_NAME] de 2024" at bounding box center [239, 349] width 252 height 38
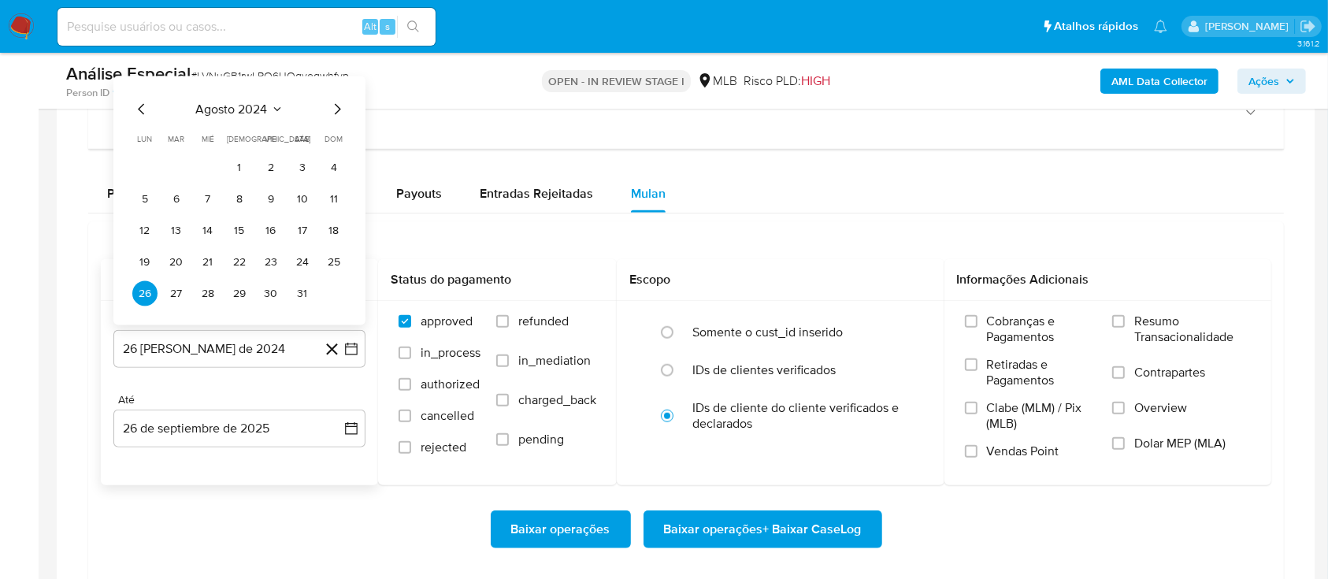
click at [243, 109] on span "agosto 2024" at bounding box center [232, 110] width 72 height 16
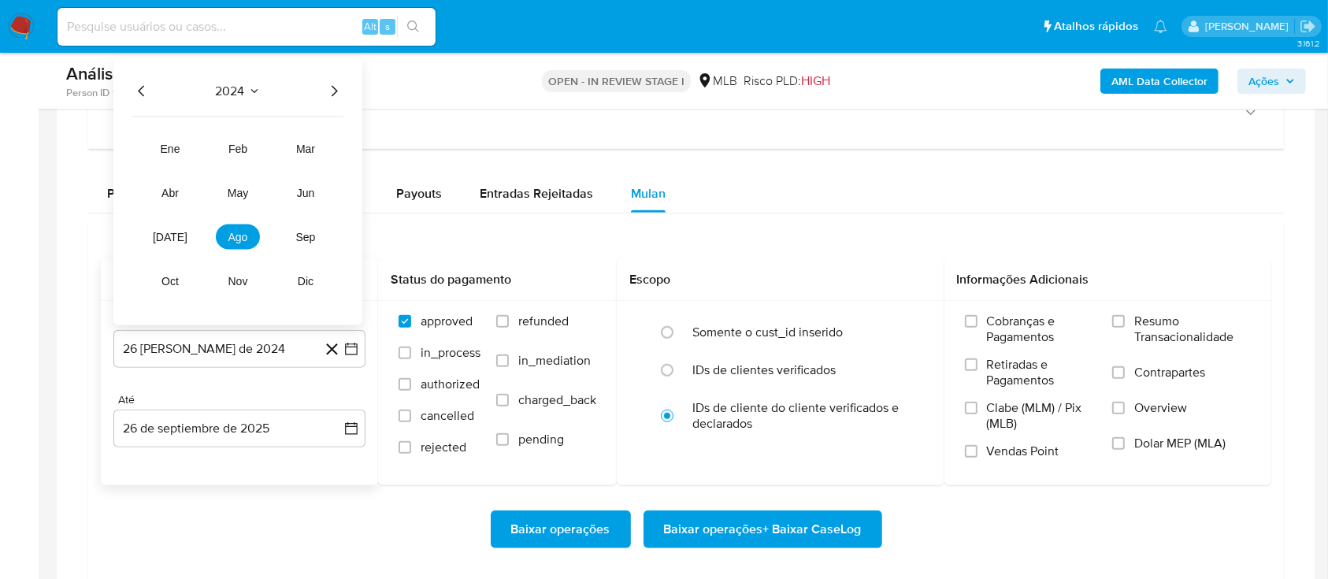
click at [337, 95] on icon "Año siguiente" at bounding box center [334, 91] width 19 height 19
click at [243, 231] on span "ago" at bounding box center [238, 237] width 20 height 13
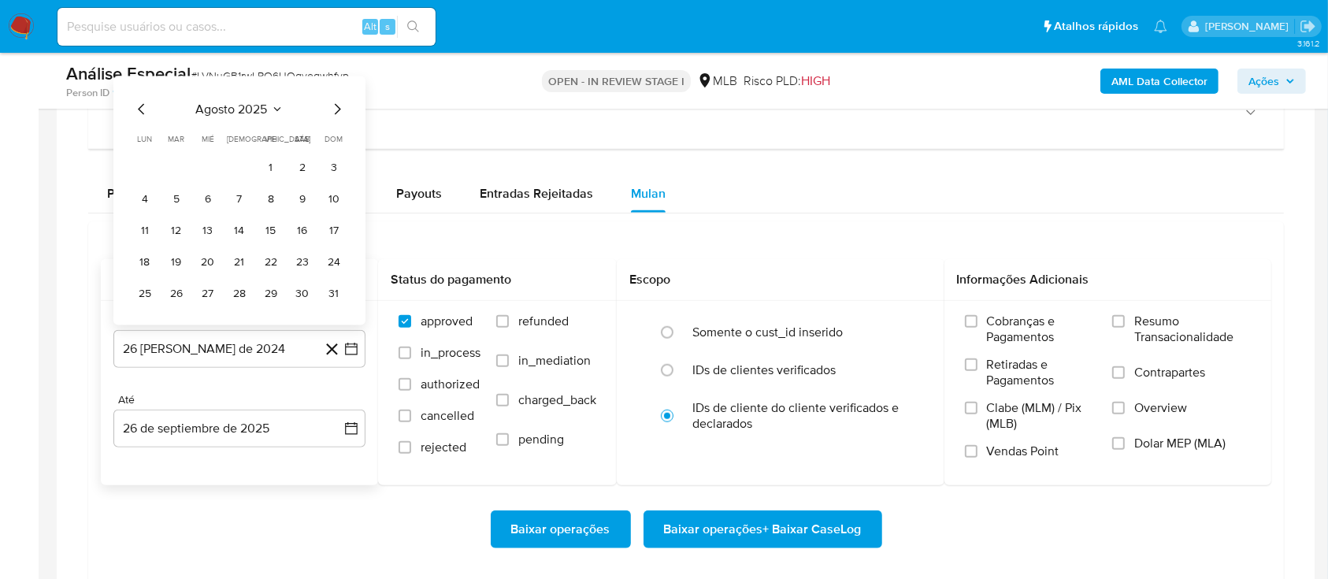
click at [265, 164] on button "1" at bounding box center [270, 167] width 25 height 25
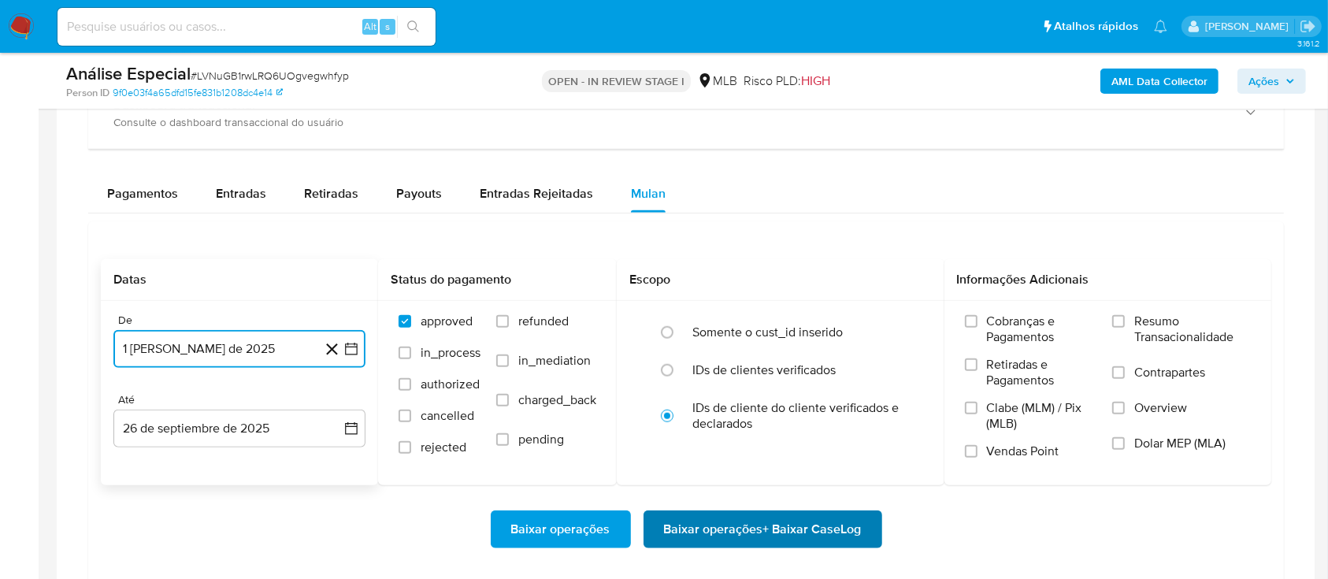
click at [722, 538] on span "Baixar operações + Baixar CaseLog" at bounding box center [763, 529] width 198 height 35
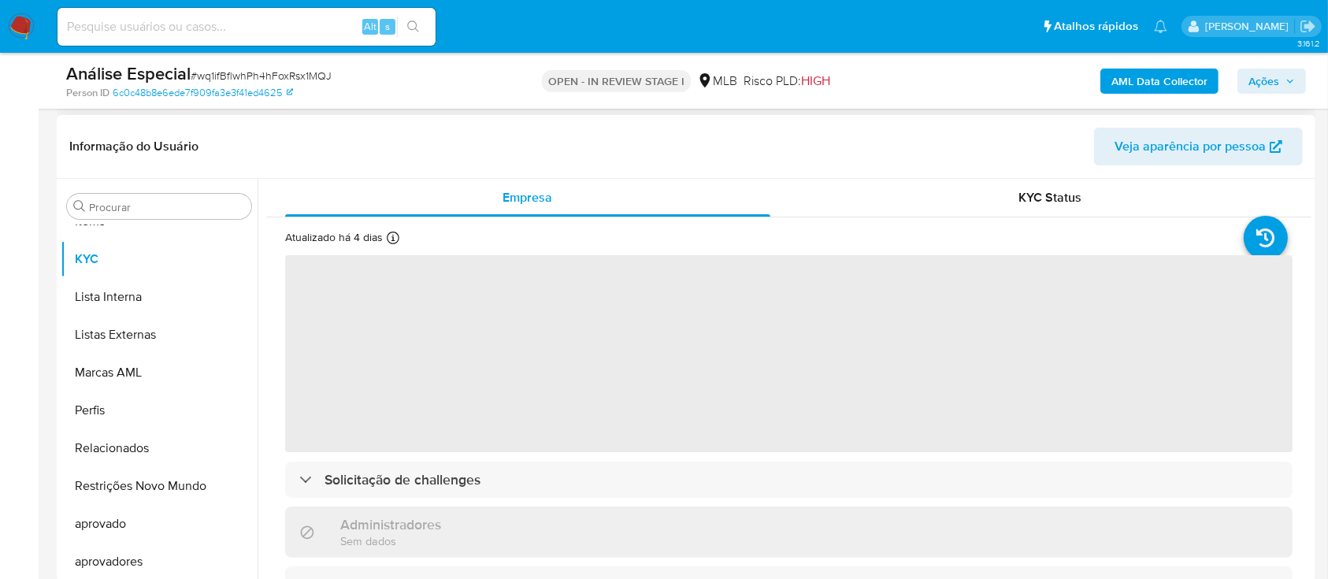
scroll to position [420, 0]
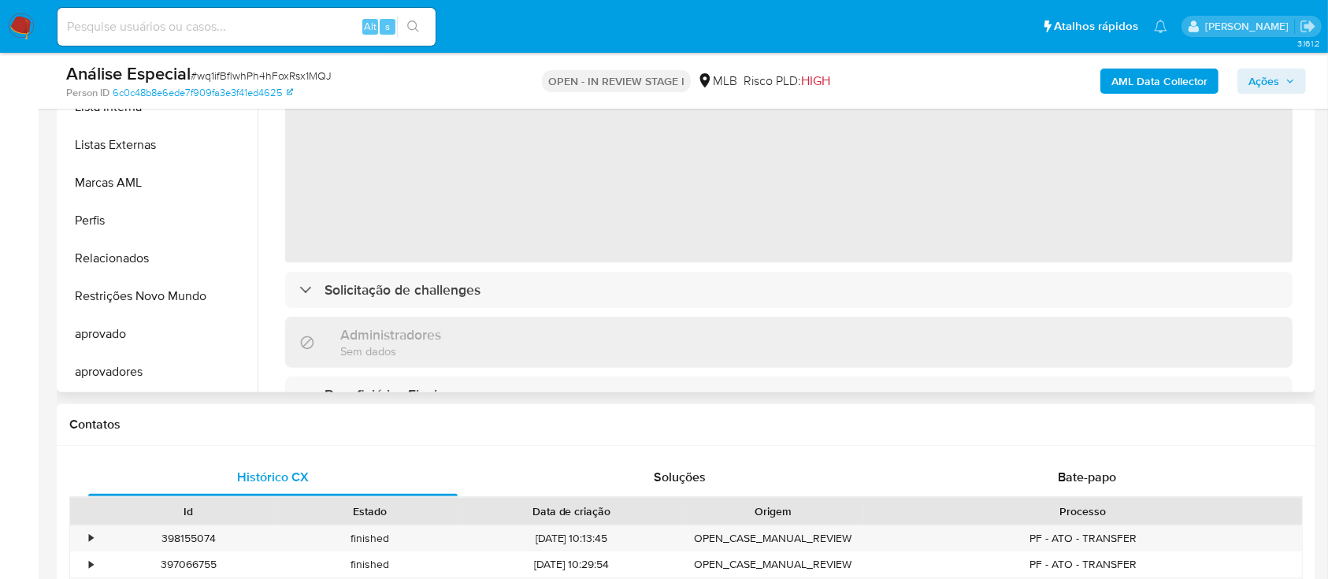
select select "10"
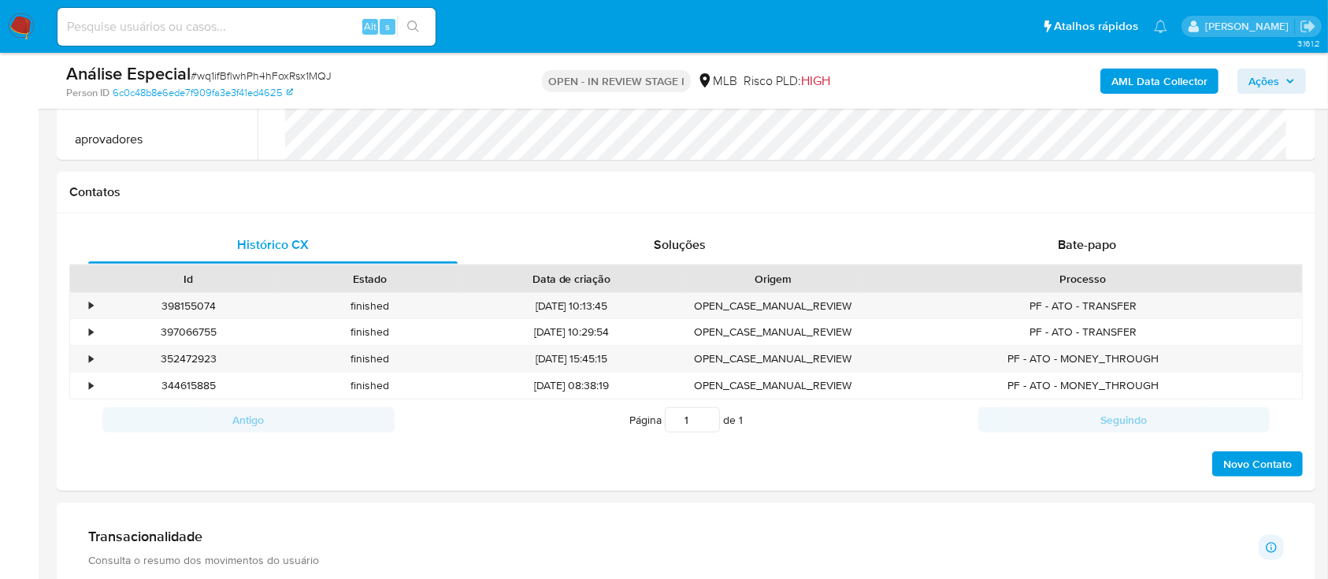
scroll to position [945, 0]
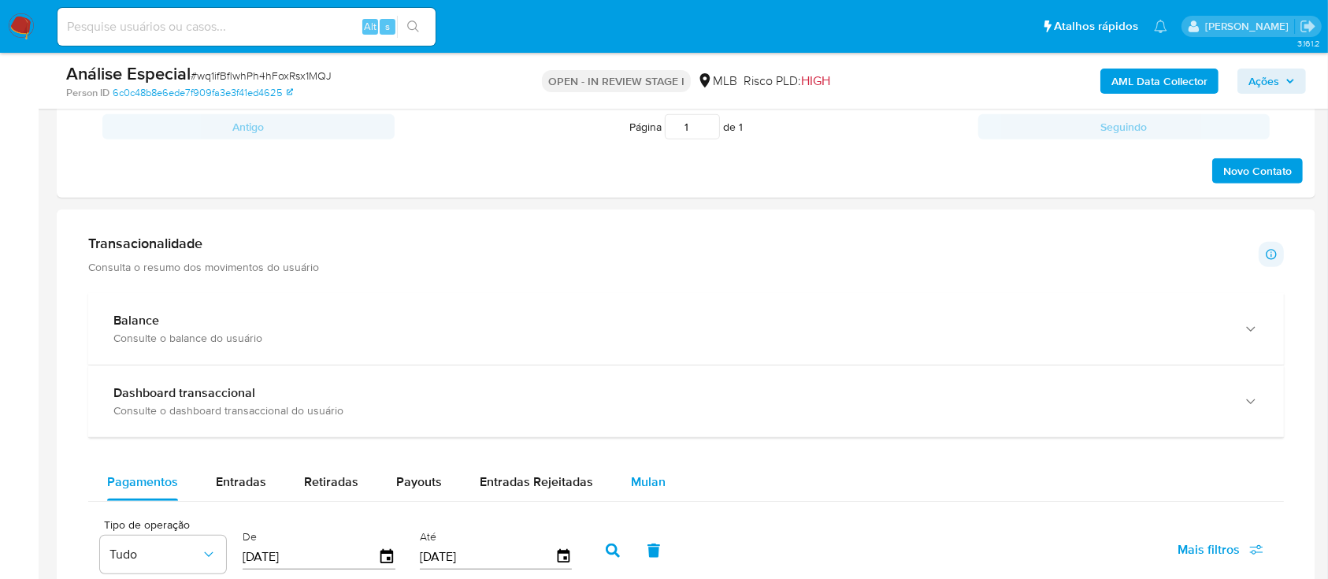
click at [655, 476] on span "Mulan" at bounding box center [648, 482] width 35 height 18
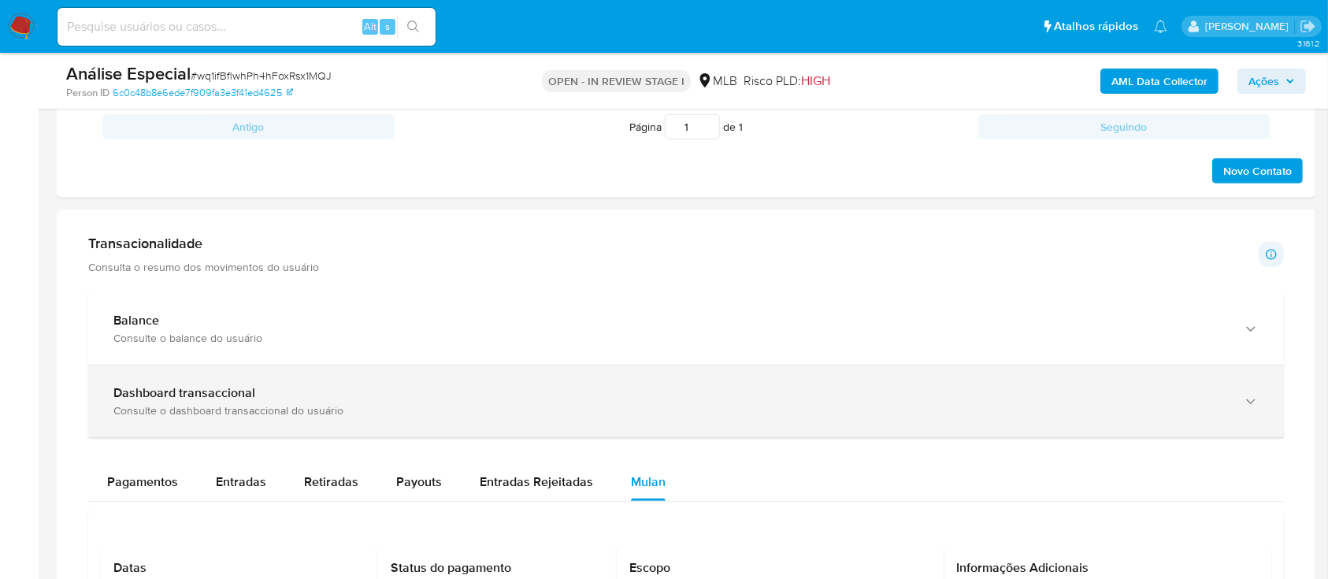
scroll to position [1260, 0]
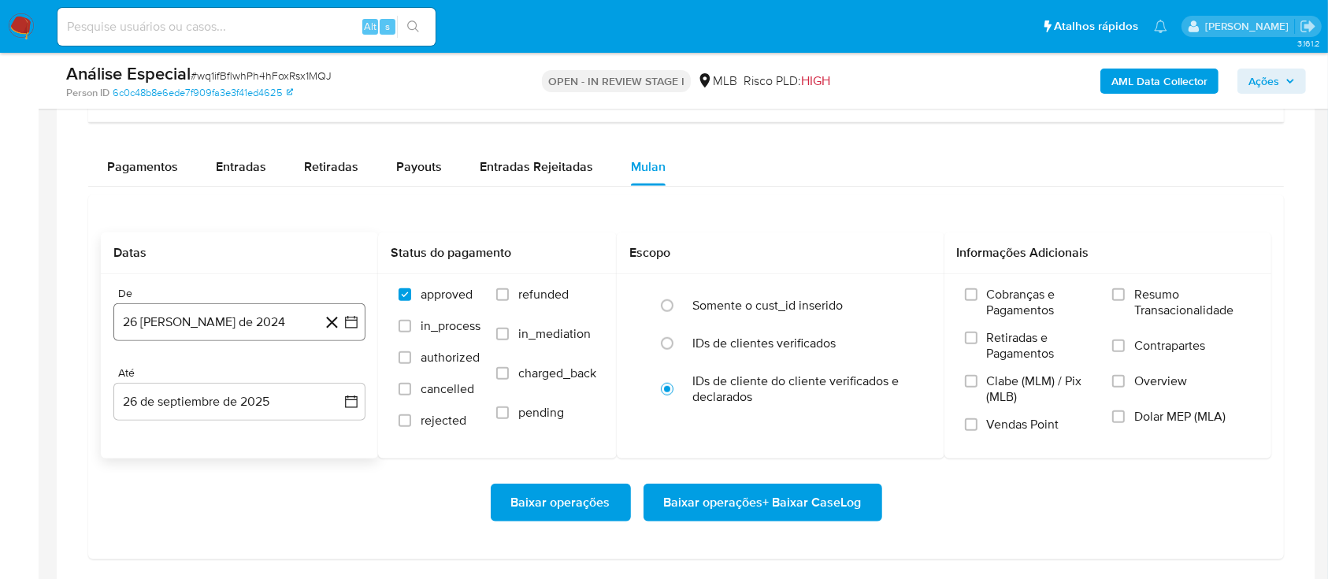
click at [243, 313] on button "26 [PERSON_NAME] de 2024" at bounding box center [239, 322] width 252 height 38
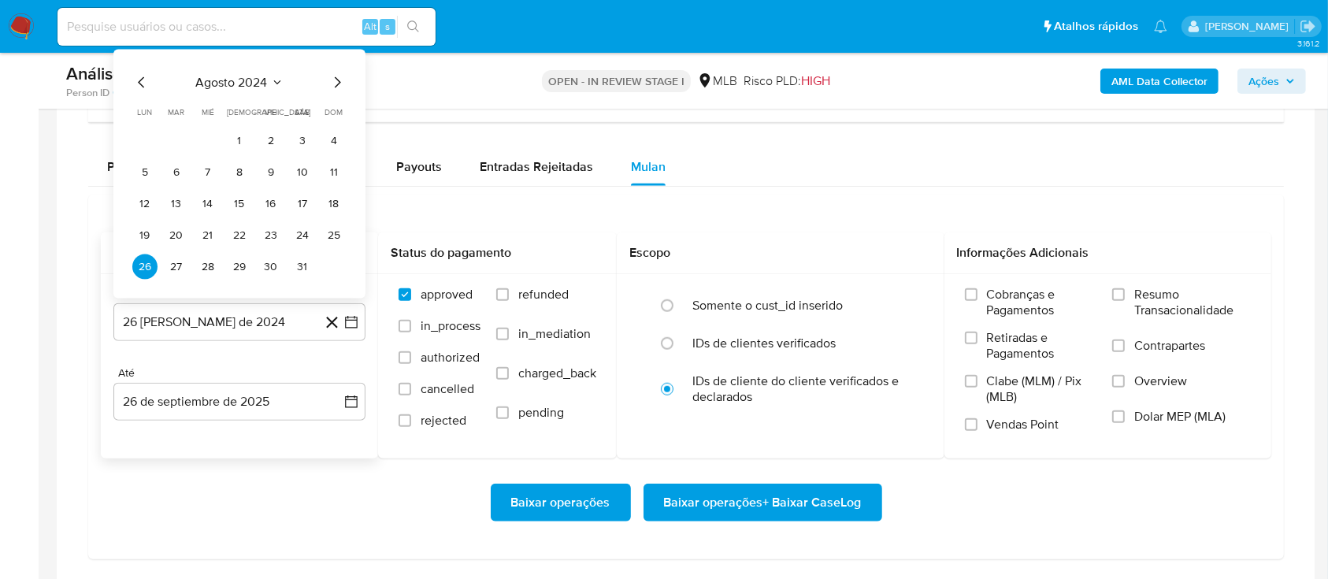
click at [252, 80] on span "agosto 2024" at bounding box center [232, 83] width 72 height 16
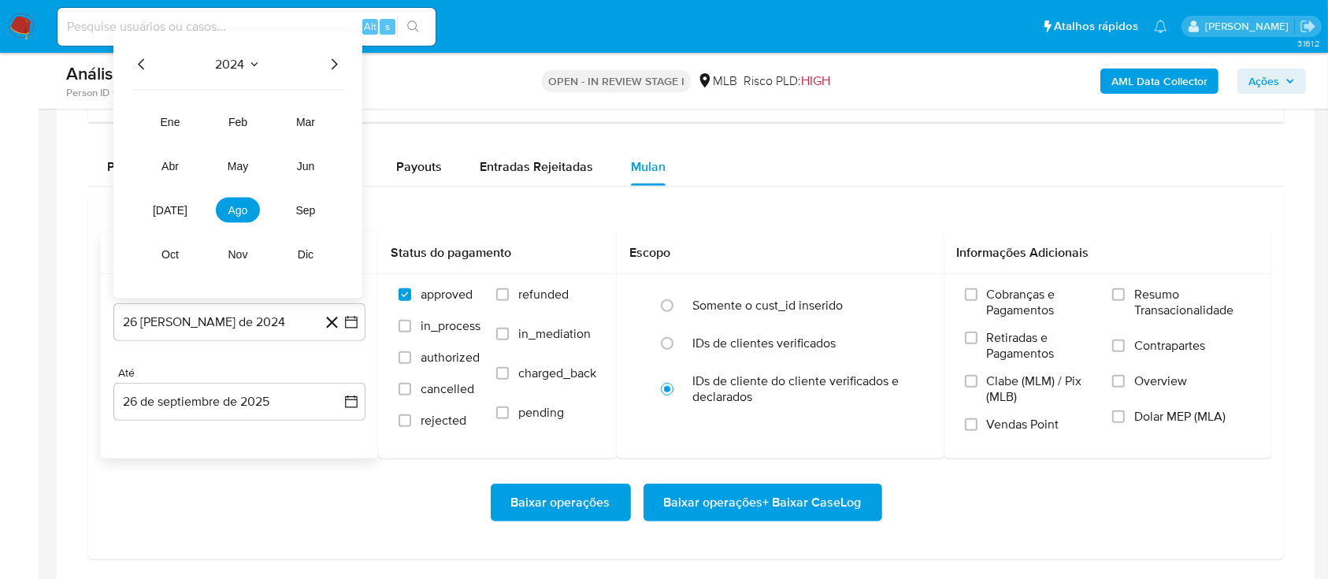
click at [329, 62] on icon "Año siguiente" at bounding box center [334, 64] width 19 height 19
click at [232, 209] on span "ago" at bounding box center [238, 210] width 20 height 13
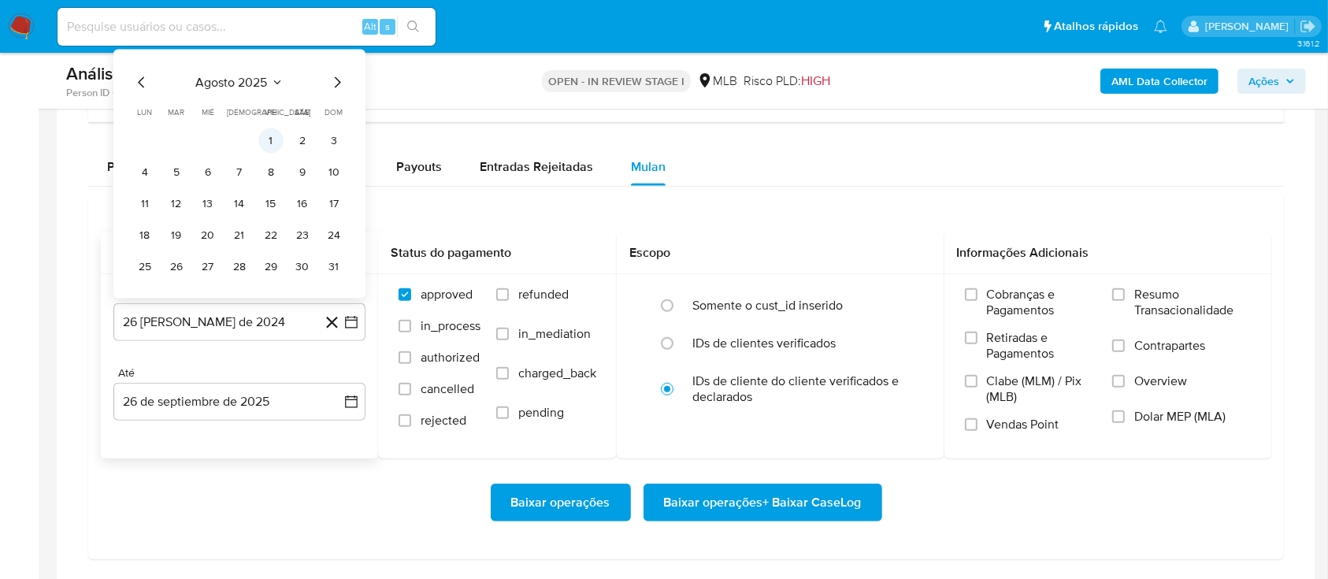
click at [274, 142] on button "1" at bounding box center [270, 140] width 25 height 25
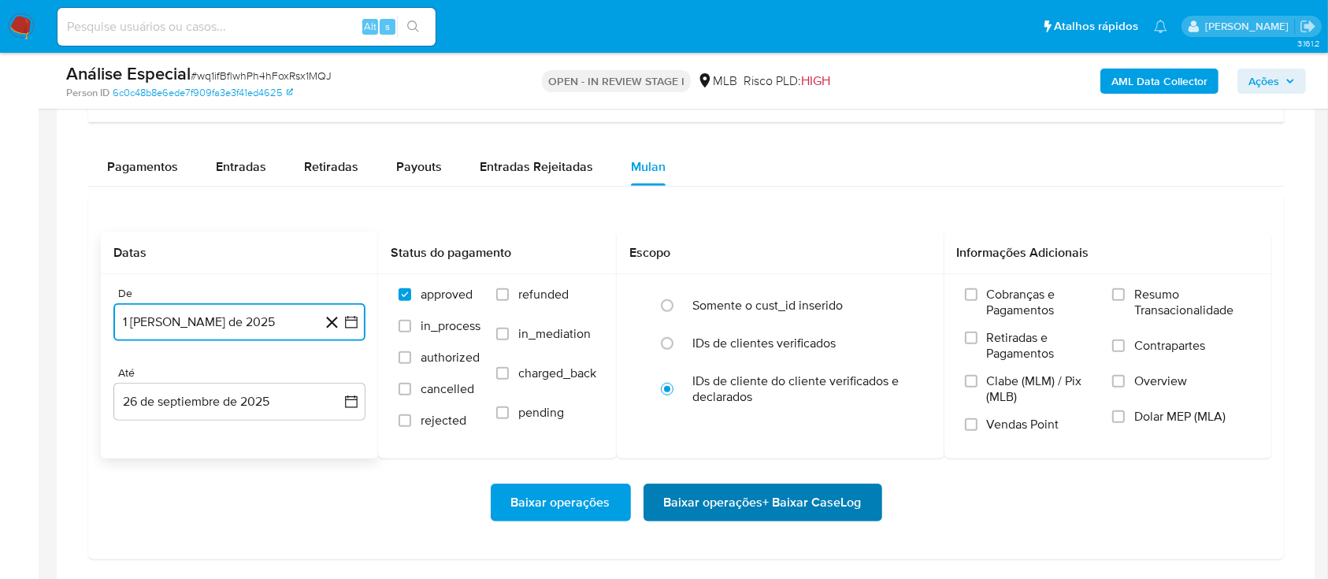
click at [706, 492] on span "Baixar operações + Baixar CaseLog" at bounding box center [763, 502] width 198 height 35
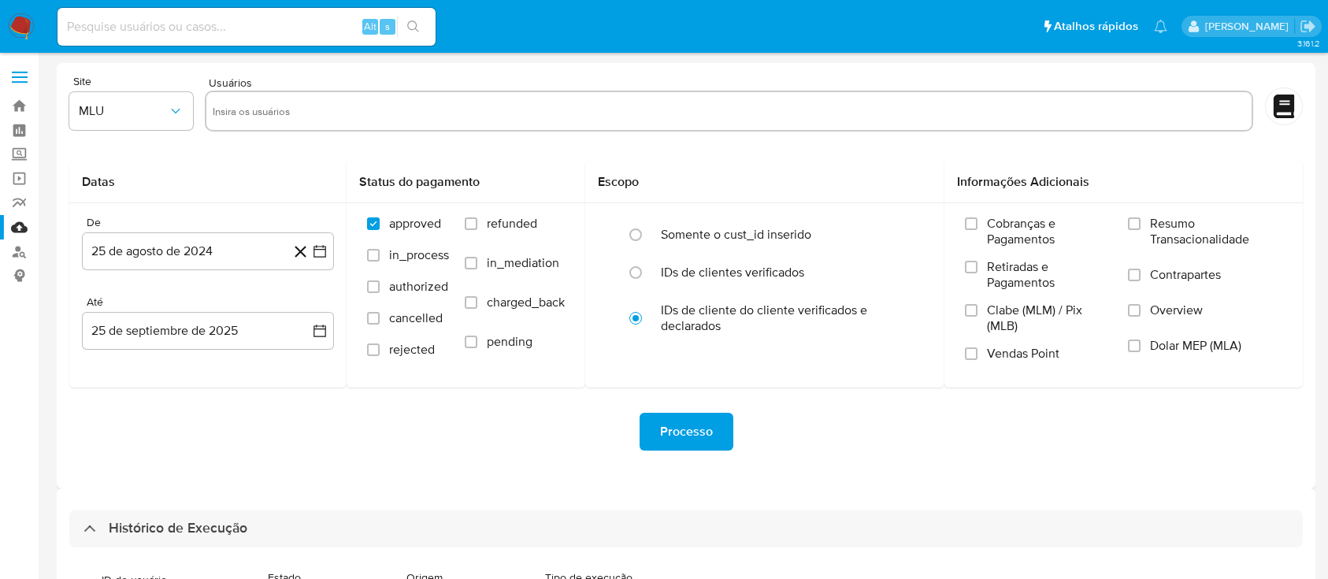
select select "10"
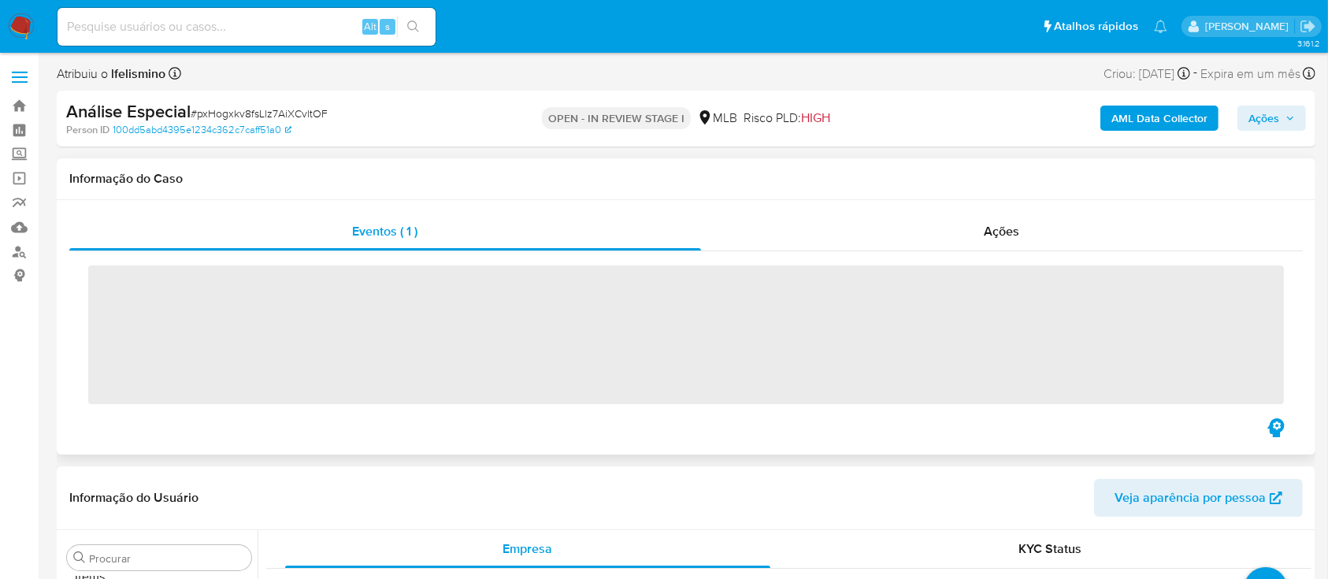
scroll to position [817, 0]
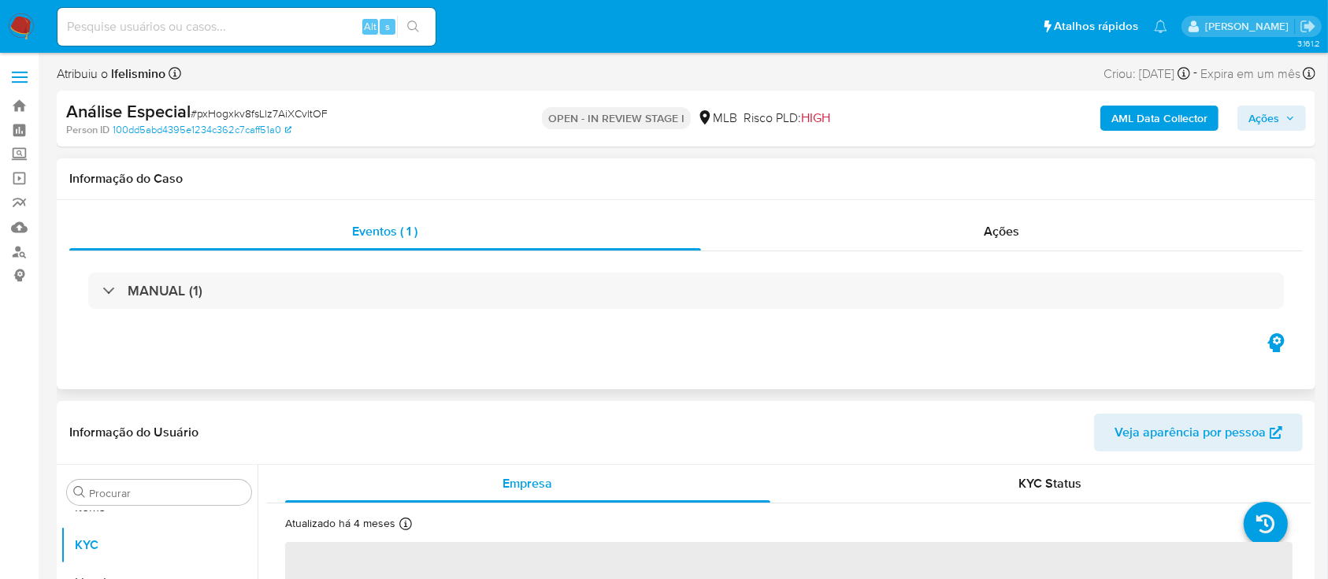
select select "10"
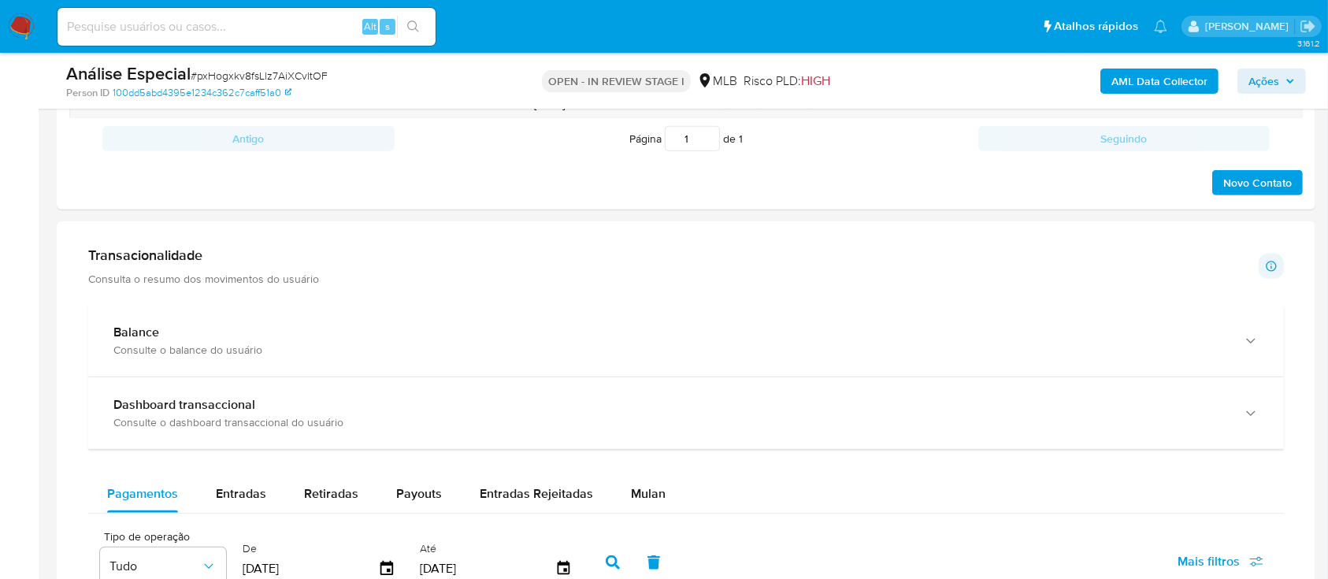
scroll to position [1050, 0]
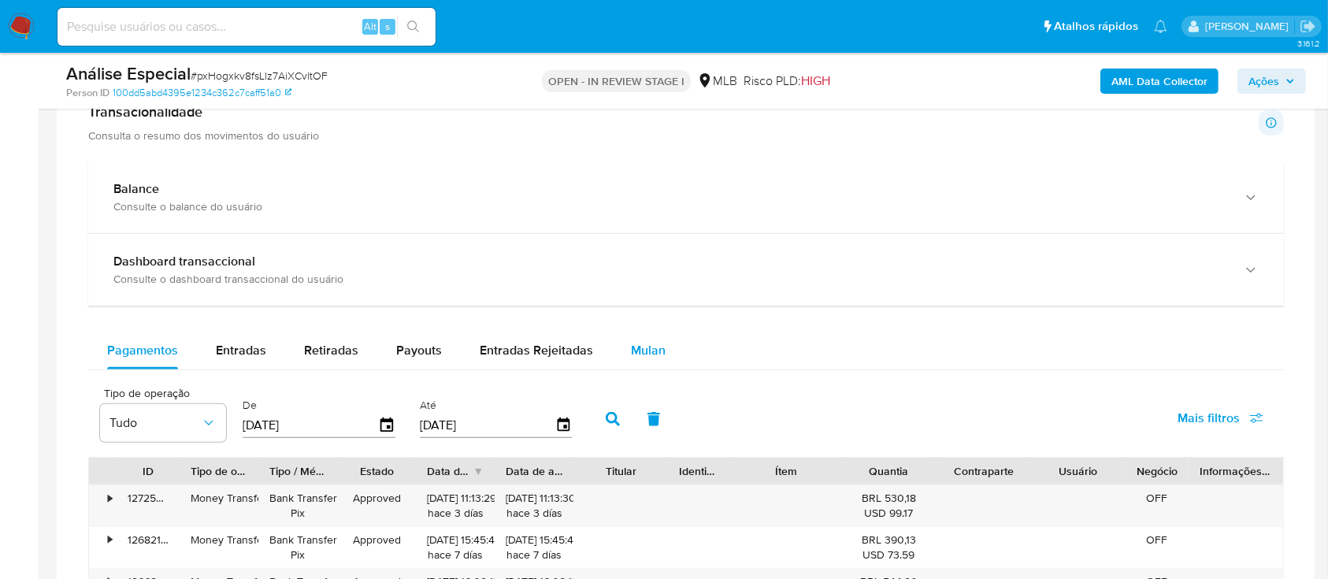
click at [667, 354] on button "Mulan" at bounding box center [648, 351] width 72 height 38
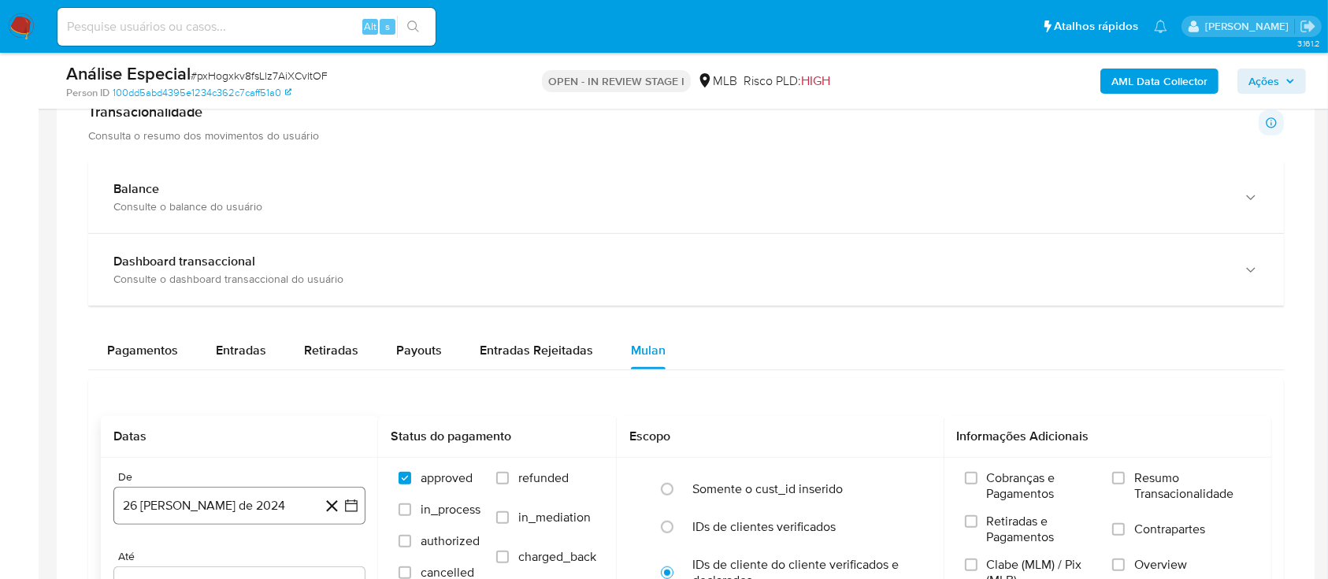
click at [247, 507] on button "26 [PERSON_NAME] de 2024" at bounding box center [239, 506] width 252 height 38
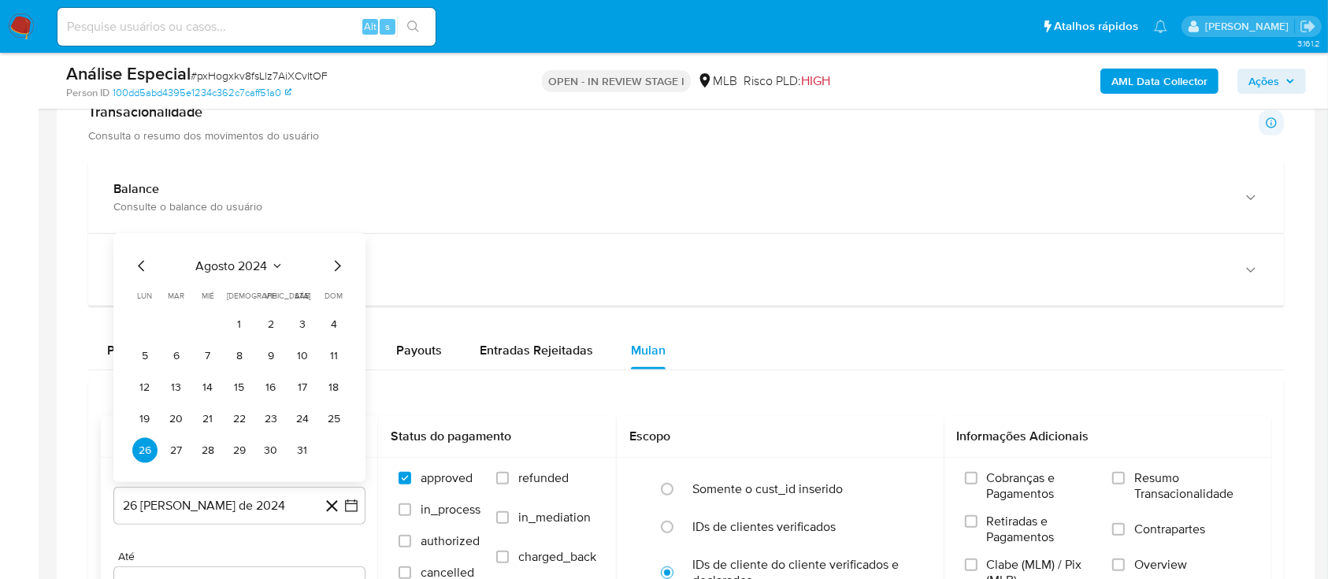
click at [246, 270] on span "agosto 2024" at bounding box center [232, 266] width 72 height 16
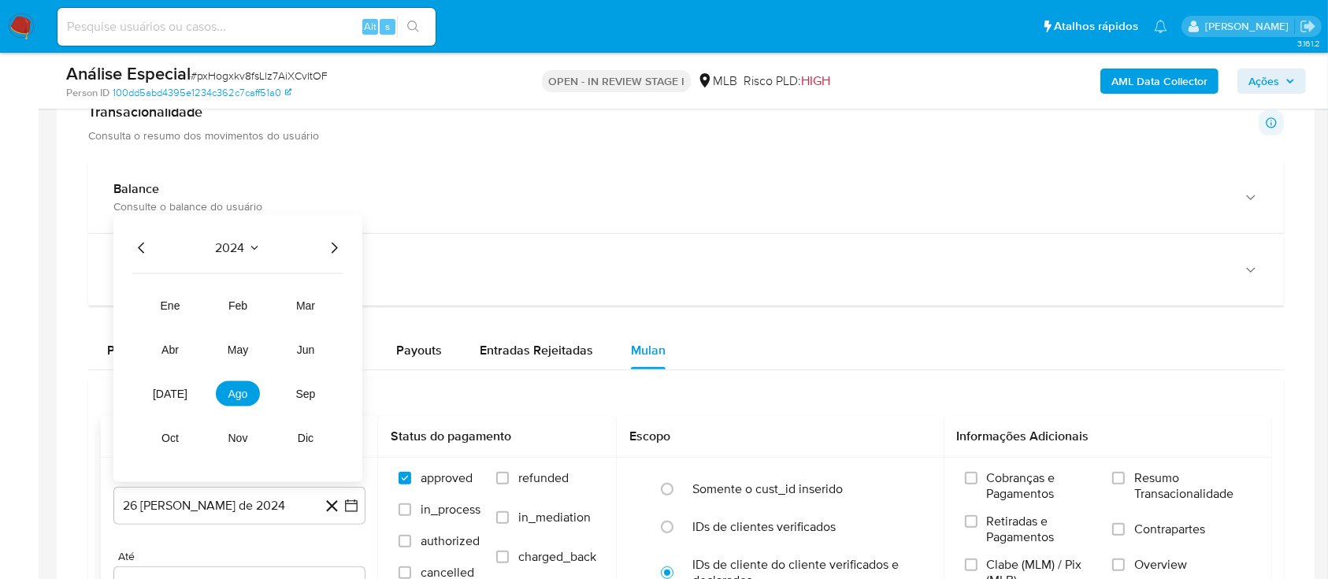
click at [330, 248] on icon "Año siguiente" at bounding box center [334, 248] width 19 height 19
click at [239, 393] on span "ago" at bounding box center [238, 394] width 20 height 13
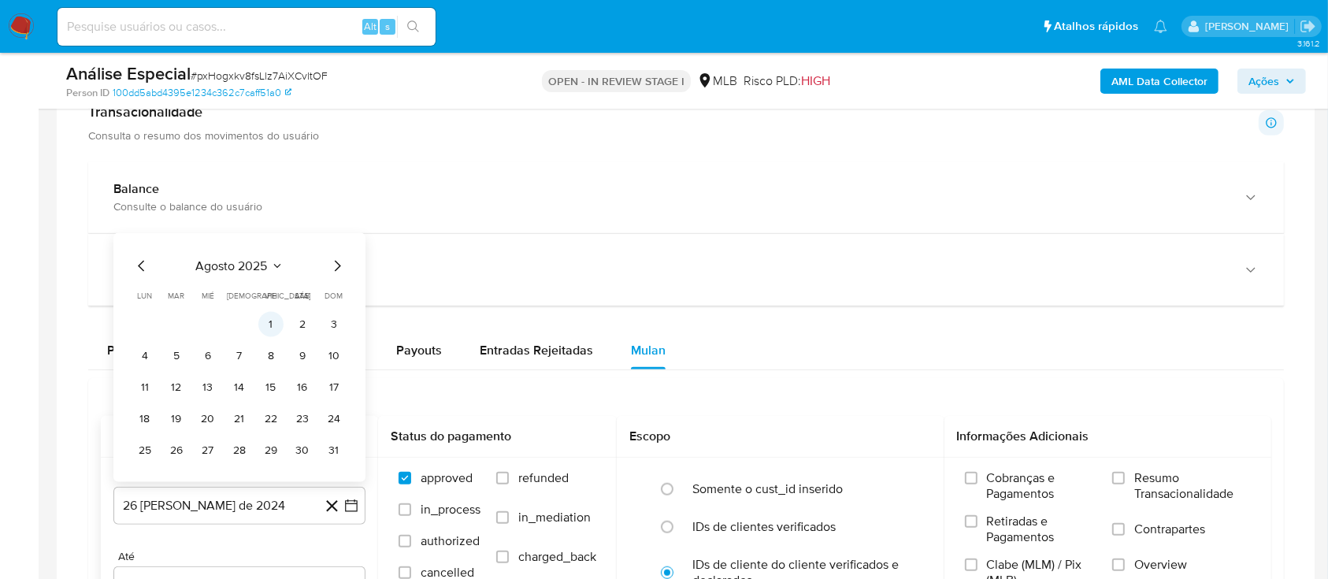
click at [268, 323] on button "1" at bounding box center [270, 324] width 25 height 25
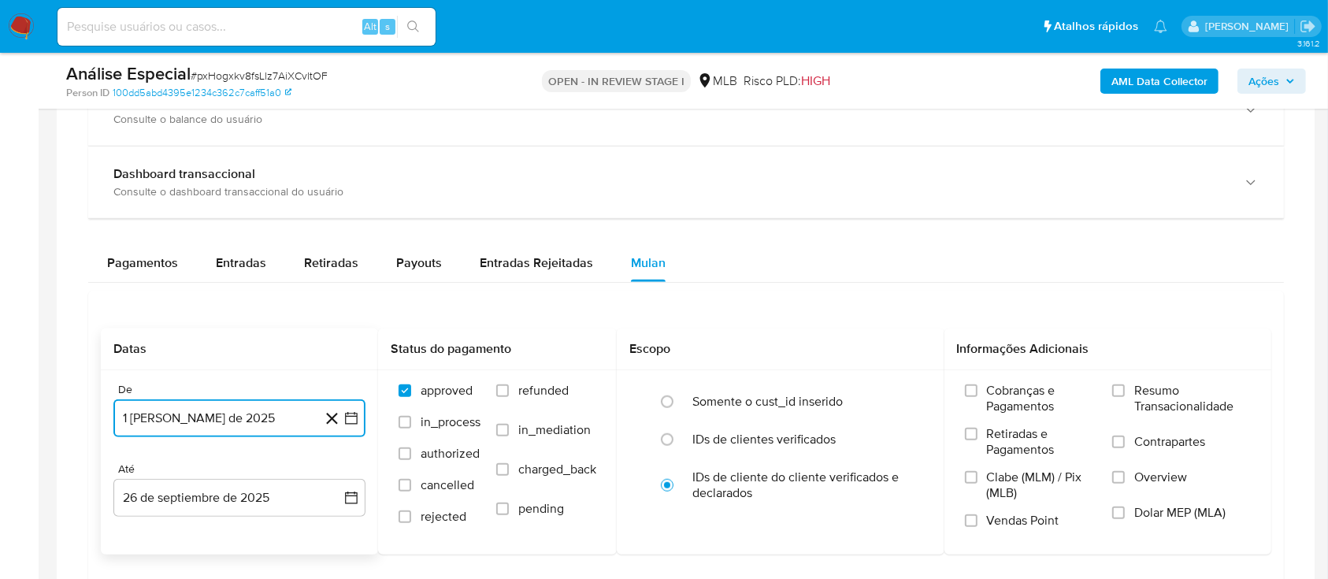
scroll to position [1260, 0]
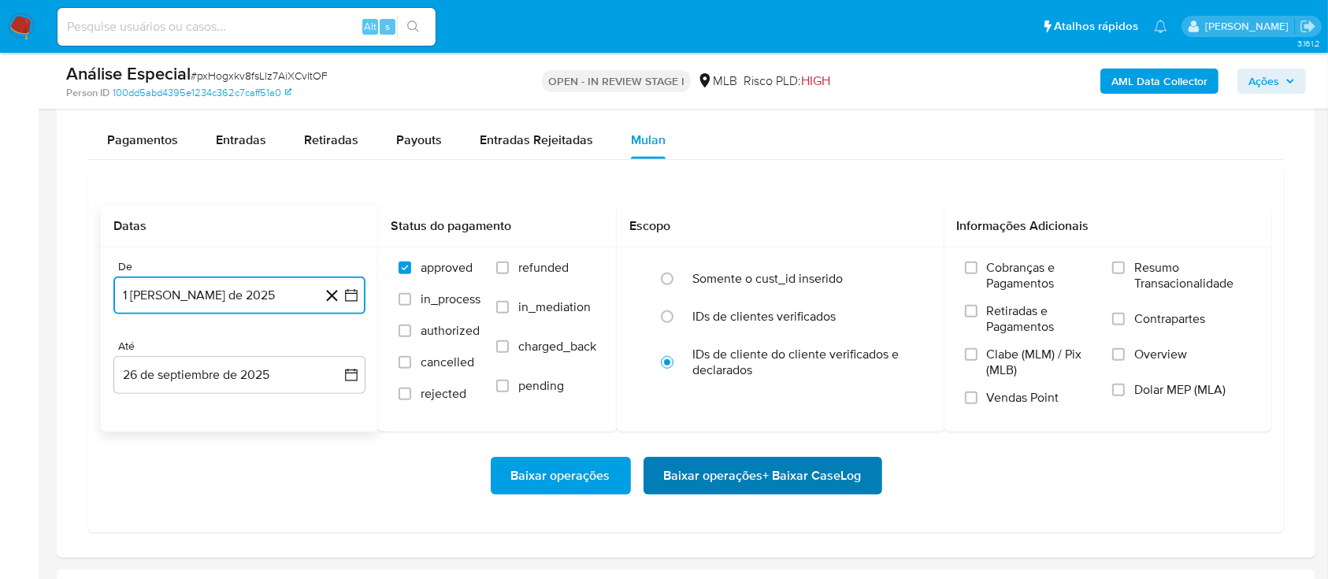
click at [800, 477] on span "Baixar operações + Baixar CaseLog" at bounding box center [763, 475] width 198 height 35
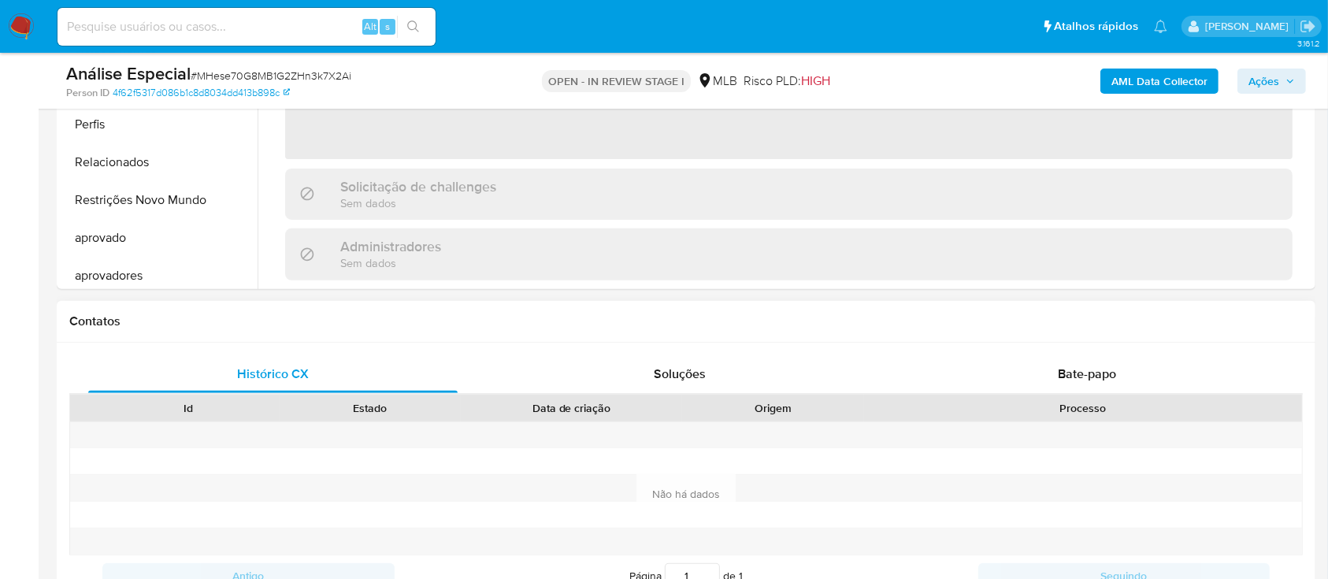
scroll to position [817, 0]
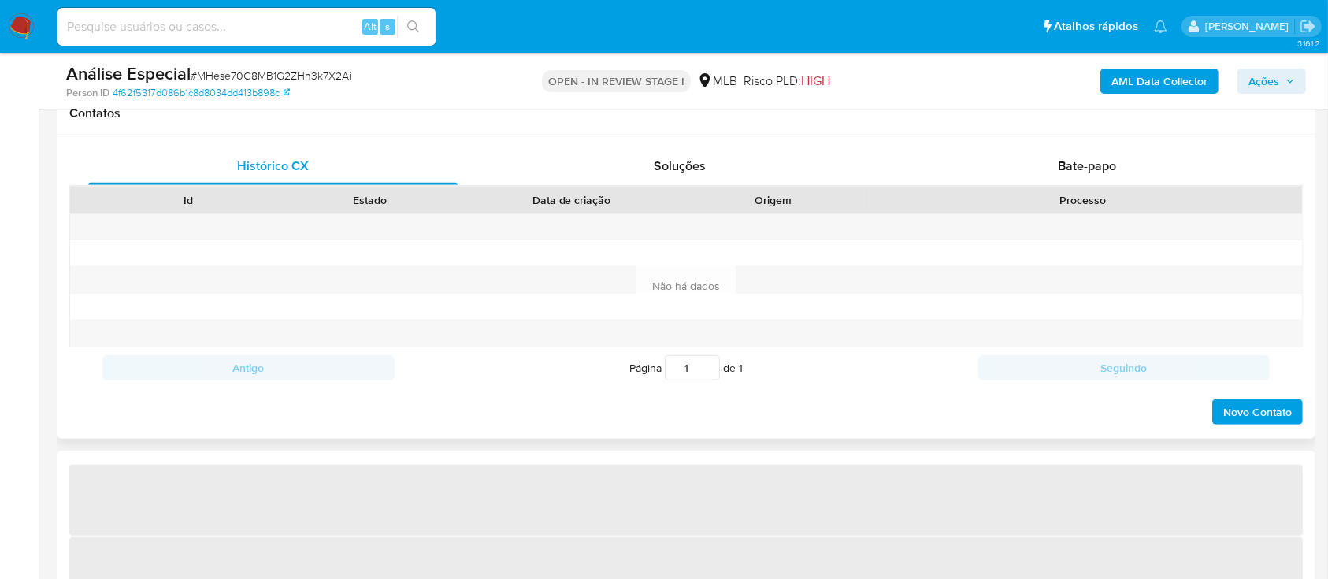
select select "10"
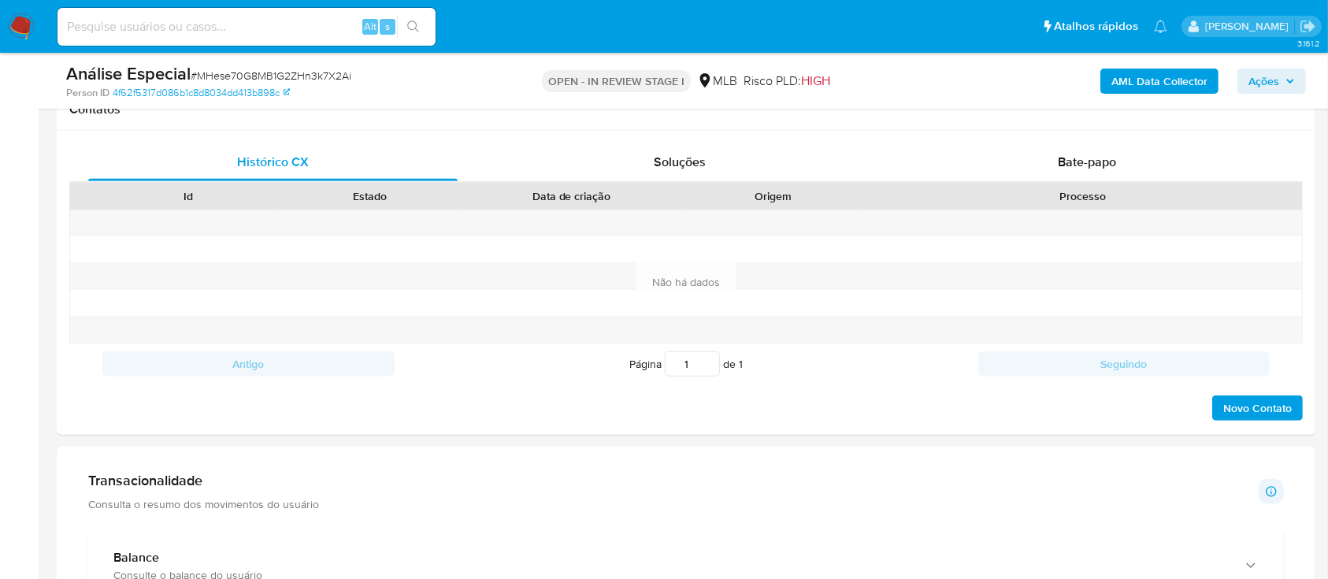
scroll to position [945, 0]
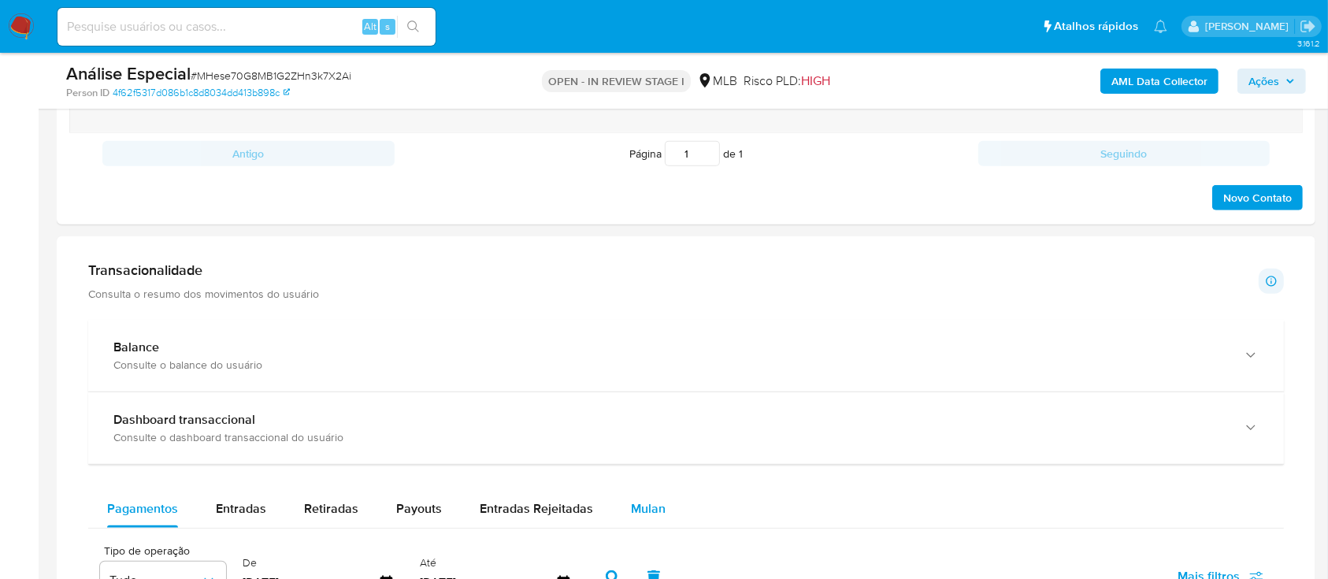
click at [640, 510] on span "Mulan" at bounding box center [648, 508] width 35 height 18
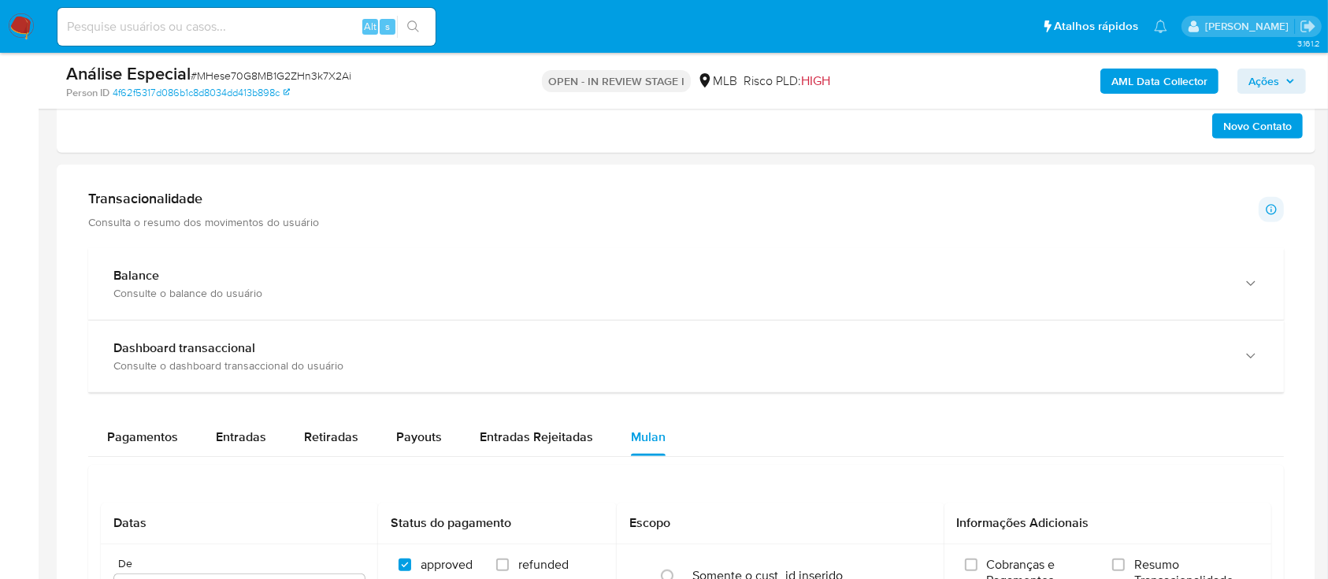
scroll to position [1050, 0]
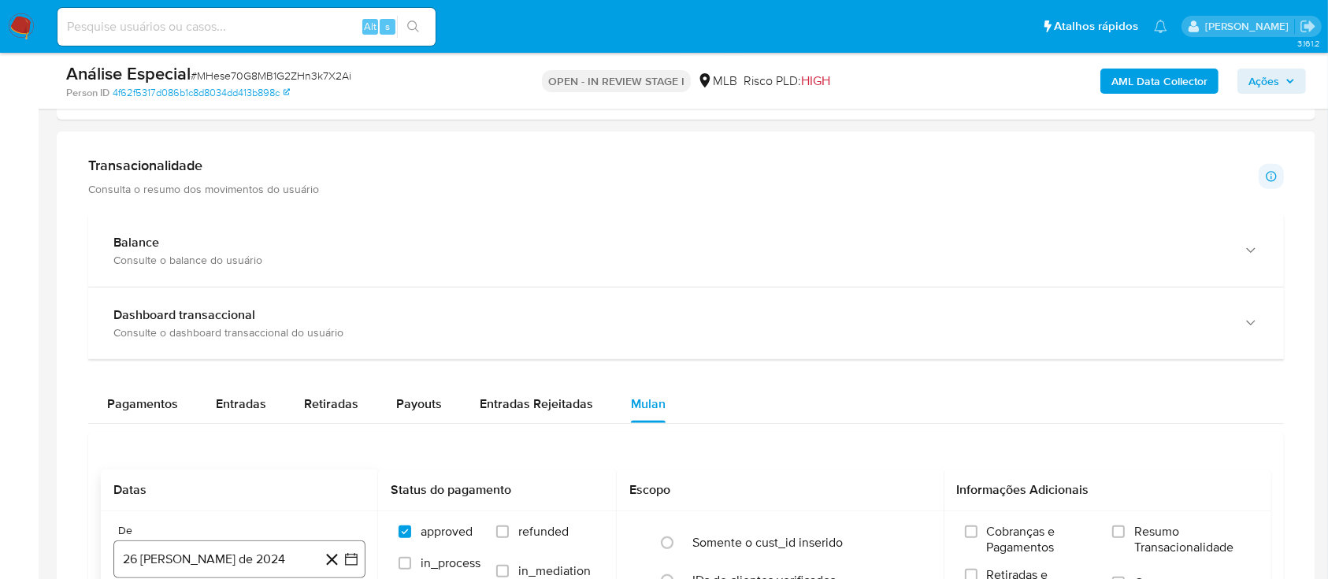
click at [209, 560] on button "26 [PERSON_NAME] de 2024" at bounding box center [239, 559] width 252 height 38
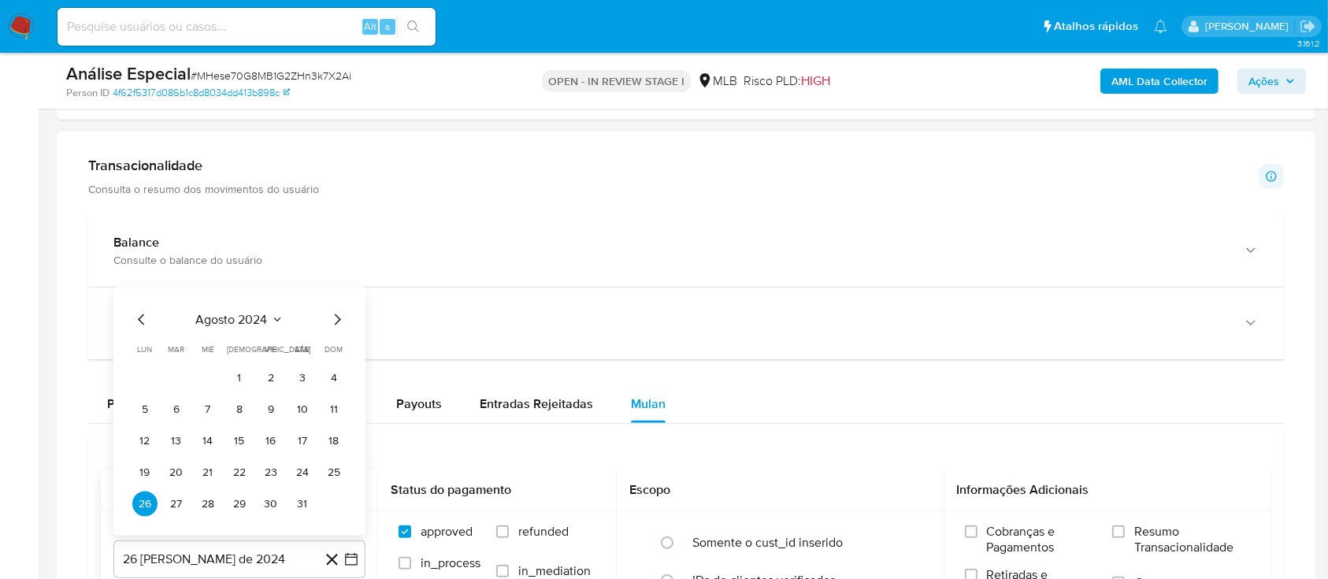
click at [239, 327] on div "agosto 2024" at bounding box center [239, 319] width 214 height 19
click at [247, 321] on span "agosto 2024" at bounding box center [232, 320] width 72 height 16
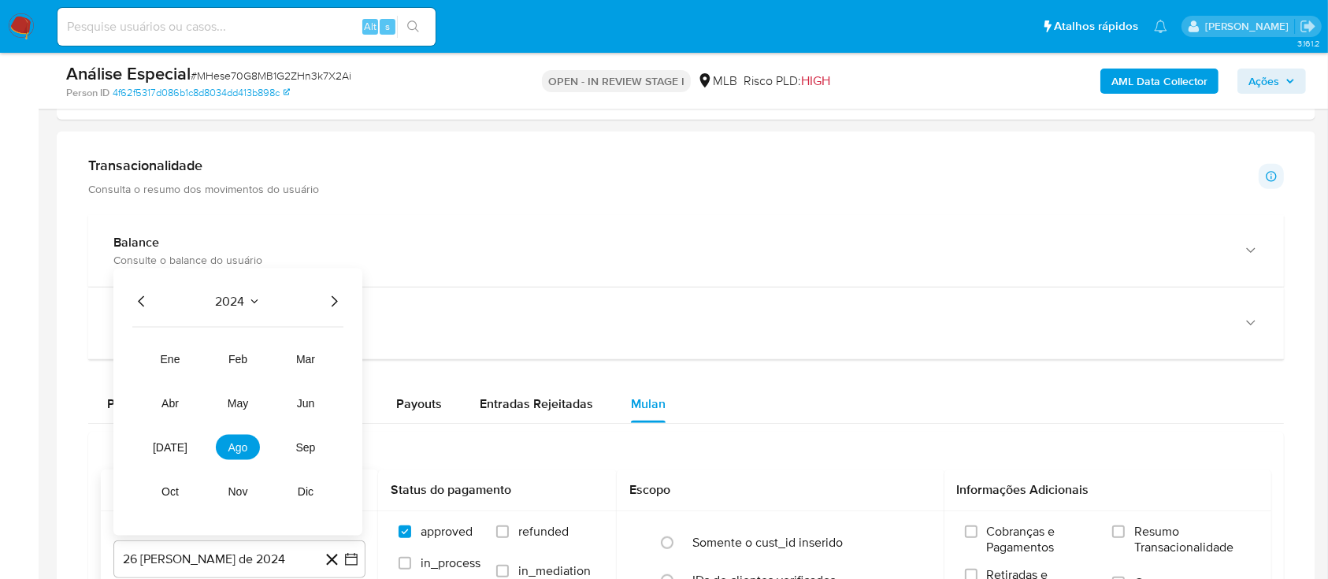
click at [327, 302] on icon "Año siguiente" at bounding box center [334, 301] width 19 height 19
click at [239, 442] on span "ago" at bounding box center [238, 447] width 20 height 13
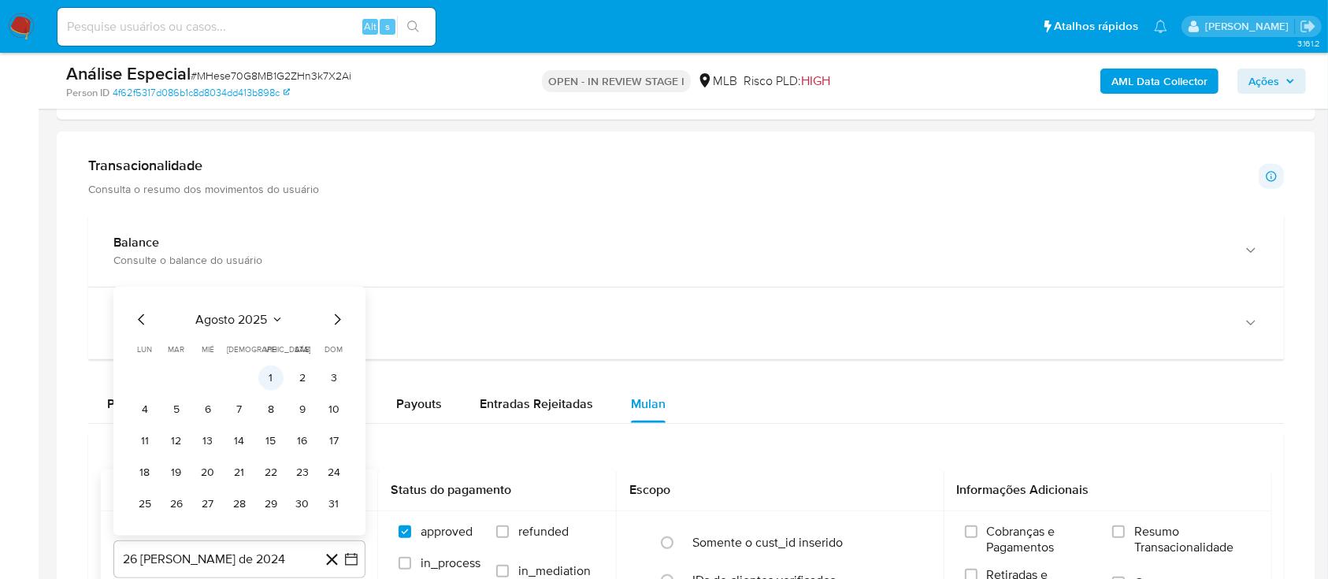
click at [259, 373] on button "1" at bounding box center [270, 378] width 25 height 25
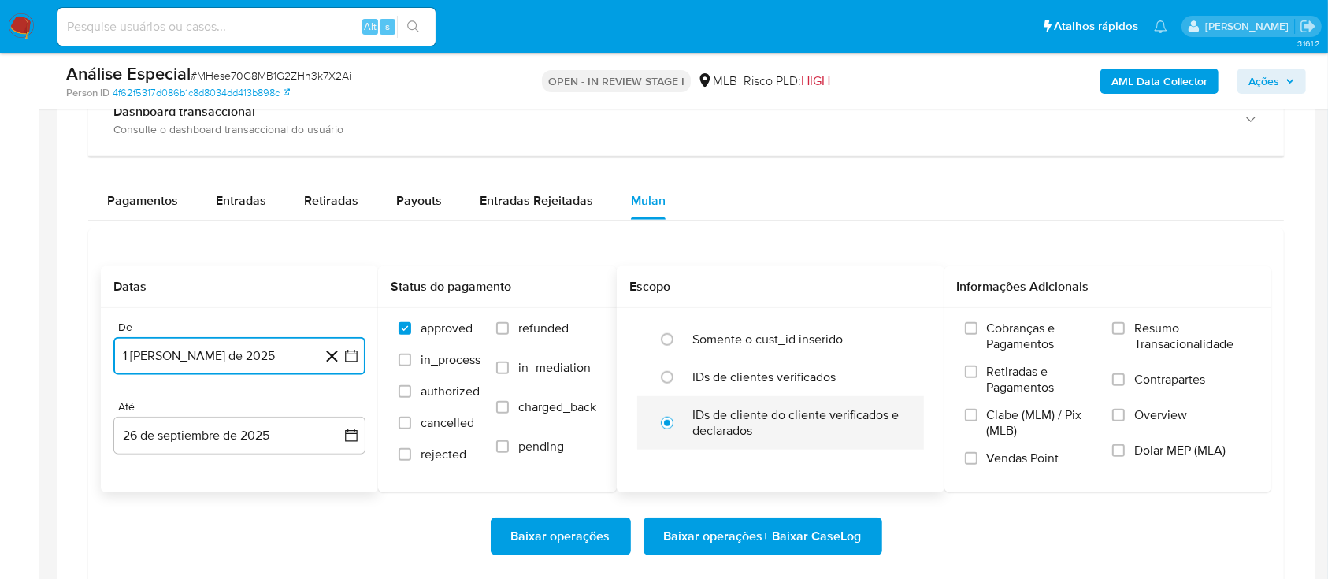
scroll to position [1260, 0]
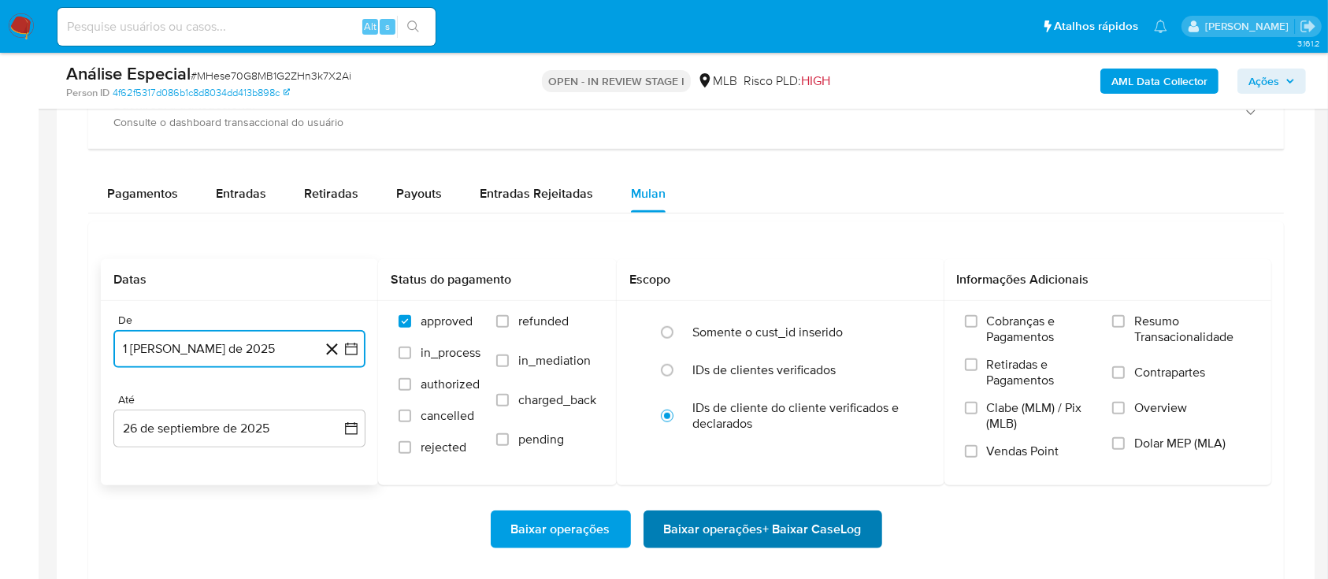
click at [683, 525] on span "Baixar operações + Baixar CaseLog" at bounding box center [763, 529] width 198 height 35
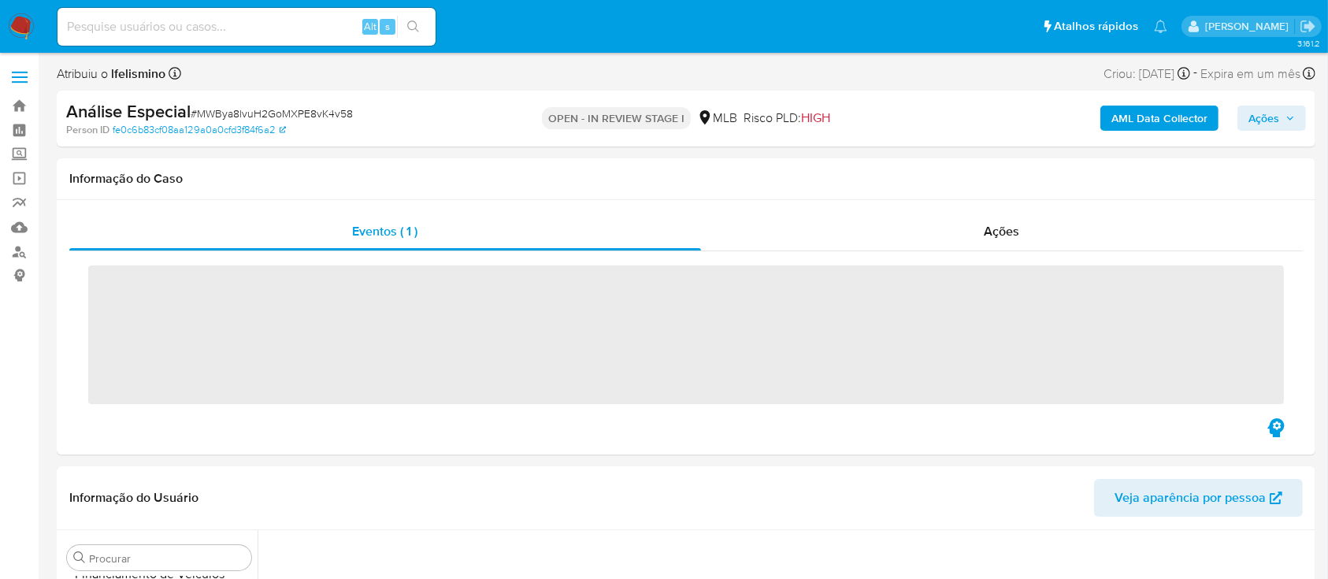
scroll to position [719, 0]
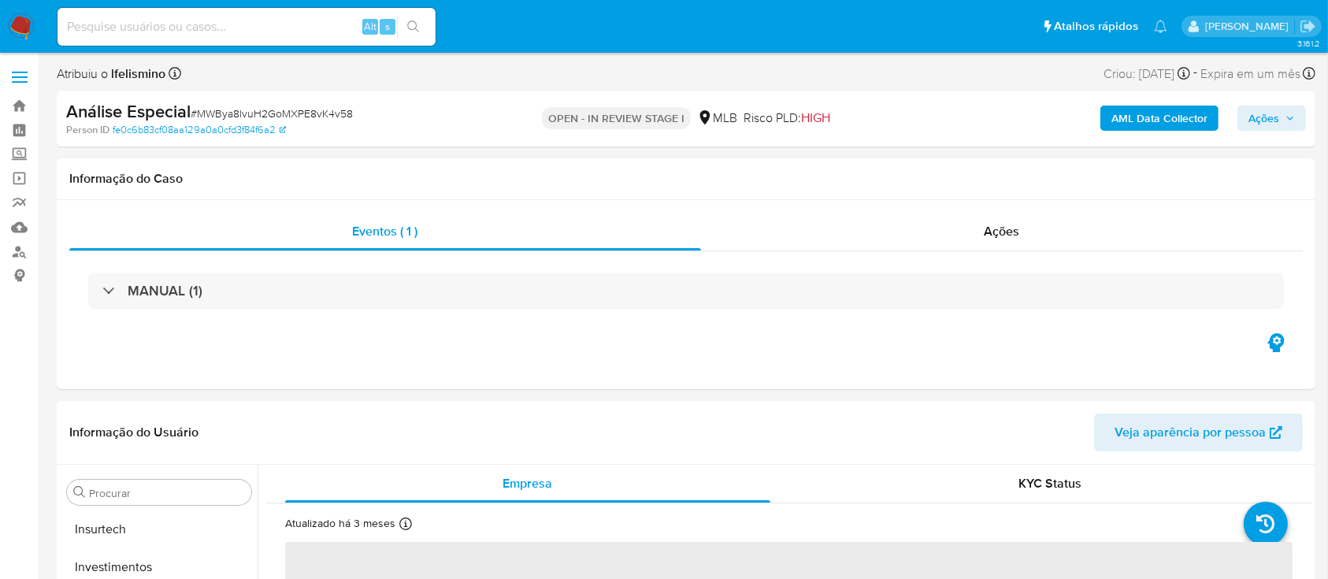
select select "10"
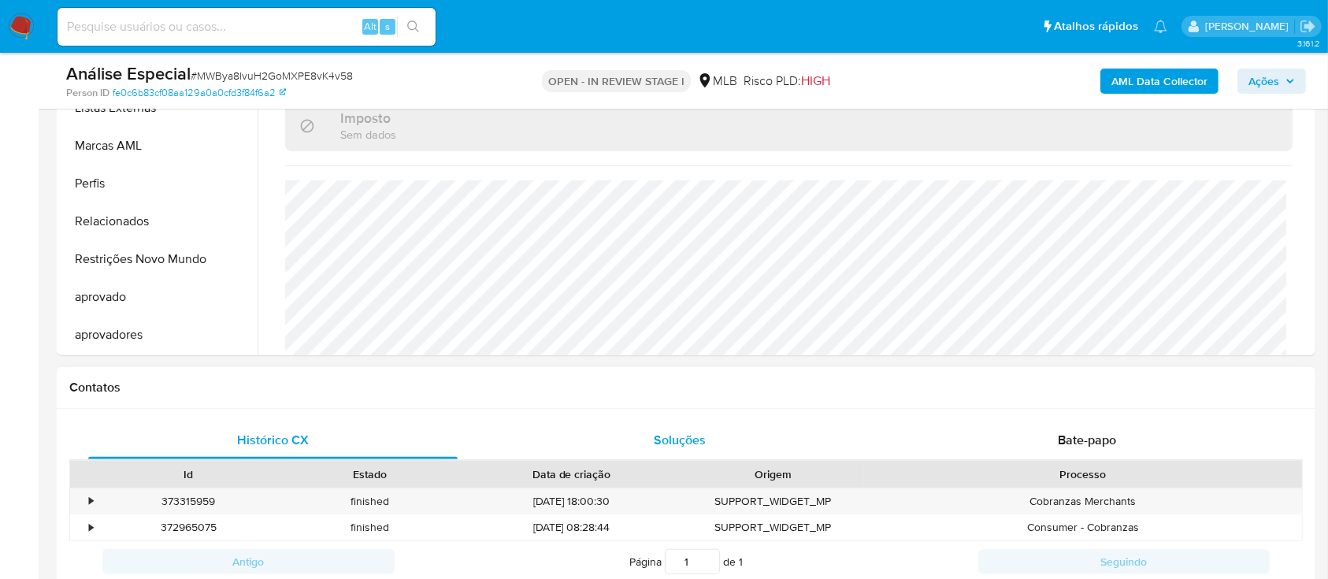
scroll to position [840, 0]
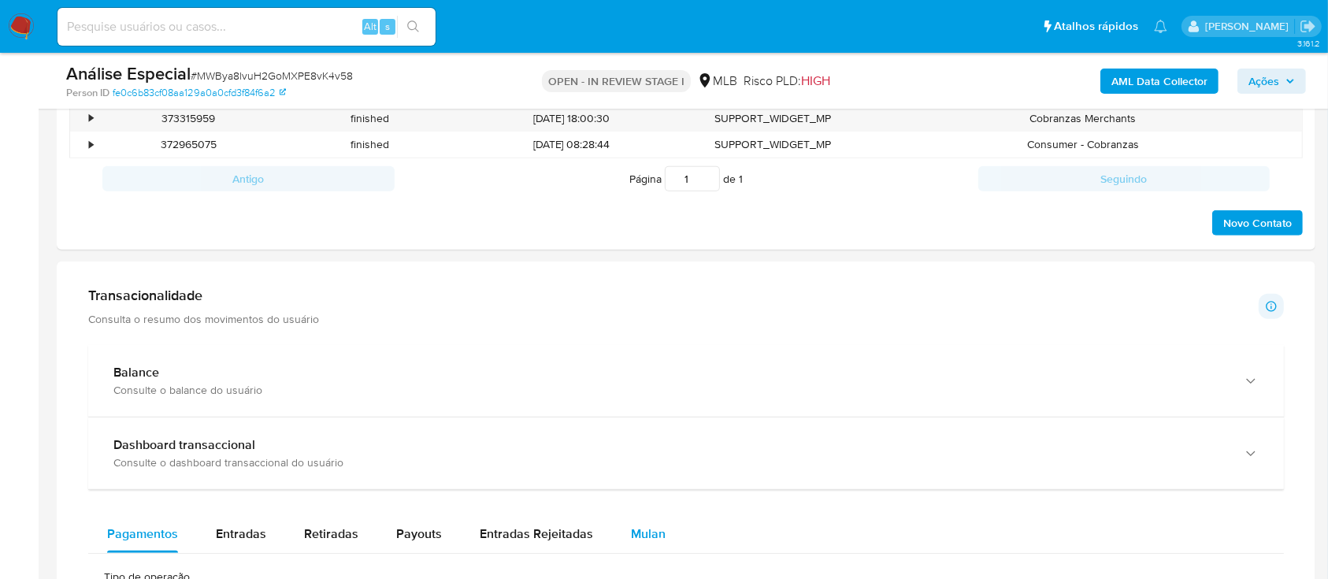
click at [640, 525] on span "Mulan" at bounding box center [648, 534] width 35 height 18
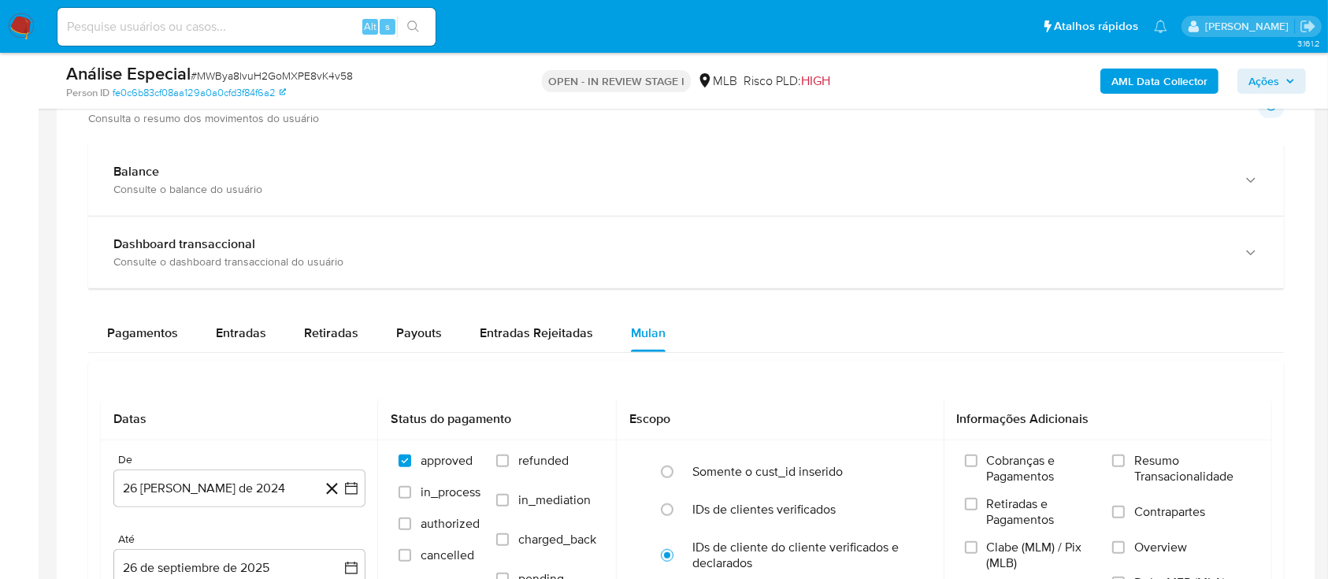
scroll to position [1050, 0]
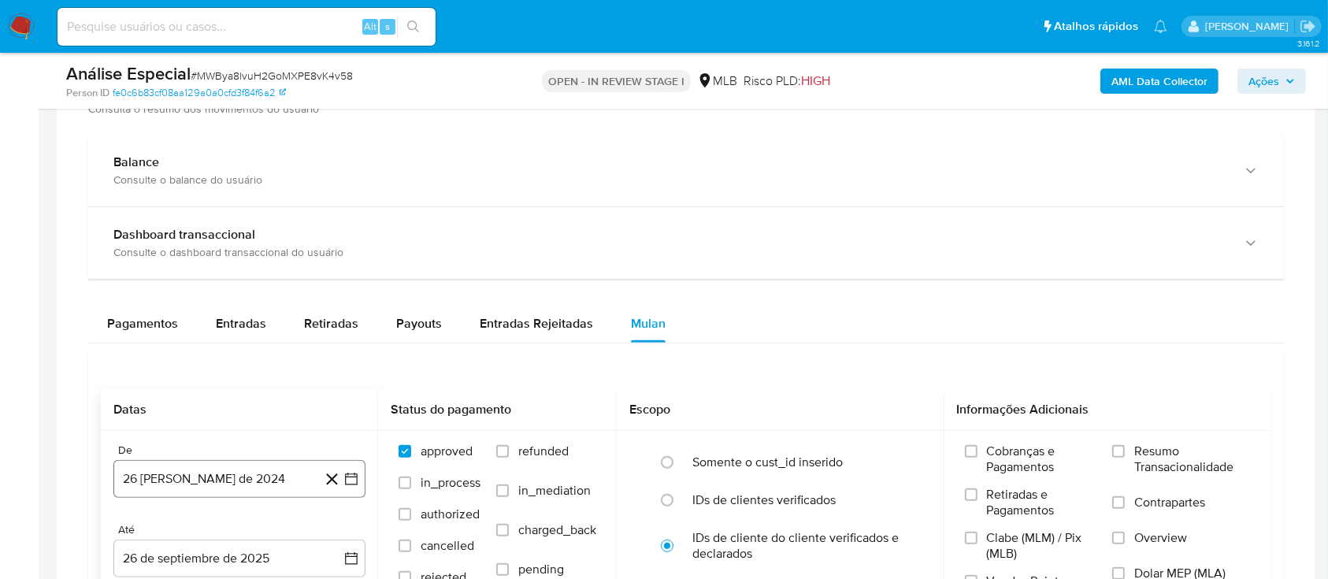
click at [258, 479] on button "26 [PERSON_NAME] de 2024" at bounding box center [239, 479] width 252 height 38
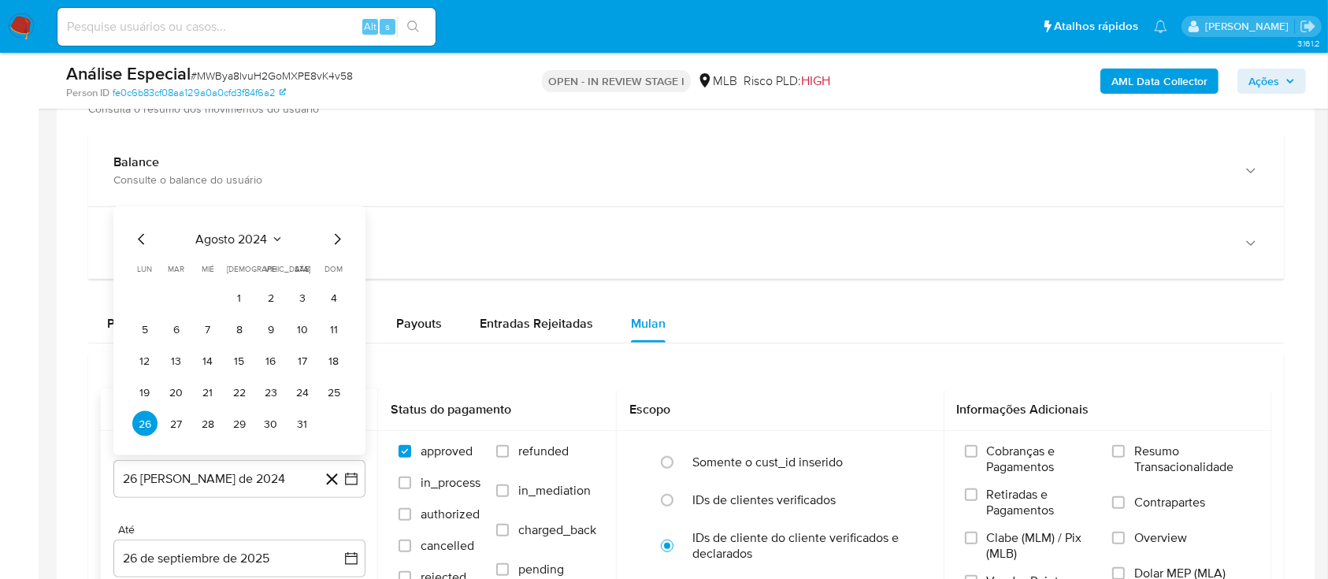
click at [267, 240] on span "agosto 2024" at bounding box center [232, 240] width 72 height 16
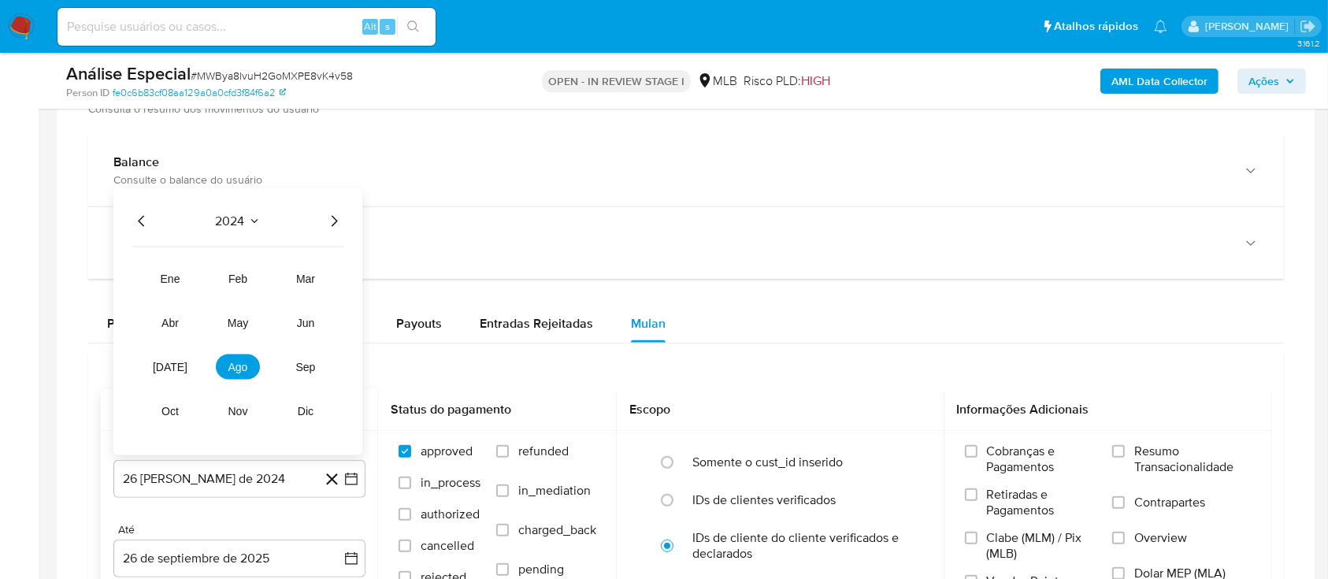
click at [333, 224] on icon "Año siguiente" at bounding box center [335, 221] width 6 height 11
click at [242, 363] on span "ago" at bounding box center [238, 367] width 20 height 13
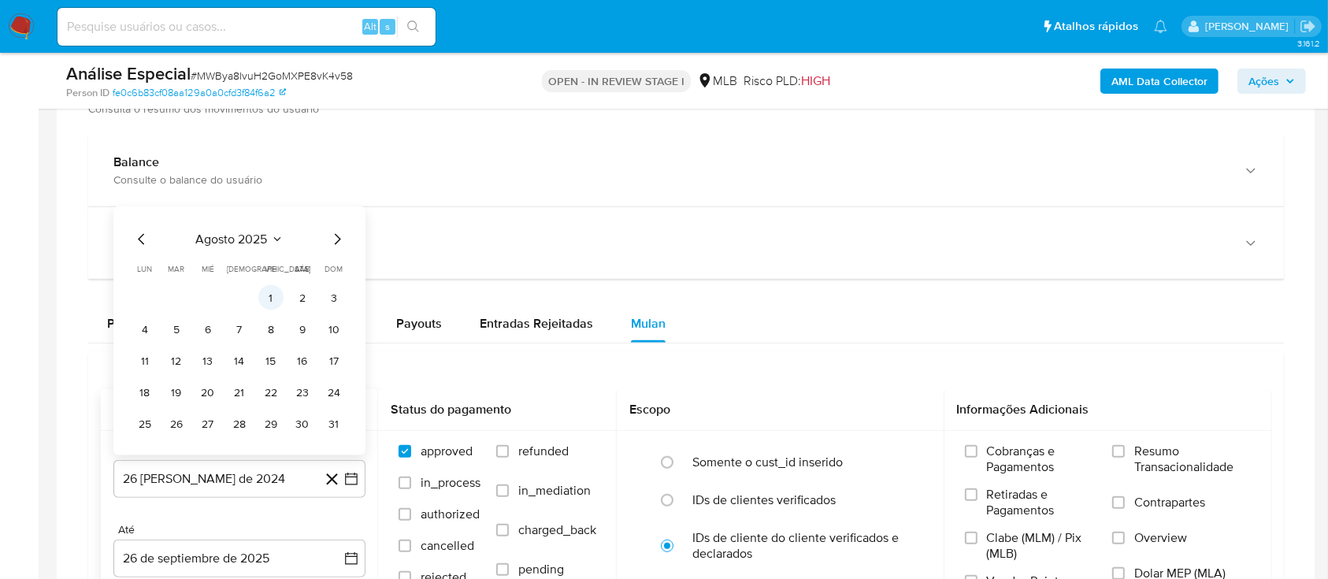
click at [269, 293] on button "1" at bounding box center [270, 297] width 25 height 25
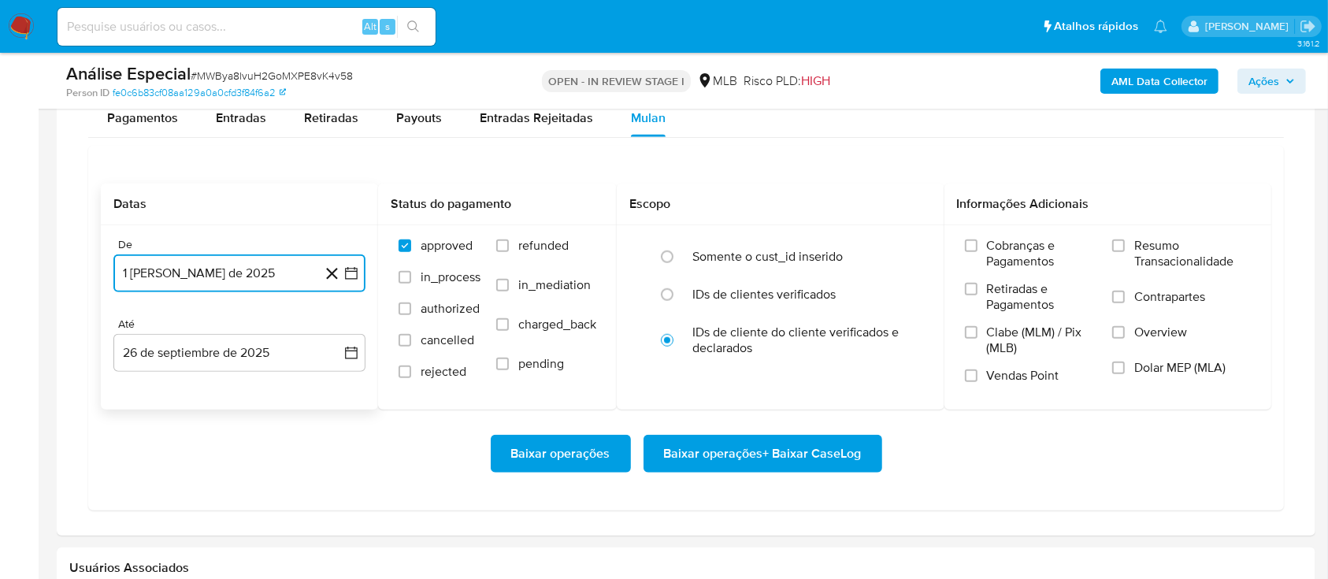
scroll to position [1260, 0]
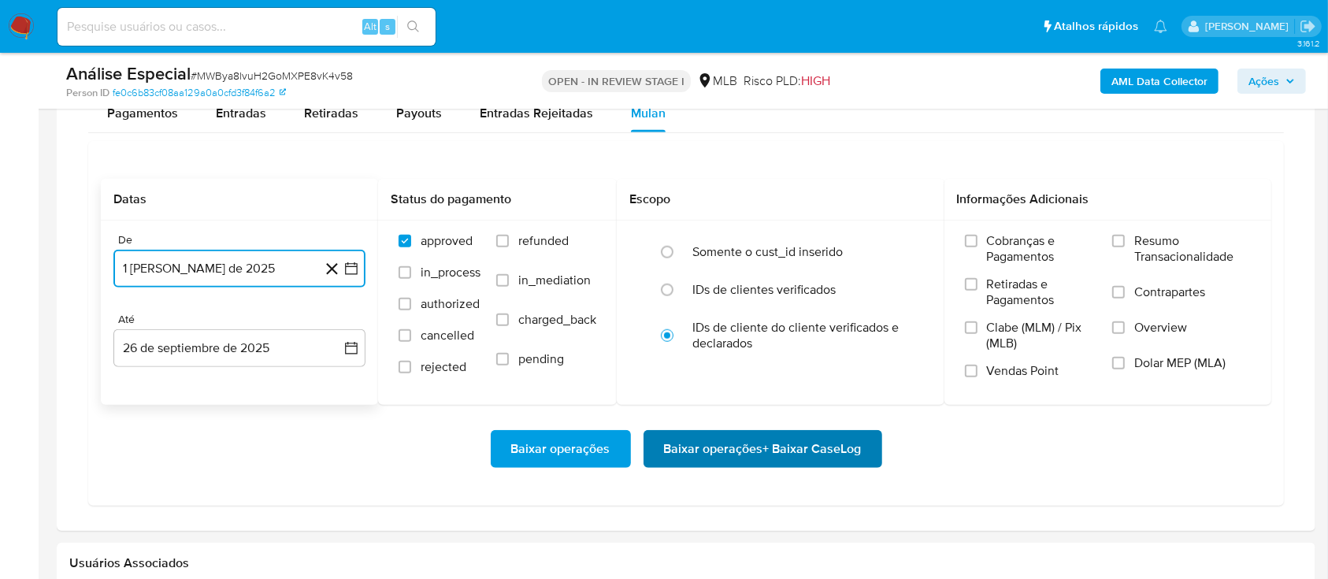
click at [674, 441] on span "Baixar operações + Baixar CaseLog" at bounding box center [763, 449] width 198 height 35
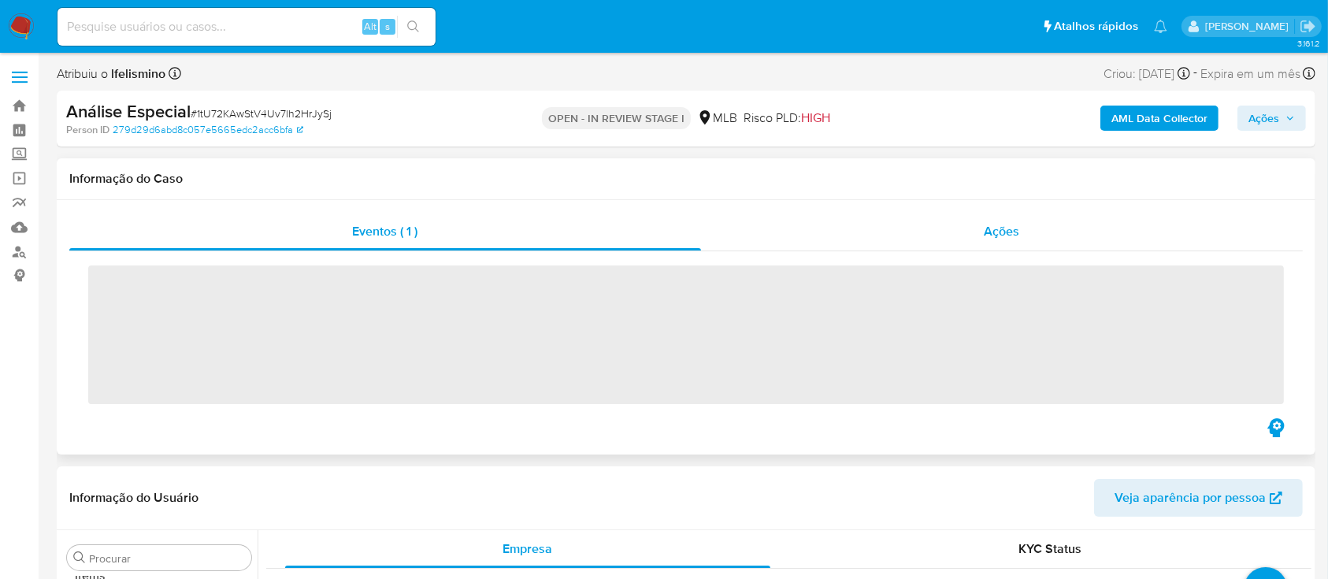
scroll to position [817, 0]
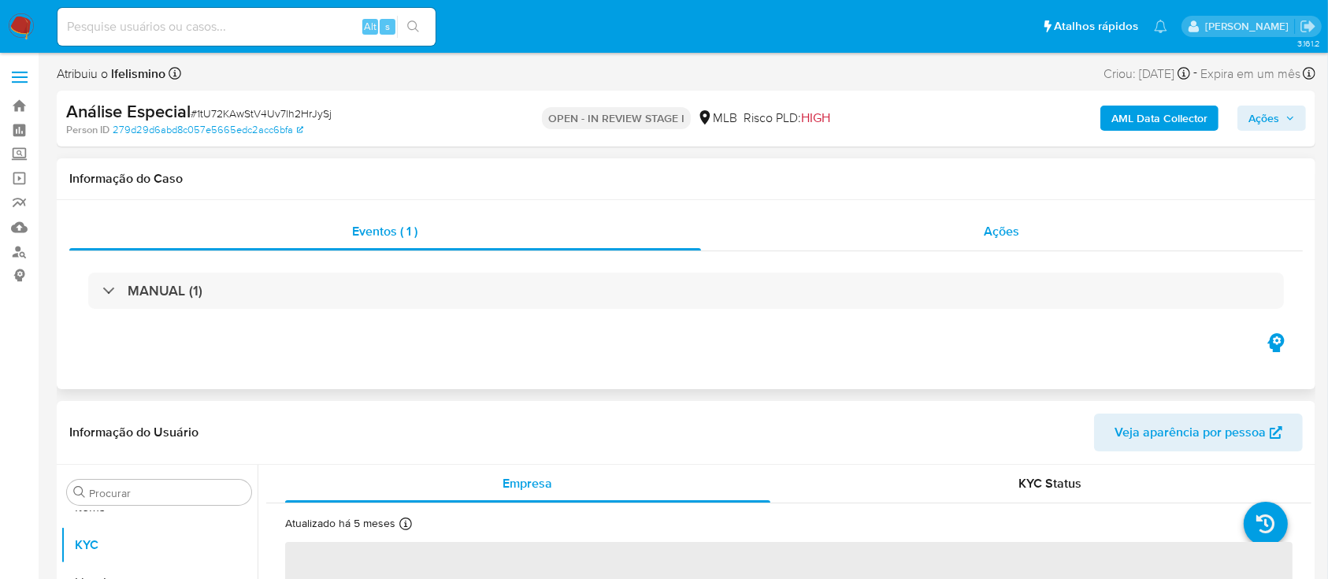
select select "10"
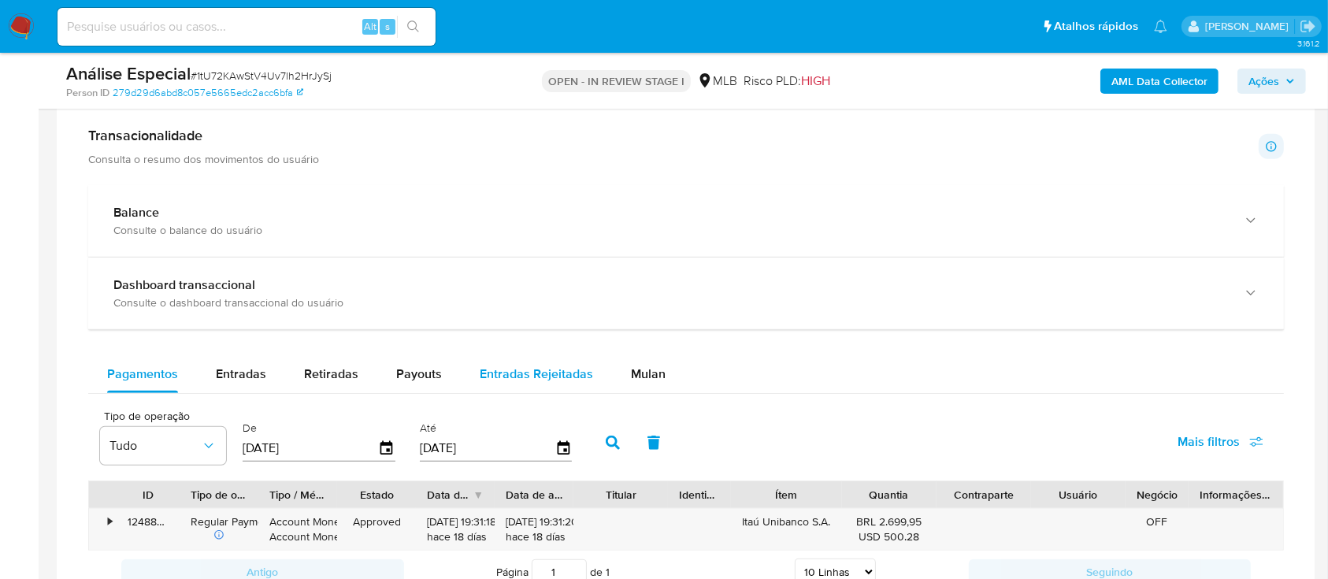
scroll to position [1155, 0]
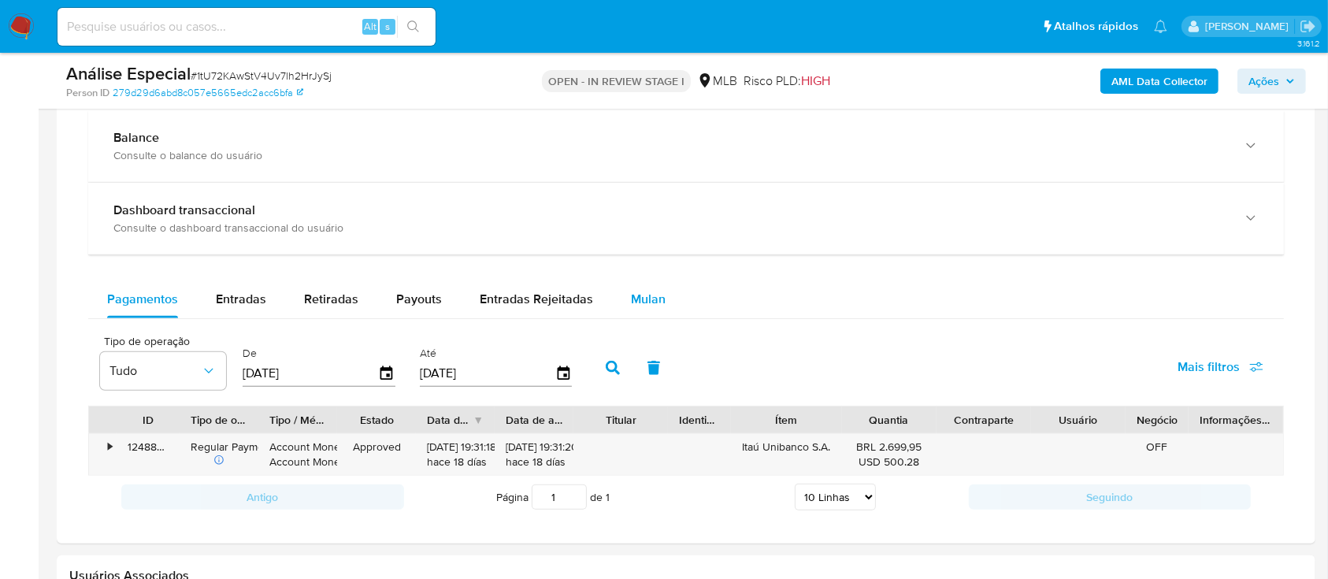
click at [674, 290] on button "Mulan" at bounding box center [648, 299] width 72 height 38
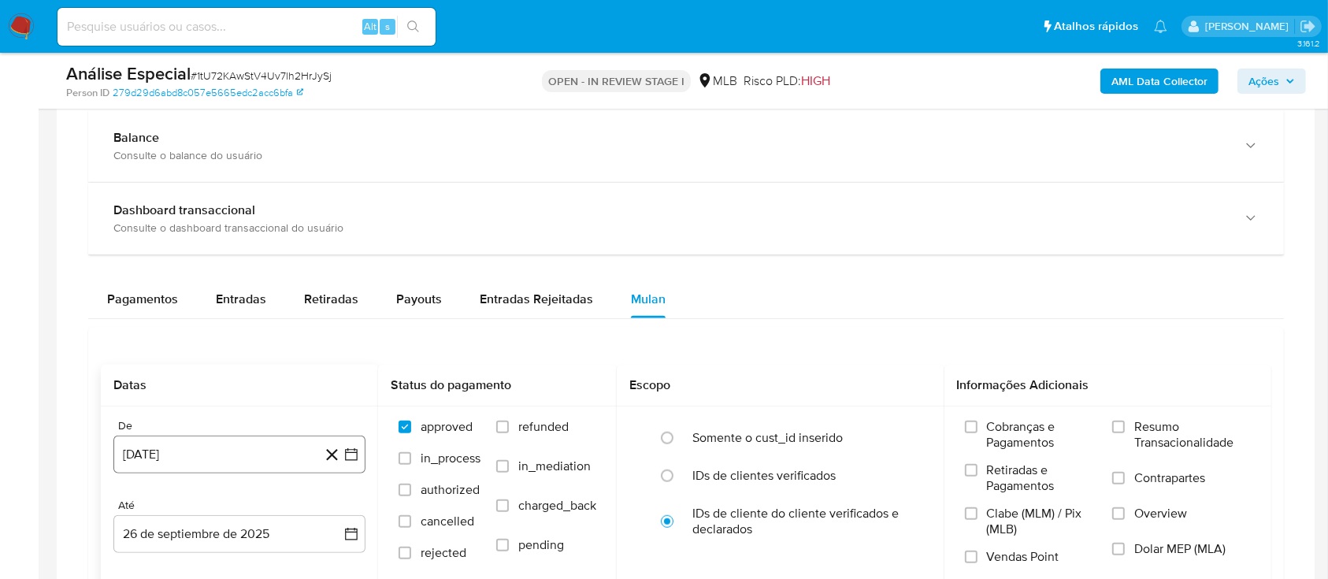
click at [150, 451] on button "26 [PERSON_NAME] de 2024" at bounding box center [239, 455] width 252 height 38
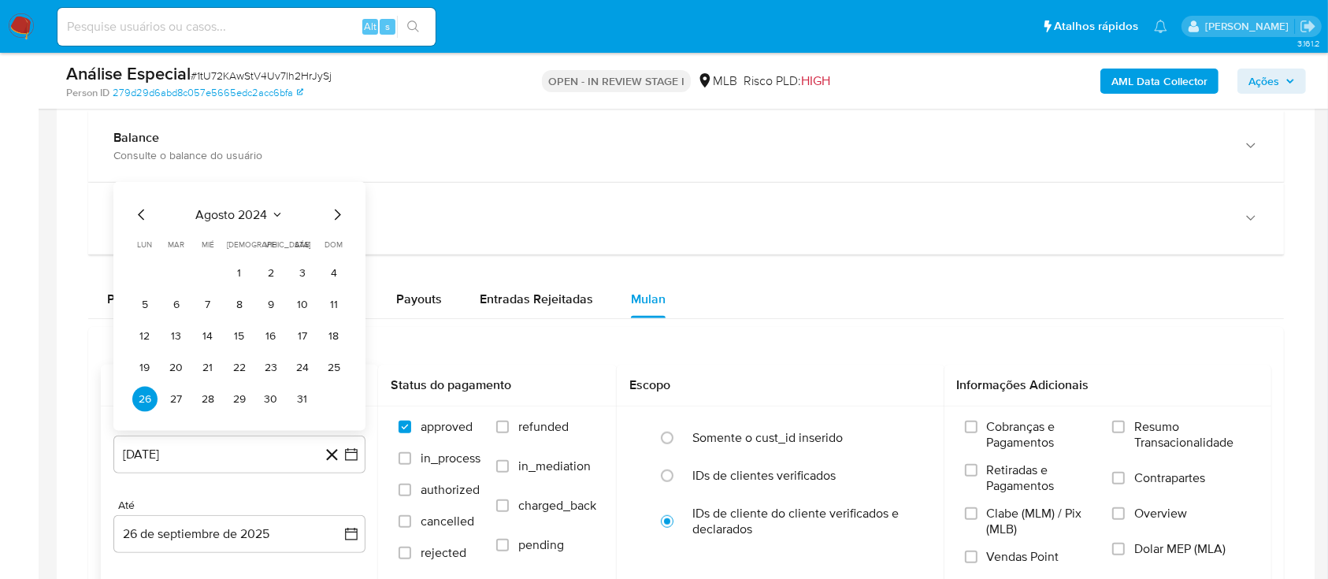
click at [245, 211] on span "agosto 2024" at bounding box center [232, 215] width 72 height 16
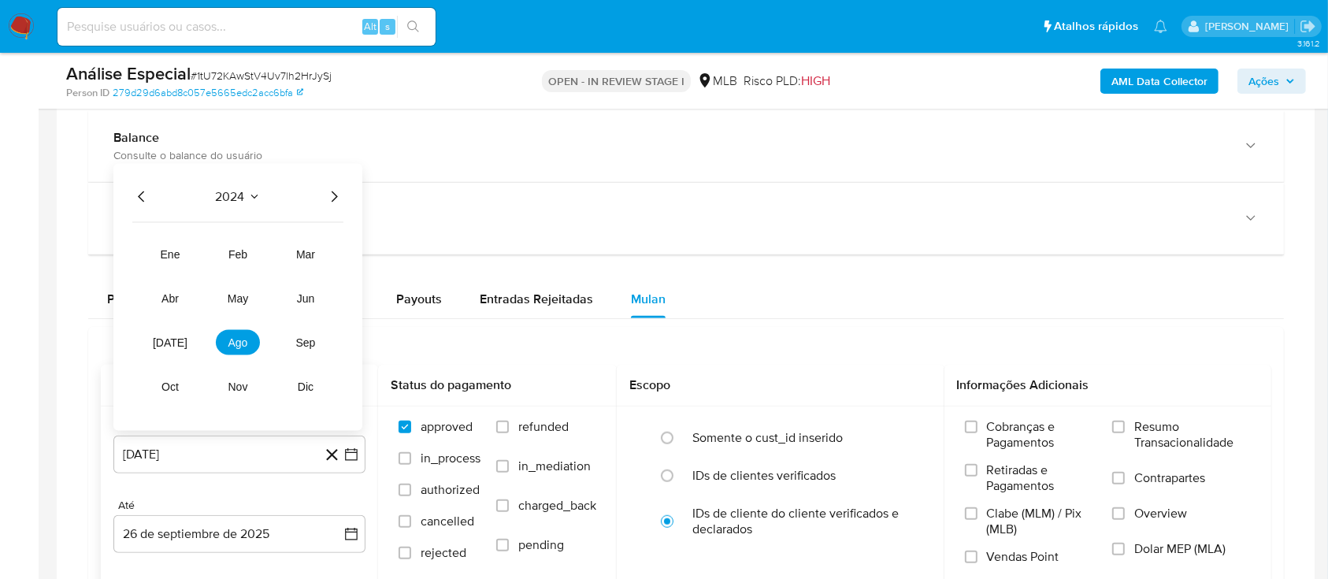
click at [338, 199] on icon "Año siguiente" at bounding box center [334, 196] width 19 height 19
click at [233, 339] on span "ago" at bounding box center [238, 342] width 20 height 13
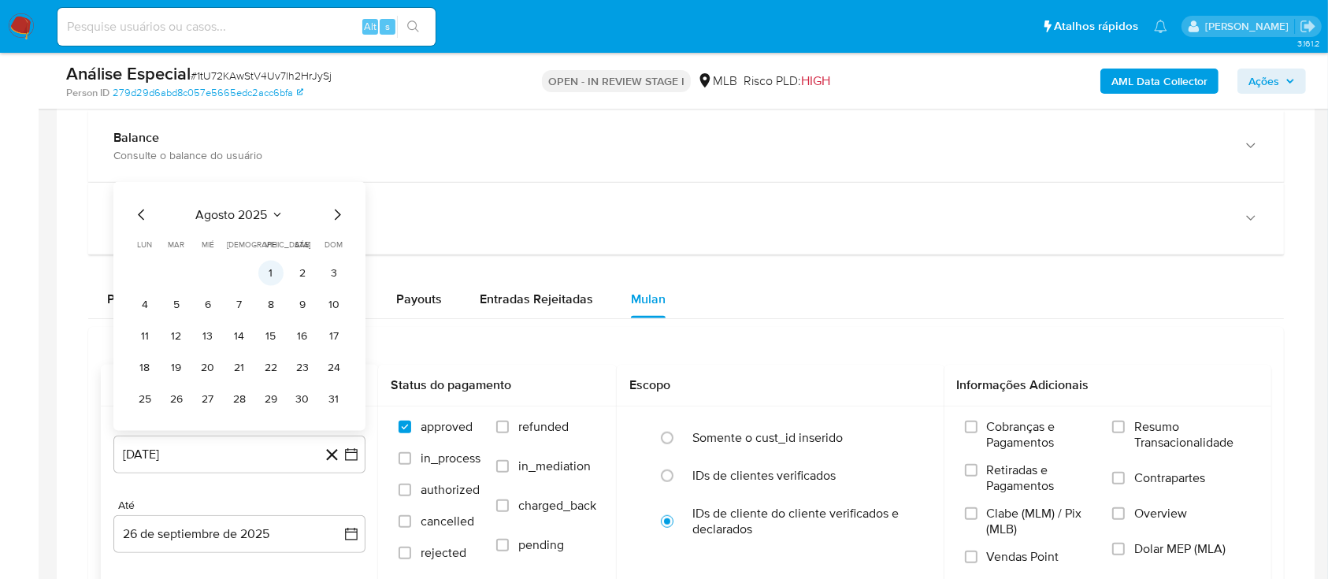
click at [267, 268] on button "1" at bounding box center [270, 273] width 25 height 25
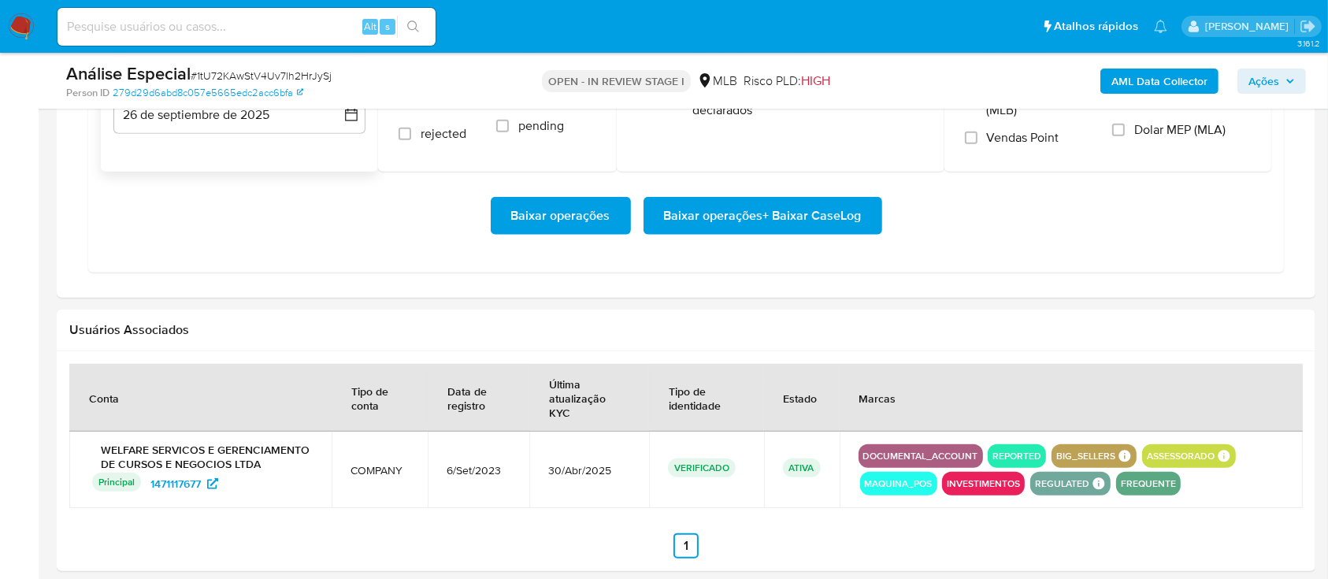
scroll to position [1576, 0]
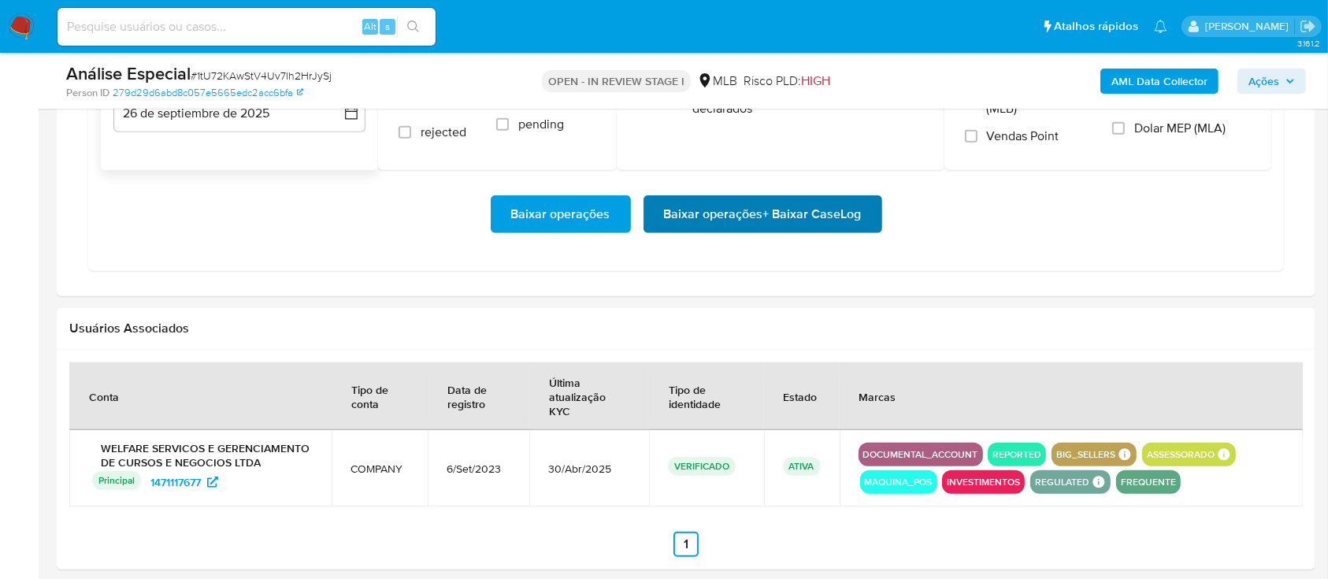
click at [744, 218] on span "Baixar operações + Baixar CaseLog" at bounding box center [763, 214] width 198 height 35
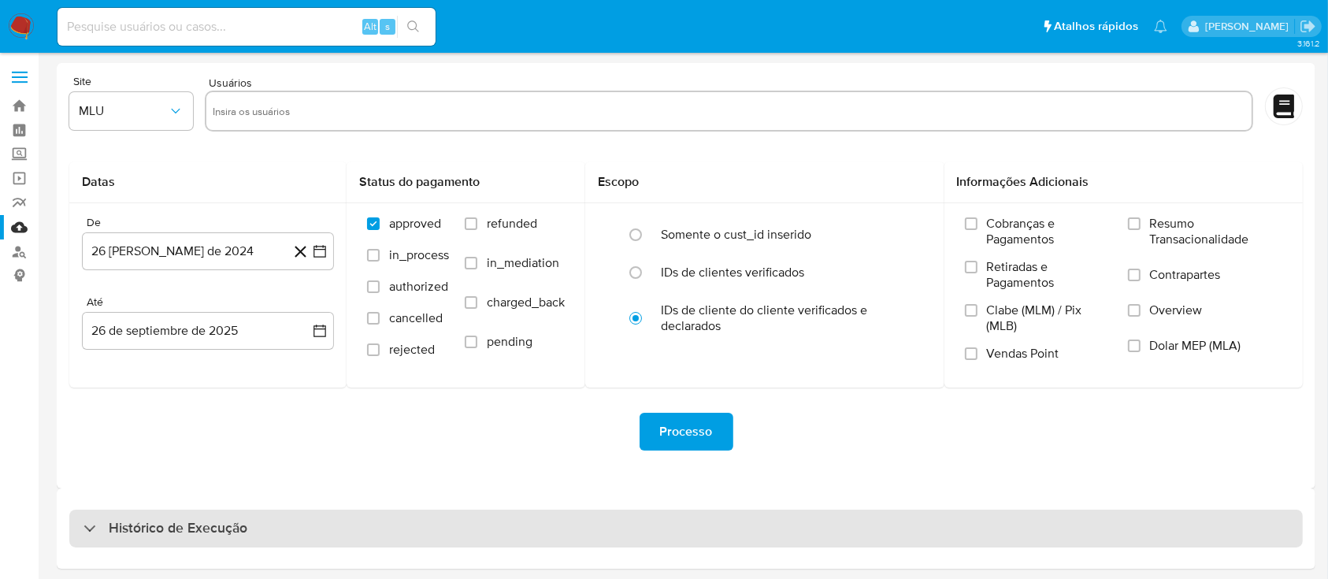
click at [492, 540] on div "Histórico de Execução" at bounding box center [686, 529] width 1234 height 38
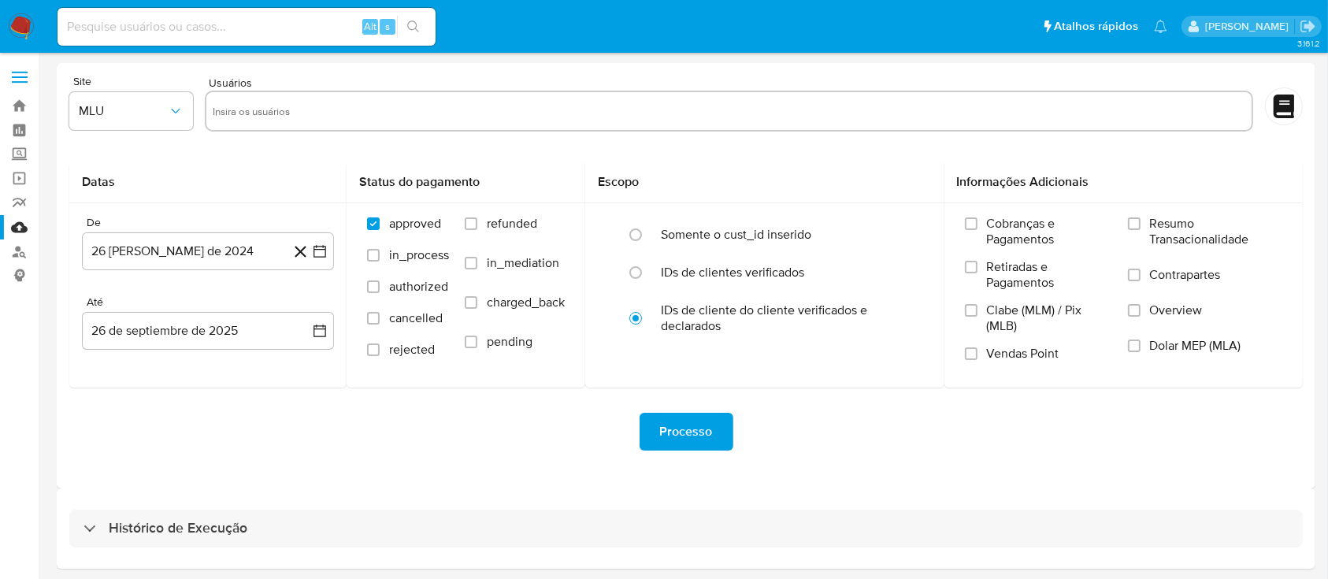
select select "10"
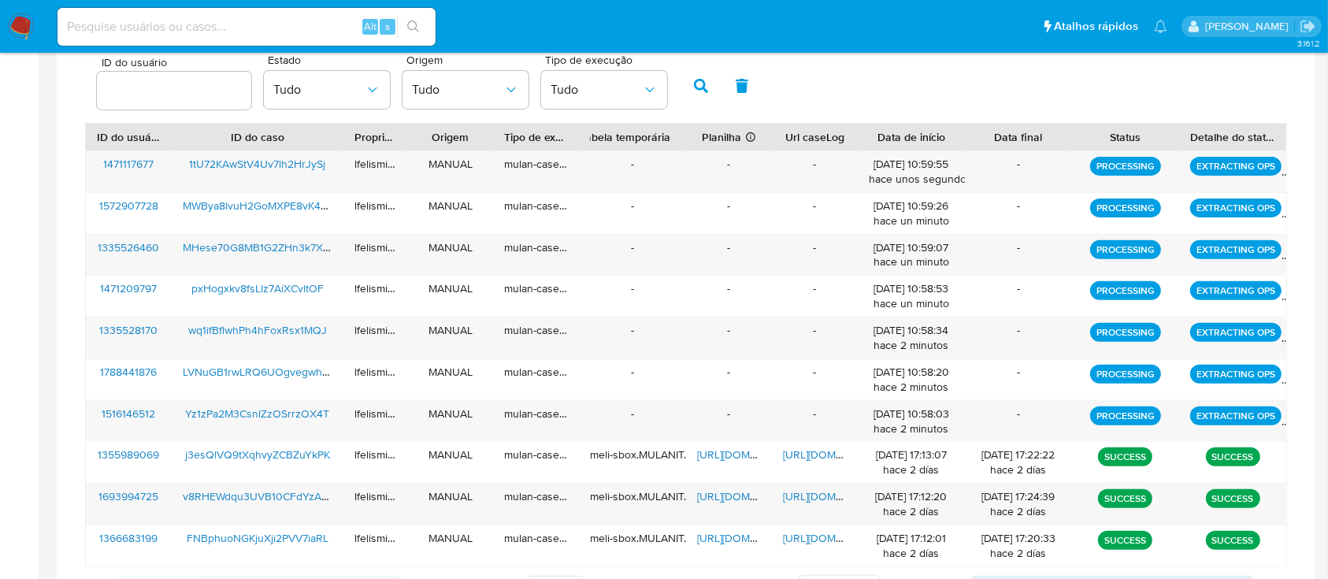
scroll to position [525, 0]
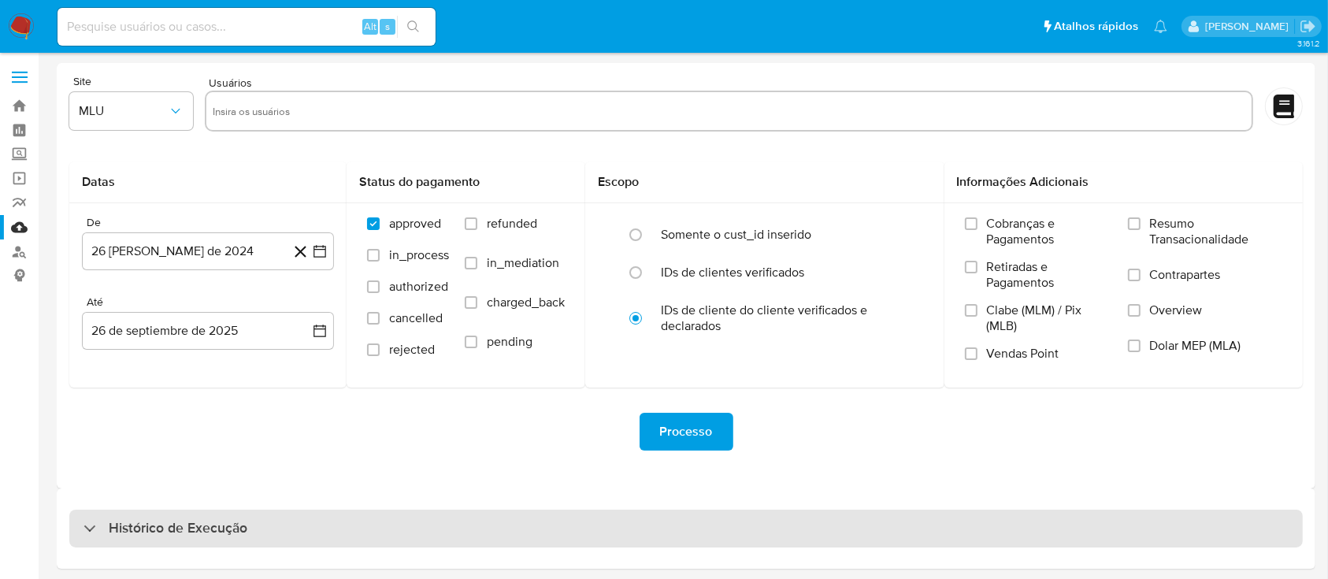
click at [594, 512] on div "Histórico de Execução" at bounding box center [686, 529] width 1234 height 38
select select "10"
click at [587, 517] on div "Histórico de Execução" at bounding box center [686, 529] width 1234 height 38
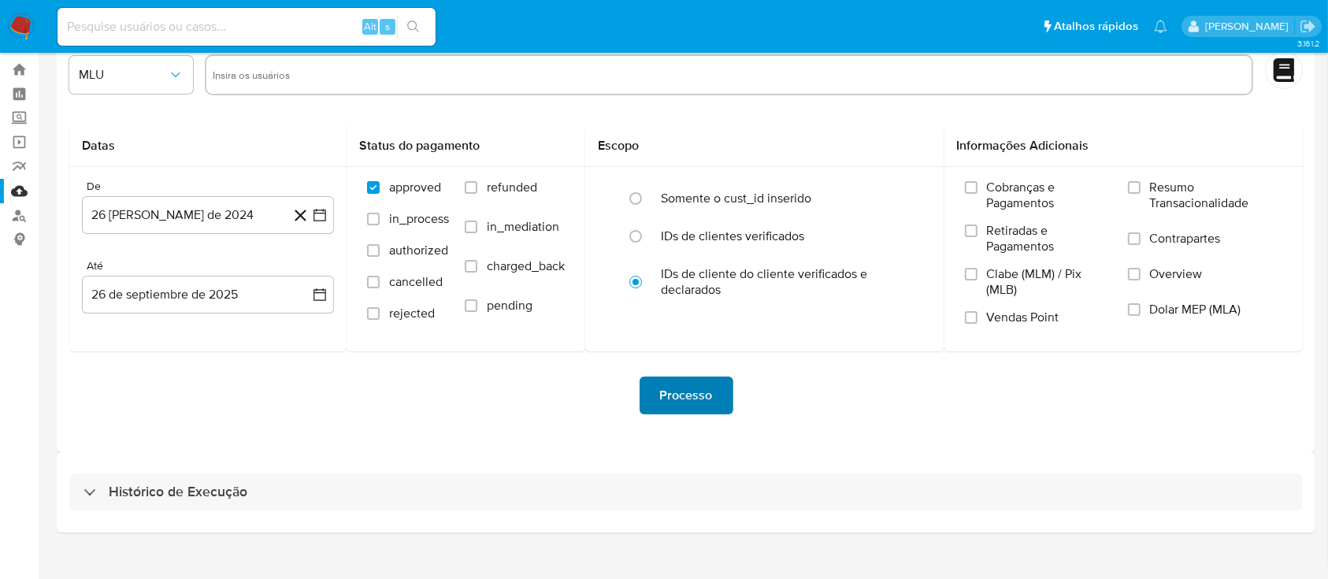
scroll to position [57, 0]
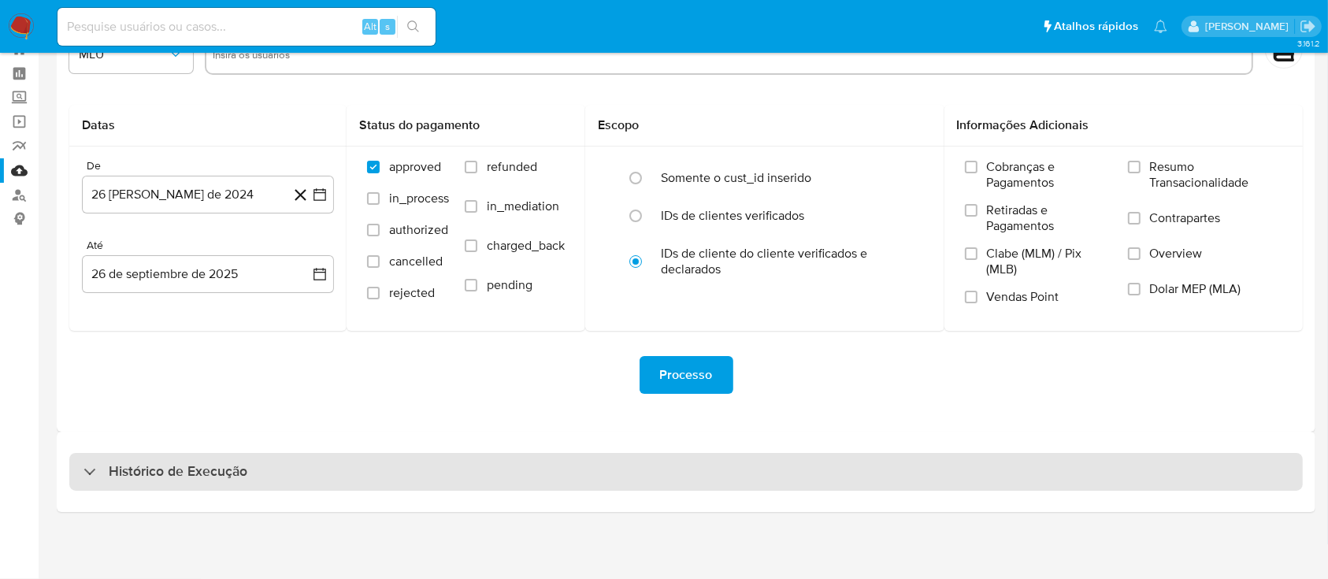
click at [1049, 485] on div "Histórico de Execução" at bounding box center [686, 472] width 1234 height 38
select select "10"
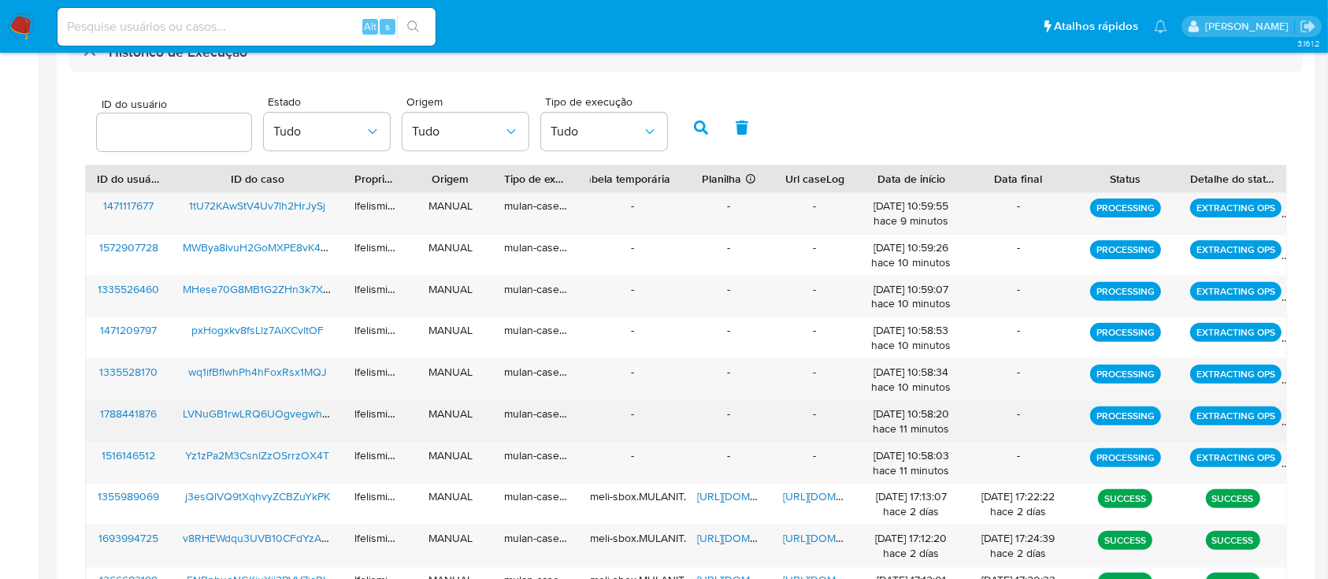
scroll to position [477, 0]
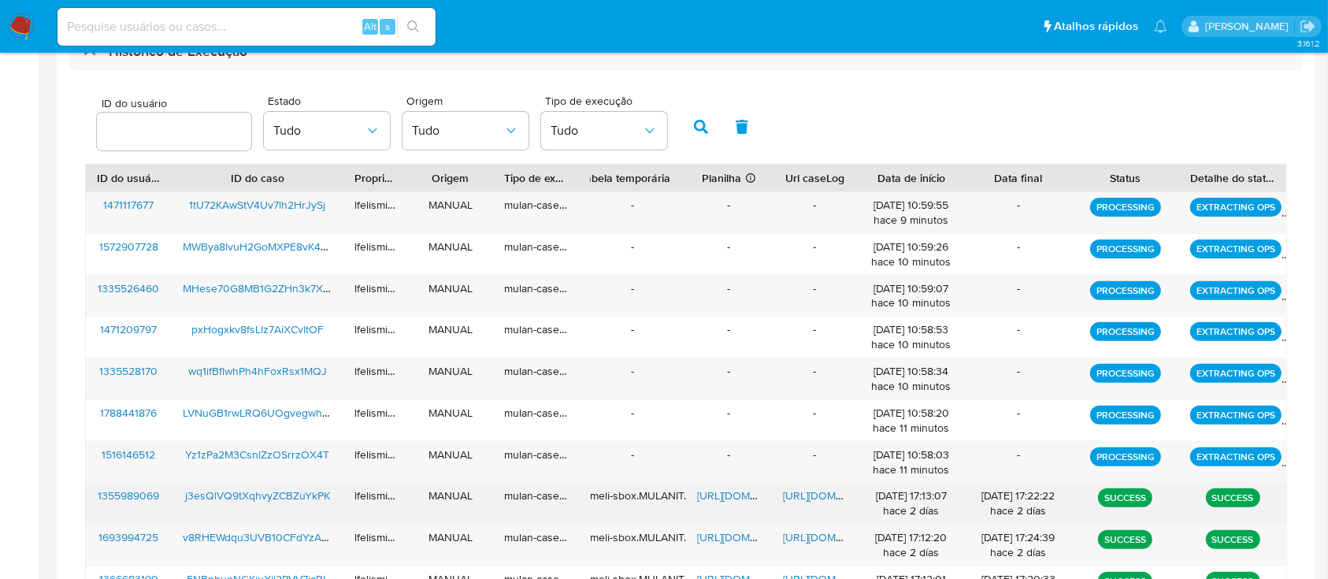
click at [807, 504] on div "[URL][DOMAIN_NAME]" at bounding box center [815, 503] width 86 height 41
click at [814, 494] on span "[URL][DOMAIN_NAME]" at bounding box center [837, 496] width 109 height 16
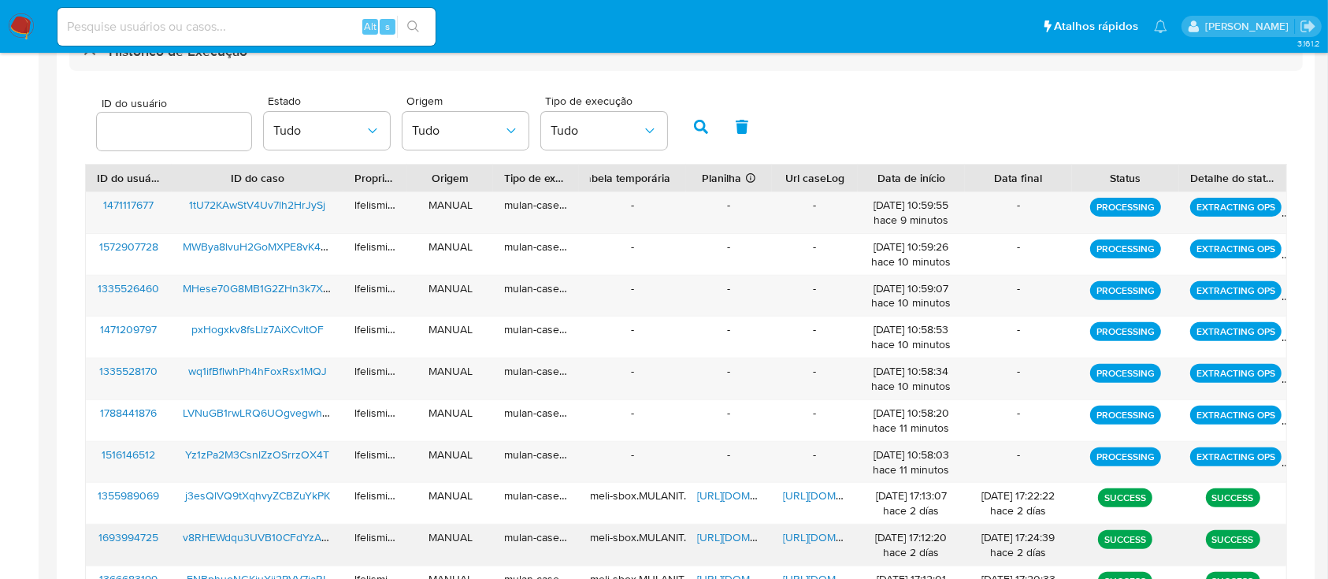
click at [811, 536] on span "https://docs.google.com/document/d/1r5Xp_i6dF-6XqJiu0VwuimX5W9Ra7COM6m6WXc1wrlk…" at bounding box center [837, 537] width 109 height 16
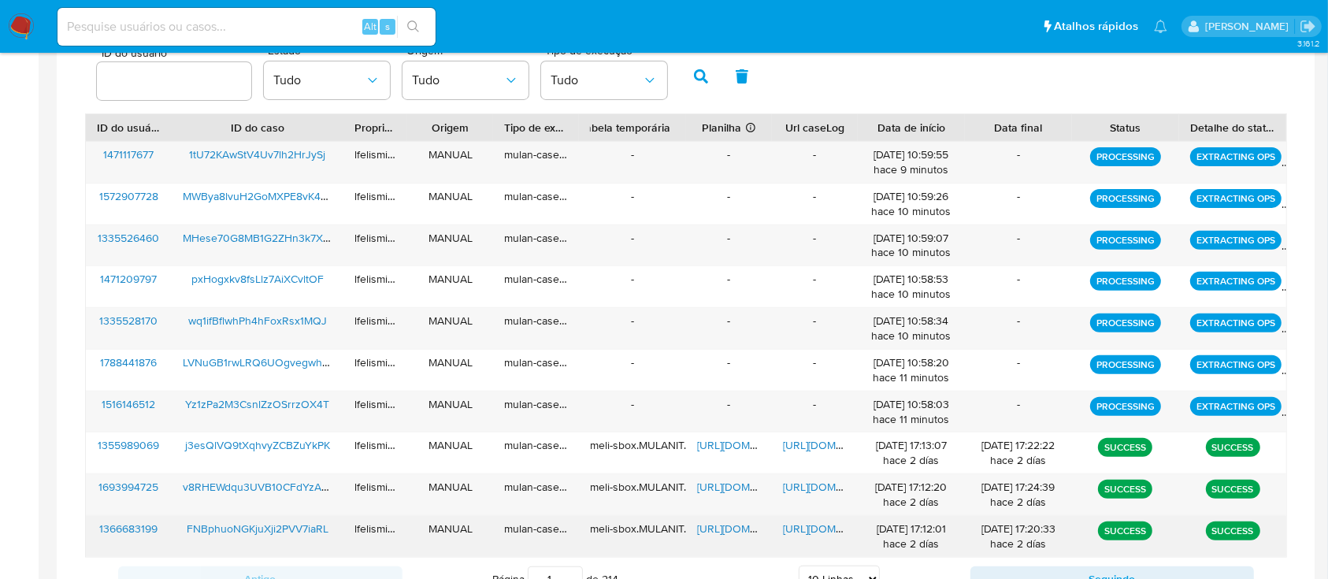
scroll to position [518, 0]
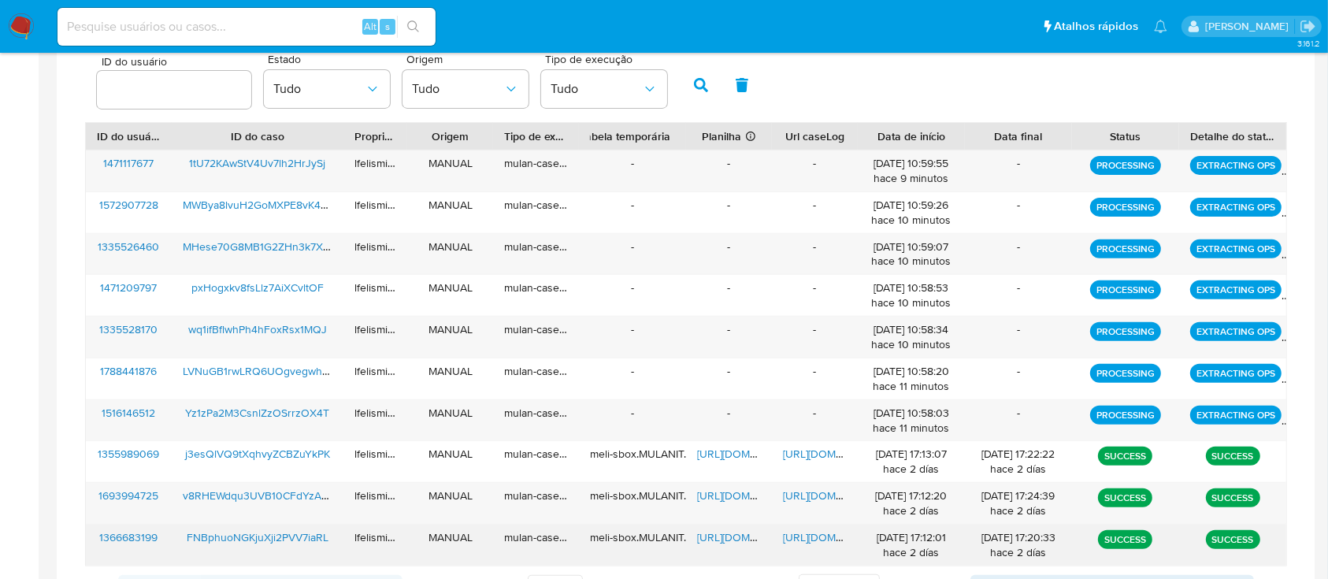
click at [817, 530] on span "https://docs.google.com/document/d/1E5VsqKTwXi6pXKjM7TCCIWCr6T6bHB2To7SVLrrFYX4…" at bounding box center [837, 537] width 109 height 16
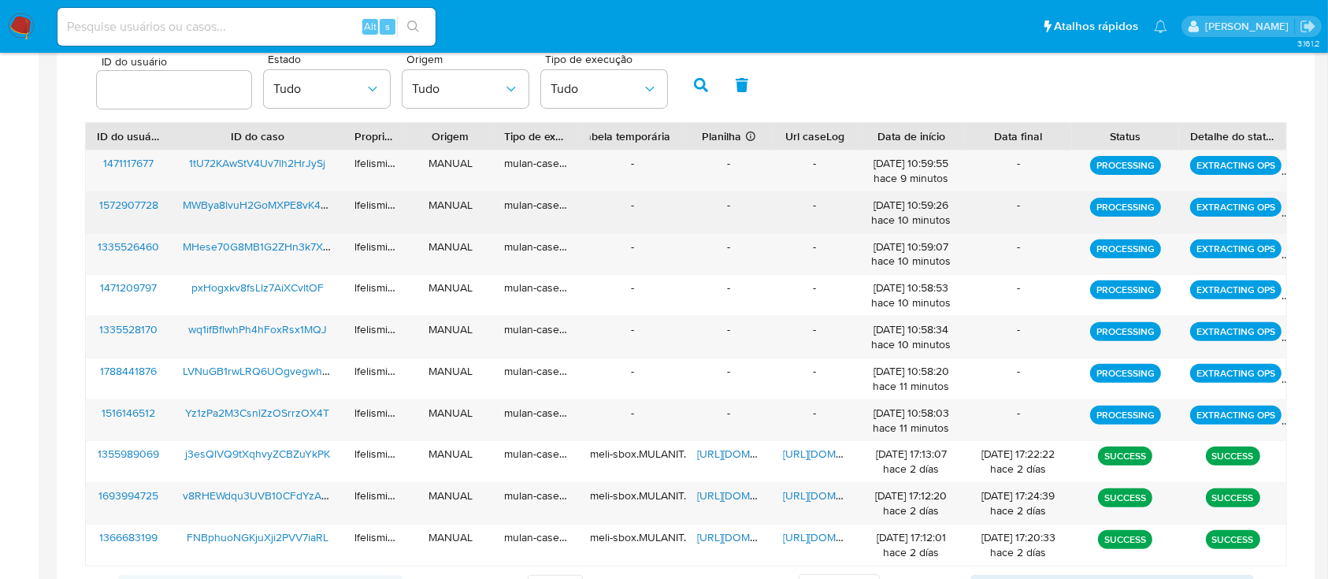
click at [831, 234] on div "-" at bounding box center [815, 254] width 86 height 41
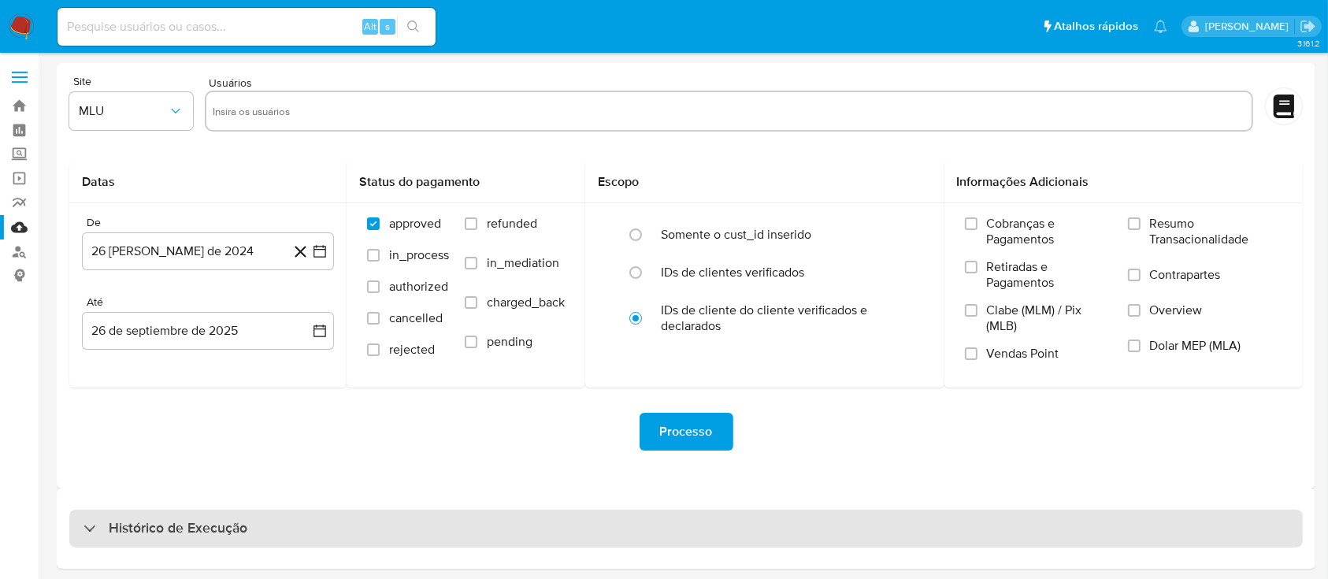
click at [280, 522] on div "Histórico de Execução" at bounding box center [686, 529] width 1234 height 38
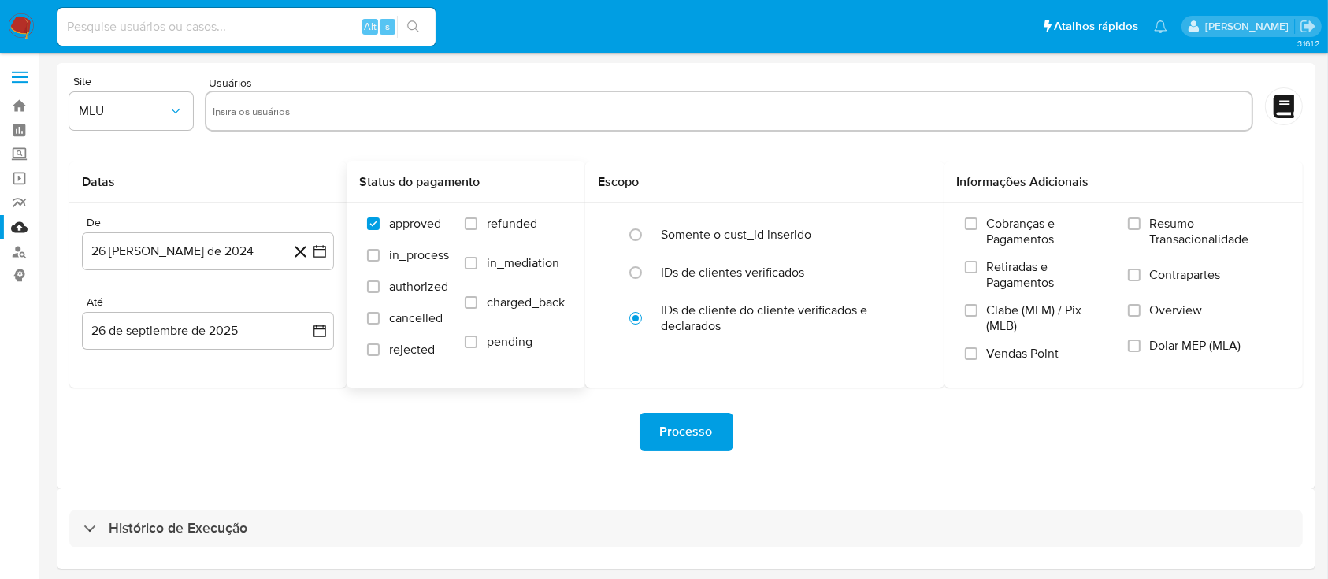
select select "10"
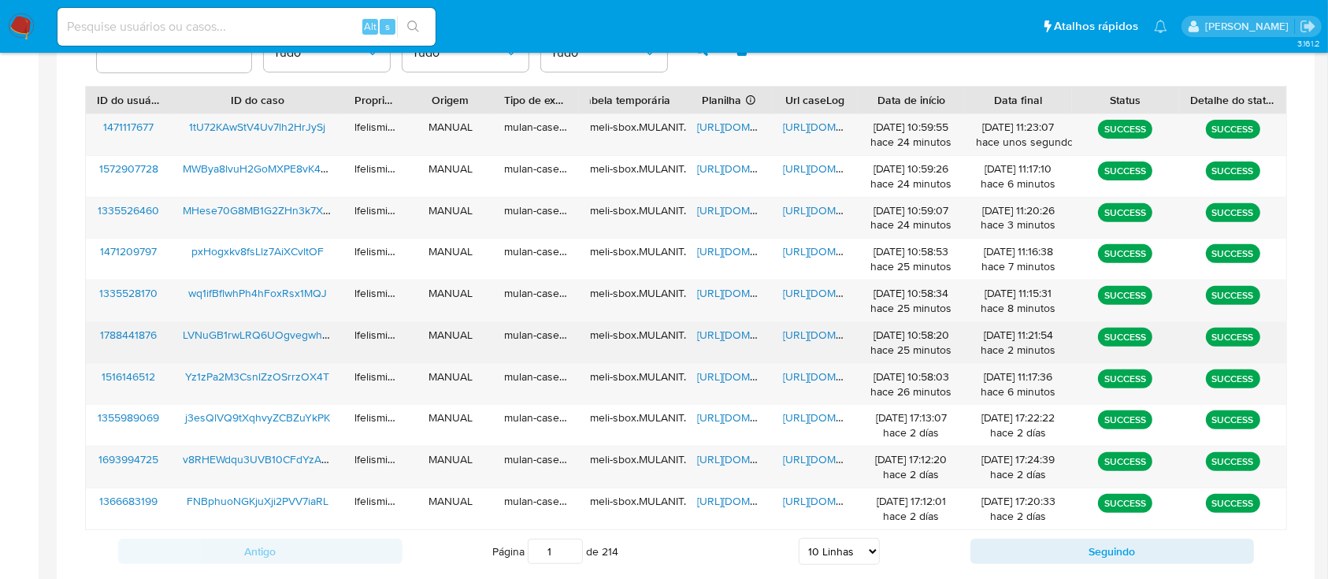
scroll to position [525, 0]
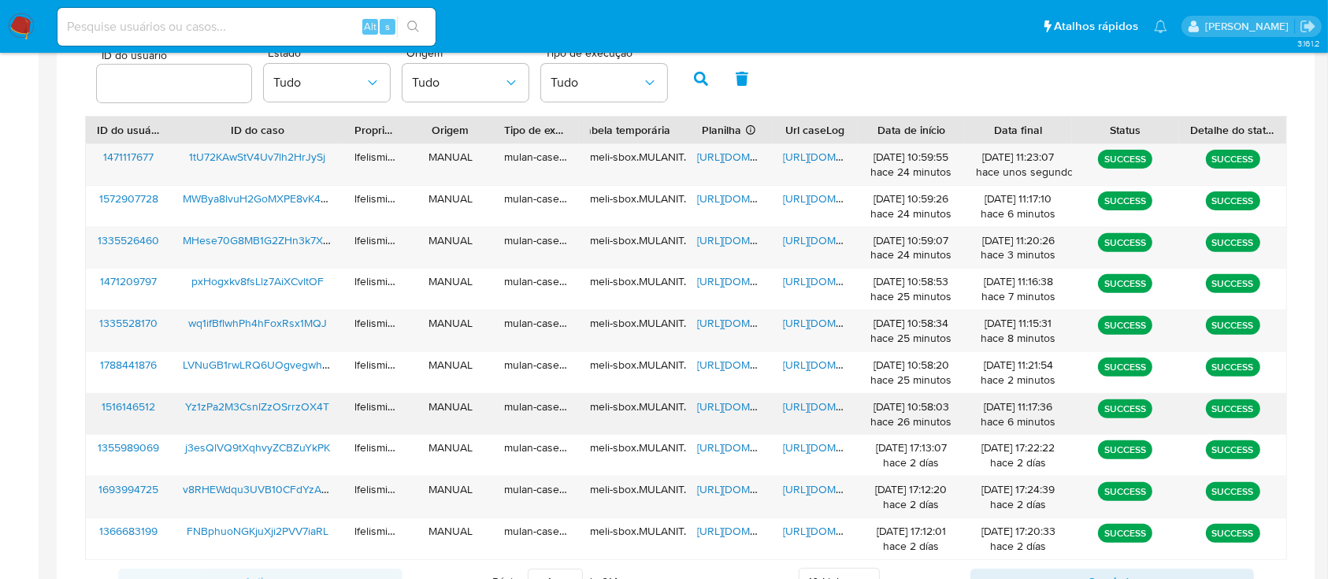
click at [274, 403] on span "Yz1zPa2M3CsnlZzOSrrzOX4T" at bounding box center [257, 407] width 144 height 16
click at [800, 410] on span "https://docs.google.com/document/d/1S56gL7G28kX5xZLaOEUdXo2ByW4SogIykwx9I2WLdbQ…" at bounding box center [837, 407] width 109 height 16
click at [711, 403] on span "https://docs.google.com/spreadsheets/d/1pTjwm63F2VXRx0AwqKK134IhRisyEv8X1GKWIBM…" at bounding box center [751, 407] width 109 height 16
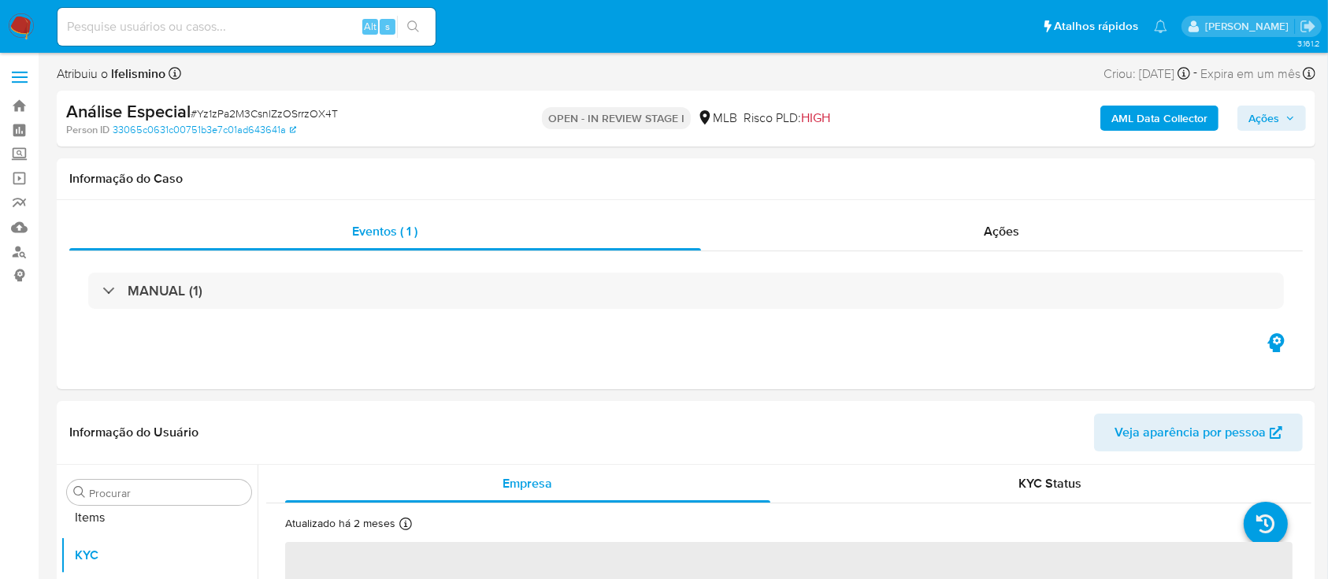
scroll to position [817, 0]
select select "10"
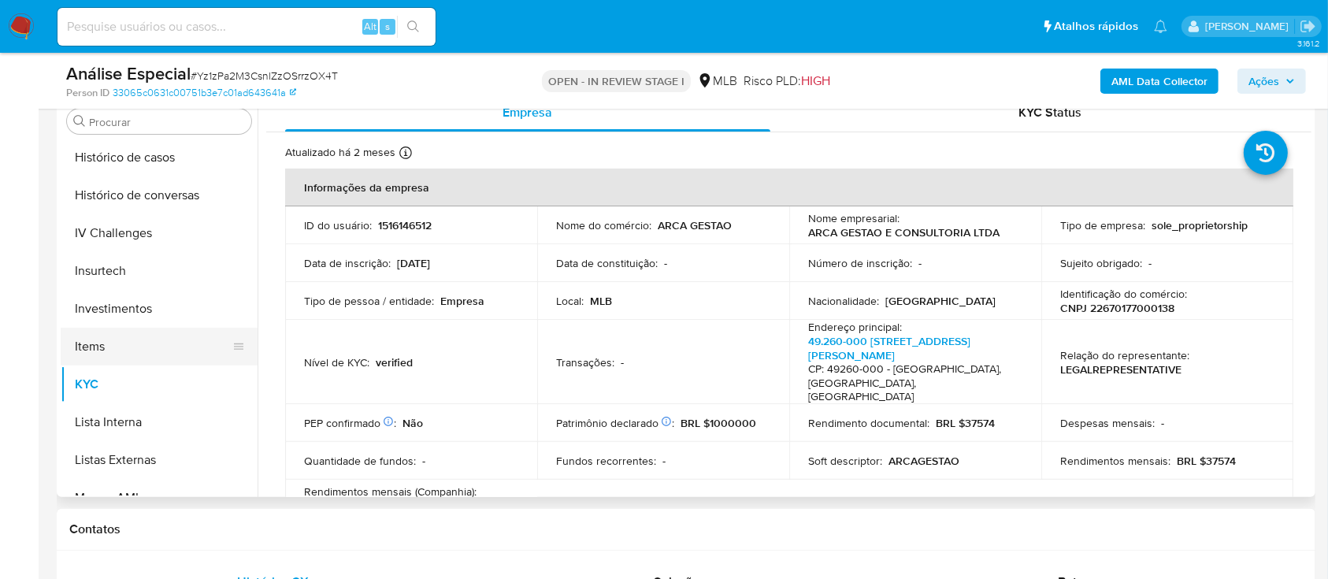
scroll to position [502, 0]
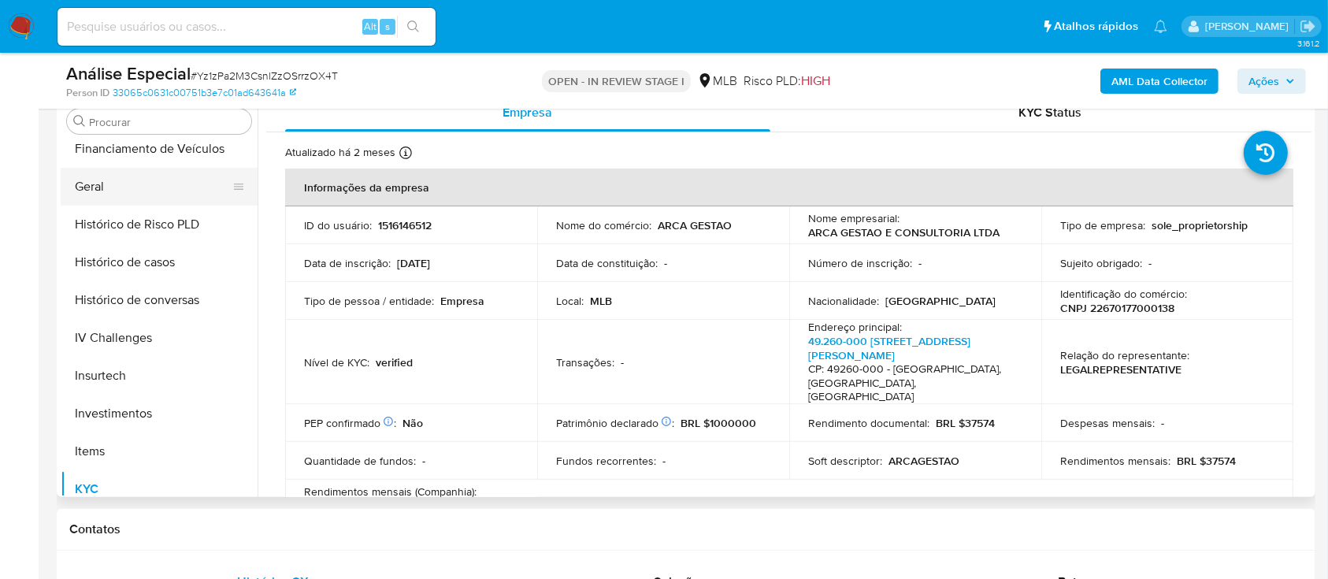
click at [141, 180] on button "Geral" at bounding box center [153, 187] width 184 height 38
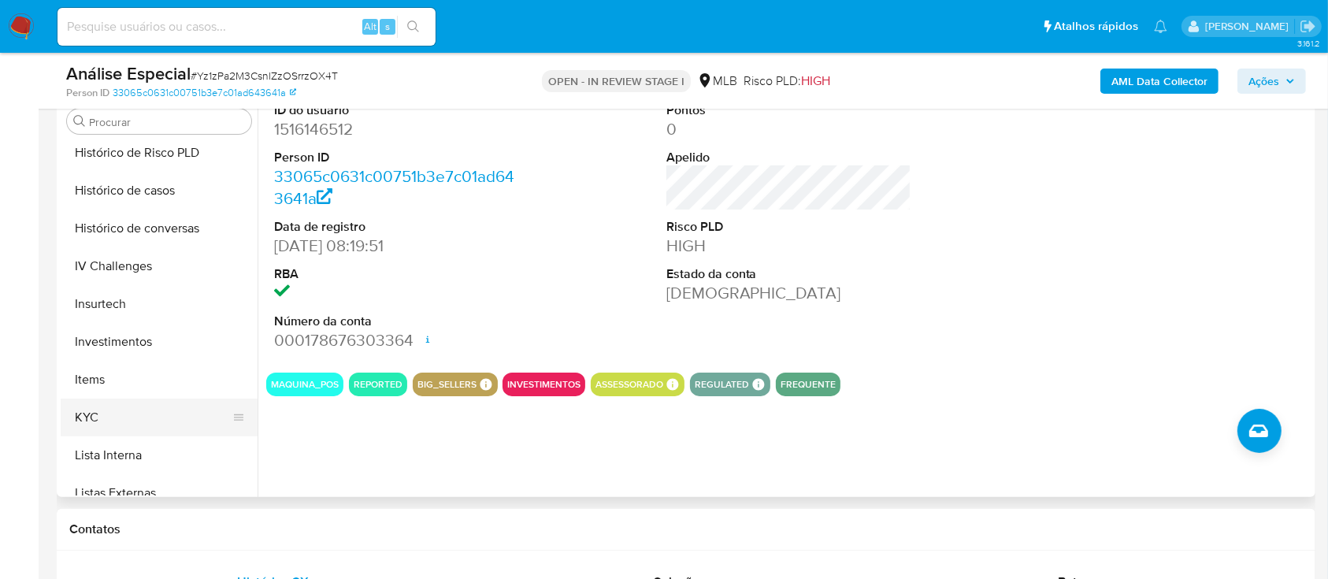
scroll to position [607, 0]
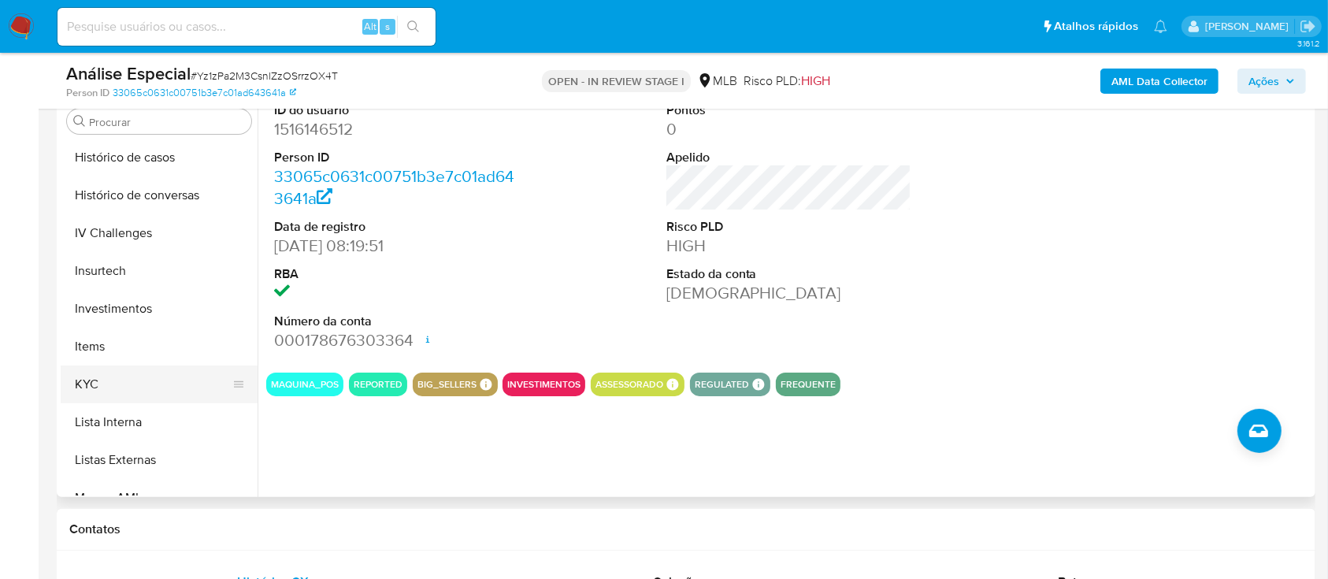
click at [76, 388] on button "KYC" at bounding box center [153, 385] width 184 height 38
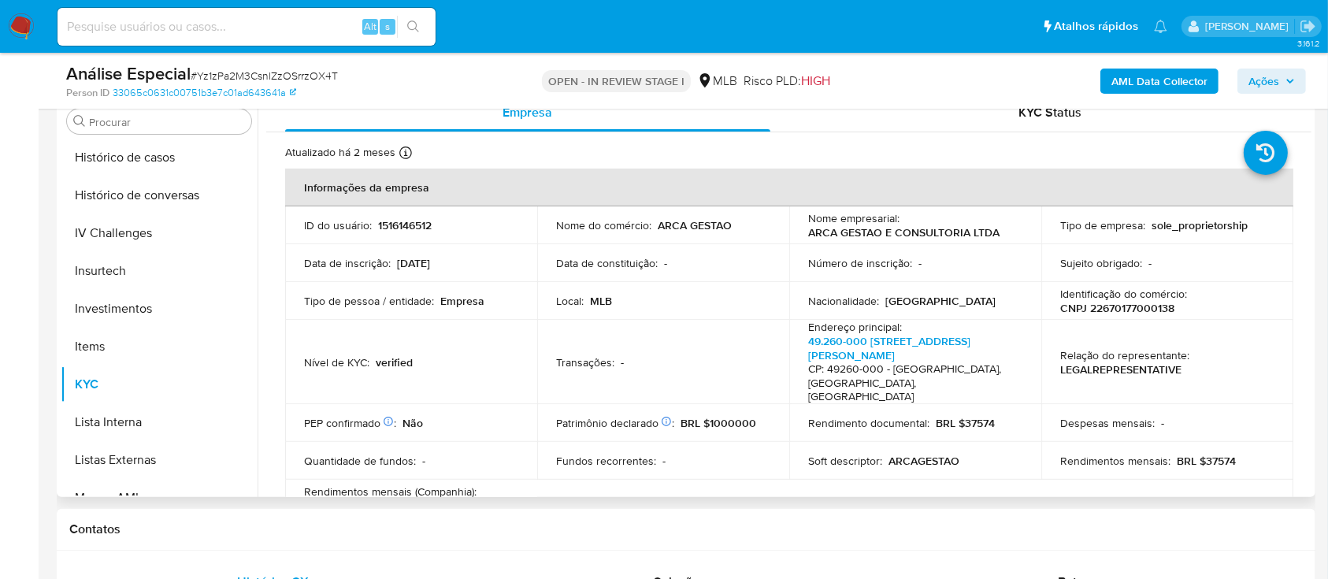
click at [1076, 301] on p "CNPJ 22670177000138" at bounding box center [1117, 308] width 114 height 14
click at [1112, 314] on p "CNPJ 22670177000138" at bounding box center [1117, 308] width 114 height 14
copy p "22670177000138"
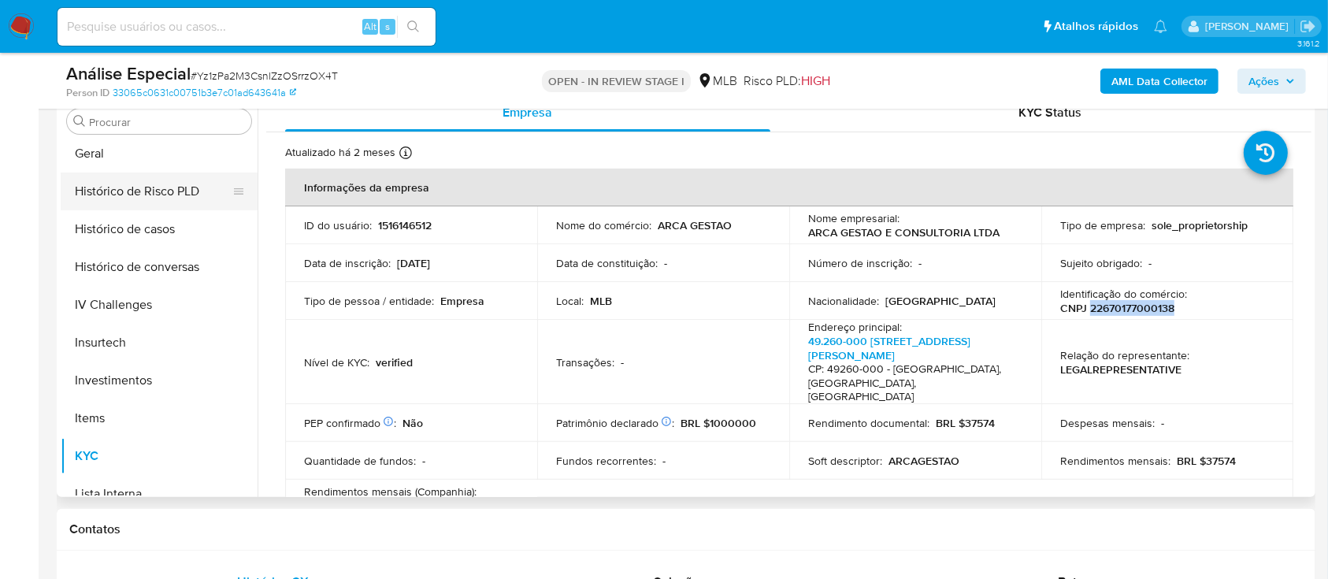
scroll to position [502, 0]
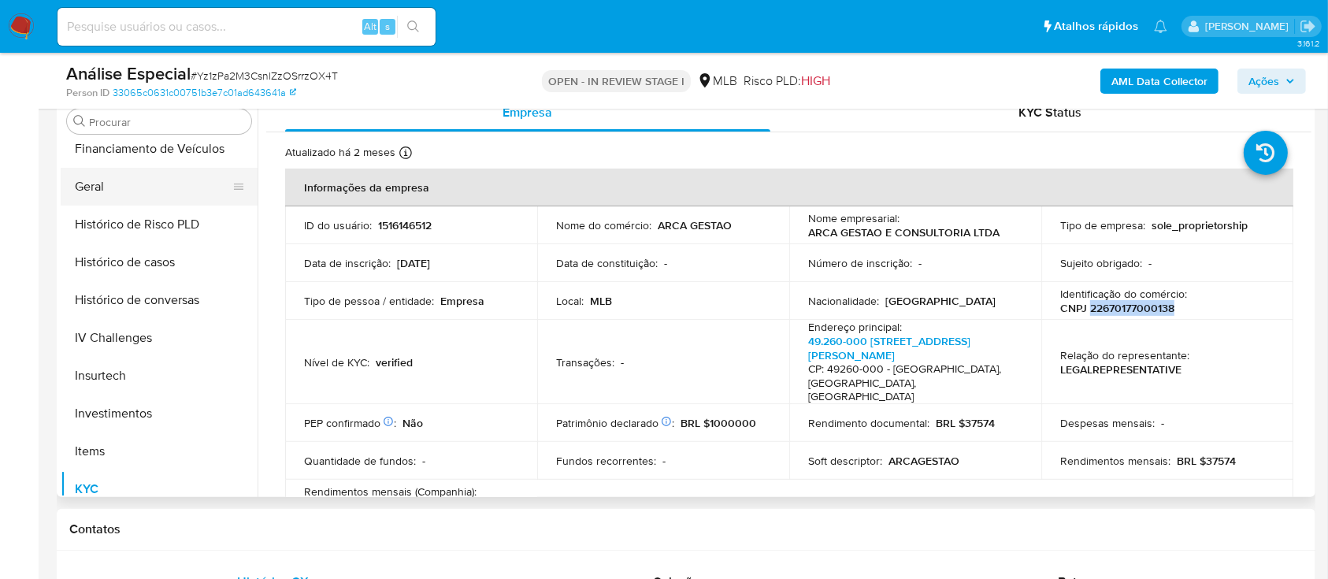
click at [162, 184] on button "Geral" at bounding box center [153, 187] width 184 height 38
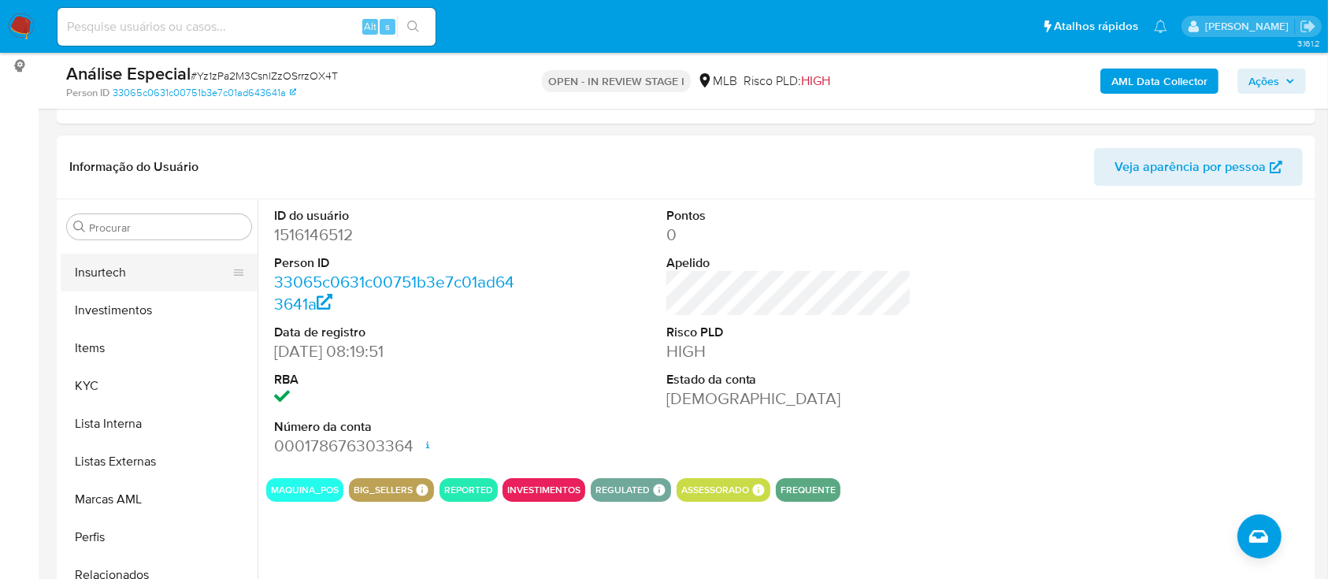
scroll to position [712, 0]
click at [126, 396] on button "KYC" at bounding box center [153, 385] width 184 height 38
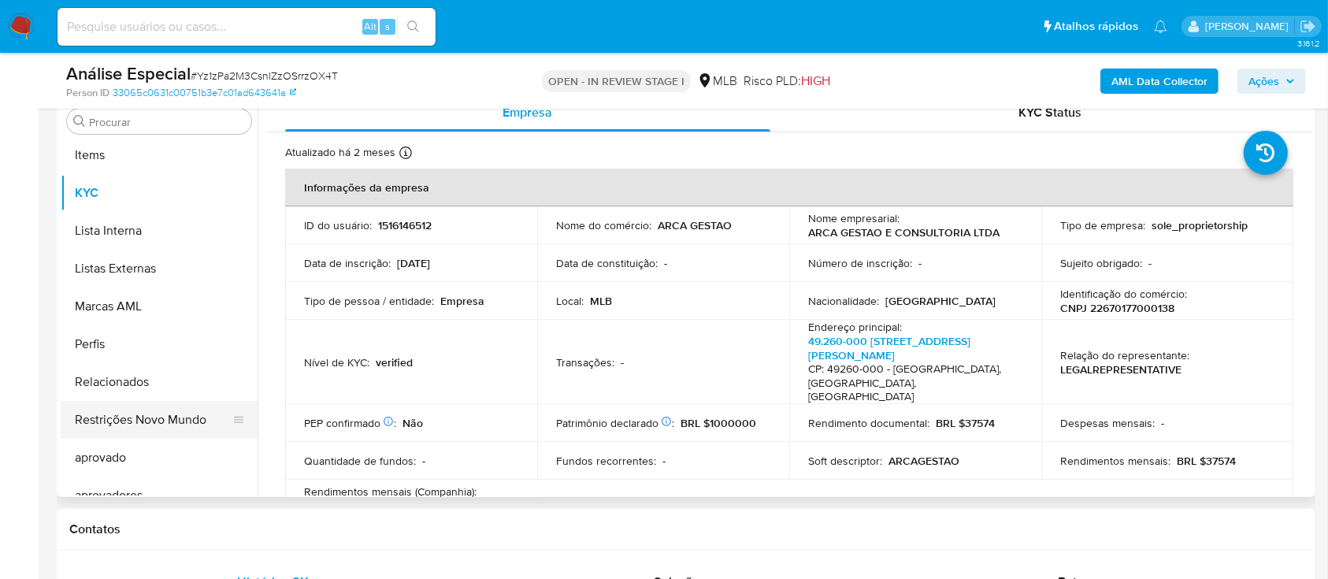
scroll to position [817, 0]
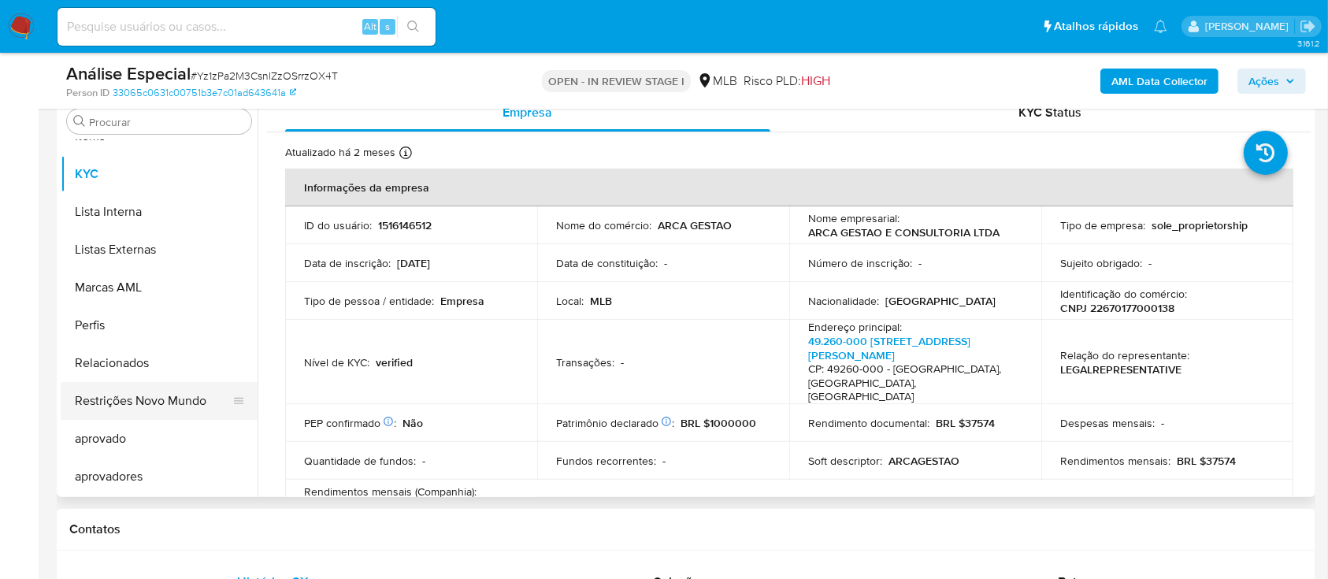
click at [165, 398] on button "Restrições Novo Mundo" at bounding box center [153, 401] width 184 height 38
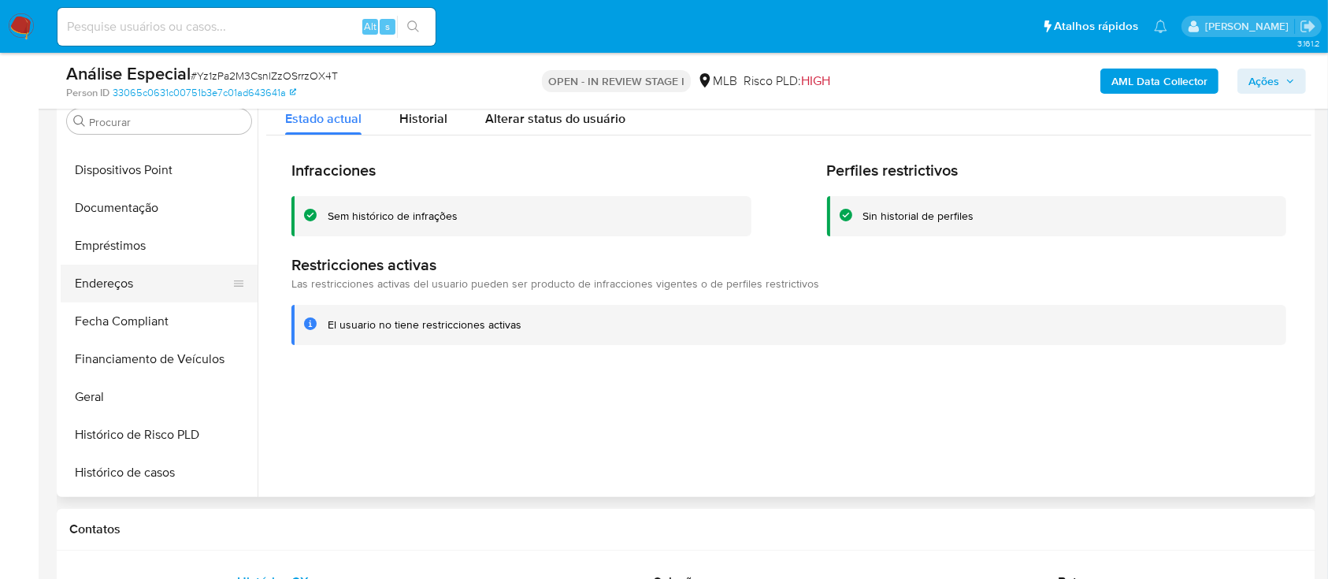
scroll to position [187, 0]
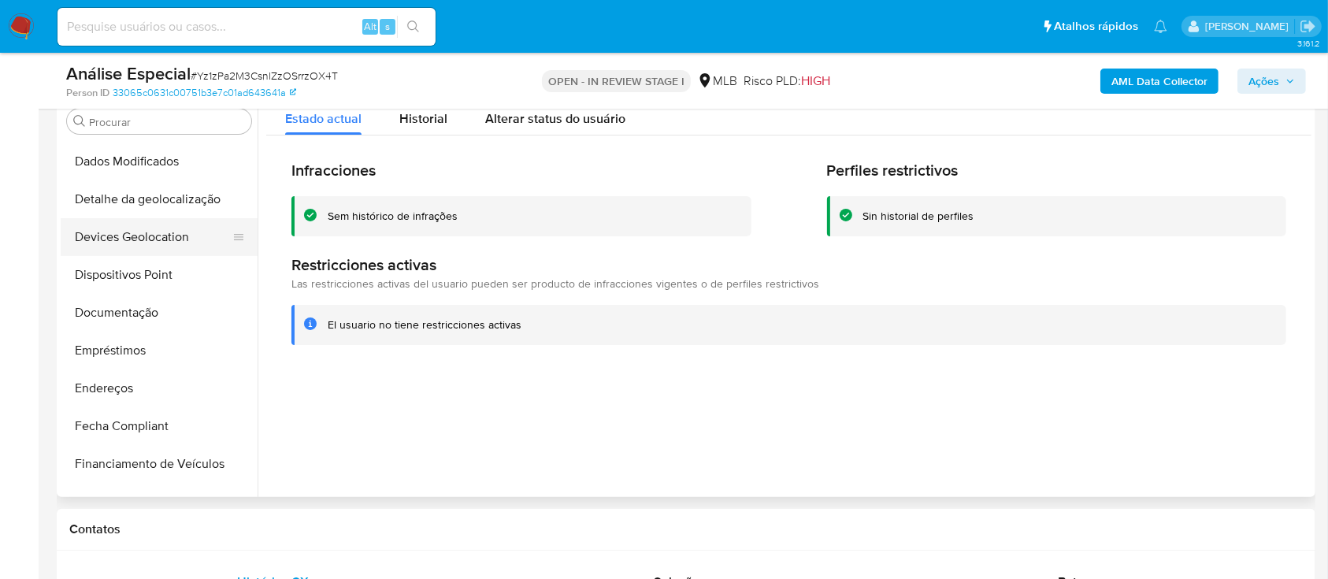
click at [202, 225] on button "Devices Geolocation" at bounding box center [153, 237] width 184 height 38
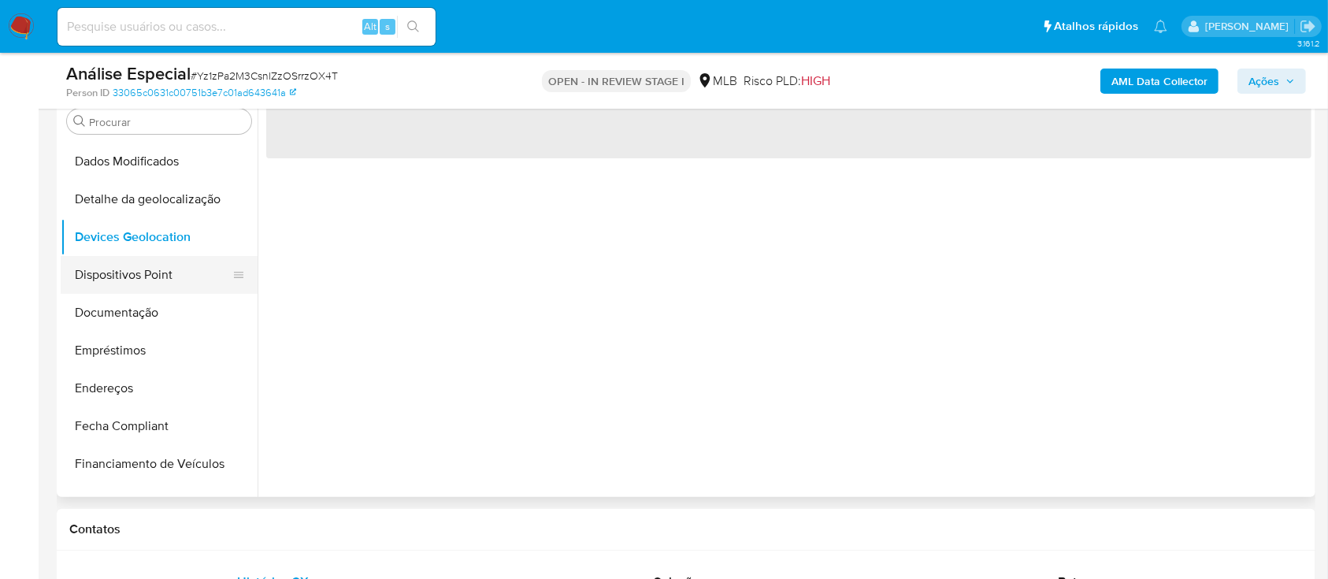
click at [202, 273] on button "Dispositivos Point" at bounding box center [153, 275] width 184 height 38
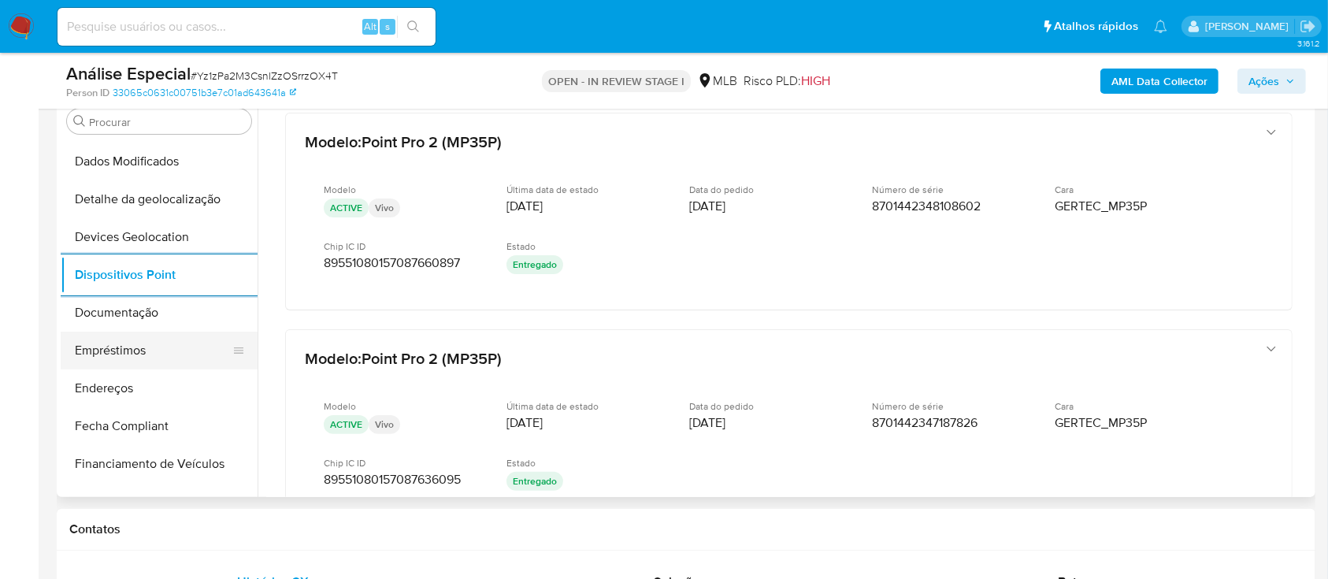
scroll to position [291, 0]
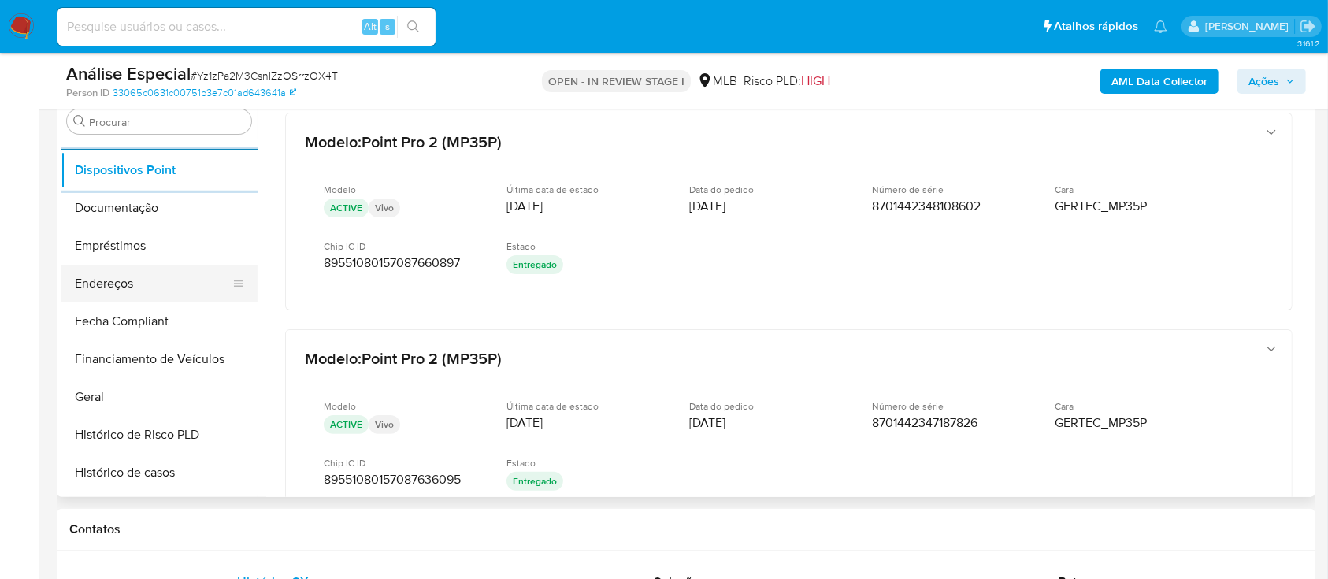
click at [176, 273] on button "Endereços" at bounding box center [153, 284] width 184 height 38
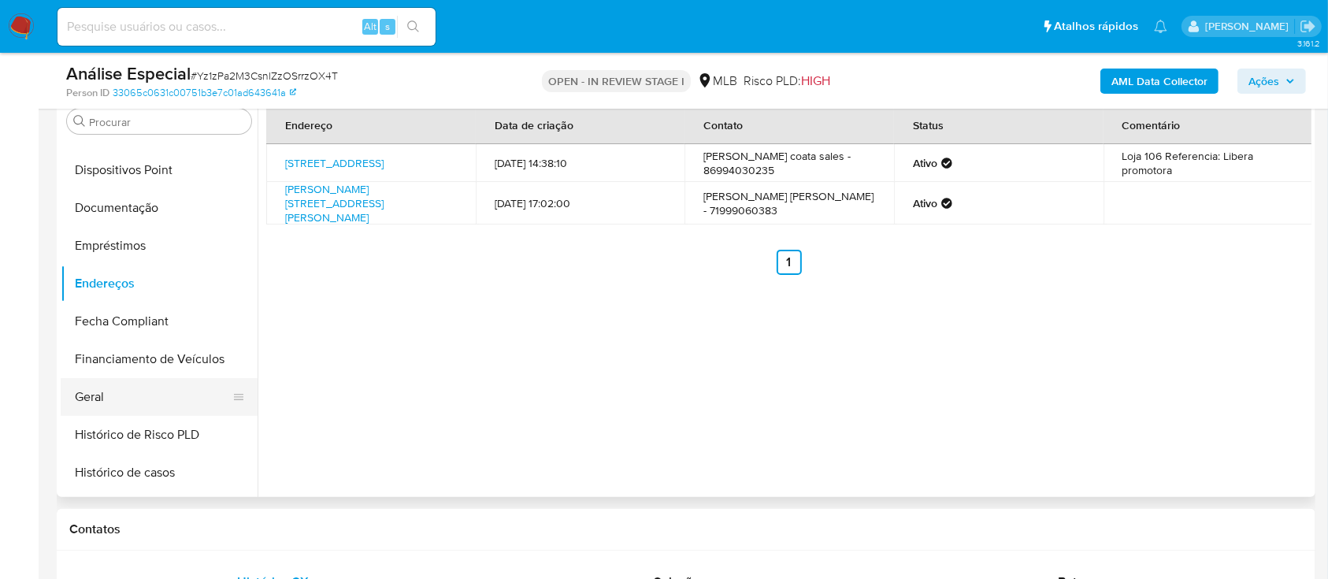
click at [169, 395] on button "Geral" at bounding box center [153, 397] width 184 height 38
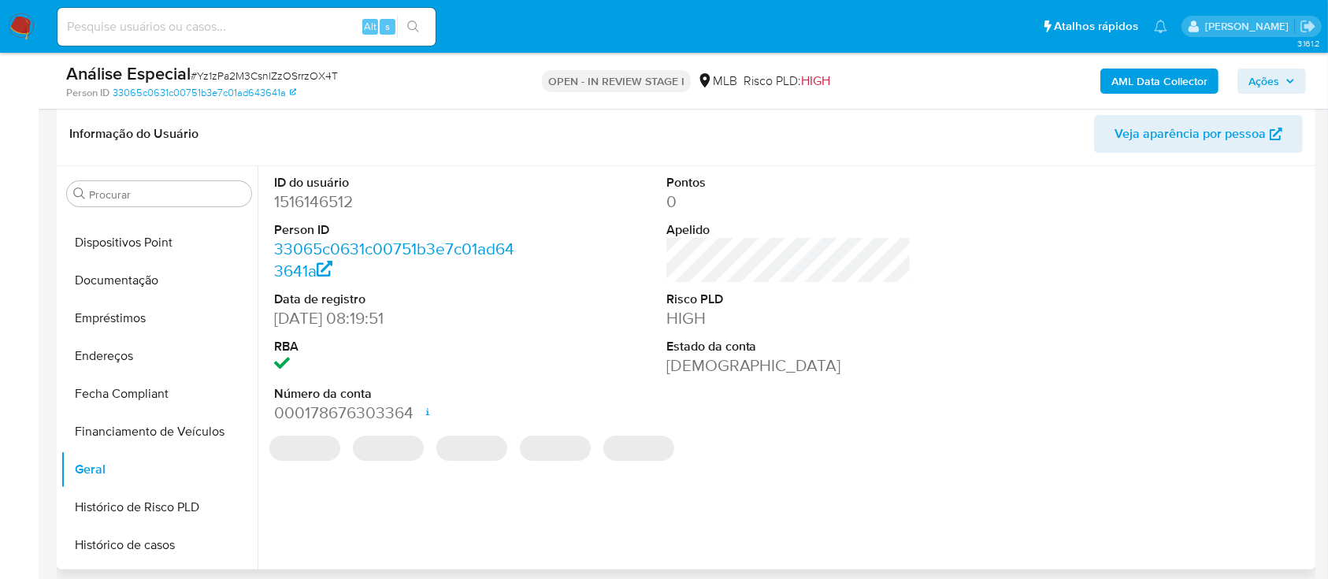
scroll to position [210, 0]
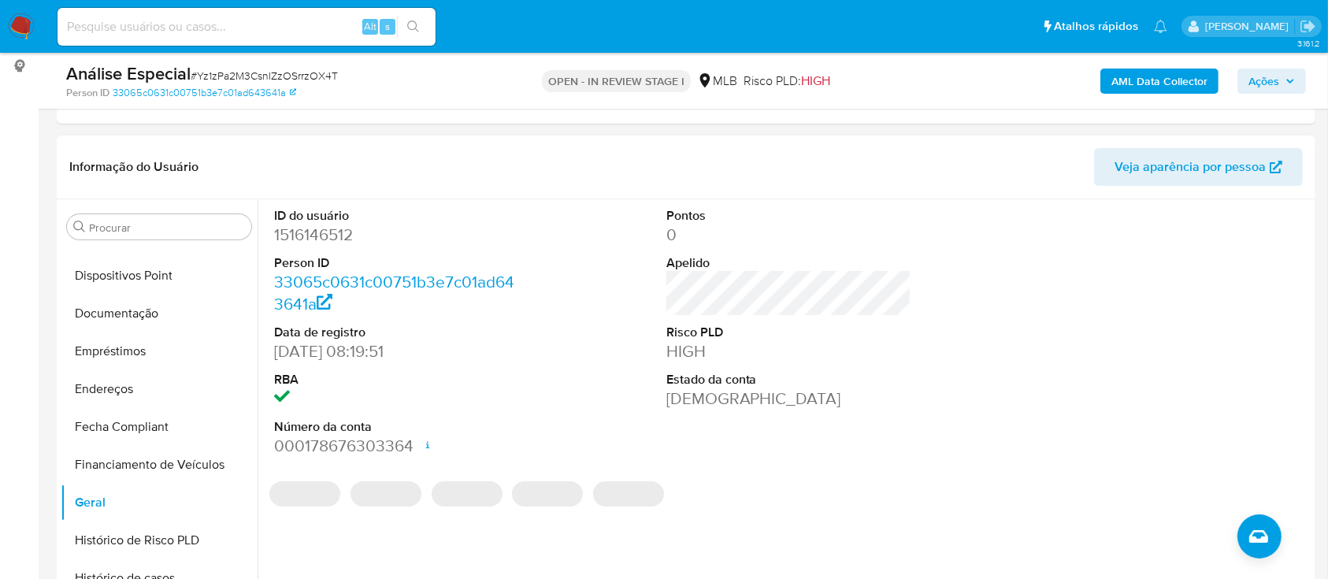
click at [319, 239] on dd "1516146512" at bounding box center [397, 235] width 246 height 22
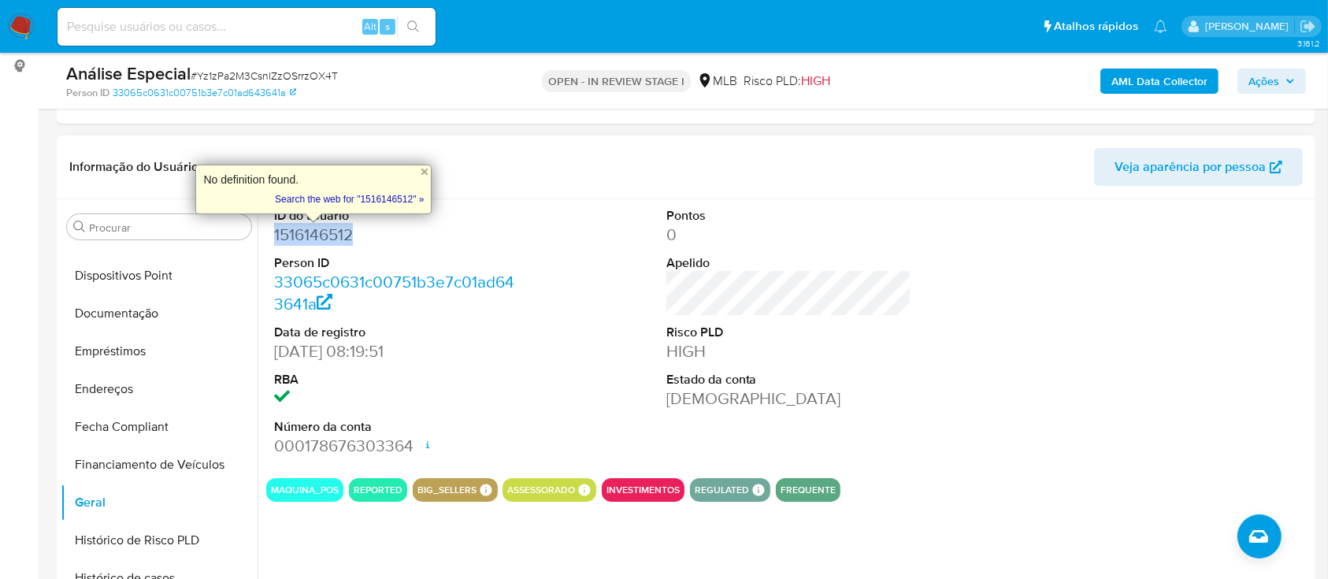
copy dd "1516146512"
click at [164, 318] on button "Documentação" at bounding box center [153, 314] width 184 height 38
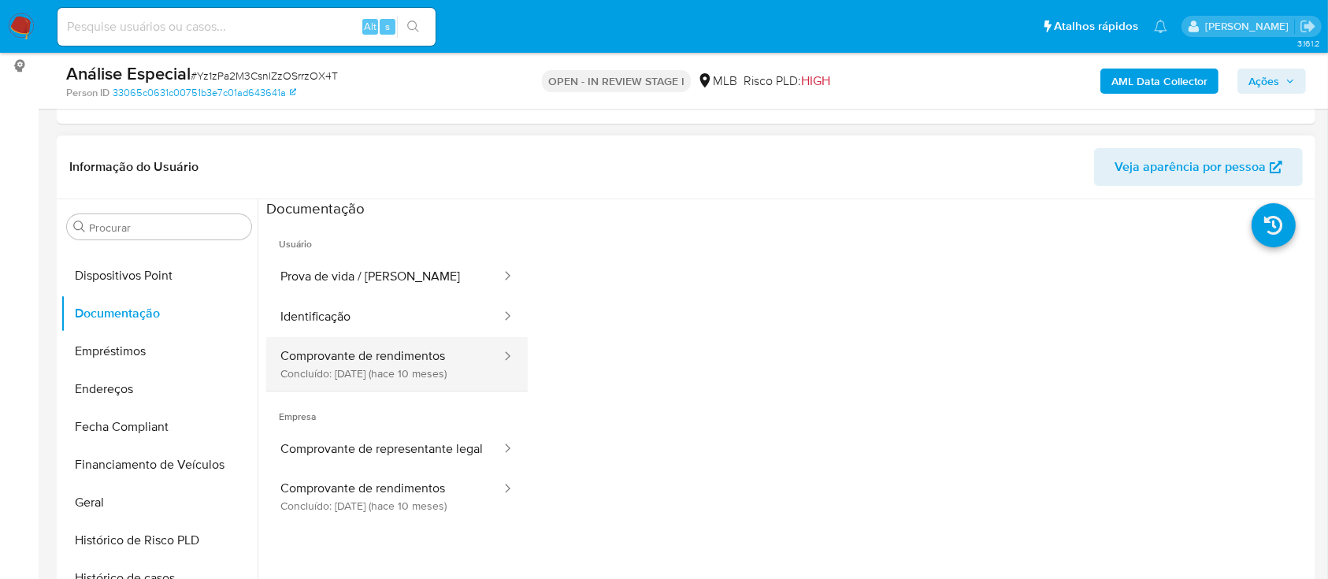
click at [339, 355] on button "Comprovante de rendimentos Concluído: 06/12/2024 (hace 10 meses)" at bounding box center [384, 364] width 236 height 54
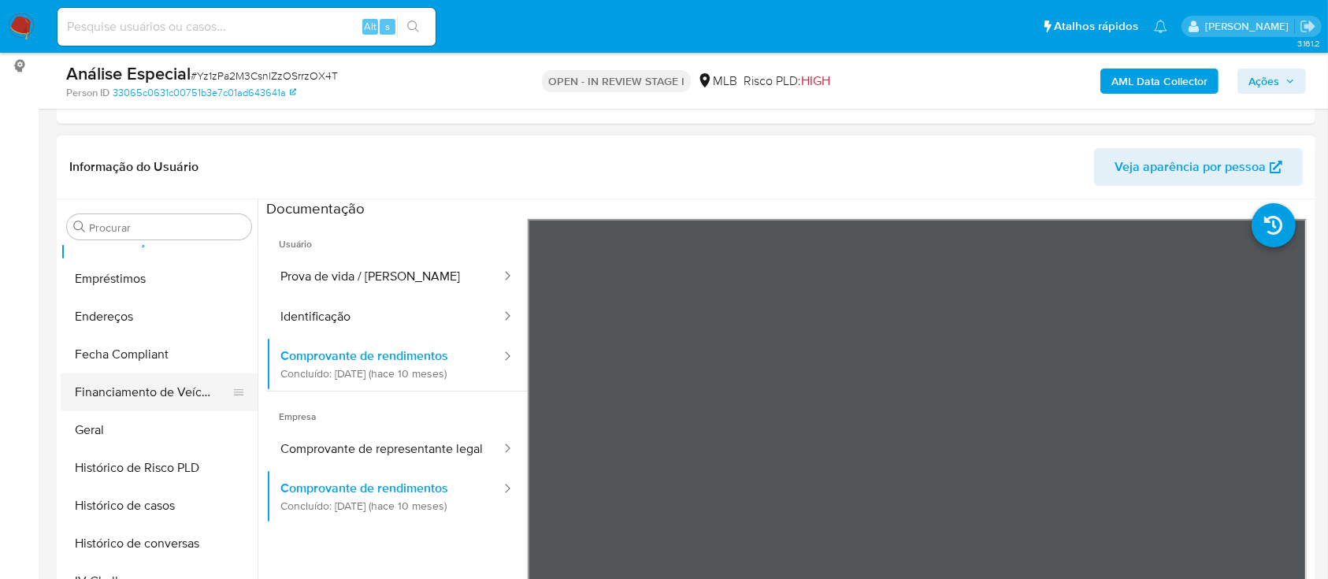
scroll to position [397, 0]
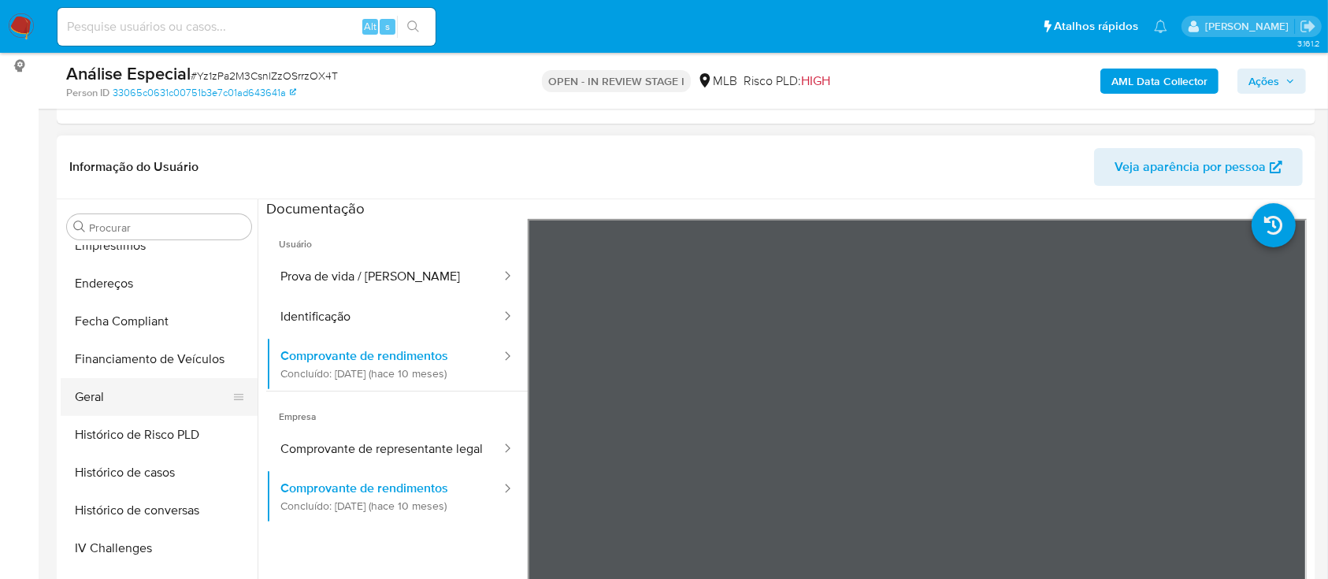
drag, startPoint x: 110, startPoint y: 406, endPoint x: 121, endPoint y: 402, distance: 12.5
click at [111, 406] on button "Geral" at bounding box center [153, 397] width 184 height 38
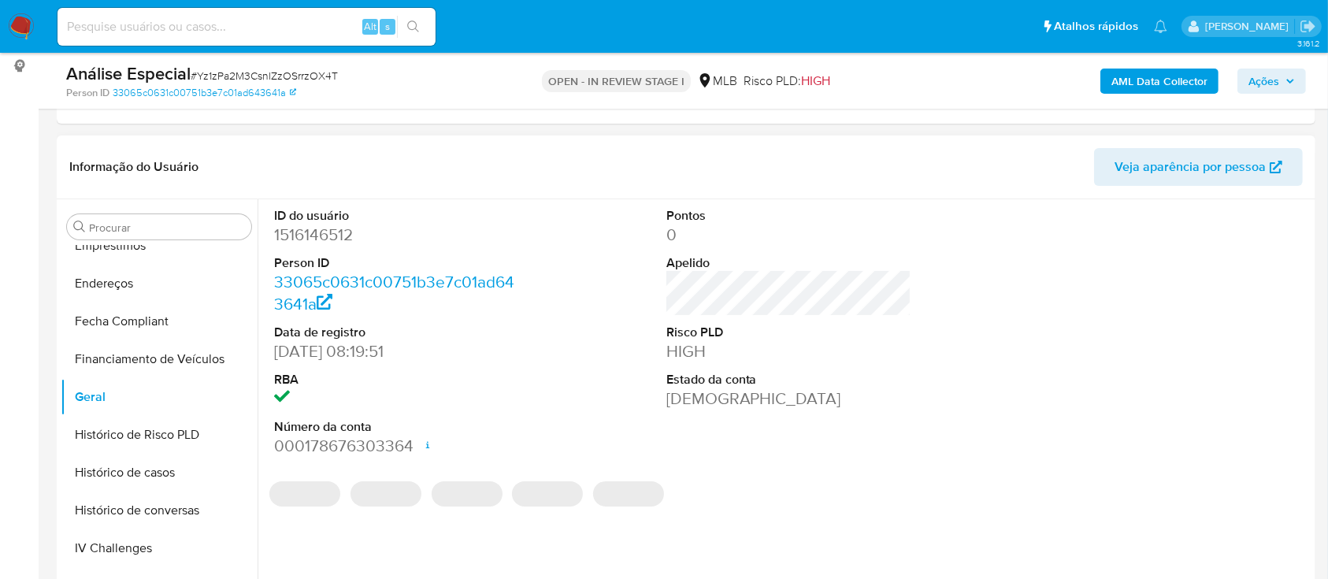
click at [292, 235] on dd "1516146512" at bounding box center [397, 235] width 246 height 22
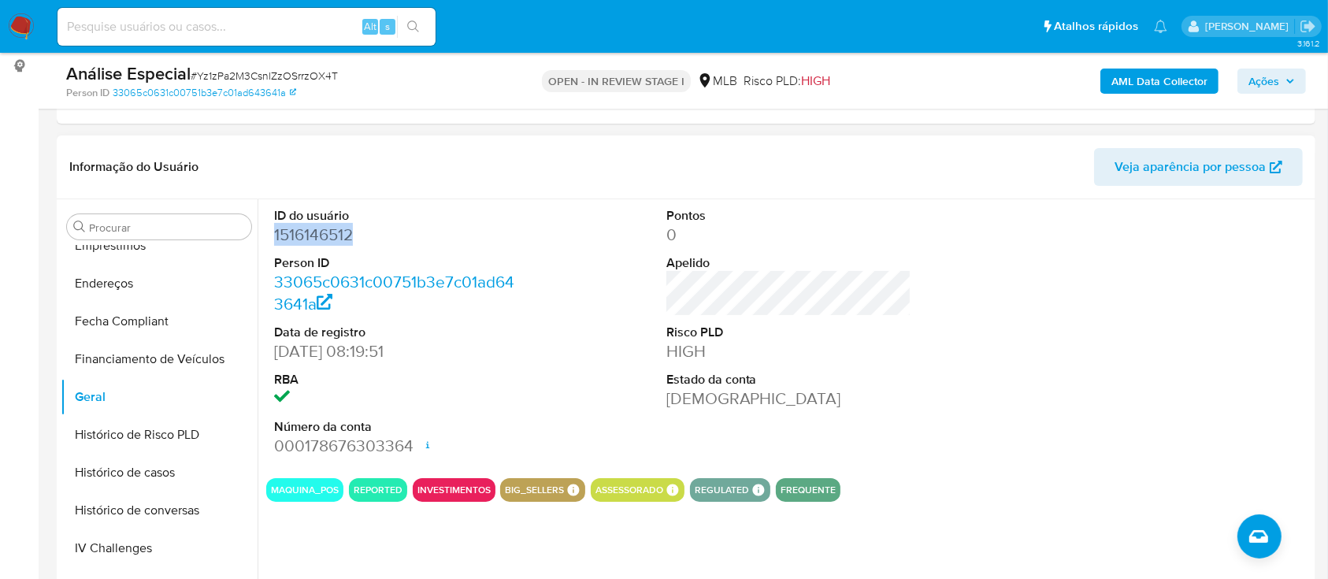
copy dd "1516146512"
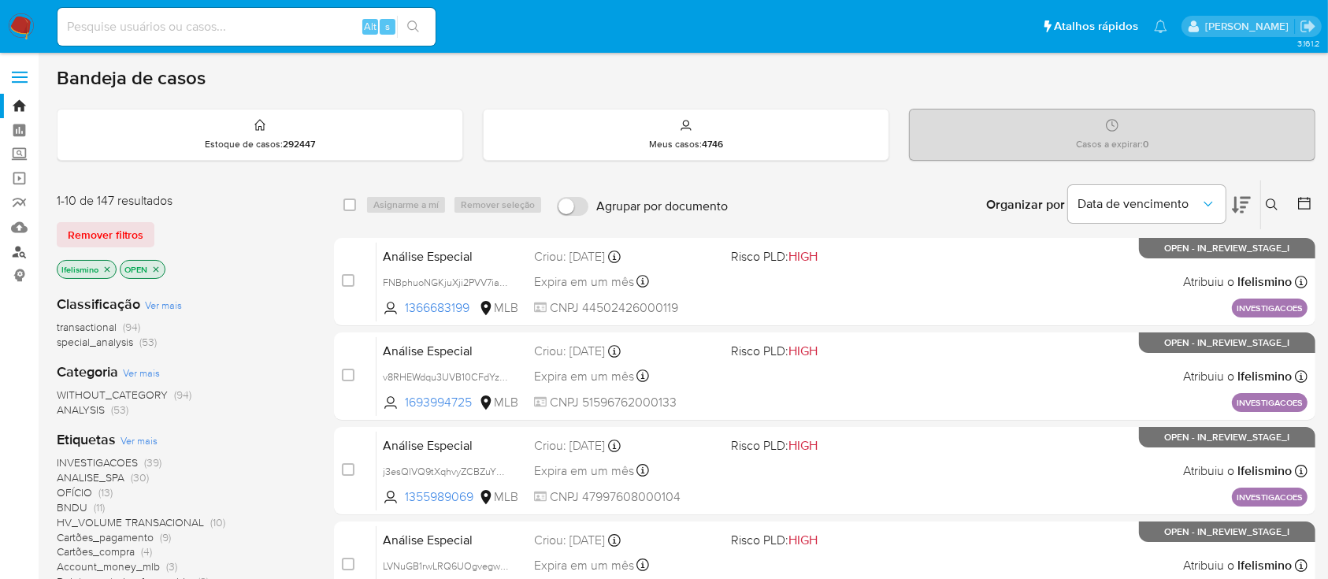
click at [21, 256] on link "Localizador de pessoas" at bounding box center [93, 251] width 187 height 24
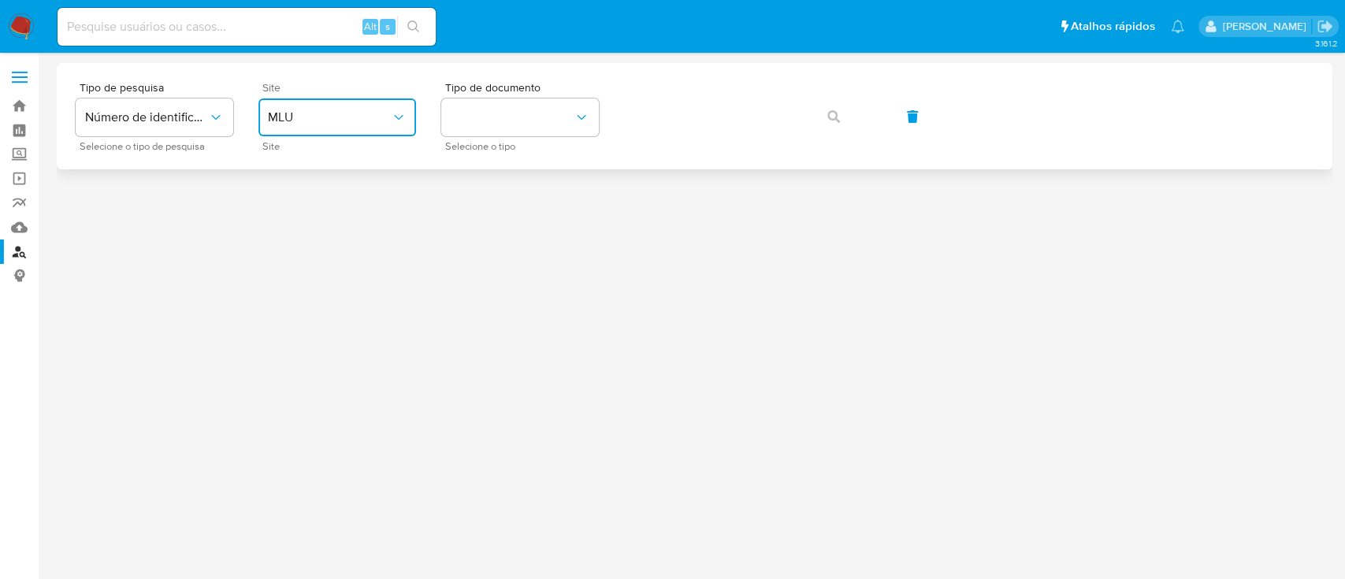
click at [327, 107] on button "MLU" at bounding box center [337, 117] width 158 height 38
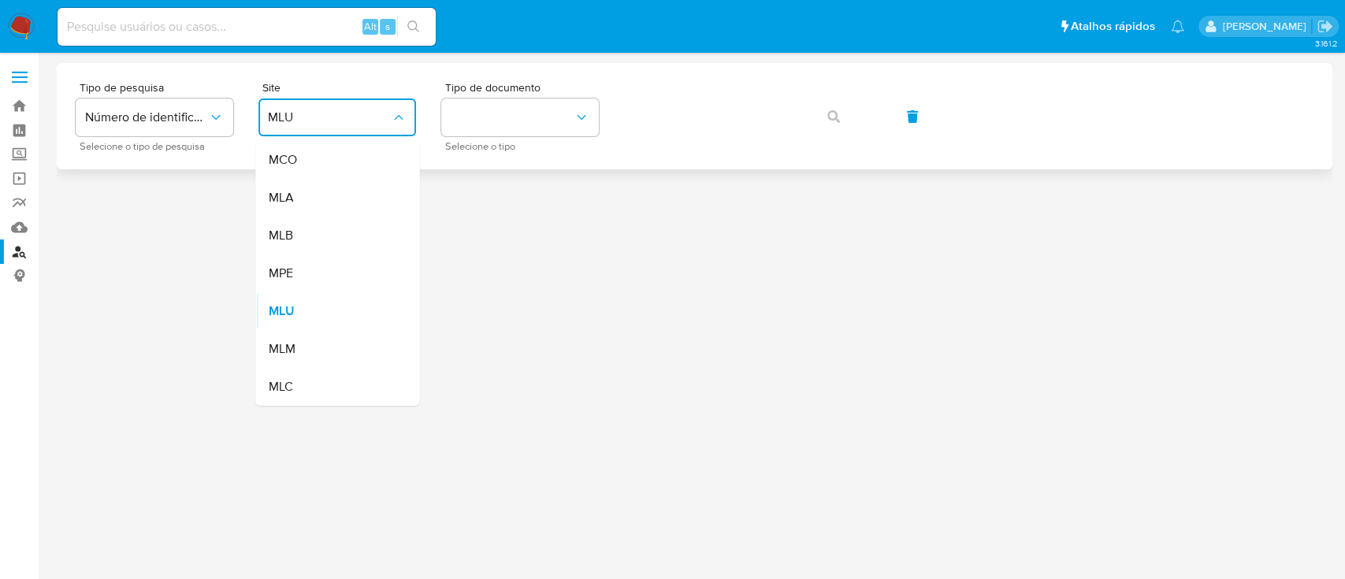
drag, startPoint x: 325, startPoint y: 237, endPoint x: 479, endPoint y: 165, distance: 169.5
click at [325, 238] on div "MLB" at bounding box center [332, 236] width 129 height 38
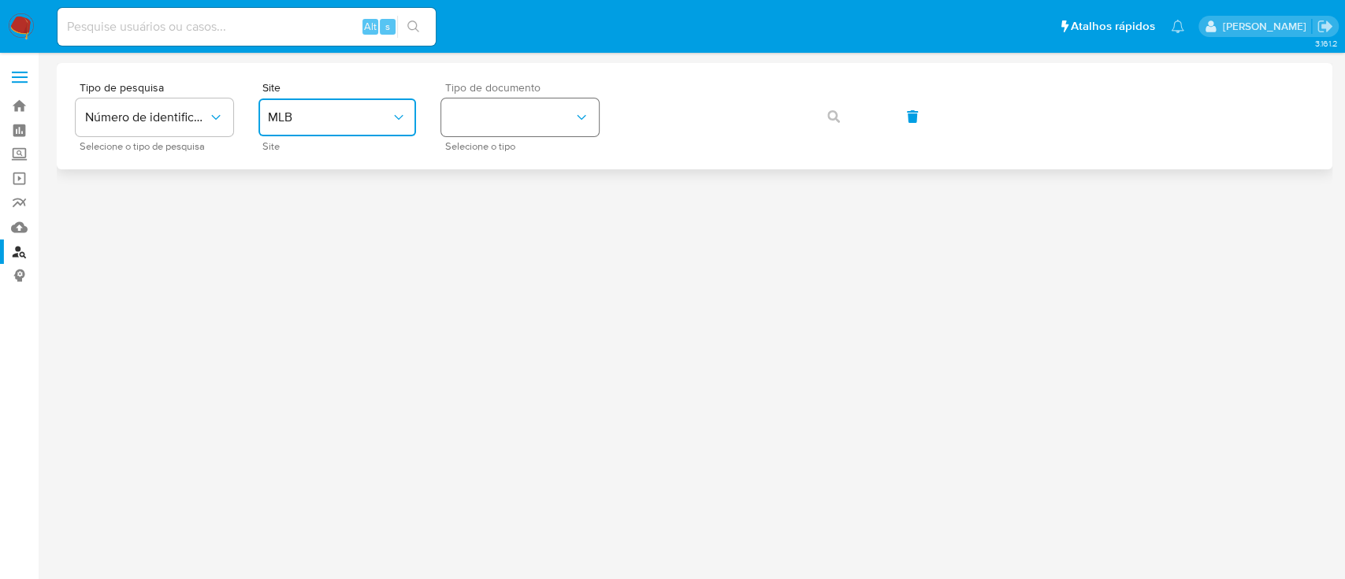
click at [536, 132] on button "identificationType" at bounding box center [520, 117] width 158 height 38
click at [522, 212] on div "CPF CPF" at bounding box center [515, 222] width 129 height 54
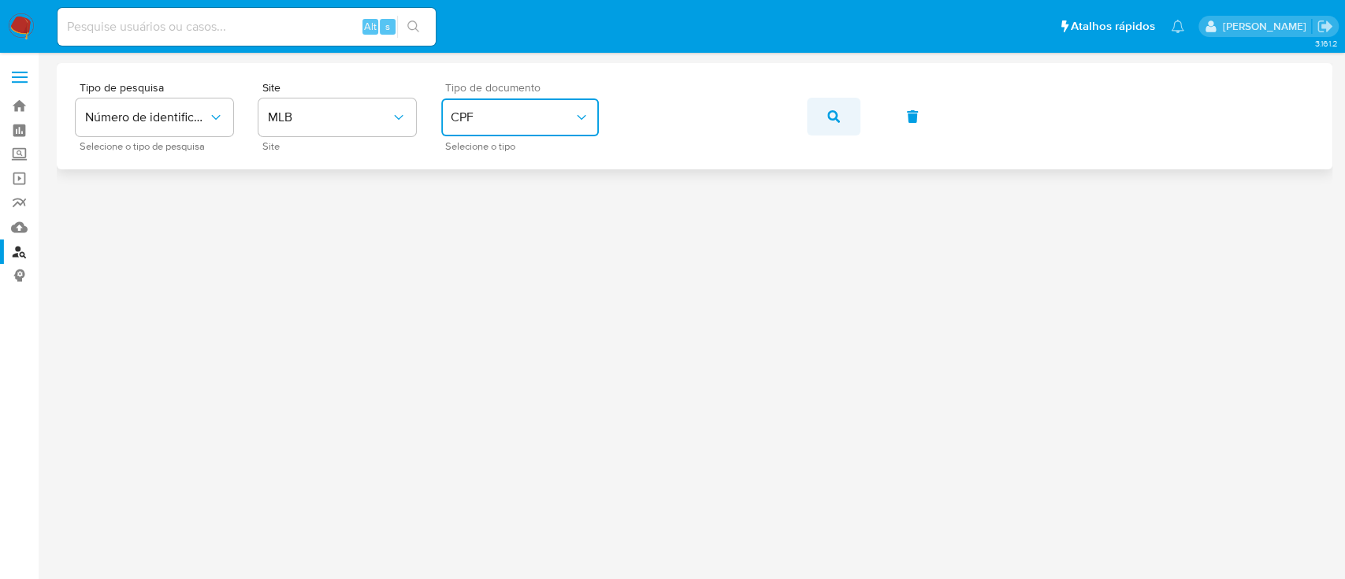
click at [828, 127] on span "button" at bounding box center [833, 116] width 13 height 35
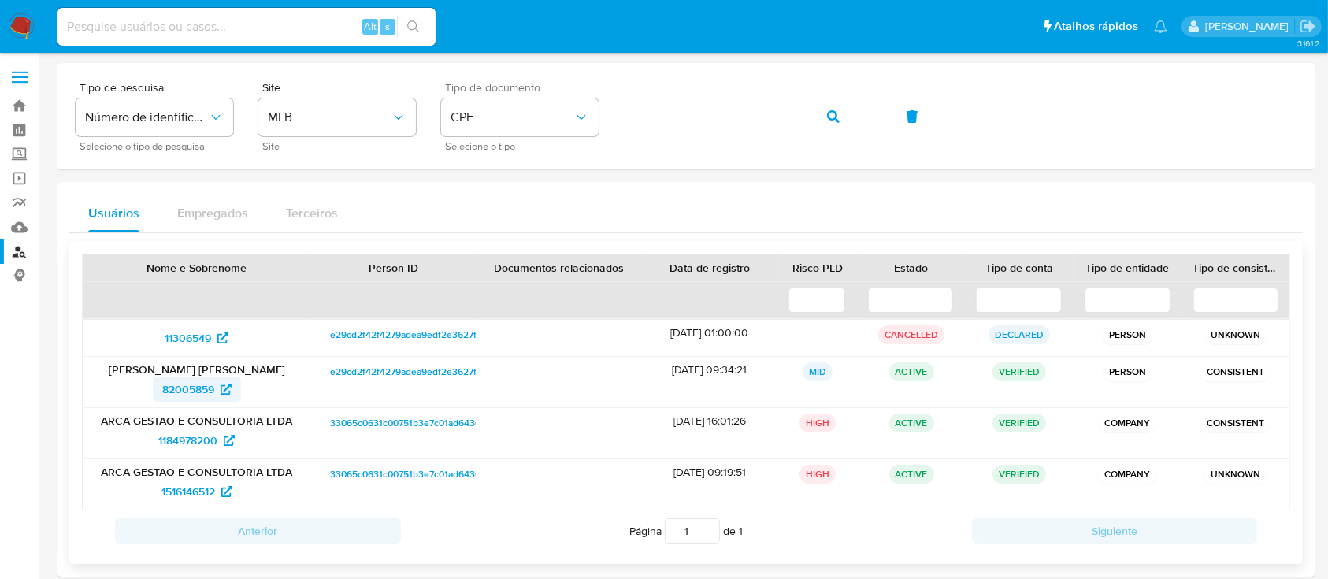
click at [160, 384] on link "82005859" at bounding box center [197, 389] width 88 height 25
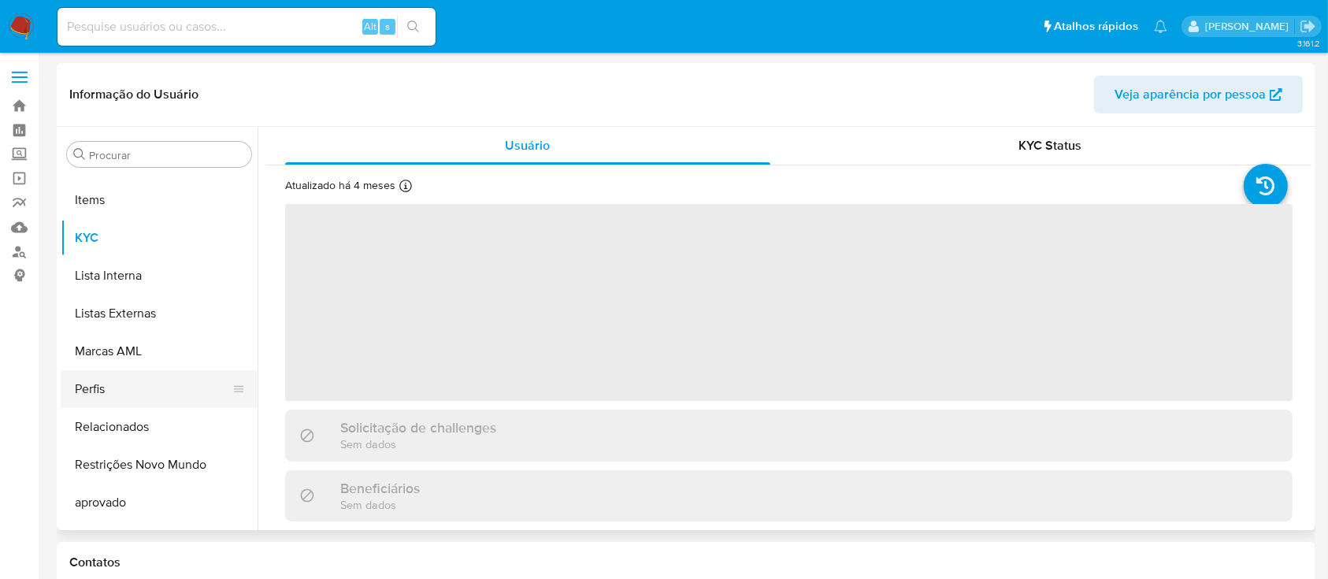
scroll to position [817, 0]
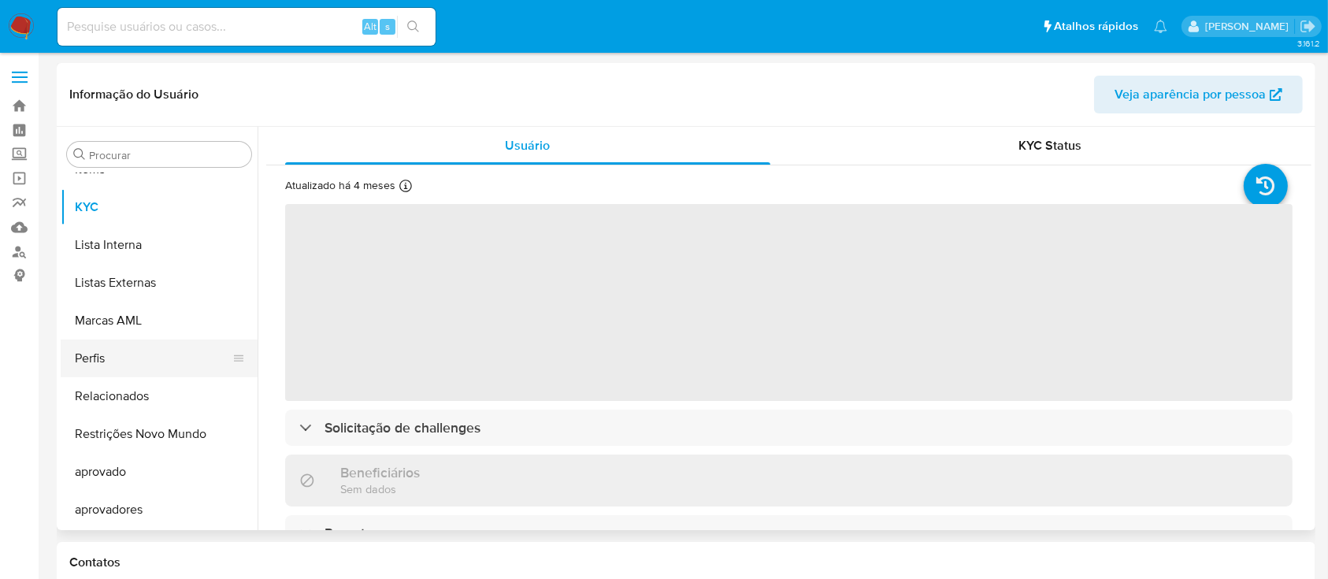
select select "10"
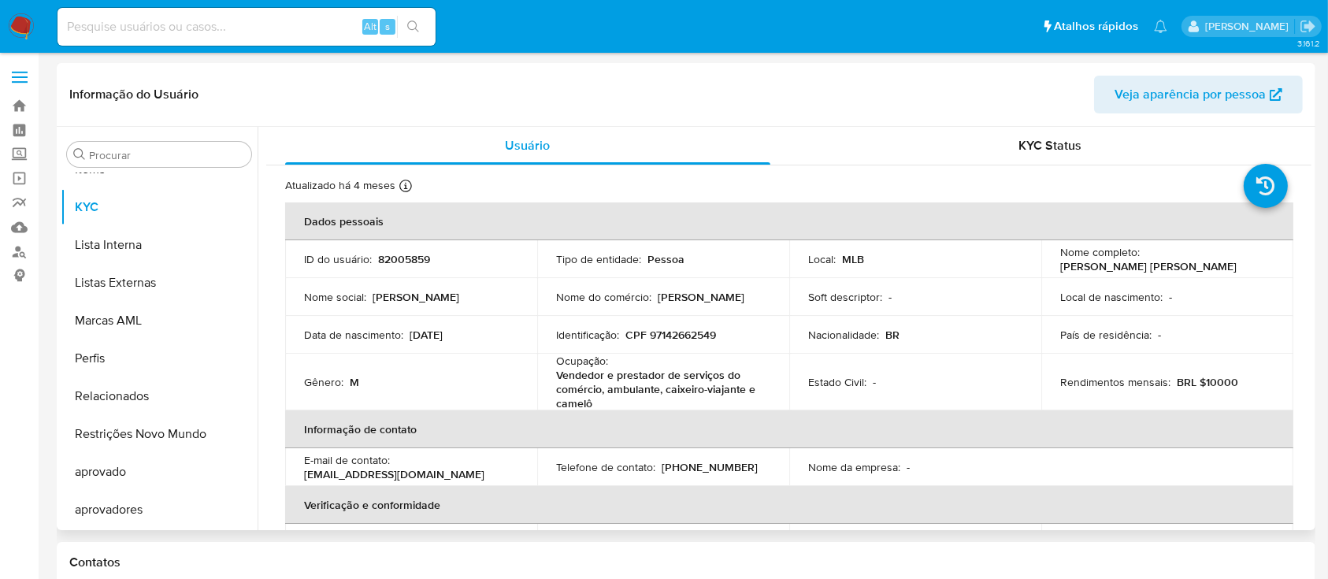
click at [692, 329] on p "CPF 97142662549" at bounding box center [670, 335] width 91 height 14
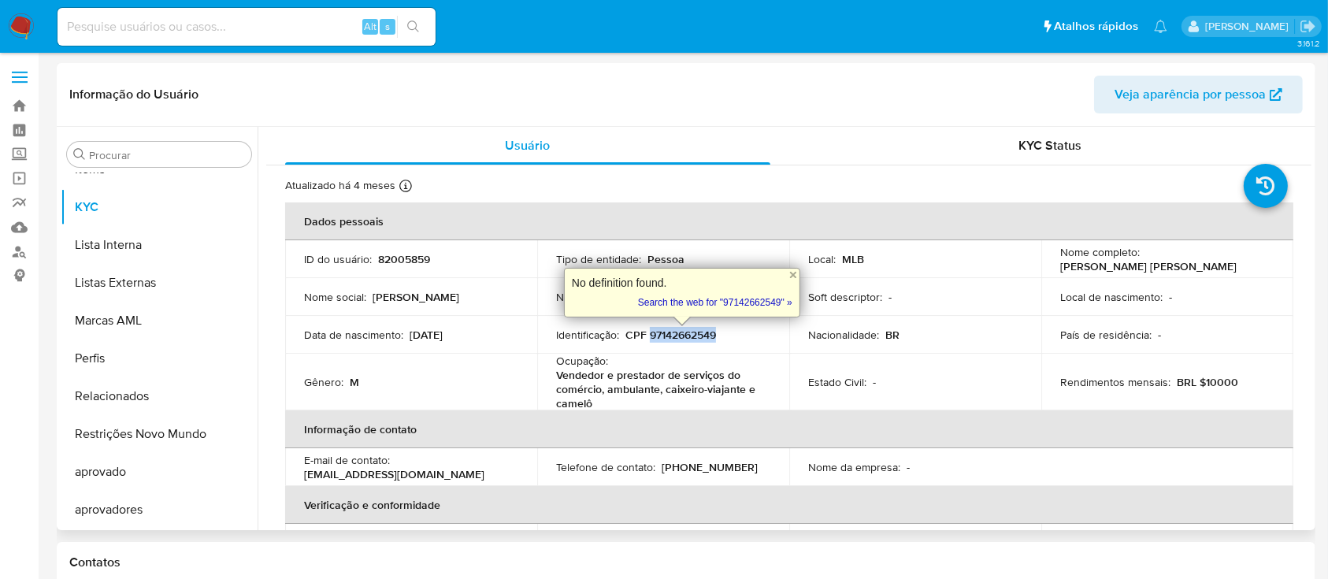
copy p "97142662549"
click at [470, 339] on div "Data [PERSON_NAME] : [DEMOGRAPHIC_DATA]" at bounding box center [411, 335] width 214 height 14
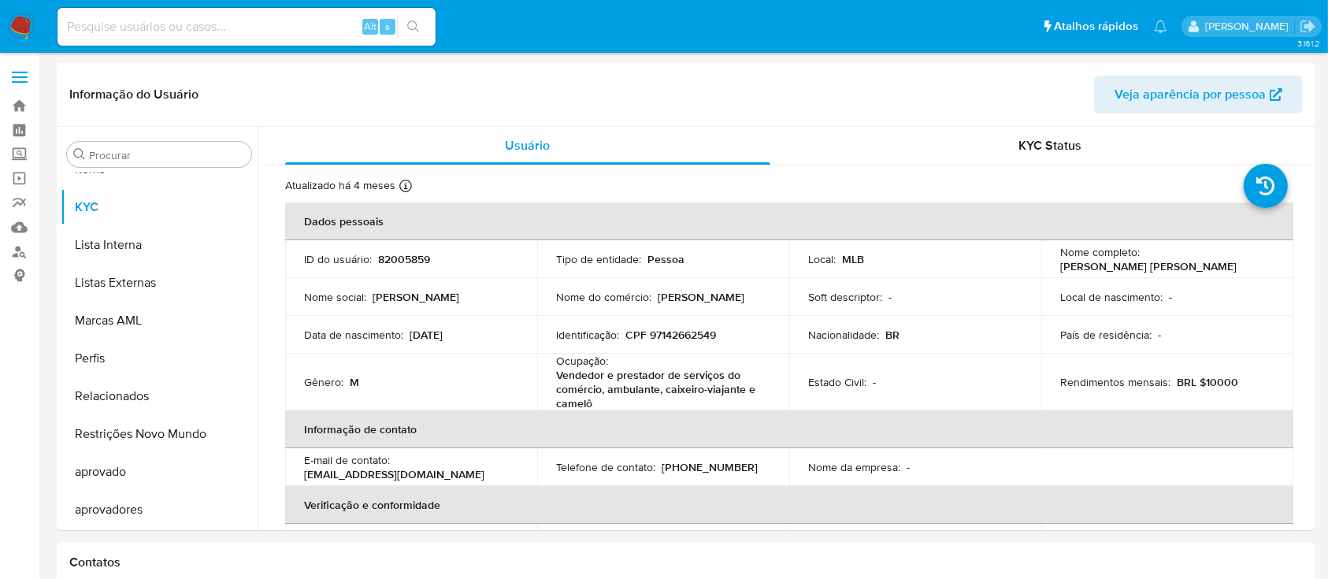
scroll to position [377, 0]
